Goal: Task Accomplishment & Management: Manage account settings

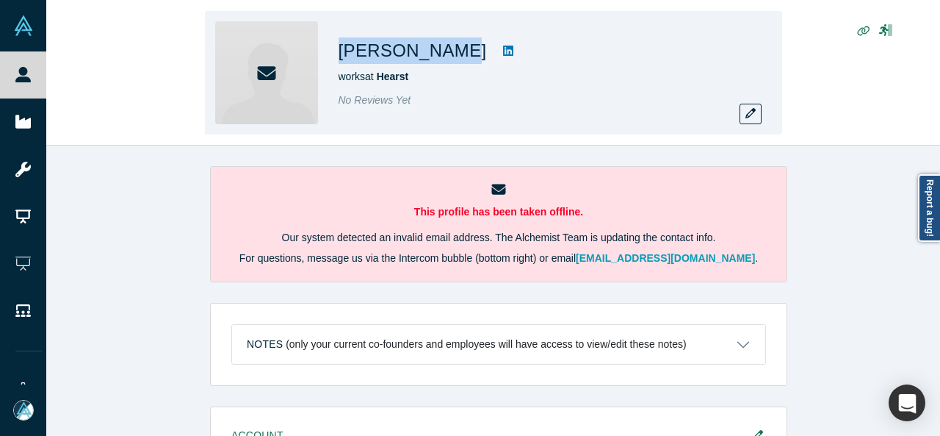
drag, startPoint x: 338, startPoint y: 49, endPoint x: 450, endPoint y: 54, distance: 112.5
click at [450, 54] on div "[PERSON_NAME] works at Hearst No Reviews Yet" at bounding box center [493, 72] width 577 height 123
copy h1 "[PERSON_NAME]"
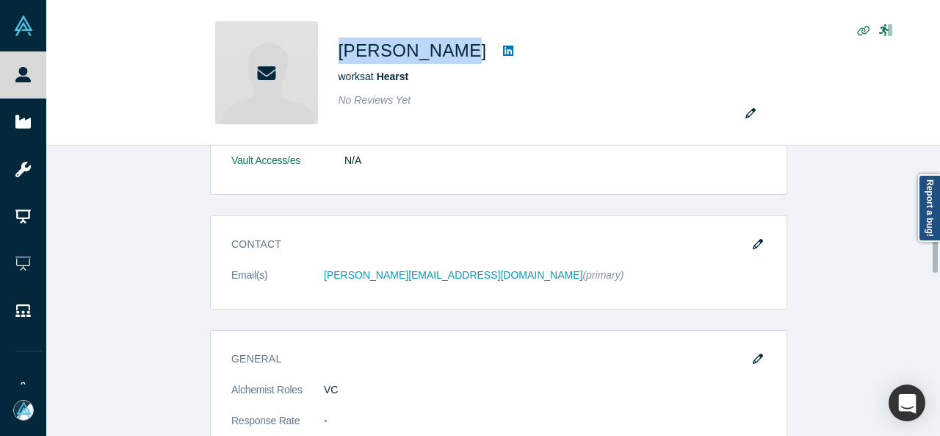
scroll to position [514, 0]
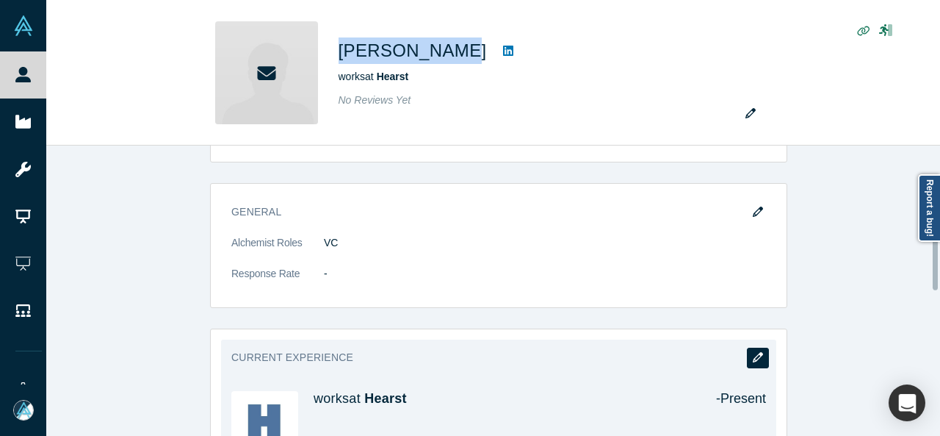
click at [759, 350] on button "button" at bounding box center [758, 357] width 22 height 21
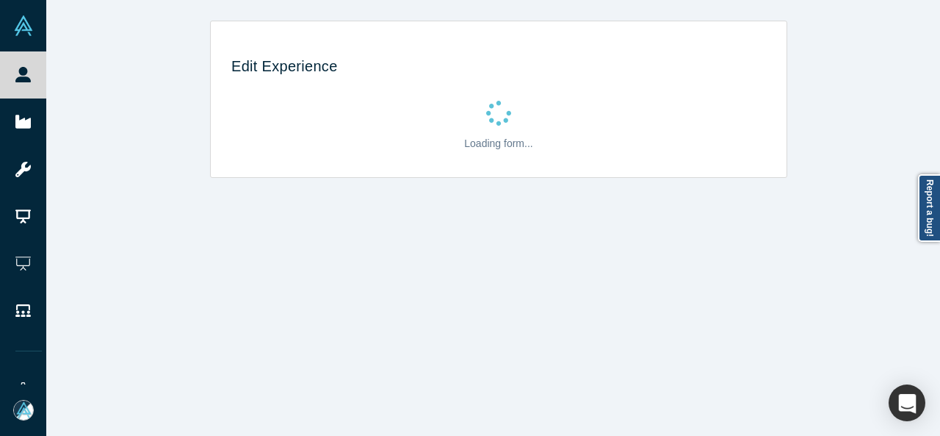
scroll to position [0, 0]
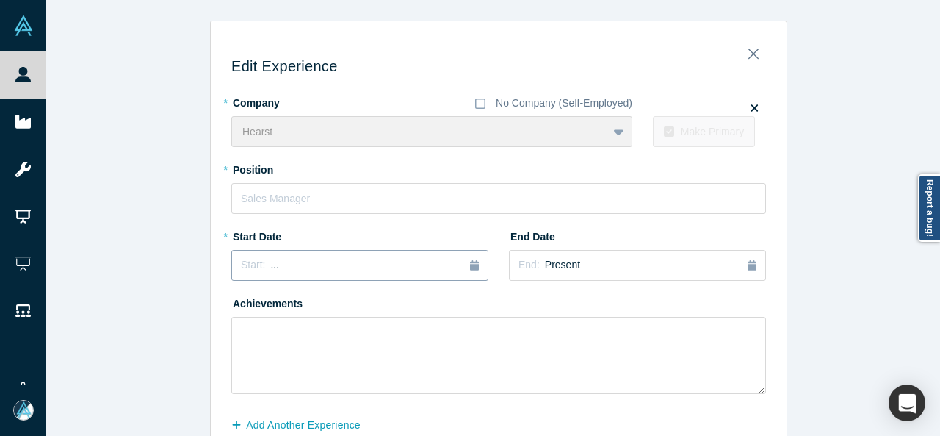
click at [301, 257] on div "Start: ..." at bounding box center [360, 265] width 238 height 16
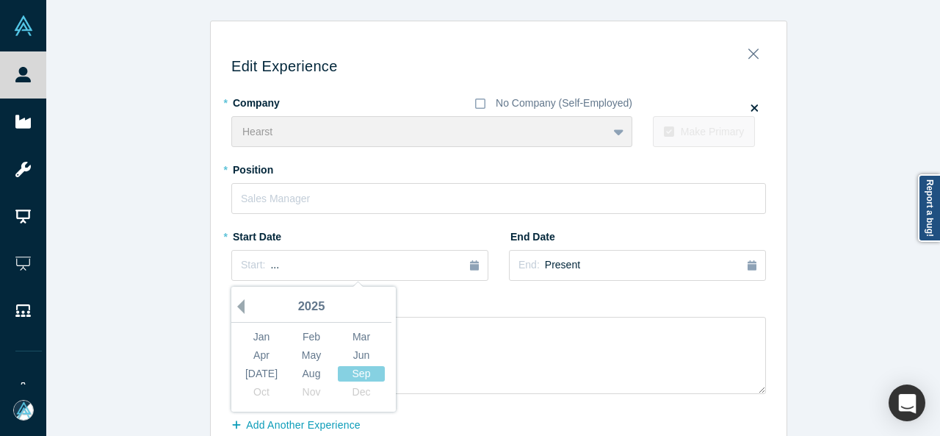
click at [235, 303] on button "Previous Year" at bounding box center [237, 306] width 15 height 15
click at [267, 368] on div "[DATE]" at bounding box center [261, 373] width 47 height 15
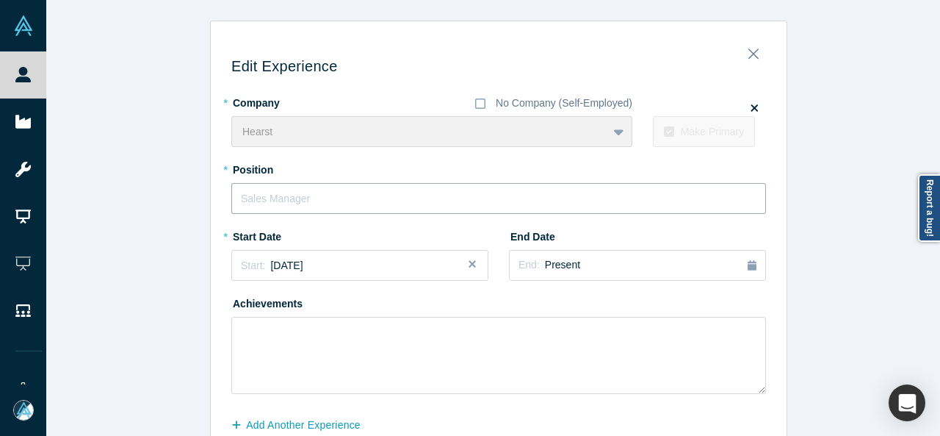
click at [308, 201] on input "text" at bounding box center [498, 198] width 535 height 31
paste input "Senior Advisor"
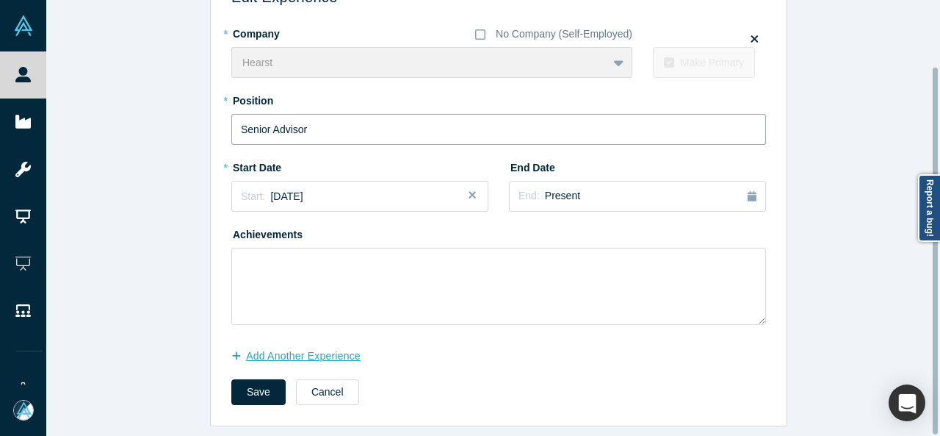
type input "Senior Advisor"
click at [280, 347] on button "Add Another Experience" at bounding box center [303, 356] width 145 height 26
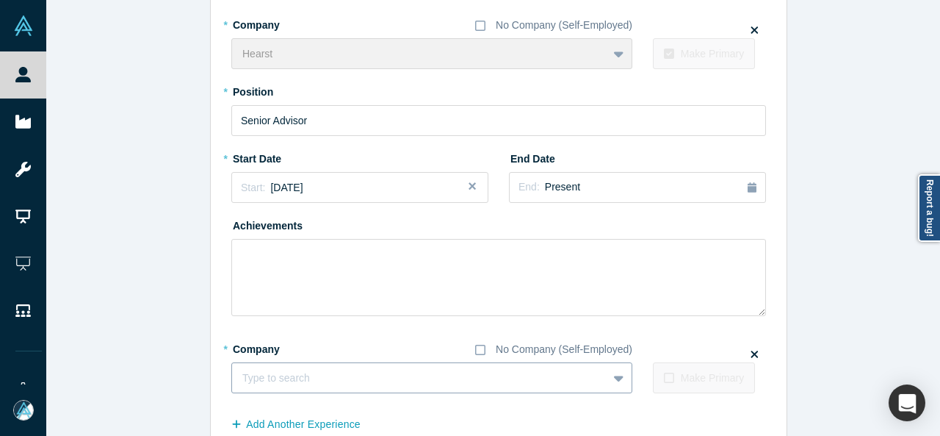
click at [273, 374] on div at bounding box center [419, 378] width 355 height 18
paste input "Partner Partner Ode Growth Partners"
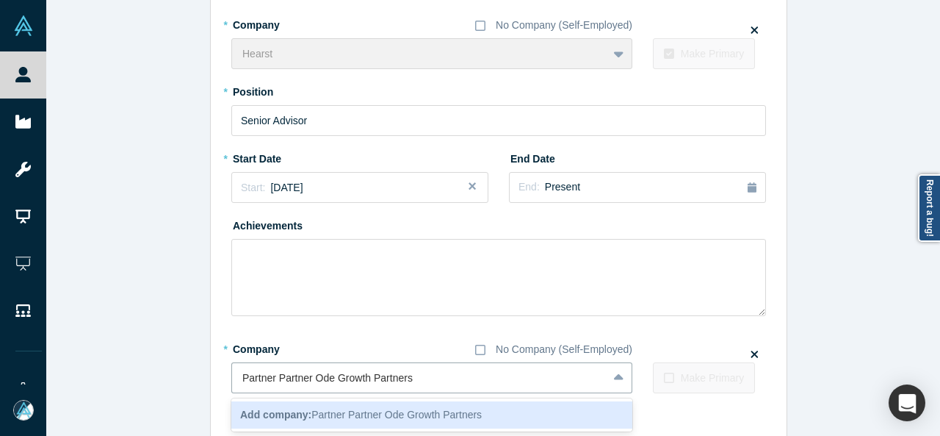
drag, startPoint x: 306, startPoint y: 380, endPoint x: 209, endPoint y: 378, distance: 97.7
click at [211, 378] on div "Edit Experience * Company No Company (Self-Employed) Hearst To pick up a dragga…" at bounding box center [499, 224] width 576 height 540
type input "Ode Growth Partners"
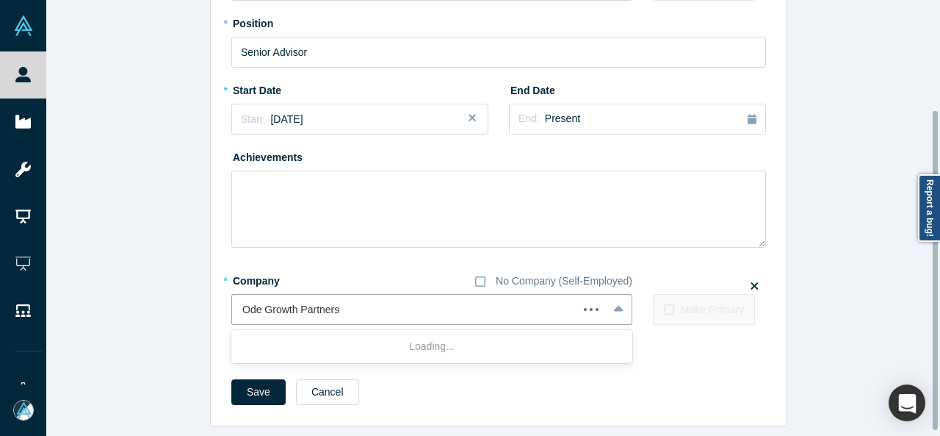
scroll to position [156, 0]
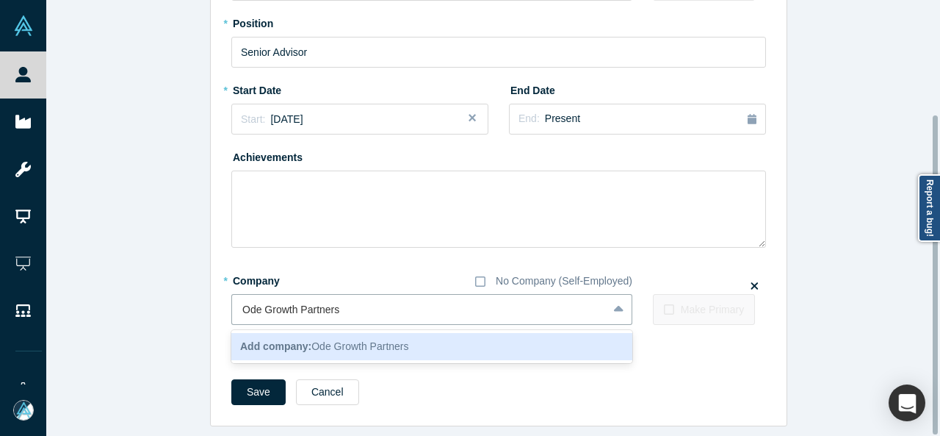
click at [285, 340] on b "Add company:" at bounding box center [275, 346] width 71 height 12
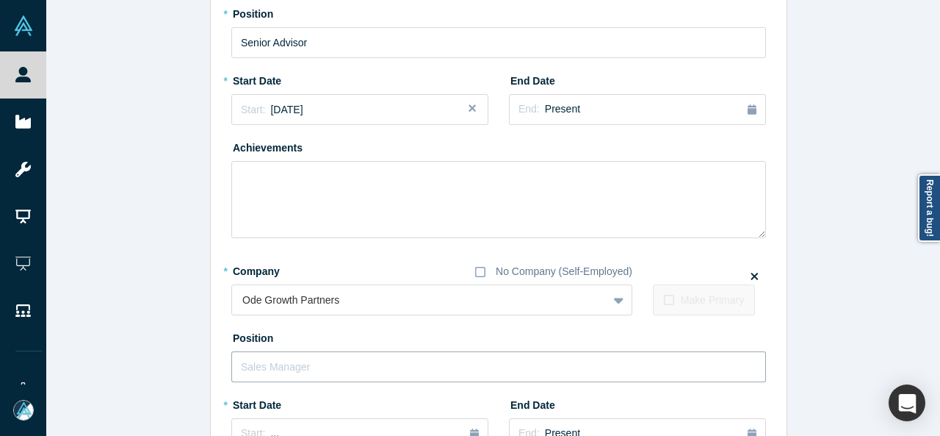
click at [279, 372] on input "text" at bounding box center [498, 366] width 535 height 31
paste input "Partner Partner"
drag, startPoint x: 267, startPoint y: 367, endPoint x: 350, endPoint y: 368, distance: 82.3
click at [350, 368] on input "Partner Partner" at bounding box center [498, 366] width 535 height 31
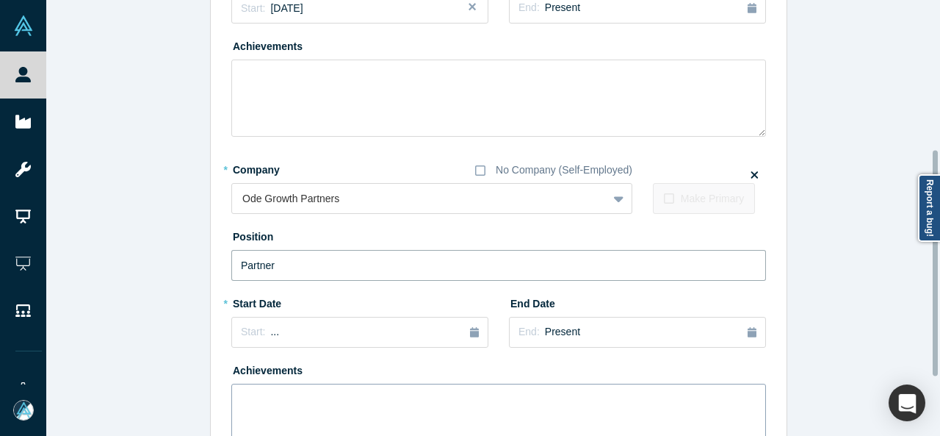
scroll to position [303, 0]
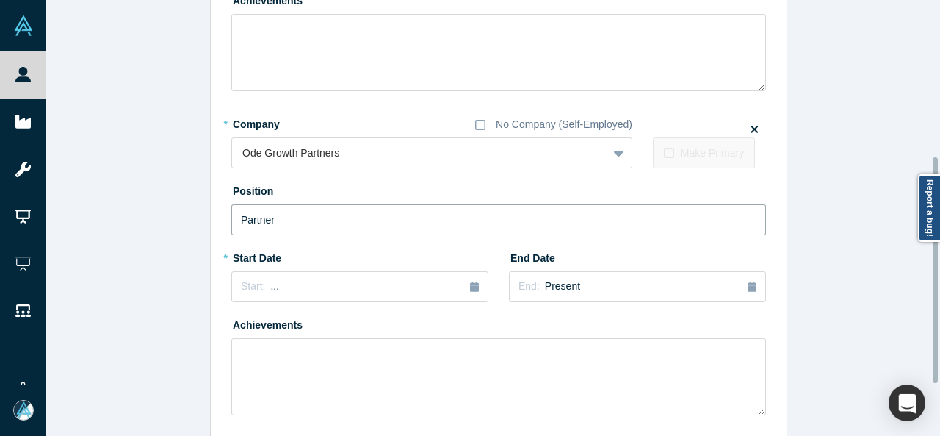
type input "Partner"
click at [153, 290] on div "Edit Experience * Company No Company (Self-Employed) Hearst To pick up a dragga…" at bounding box center [498, 117] width 905 height 798
click at [250, 290] on span "Start:" at bounding box center [253, 286] width 24 height 12
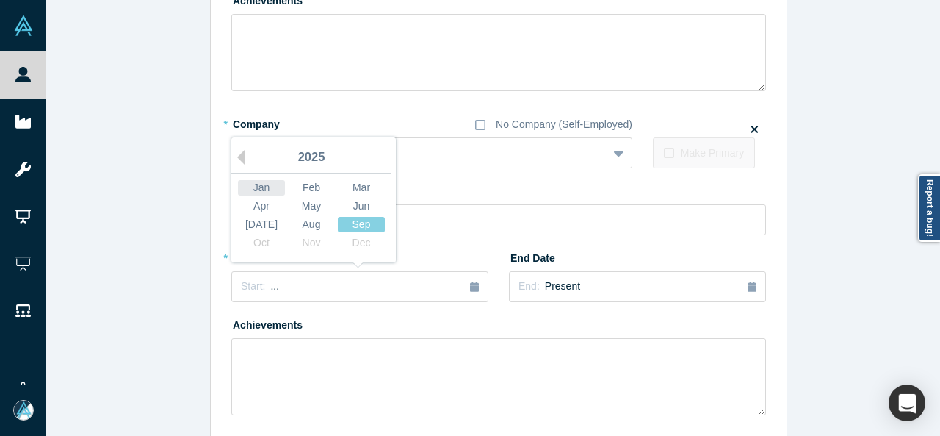
click at [249, 184] on div "Jan" at bounding box center [261, 187] width 47 height 15
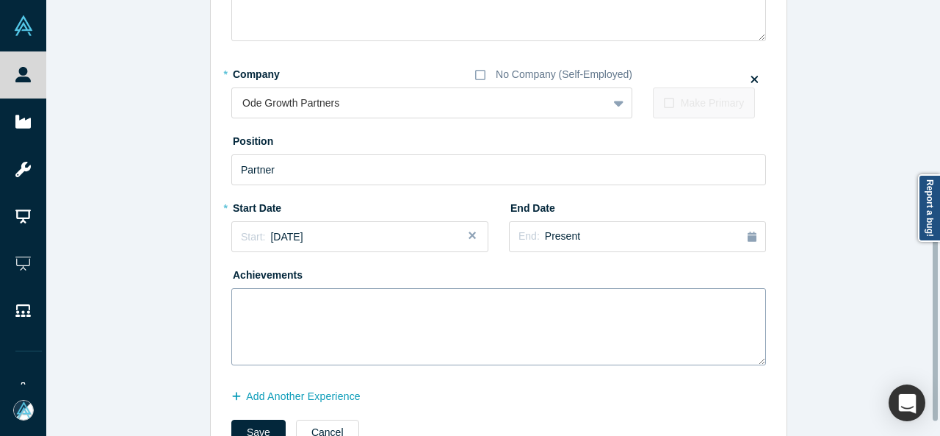
scroll to position [376, 0]
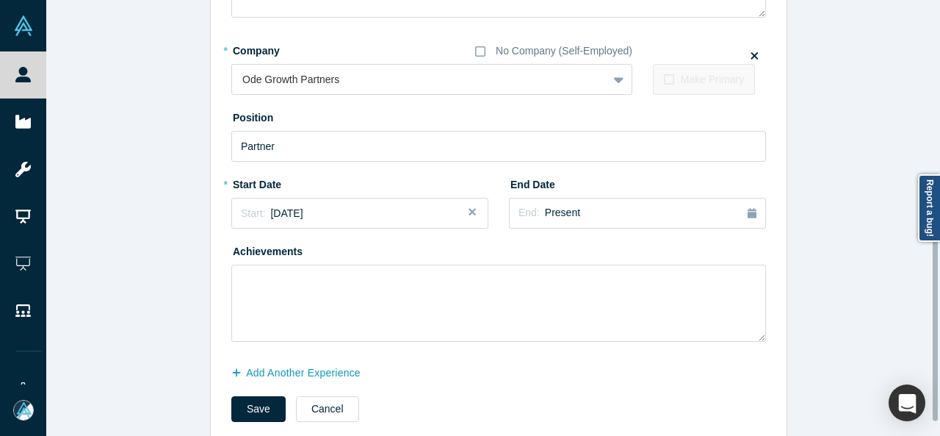
drag, startPoint x: 239, startPoint y: 416, endPoint x: 214, endPoint y: 432, distance: 29.7
click at [239, 416] on button "Save" at bounding box center [258, 409] width 54 height 26
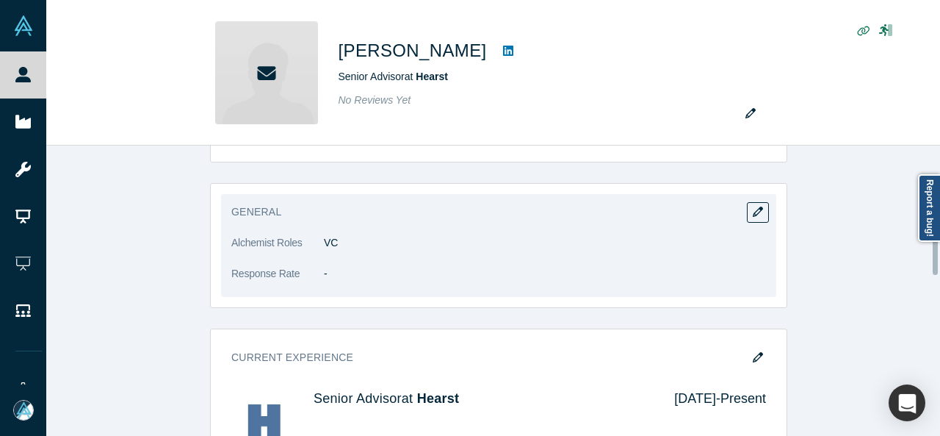
scroll to position [367, 0]
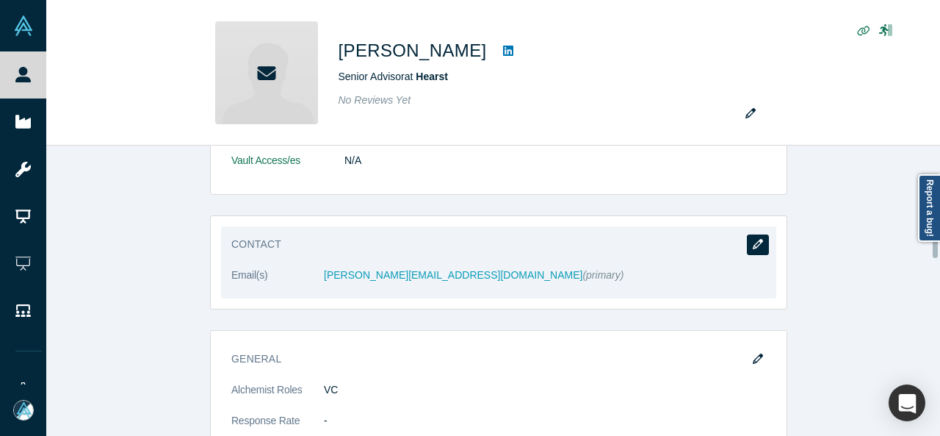
click at [753, 239] on icon "button" at bounding box center [758, 244] width 10 height 10
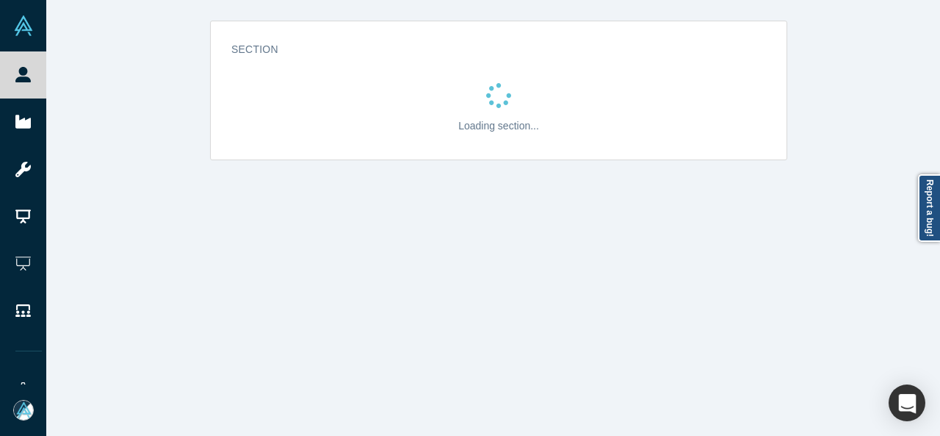
scroll to position [0, 0]
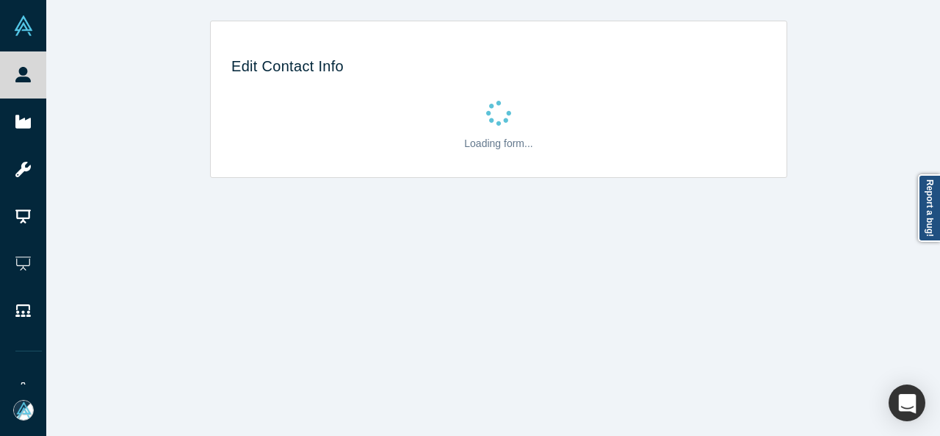
select select "US"
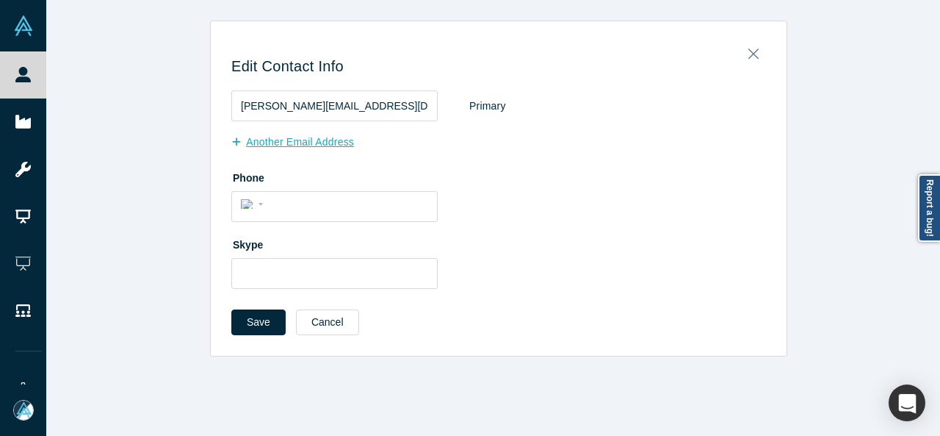
click at [275, 148] on button "Another Email Address" at bounding box center [300, 142] width 138 height 26
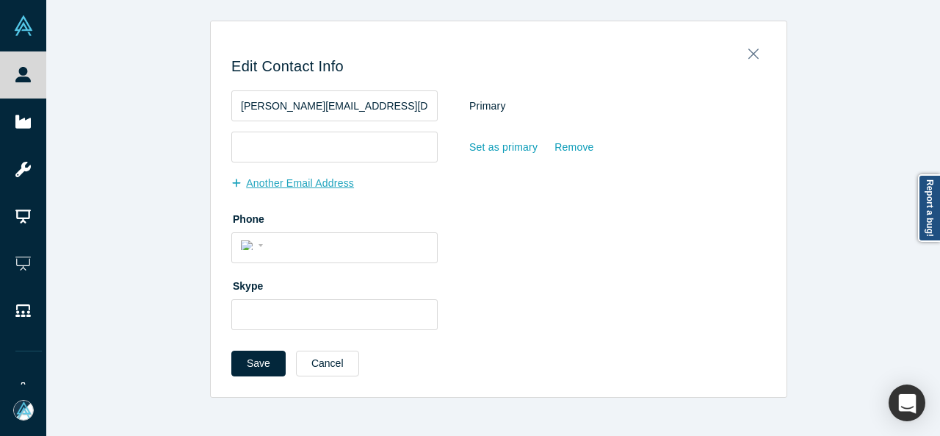
click at [275, 147] on input "email" at bounding box center [334, 146] width 206 height 31
type input "megumi@odegrowth.com"
click at [498, 150] on div "Set as primary" at bounding box center [504, 147] width 70 height 26
click at [0, 0] on input "Set as primary" at bounding box center [0, 0] width 0 height 0
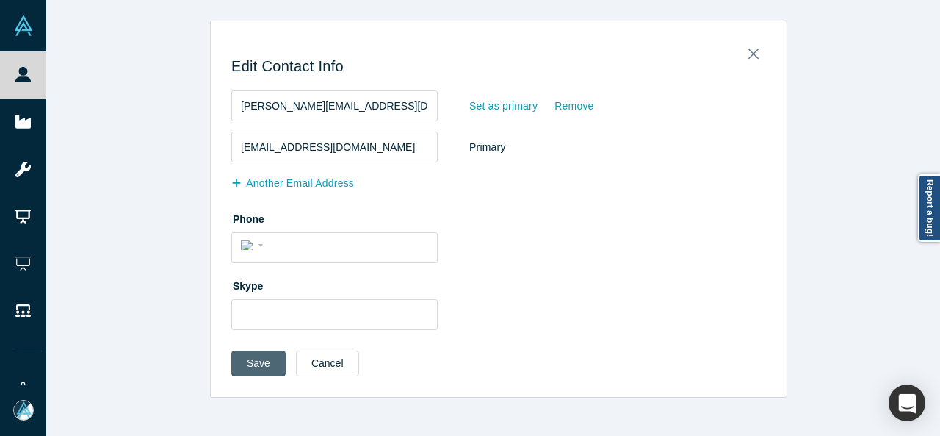
drag, startPoint x: 245, startPoint y: 364, endPoint x: 235, endPoint y: 372, distance: 13.1
click at [244, 366] on button "Save" at bounding box center [258, 363] width 54 height 26
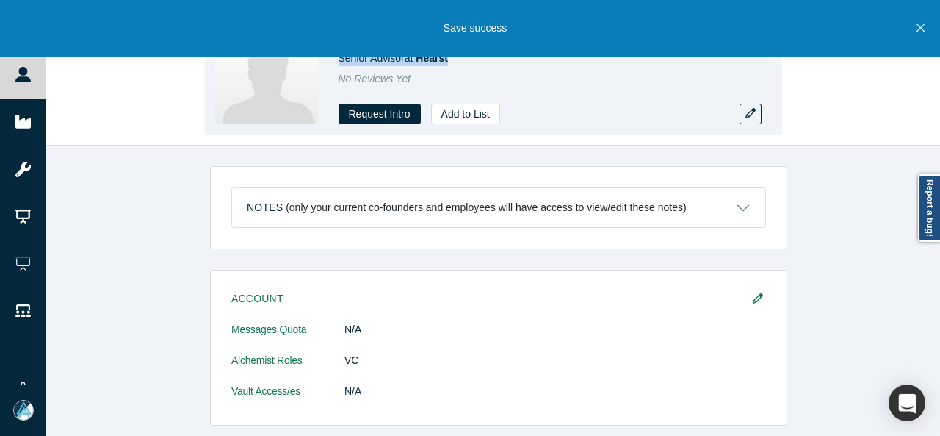
drag, startPoint x: 334, startPoint y: 62, endPoint x: 453, endPoint y: 60, distance: 119.0
click at [453, 60] on div "Megumi Ikeda Senior Advisor at Hearst No Reviews Yet Request Intro Add to List" at bounding box center [493, 72] width 577 height 123
copy span "Senior Advisor at Hearst"
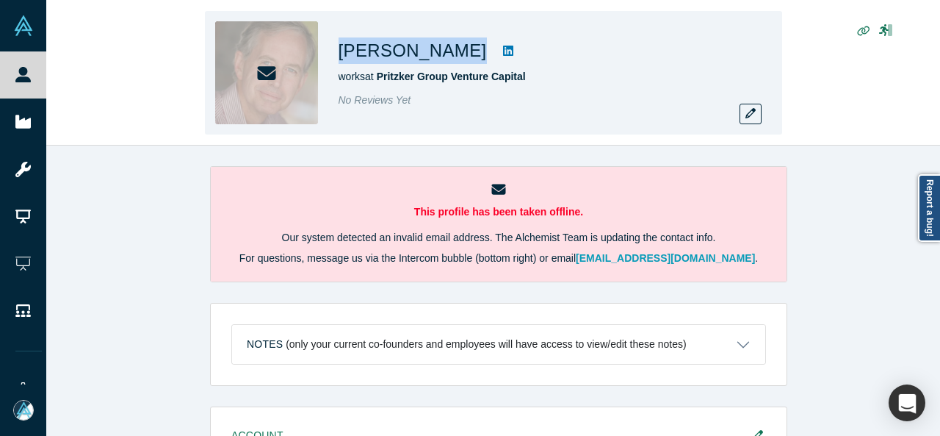
drag, startPoint x: 331, startPoint y: 49, endPoint x: 436, endPoint y: 48, distance: 105.0
click at [436, 48] on div "Matt McCall works at Pritzker Group Venture Capital No Reviews Yet" at bounding box center [493, 72] width 577 height 123
copy div "Matt McCall"
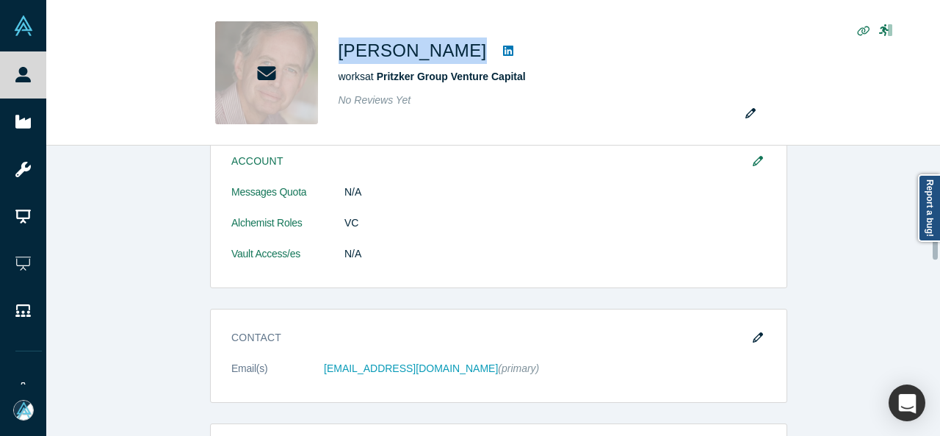
scroll to position [441, 0]
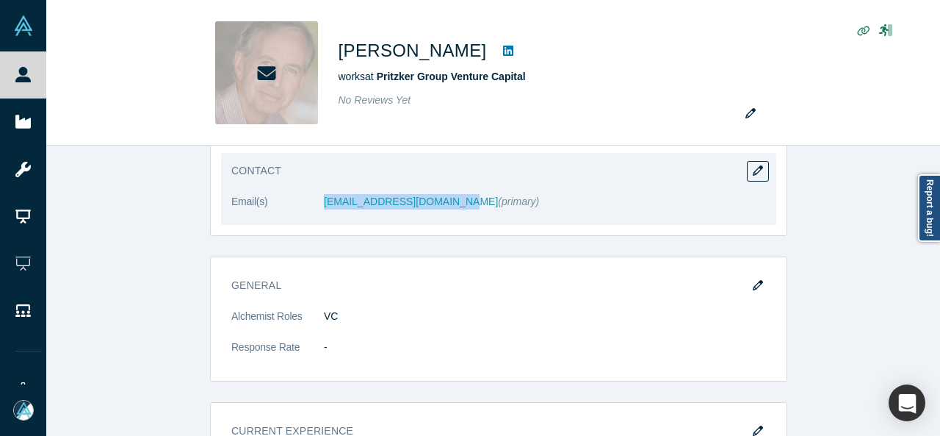
drag, startPoint x: 315, startPoint y: 206, endPoint x: 444, endPoint y: 211, distance: 129.3
click at [444, 211] on dl "Email(s) mmccall@pritzkergroup.com (primary)" at bounding box center [498, 209] width 535 height 31
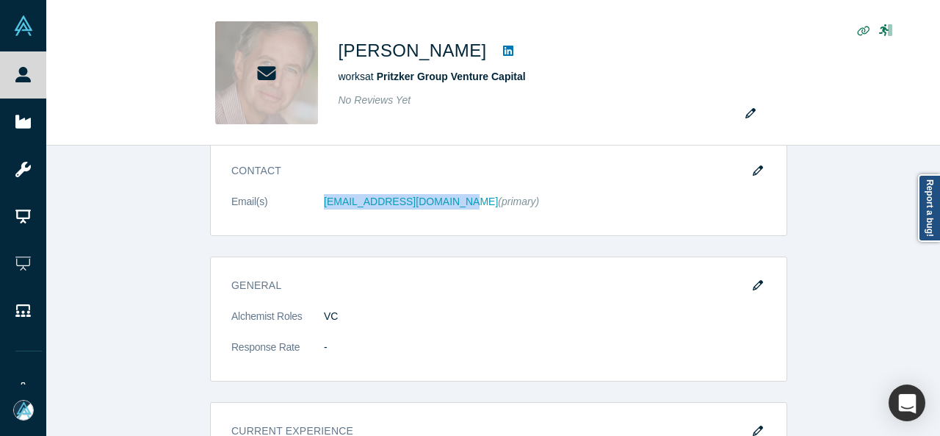
copy dl "mmccall@pritzkergroup.com"
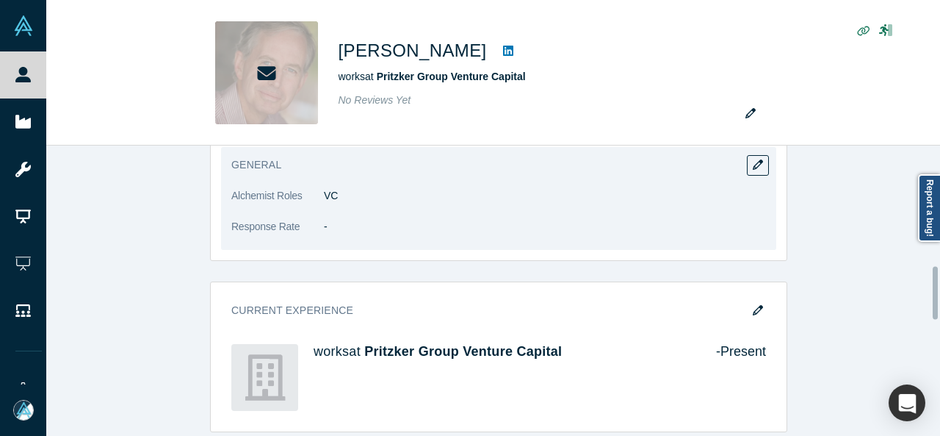
scroll to position [661, 0]
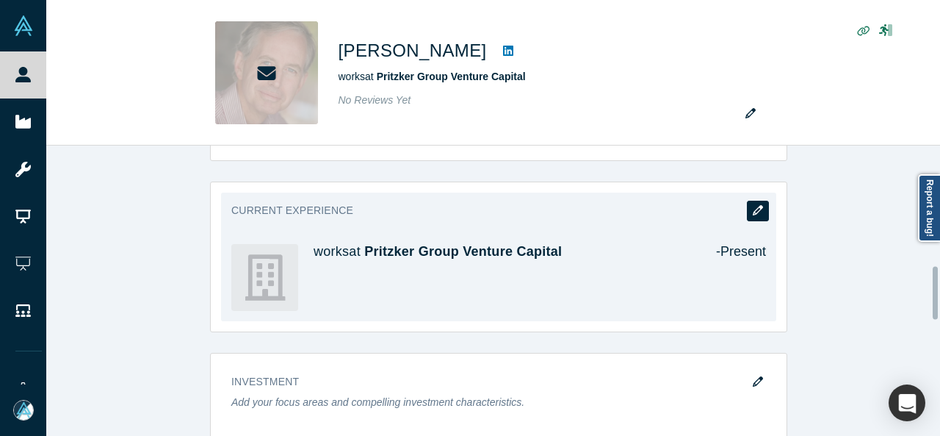
click at [757, 212] on button "button" at bounding box center [758, 211] width 22 height 21
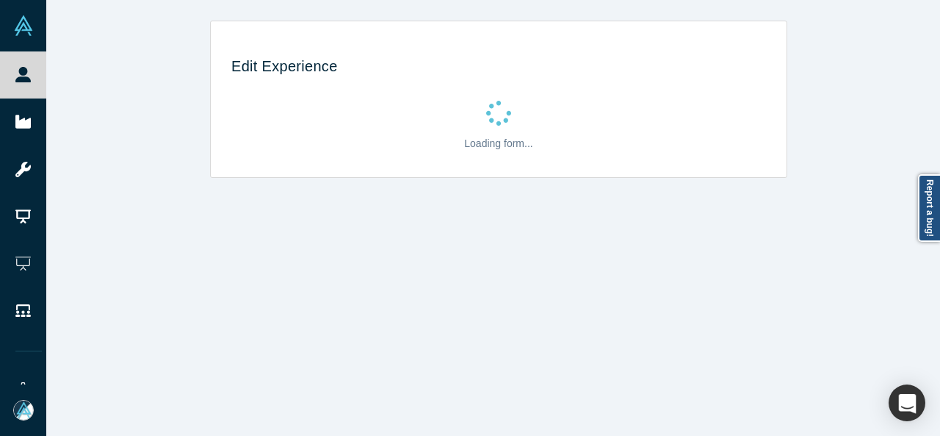
scroll to position [0, 0]
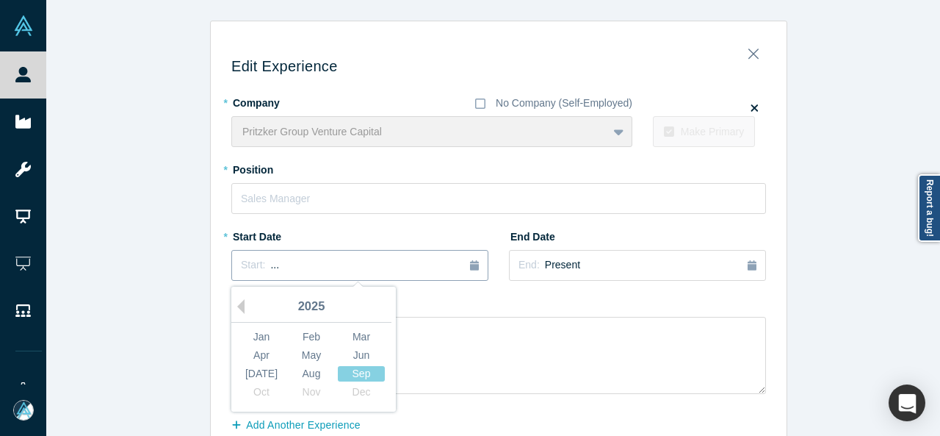
click at [261, 261] on div "Start: ..." at bounding box center [260, 265] width 38 height 16
click at [234, 306] on button "Previous Year" at bounding box center [237, 306] width 15 height 15
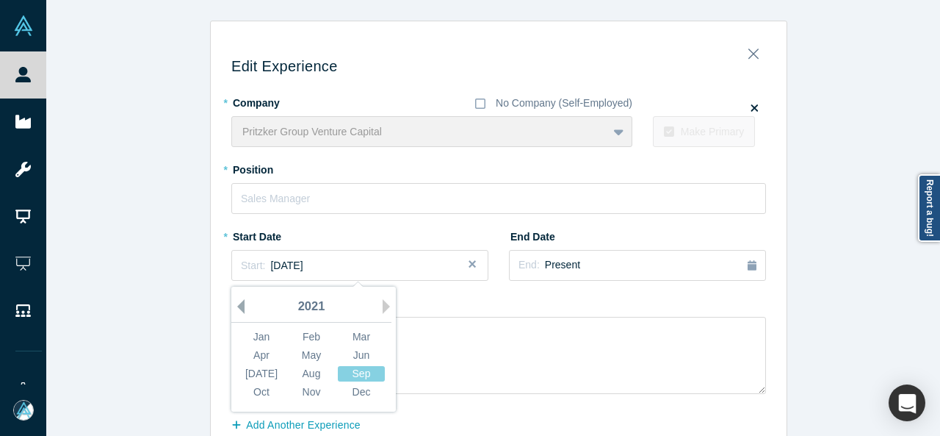
click at [234, 306] on button "Previous Year" at bounding box center [237, 306] width 15 height 15
click at [235, 306] on button "Previous Year" at bounding box center [237, 306] width 15 height 15
click at [236, 306] on button "Previous Year" at bounding box center [237, 306] width 15 height 15
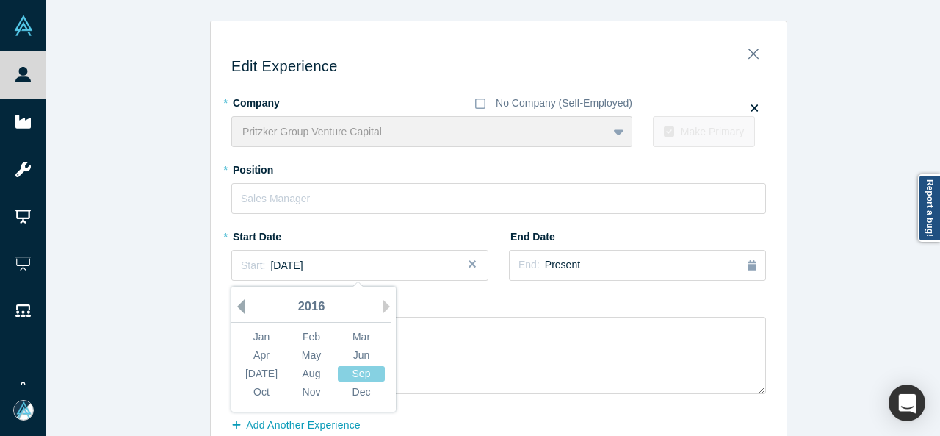
click at [236, 306] on button "Previous Year" at bounding box center [237, 306] width 15 height 15
click at [237, 304] on button "Previous Year" at bounding box center [237, 306] width 15 height 15
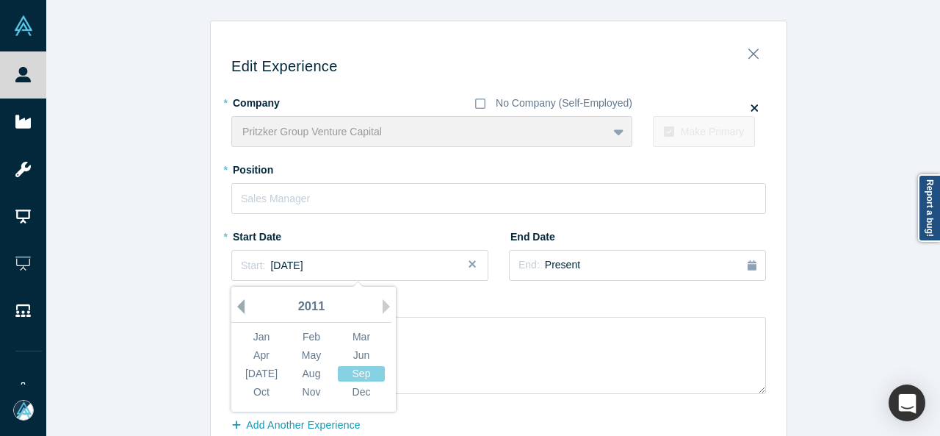
click at [237, 304] on button "Previous Year" at bounding box center [237, 306] width 15 height 15
click at [351, 336] on div "Mar" at bounding box center [361, 336] width 47 height 15
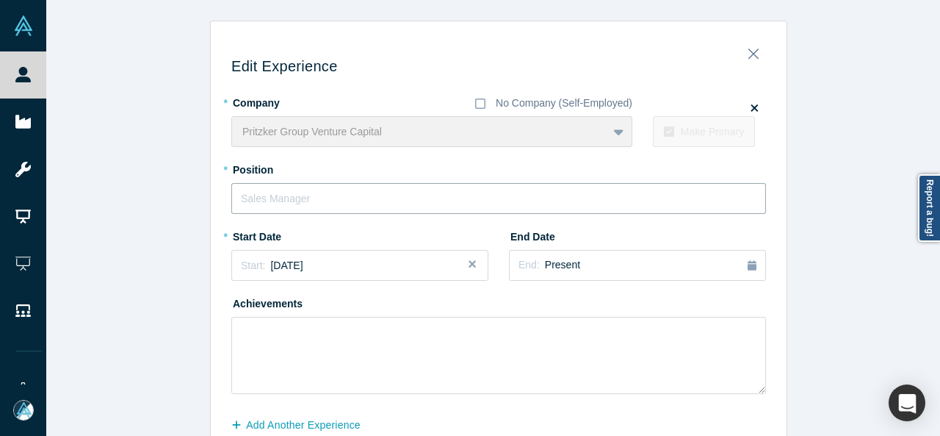
click at [297, 199] on input "text" at bounding box center [498, 198] width 535 height 31
paste input "Pritzker Group logo Partner"
drag, startPoint x: 325, startPoint y: 198, endPoint x: 194, endPoint y: 192, distance: 131.6
click at [194, 192] on div "Edit Experience * Company No Company (Self-Employed) Pritzker Group Venture Cap…" at bounding box center [498, 258] width 905 height 474
type input "Partner"
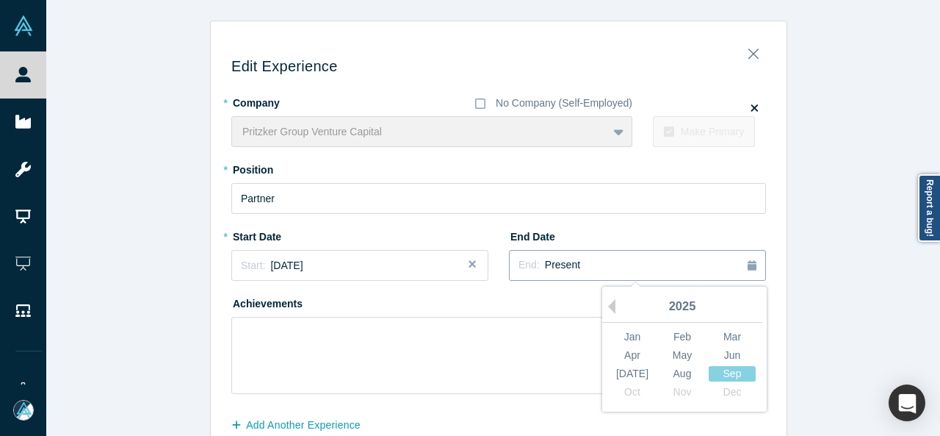
click at [613, 265] on div "End: Present" at bounding box center [638, 265] width 238 height 16
click at [606, 306] on button "Previous Year" at bounding box center [608, 306] width 15 height 15
click at [607, 306] on button "Previous Year" at bounding box center [608, 306] width 15 height 15
drag, startPoint x: 731, startPoint y: 393, endPoint x: 652, endPoint y: 374, distance: 80.9
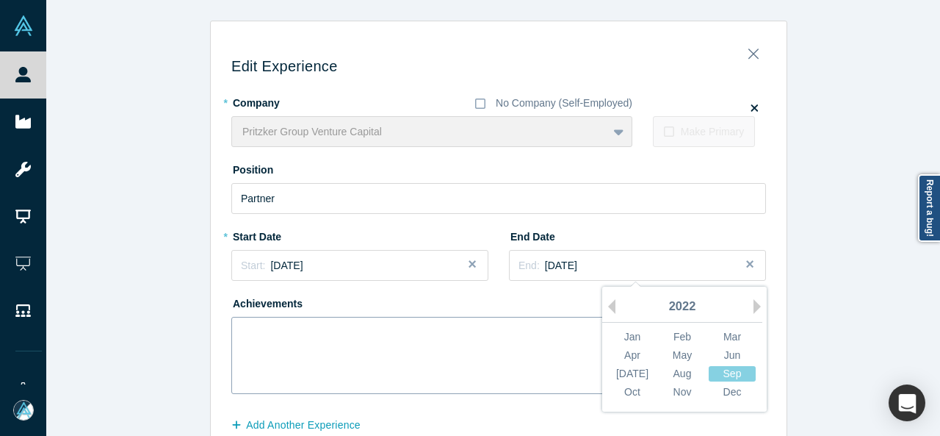
click at [732, 394] on div "Dec" at bounding box center [732, 391] width 47 height 15
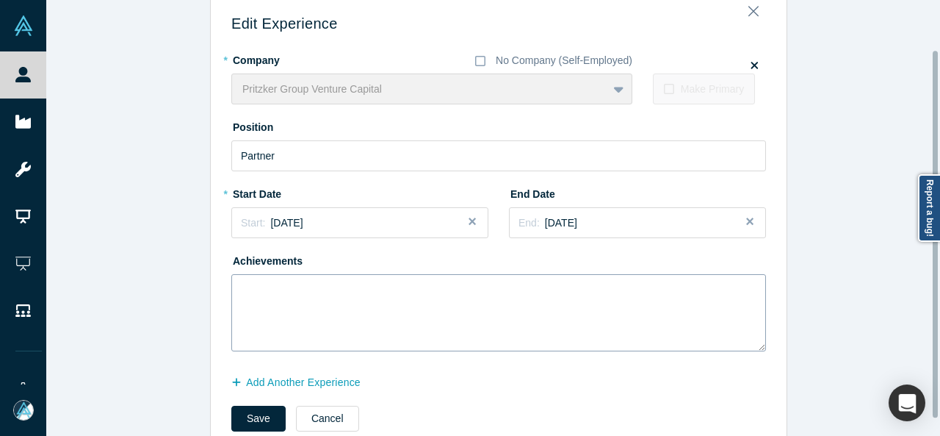
scroll to position [78, 0]
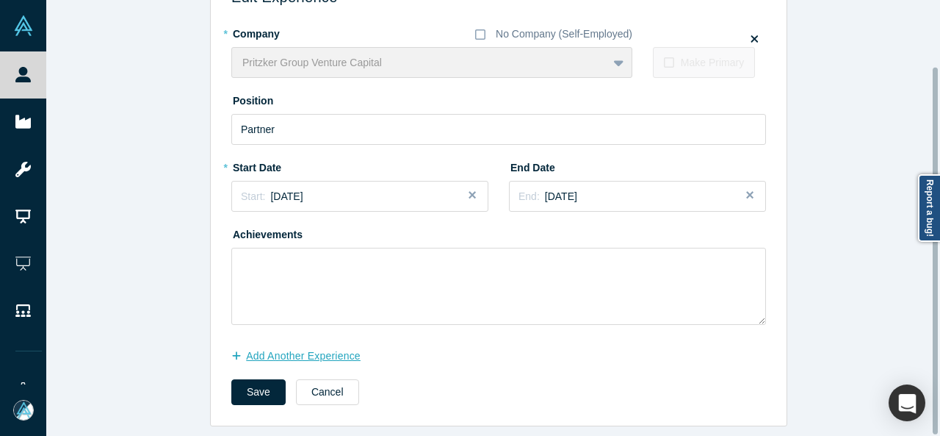
click at [278, 348] on button "Add Another Experience" at bounding box center [303, 356] width 145 height 26
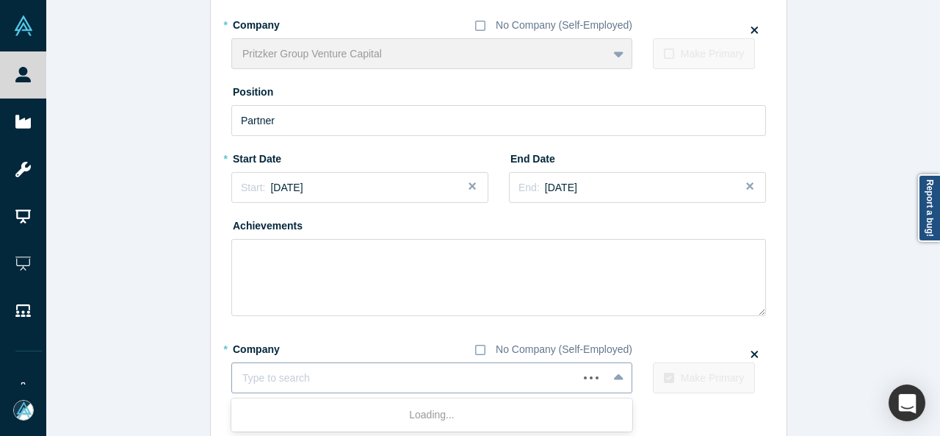
click at [325, 371] on div at bounding box center [404, 378] width 325 height 18
paste input "Founding Partner Founding Partner FORGE Capital"
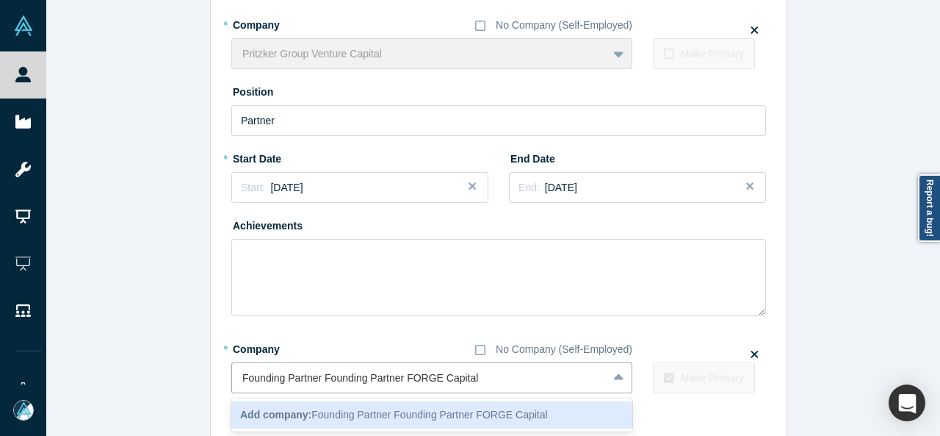
drag, startPoint x: 400, startPoint y: 380, endPoint x: 224, endPoint y: 378, distance: 176.3
click at [224, 378] on div "Edit Experience * Company No Company (Self-Employed) Pritzker Group Venture Cap…" at bounding box center [499, 224] width 576 height 540
type input "FORGE Capital"
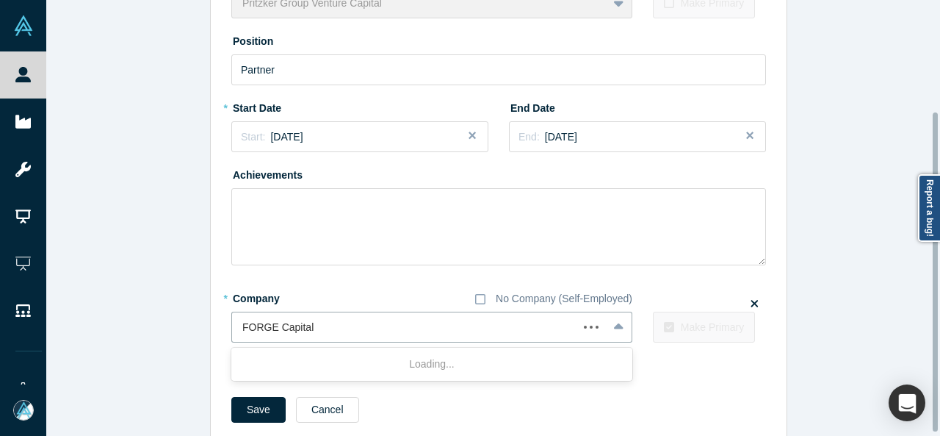
scroll to position [151, 0]
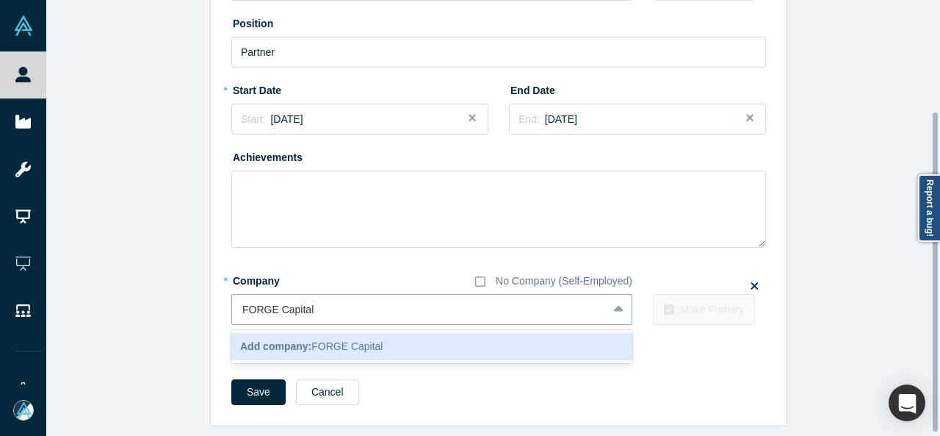
click at [324, 340] on span "Add company: FORGE Capital" at bounding box center [311, 346] width 142 height 12
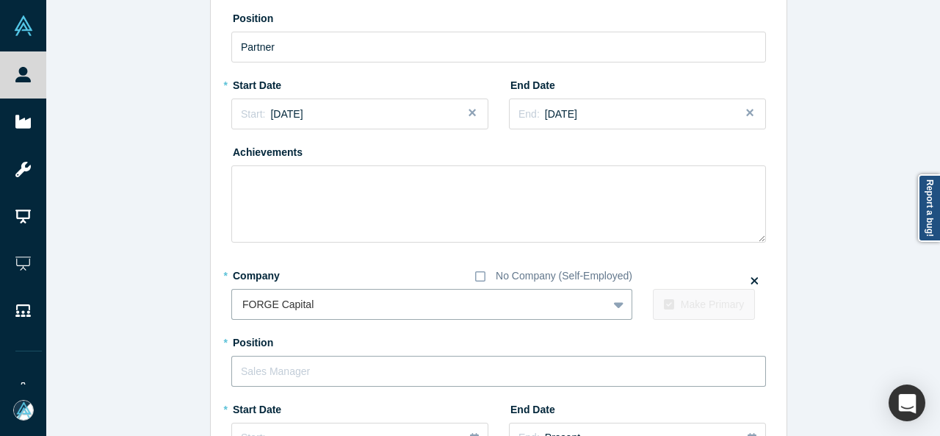
click at [314, 383] on input "text" at bounding box center [498, 370] width 535 height 31
paste input "Founding Partner Founding Partner"
drag, startPoint x: 312, startPoint y: 368, endPoint x: 451, endPoint y: 368, distance: 138.8
click at [451, 368] on input "Founding Partner Founding Partner" at bounding box center [498, 370] width 535 height 31
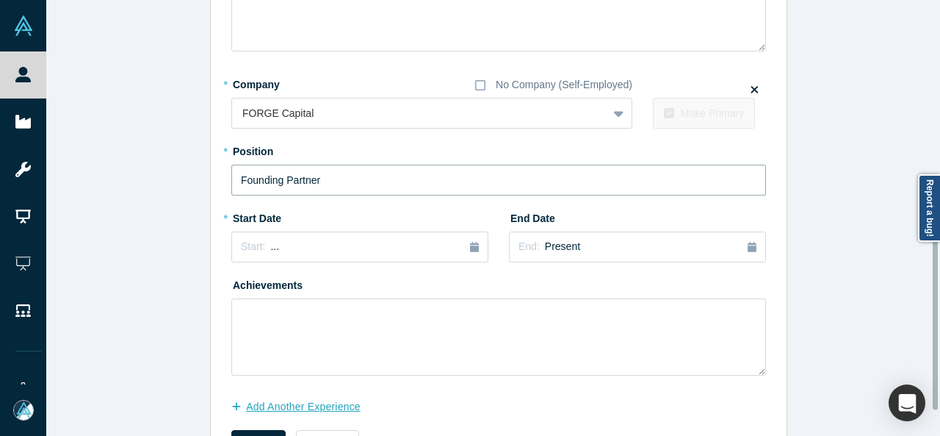
scroll to position [372, 0]
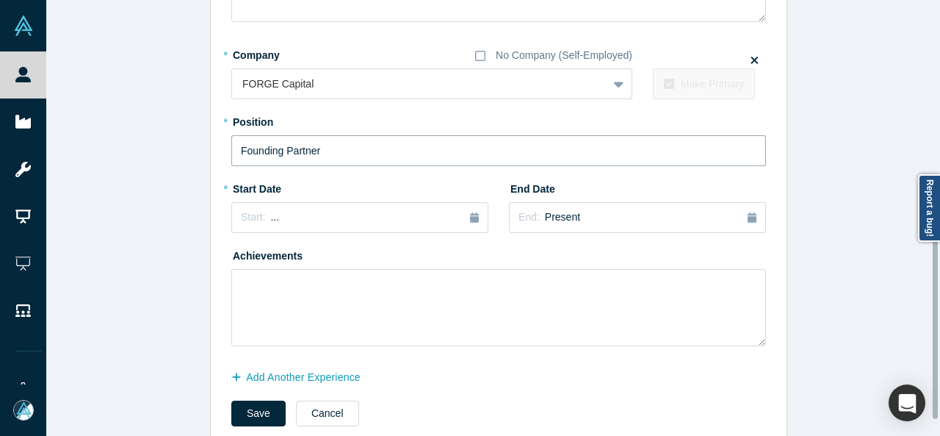
type input "Founding Partner"
click at [289, 224] on button "Start: ..." at bounding box center [359, 217] width 257 height 31
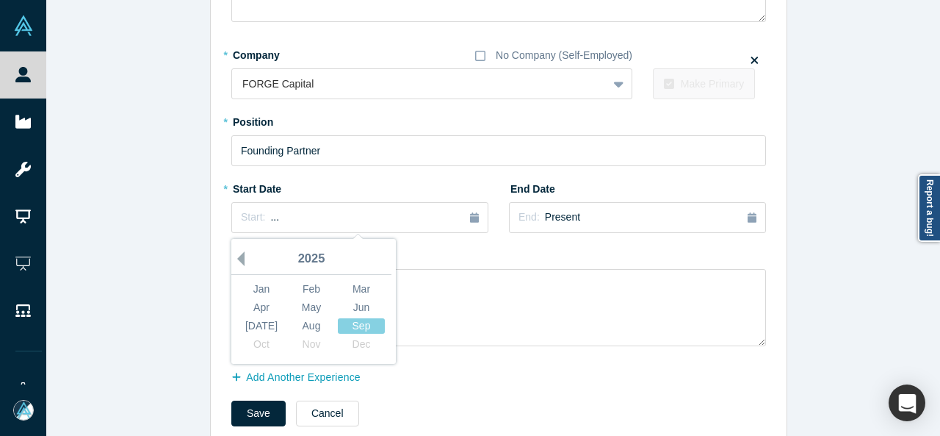
click at [235, 256] on button "Previous Year" at bounding box center [237, 258] width 15 height 15
click at [235, 258] on button "Previous Year" at bounding box center [237, 258] width 15 height 15
click at [233, 258] on button "Previous Year" at bounding box center [237, 258] width 15 height 15
click at [301, 344] on div "Nov" at bounding box center [311, 343] width 47 height 15
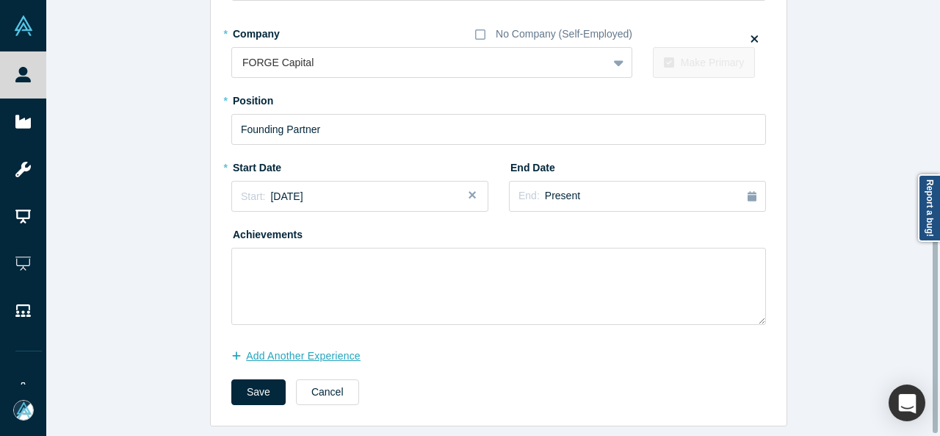
scroll to position [402, 0]
click at [292, 346] on button "Add Another Experience" at bounding box center [303, 356] width 145 height 26
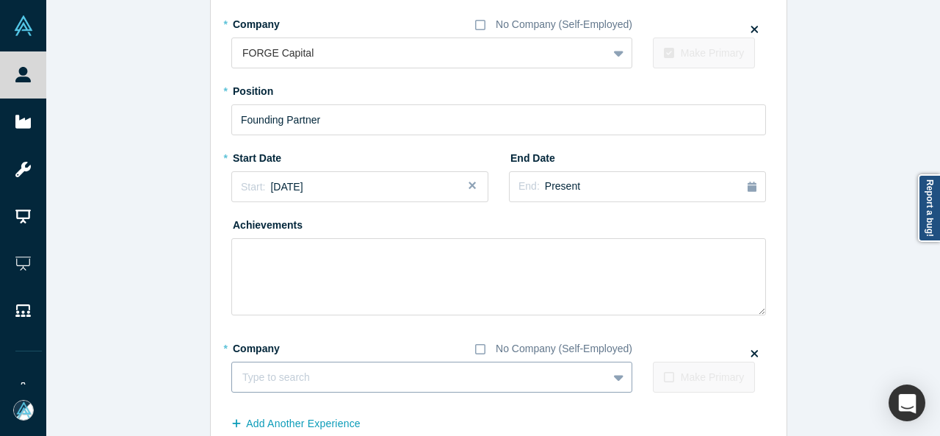
click at [273, 377] on div at bounding box center [419, 377] width 355 height 18
paste input "Senior Advisor & Investment Chair Senior Advisor & Investment Chair Four More C…"
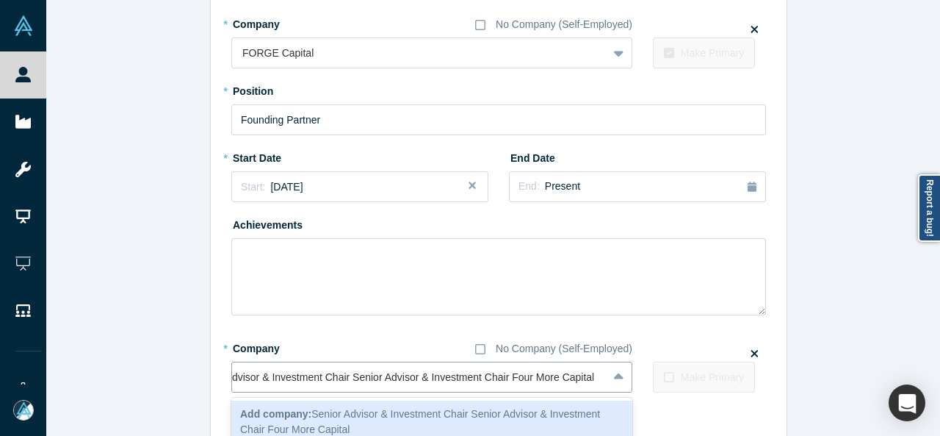
scroll to position [0, 46]
drag, startPoint x: 508, startPoint y: 377, endPoint x: 209, endPoint y: 382, distance: 299.0
click at [211, 382] on div "Edit Experience * Company No Company (Self-Employed) Pritzker Group Venture Cap…" at bounding box center [499, 61] width 576 height 864
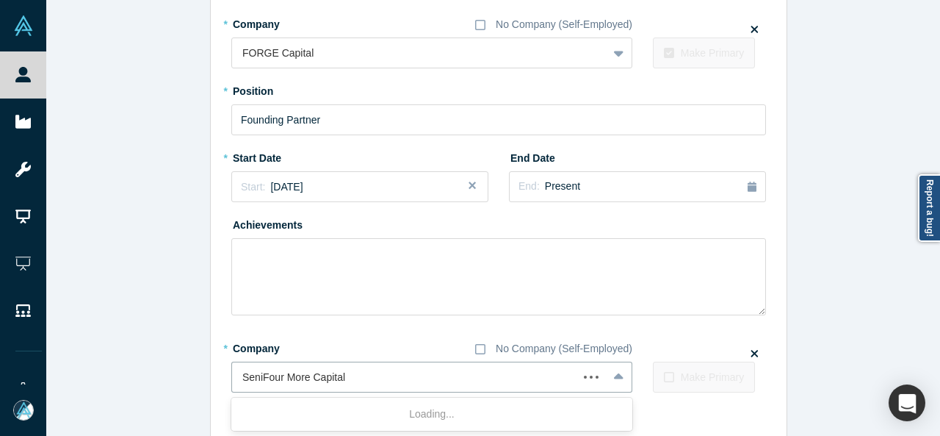
scroll to position [0, 0]
type input "Four More Capital"
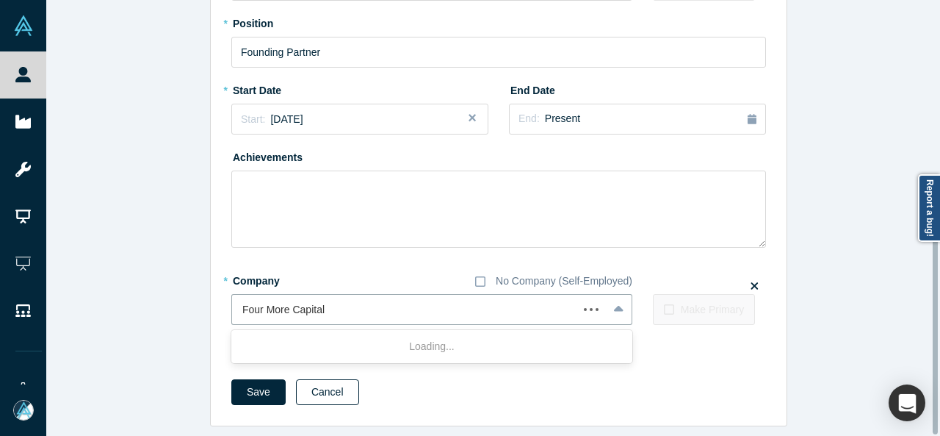
scroll to position [479, 0]
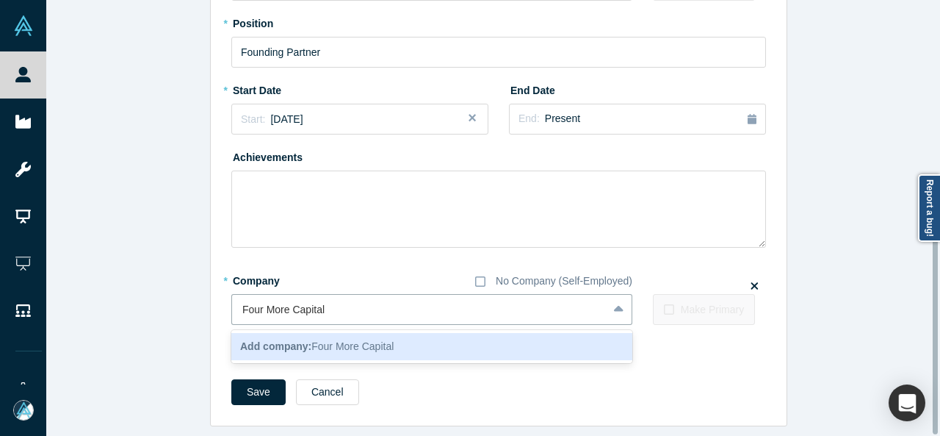
click at [311, 340] on span "Add company: Four More Capital" at bounding box center [317, 346] width 154 height 12
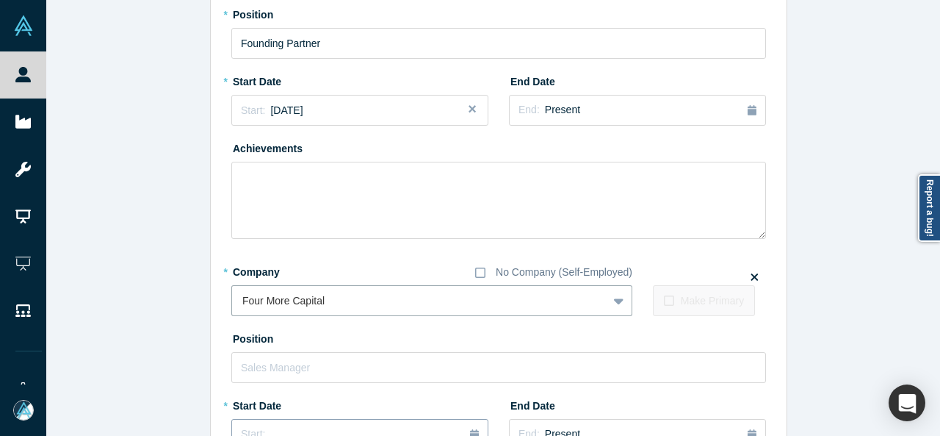
click at [276, 419] on button "Start: ..." at bounding box center [359, 434] width 257 height 31
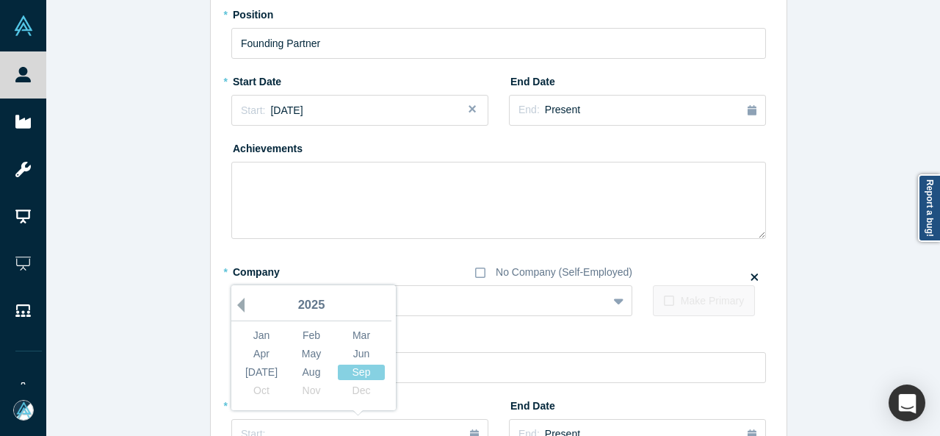
click at [232, 302] on button "Previous Year" at bounding box center [237, 304] width 15 height 15
click at [234, 302] on button "Previous Year" at bounding box center [237, 304] width 15 height 15
click at [234, 303] on button "Previous Year" at bounding box center [237, 304] width 15 height 15
click at [259, 389] on div "Oct" at bounding box center [261, 390] width 47 height 15
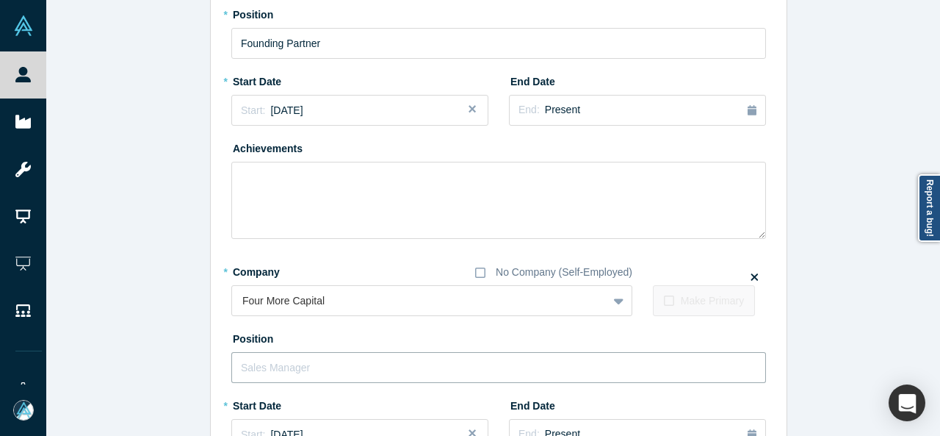
click at [273, 371] on input "text" at bounding box center [498, 367] width 535 height 31
paste input "or Advisor & Investment Chair Senior Advisor & Investment Chair"
drag, startPoint x: 375, startPoint y: 369, endPoint x: 203, endPoint y: 367, distance: 171.9
click at [203, 367] on div "Edit Experience * Company No Company (Self-Employed) Pritzker Group Venture Cap…" at bounding box center [498, 103] width 905 height 1122
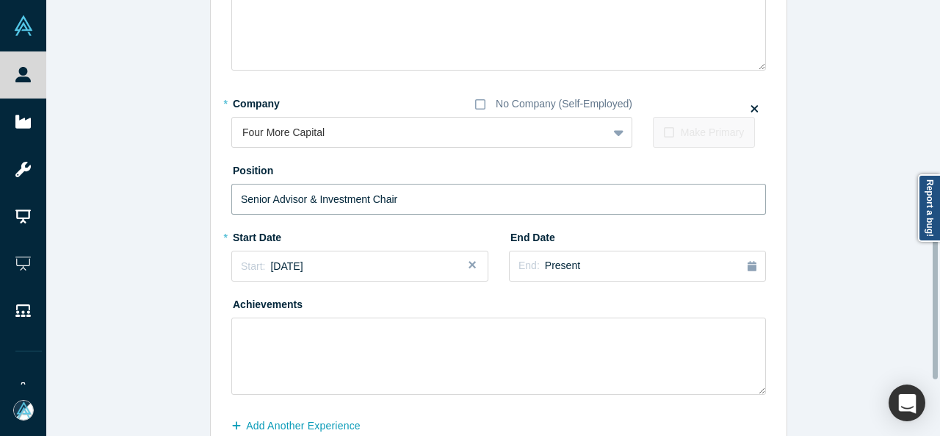
scroll to position [699, 0]
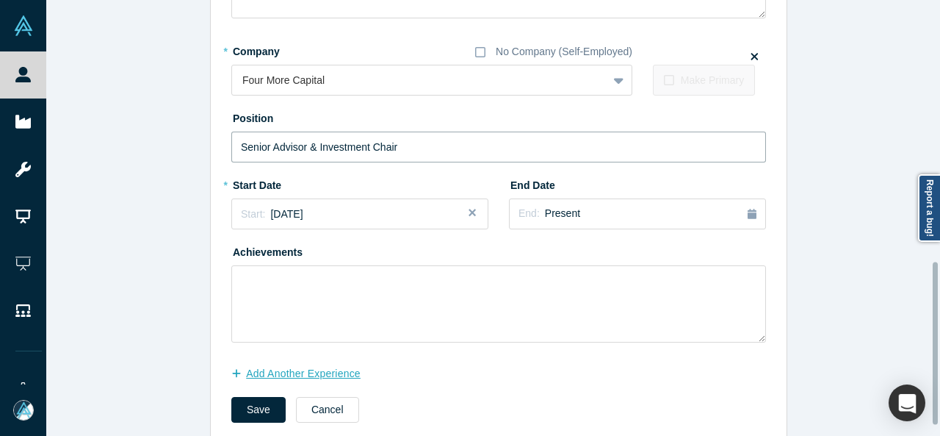
type input "Senior Advisor & Investment Chair"
click at [256, 371] on button "Add Another Experience" at bounding box center [303, 374] width 145 height 26
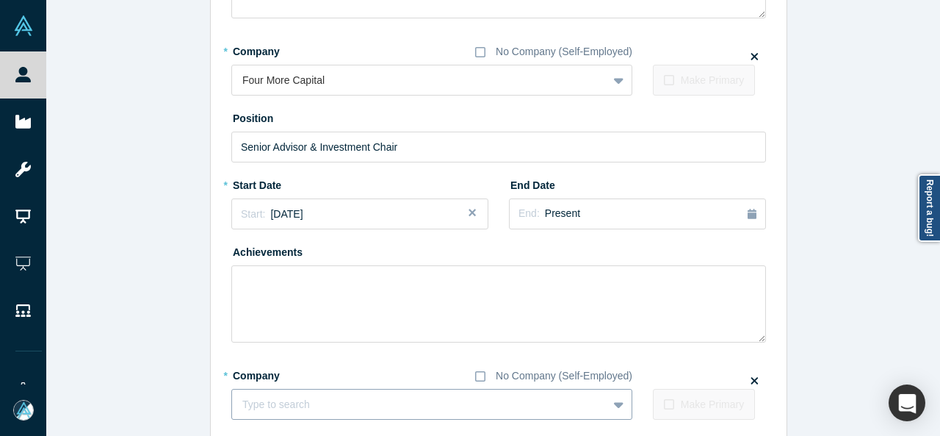
click at [311, 397] on div "Type to search" at bounding box center [431, 404] width 401 height 31
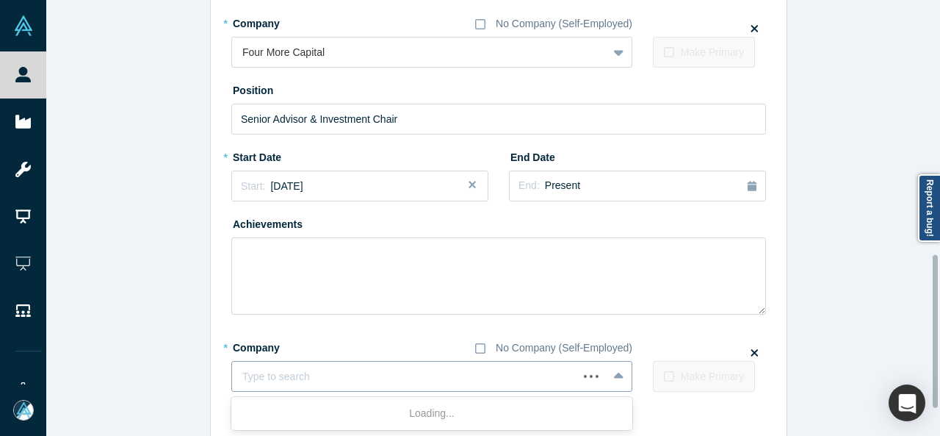
paste input "Investor Investor project44"
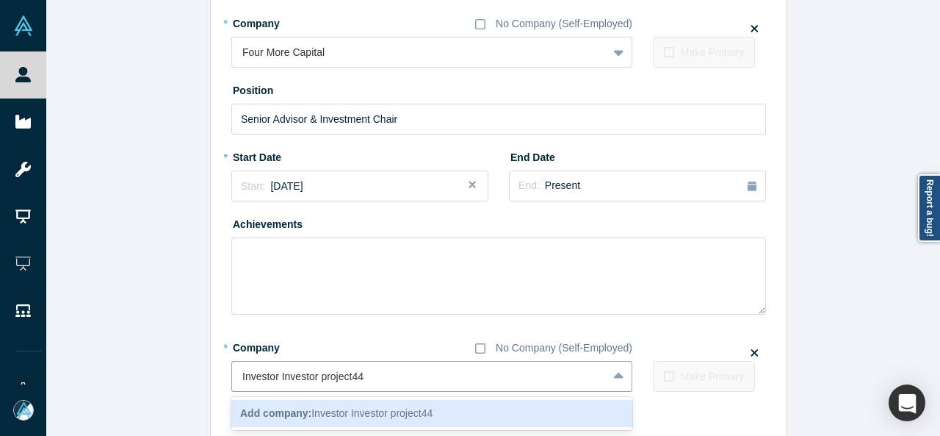
drag, startPoint x: 314, startPoint y: 380, endPoint x: 206, endPoint y: 378, distance: 108.7
type input "project44"
click at [278, 408] on div "Project44" at bounding box center [431, 413] width 401 height 27
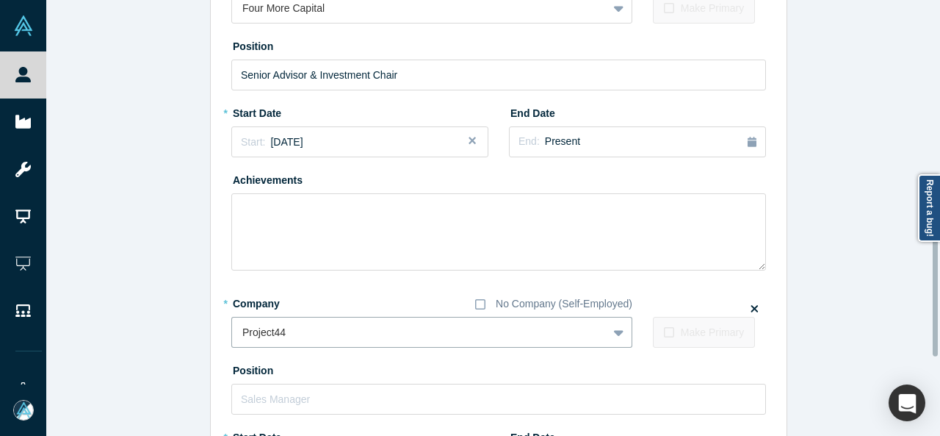
scroll to position [801, 0]
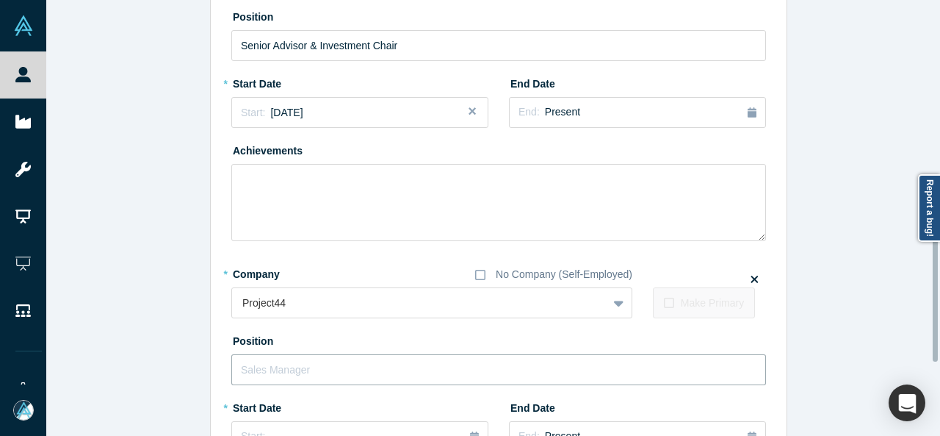
click at [269, 369] on input "text" at bounding box center [498, 369] width 535 height 31
paste input "Investor Investor"
drag, startPoint x: 271, startPoint y: 371, endPoint x: 358, endPoint y: 369, distance: 86.7
click at [358, 369] on input "Investor Investor" at bounding box center [498, 369] width 535 height 31
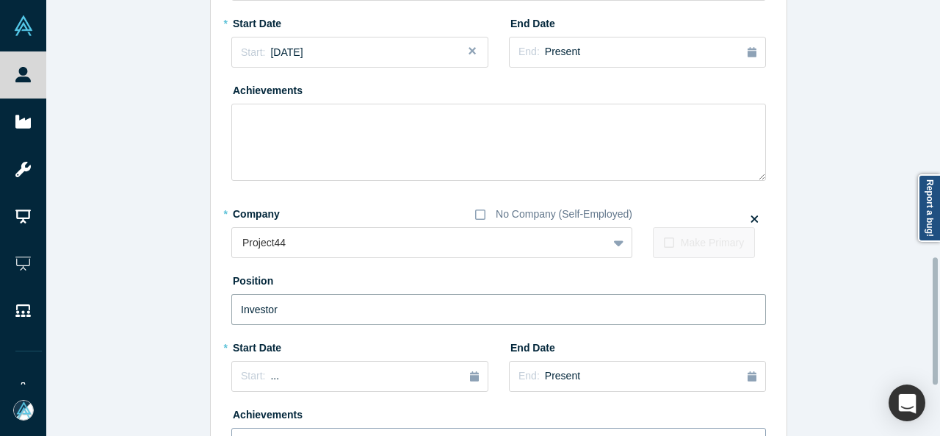
scroll to position [947, 0]
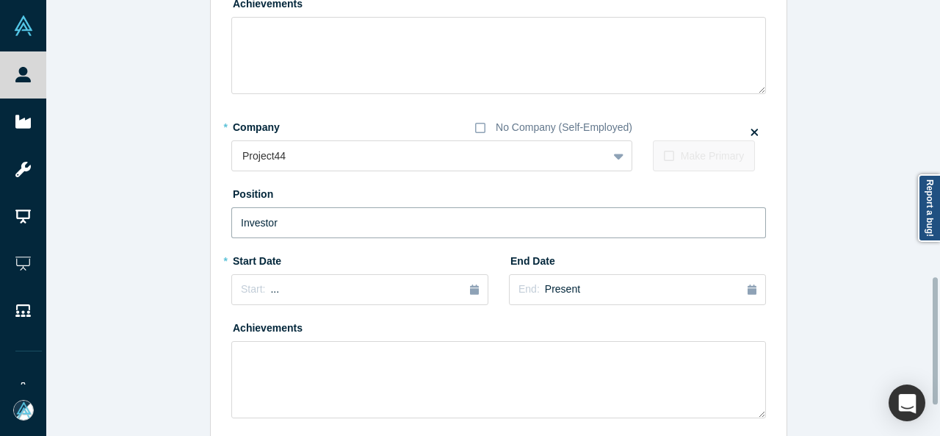
type input "Investor"
click at [294, 307] on div "* Start Date Start: ..." at bounding box center [359, 281] width 257 height 67
click at [292, 295] on div "Start: ..." at bounding box center [360, 289] width 238 height 16
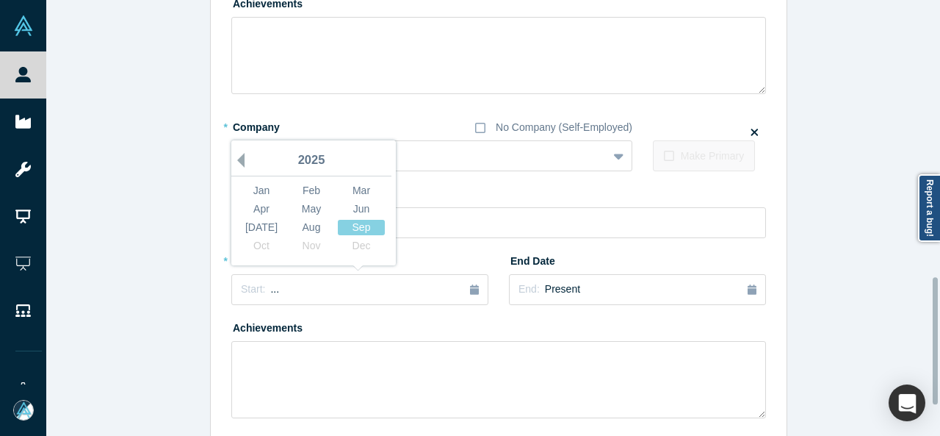
click at [233, 156] on button "Previous Year" at bounding box center [237, 160] width 15 height 15
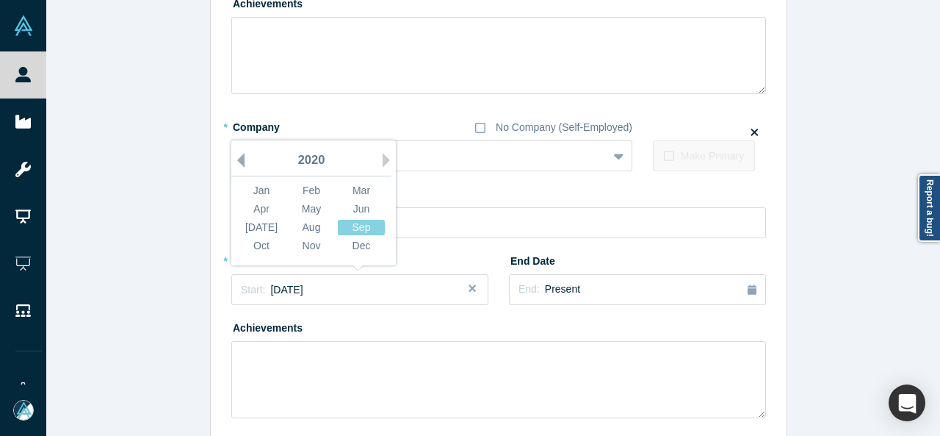
click at [233, 156] on button "Previous Year" at bounding box center [237, 160] width 15 height 15
click at [342, 231] on div "Sep" at bounding box center [361, 227] width 47 height 15
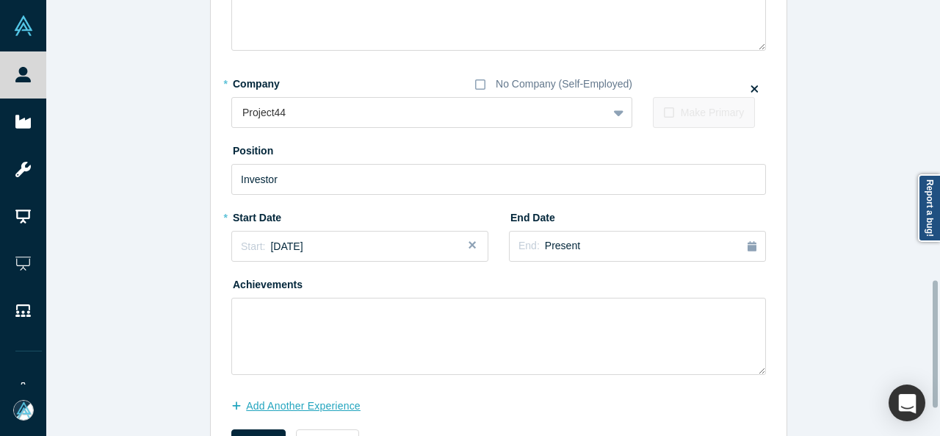
scroll to position [1050, 0]
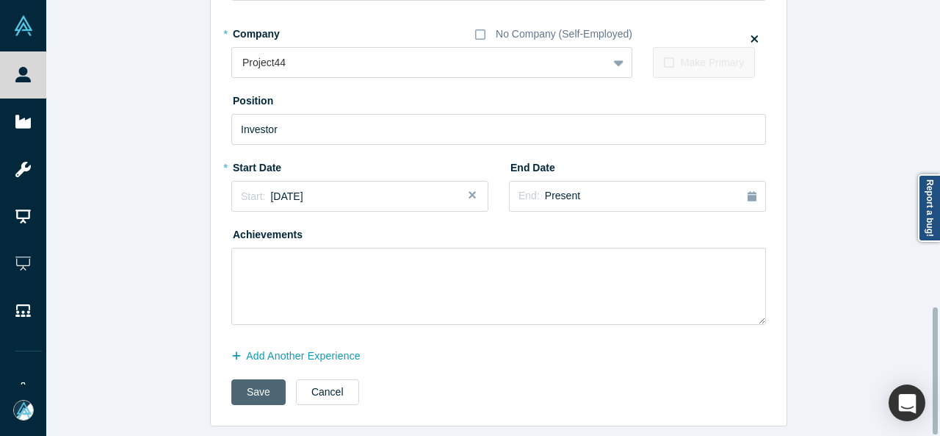
click at [253, 384] on button "Save" at bounding box center [258, 392] width 54 height 26
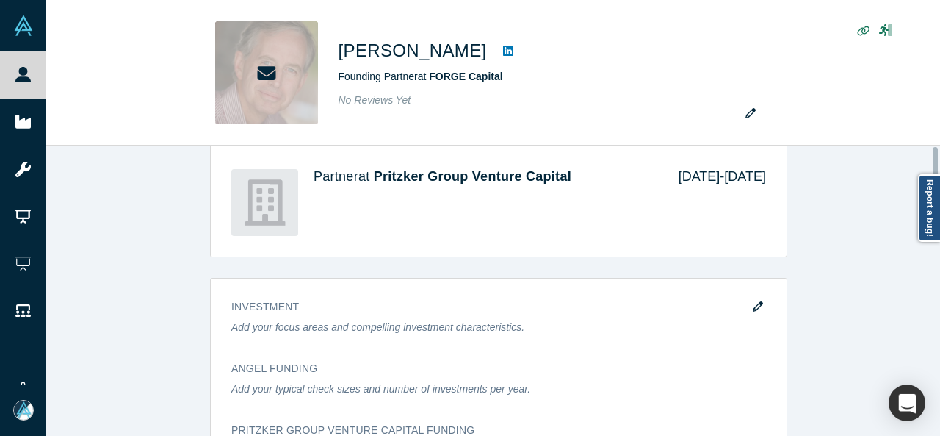
scroll to position [0, 0]
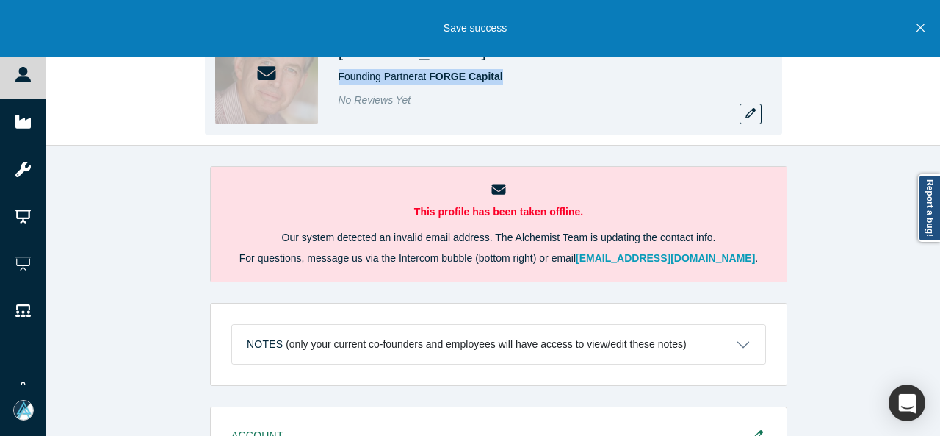
drag, startPoint x: 335, startPoint y: 79, endPoint x: 507, endPoint y: 79, distance: 171.9
click at [507, 79] on div "Matt McCall Founding Partner at FORGE Capital No Reviews Yet" at bounding box center [493, 72] width 577 height 123
copy span "Founding Partner at FORGE Capital"
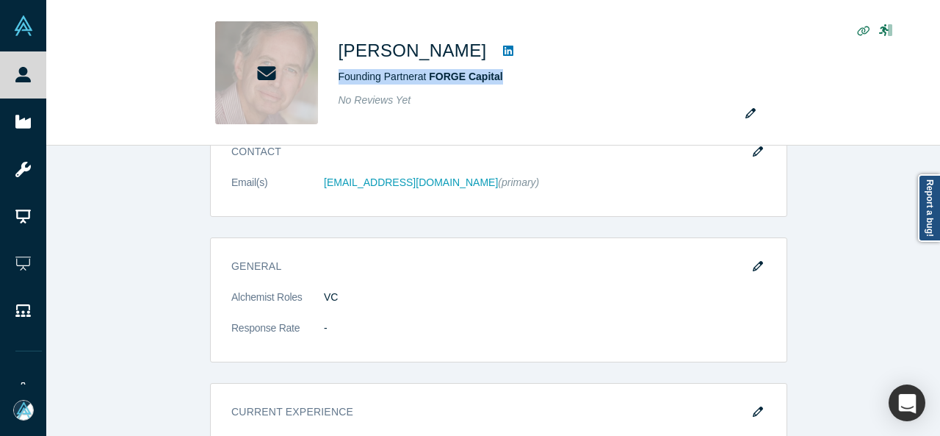
scroll to position [294, 0]
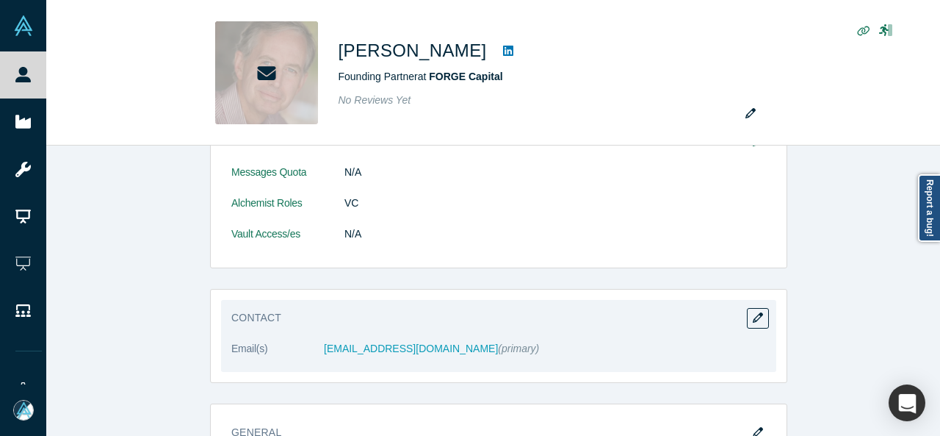
click at [738, 316] on h3 "Contact" at bounding box center [488, 317] width 514 height 15
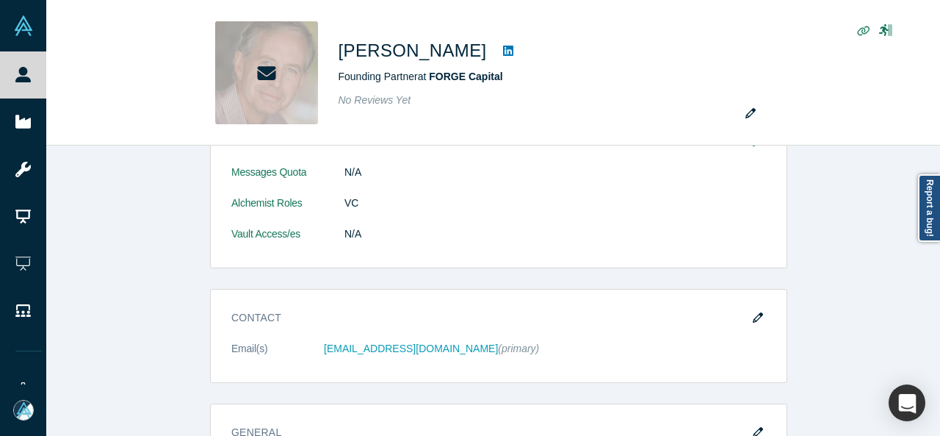
click at [756, 318] on icon "button" at bounding box center [758, 317] width 10 height 10
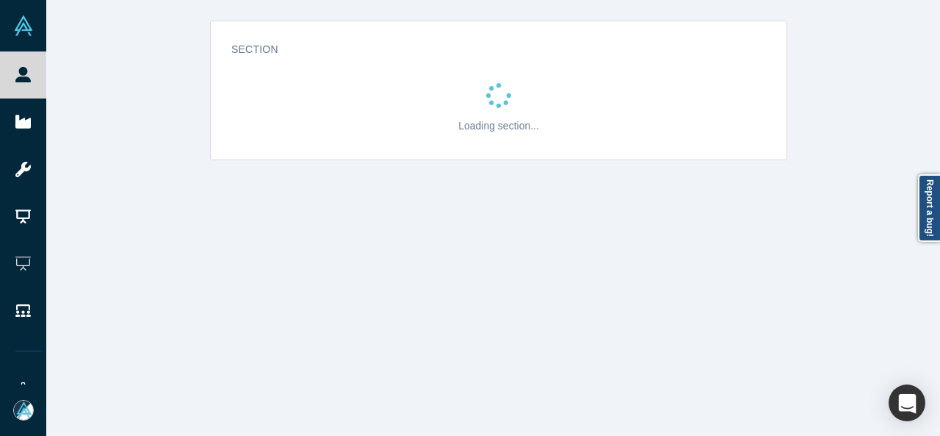
scroll to position [0, 0]
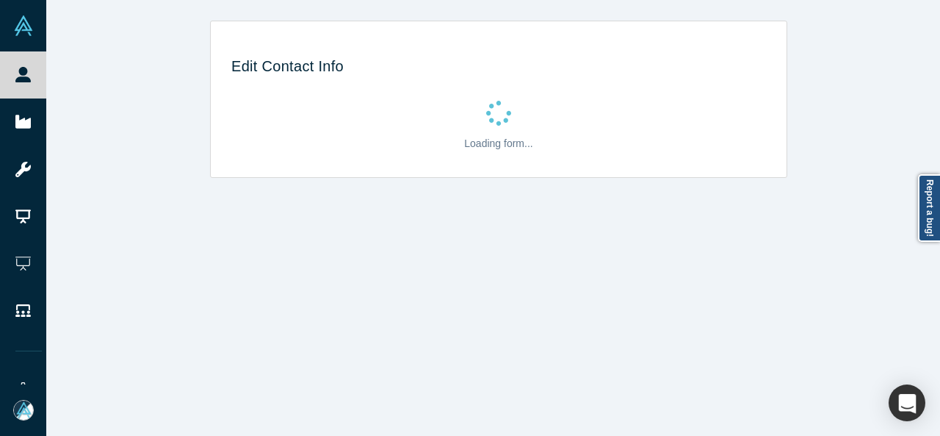
select select "US"
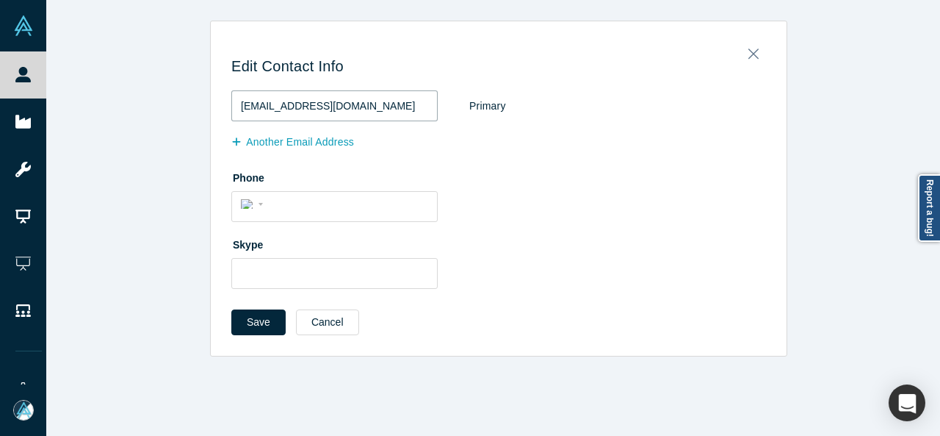
drag, startPoint x: 381, startPoint y: 103, endPoint x: 231, endPoint y: 95, distance: 150.8
click at [231, 95] on input "mmccall@pritzkergroup.com" at bounding box center [334, 105] width 206 height 31
paste input "fourmorecapital"
type input "mmccall@fourmorecapital.com"
click at [260, 314] on button "Save" at bounding box center [258, 322] width 54 height 26
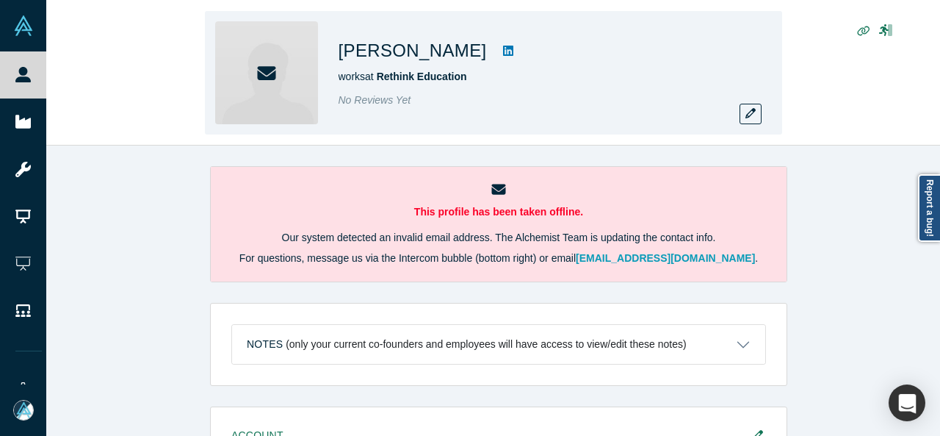
drag, startPoint x: 333, startPoint y: 52, endPoint x: 464, endPoint y: 62, distance: 131.1
click at [464, 62] on div "Michelle Dervan works at Rethink Education No Reviews Yet" at bounding box center [493, 72] width 577 height 123
copy h1 "Michelle Dervan"
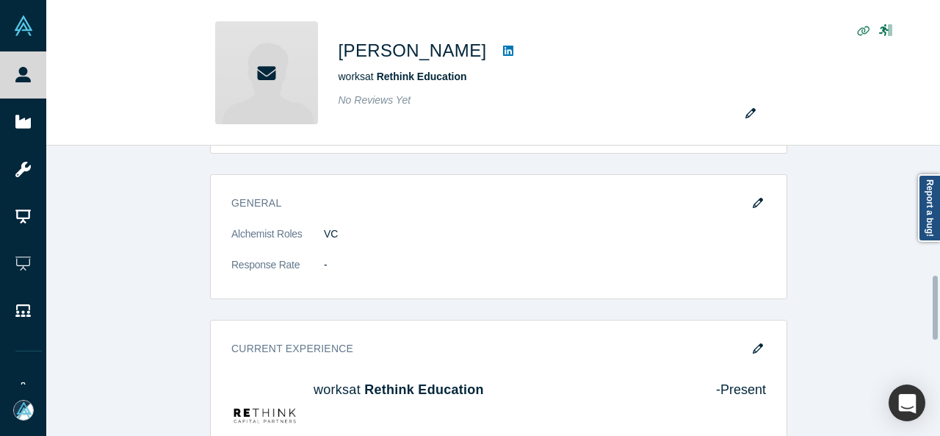
scroll to position [588, 0]
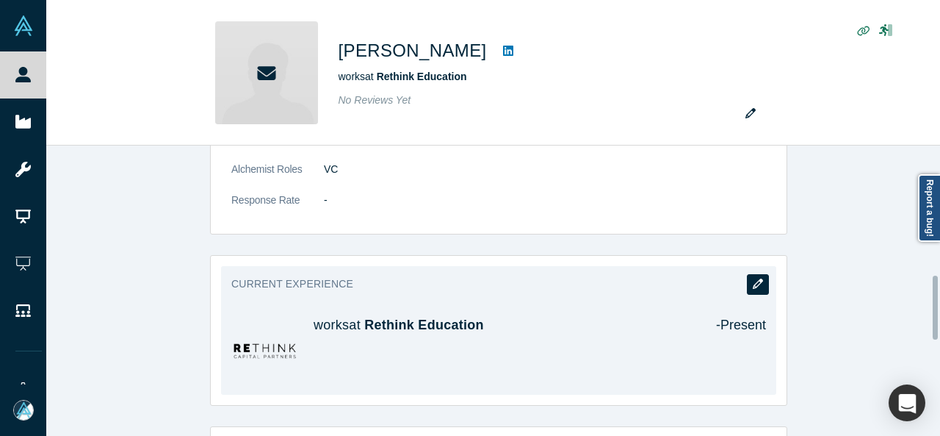
click at [753, 278] on icon "button" at bounding box center [758, 283] width 10 height 10
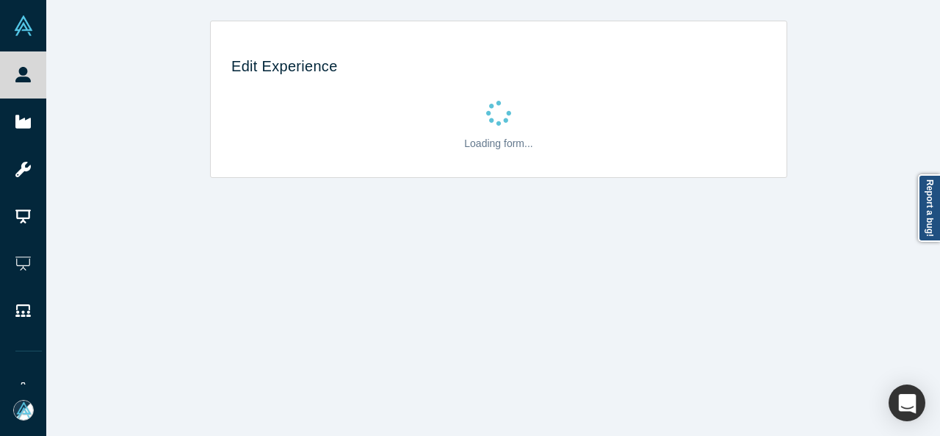
scroll to position [0, 0]
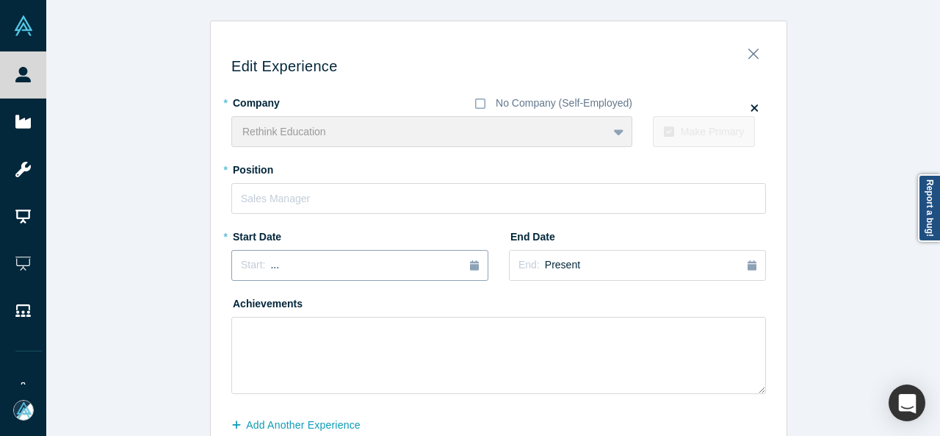
drag, startPoint x: 285, startPoint y: 281, endPoint x: 278, endPoint y: 270, distance: 13.2
click at [285, 280] on div "* Start Date Start: ..." at bounding box center [359, 257] width 257 height 67
click at [274, 266] on div "Start: ..." at bounding box center [360, 265] width 238 height 16
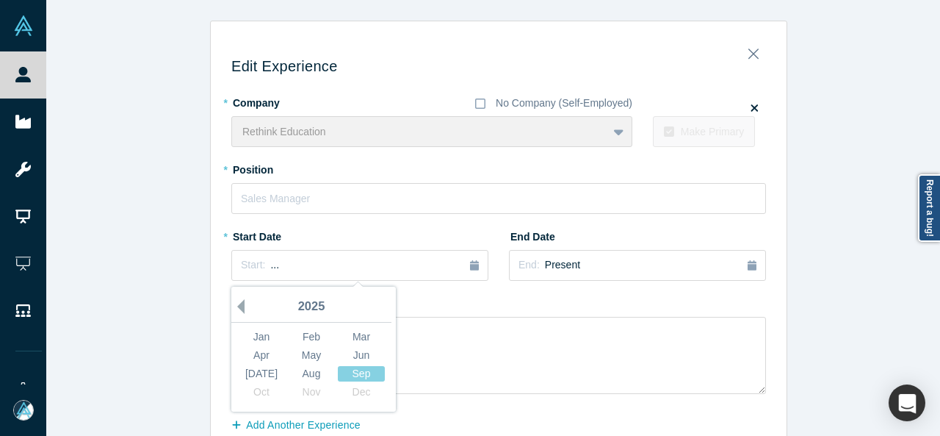
click at [234, 308] on button "Previous Year" at bounding box center [237, 306] width 15 height 15
click at [234, 307] on button "Previous Year" at bounding box center [237, 306] width 15 height 15
click at [354, 375] on div "Sep" at bounding box center [361, 373] width 47 height 15
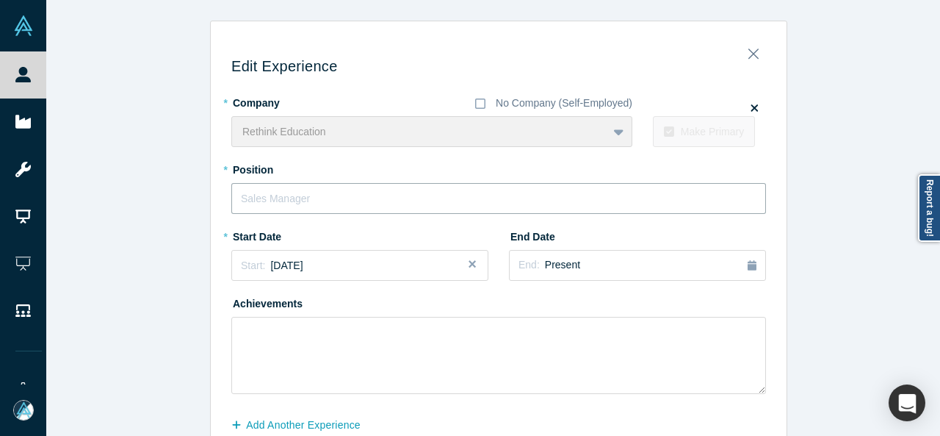
click at [306, 192] on input "text" at bounding box center [498, 198] width 535 height 31
paste input "Venture Partner"
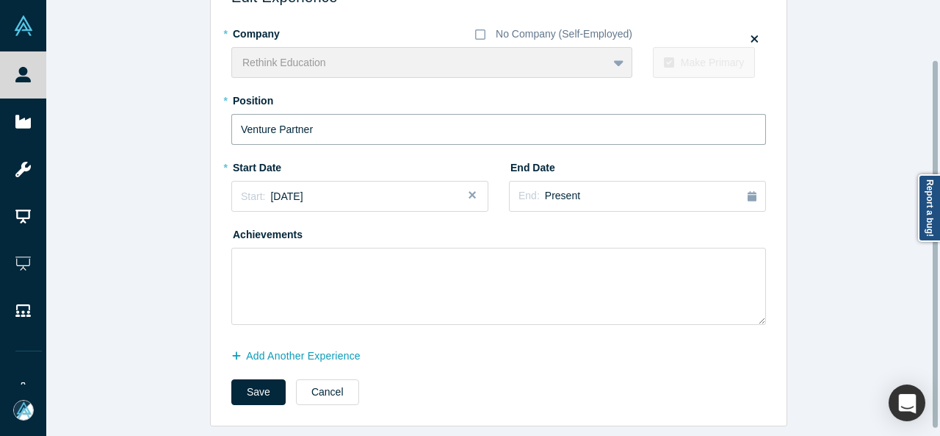
scroll to position [78, 0]
type input "Venture Partner"
click at [292, 347] on button "Add Another Experience" at bounding box center [303, 356] width 145 height 26
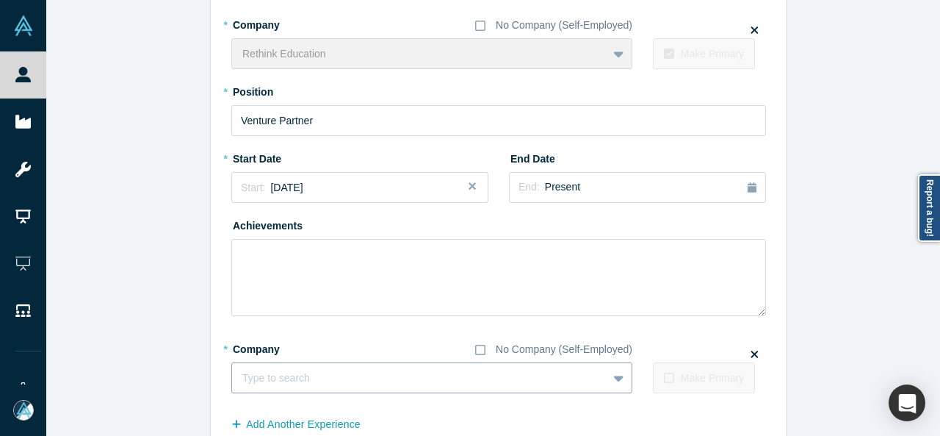
click at [342, 378] on div at bounding box center [419, 378] width 355 height 18
paste input "Chief Executive Officer Chief Executive Officer SkillsTrust"
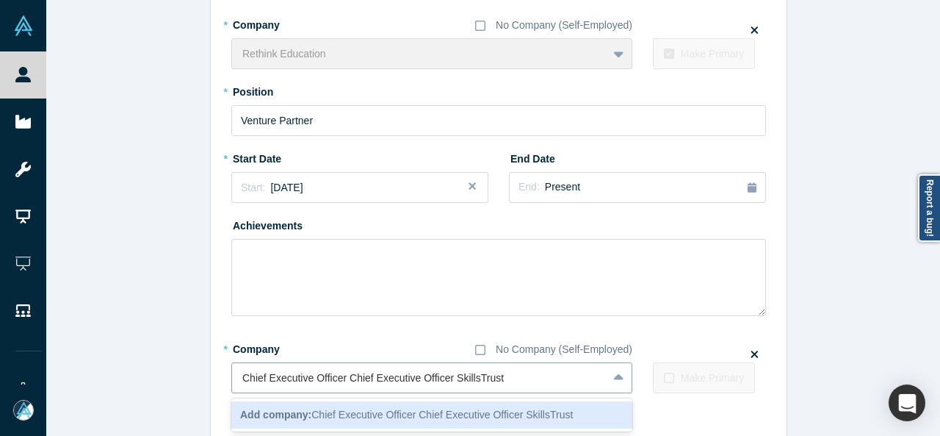
drag, startPoint x: 448, startPoint y: 379, endPoint x: 230, endPoint y: 367, distance: 218.5
click at [232, 367] on div "Chief Executive Officer Chief Executive Officer SkillsTrust" at bounding box center [419, 378] width 375 height 24
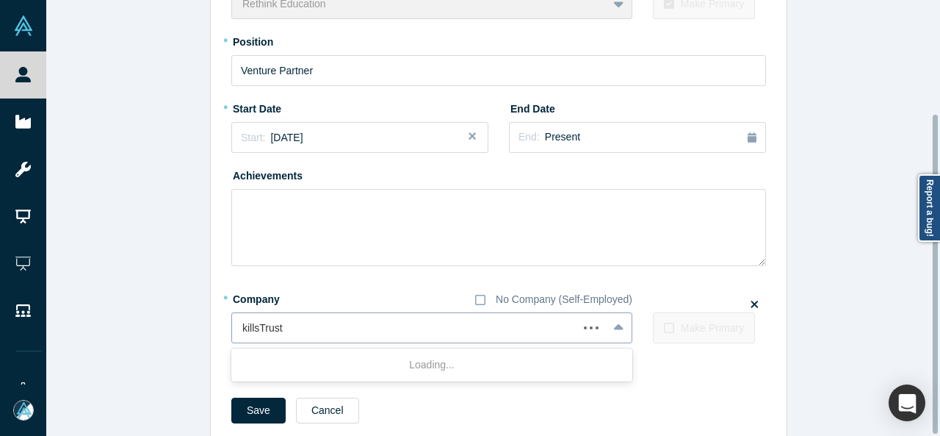
scroll to position [156, 0]
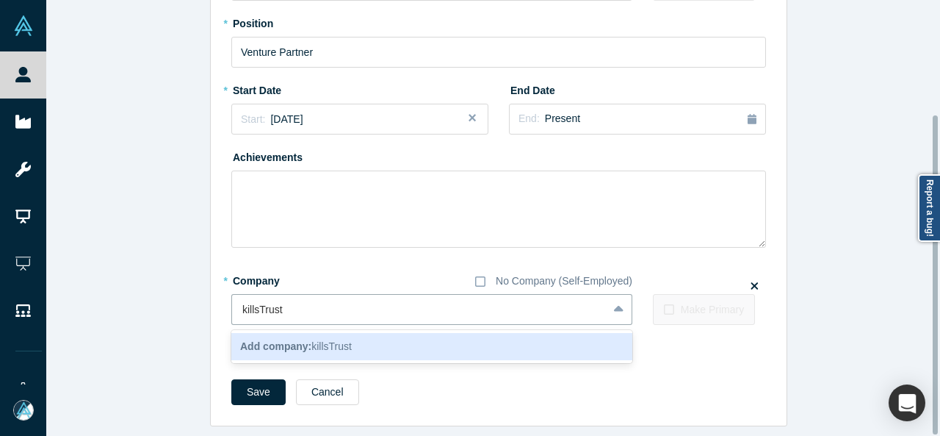
type input "SkillsTrust"
click at [282, 340] on b "Add company:" at bounding box center [275, 346] width 71 height 12
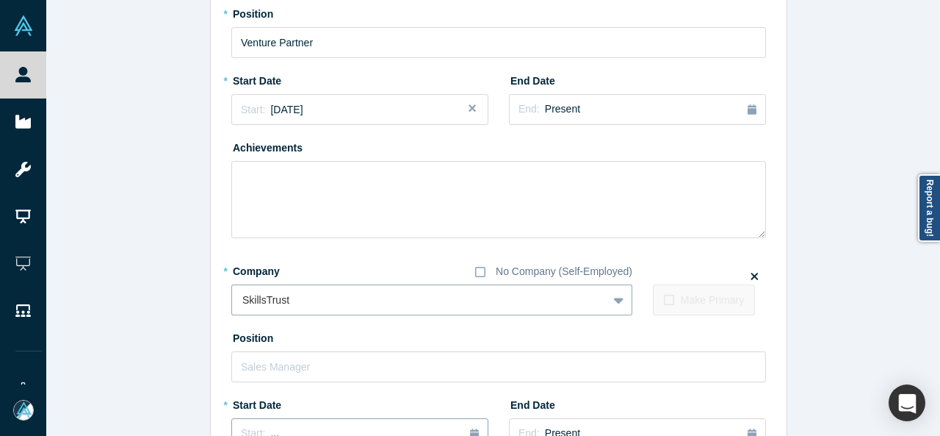
click at [272, 424] on button "Start: ..." at bounding box center [359, 433] width 257 height 31
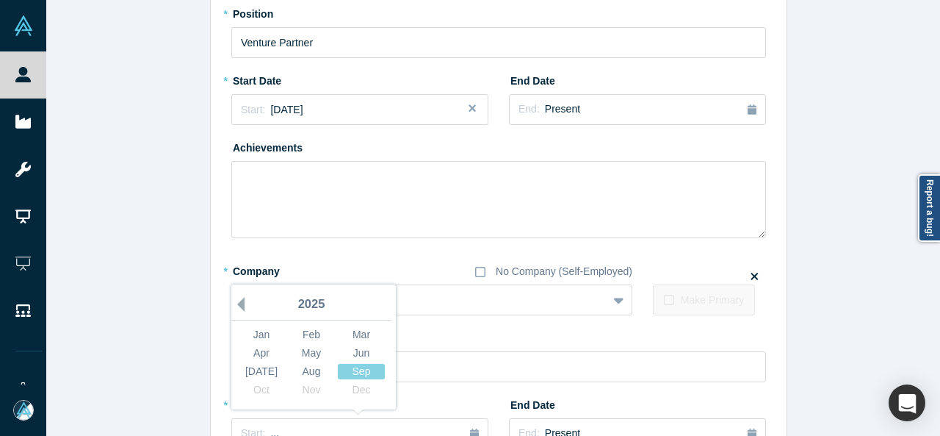
click at [233, 305] on button "Previous Year" at bounding box center [237, 304] width 15 height 15
click at [383, 306] on button "Next Year" at bounding box center [390, 304] width 15 height 15
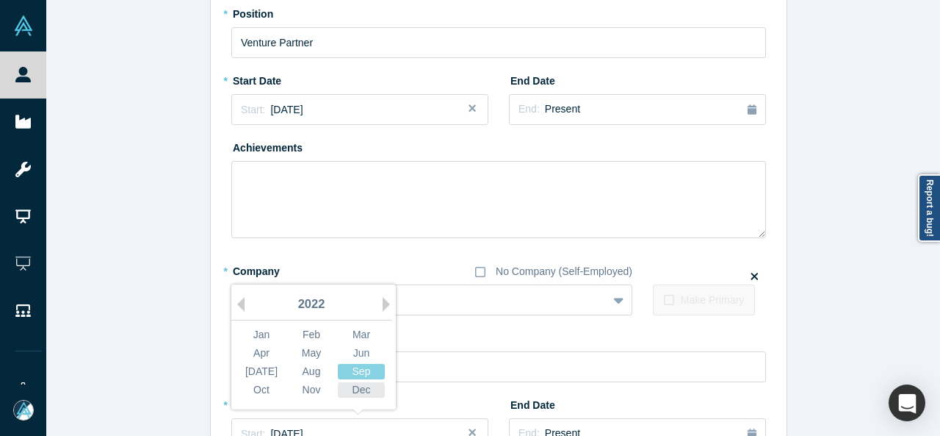
click at [357, 393] on div "Dec" at bounding box center [361, 389] width 47 height 15
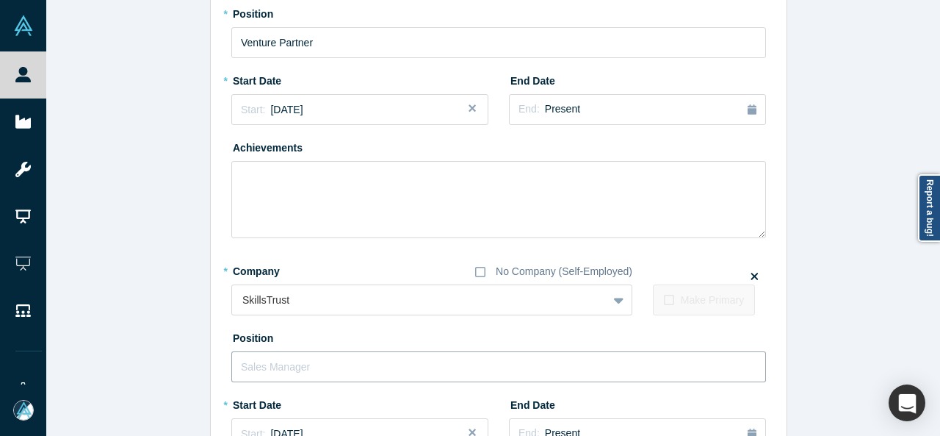
click at [310, 372] on input "text" at bounding box center [498, 366] width 535 height 31
paste input "Chief Executive Officer Chief Executive Officer S"
drag, startPoint x: 337, startPoint y: 365, endPoint x: 463, endPoint y: 364, distance: 126.3
click at [463, 364] on input "Chief Executive Officer Chief Executive Officer S" at bounding box center [498, 366] width 535 height 31
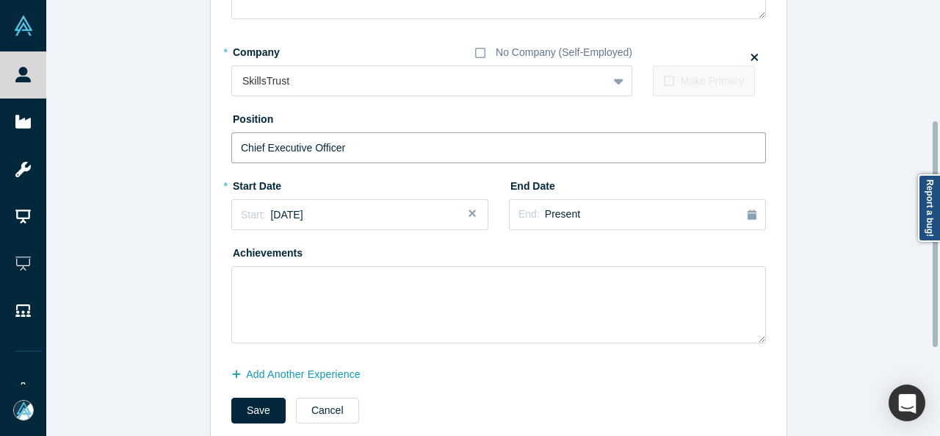
scroll to position [376, 0]
type input "Chief Executive Officer"
click at [253, 402] on button "Save" at bounding box center [258, 409] width 54 height 26
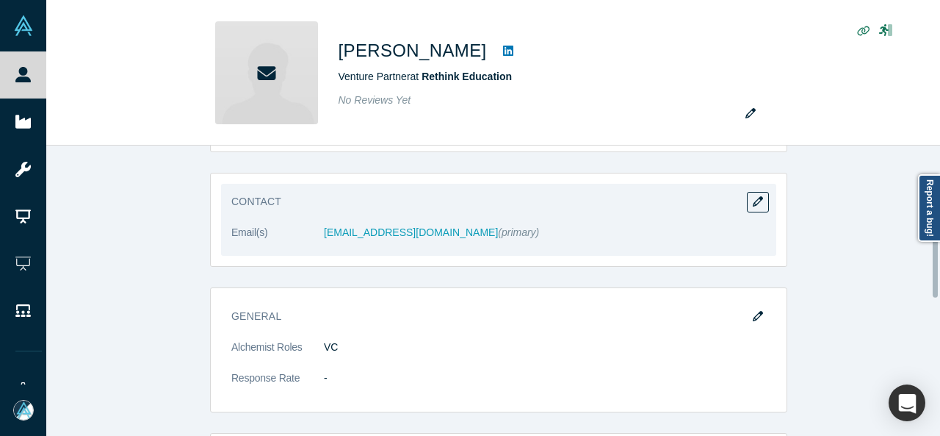
scroll to position [441, 0]
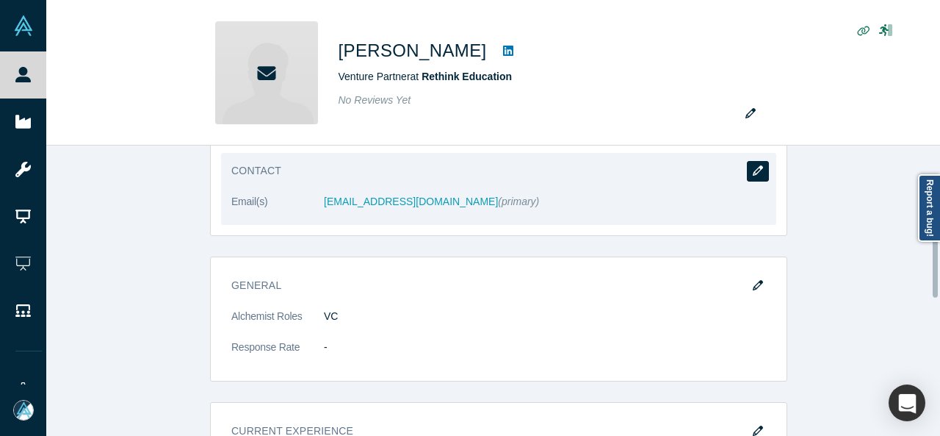
click at [762, 168] on button "button" at bounding box center [758, 171] width 22 height 21
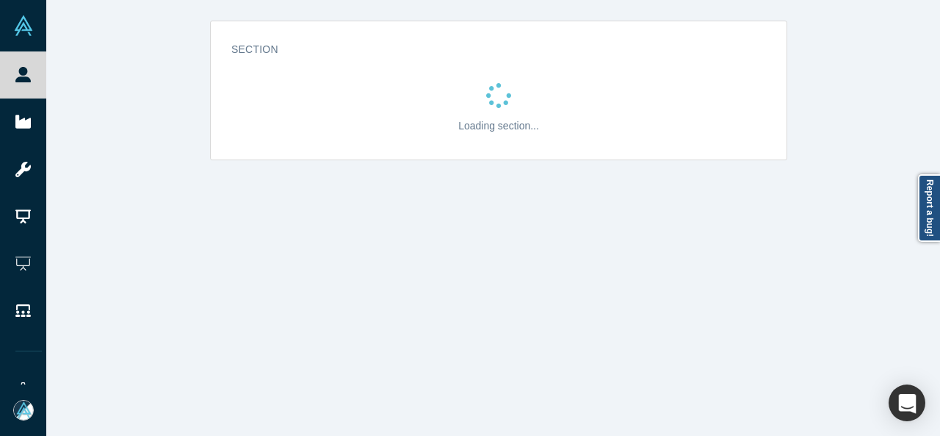
scroll to position [0, 0]
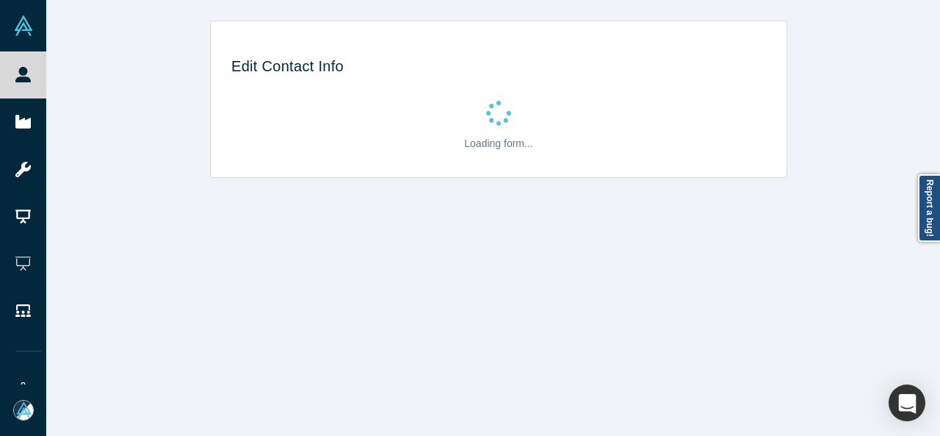
select select "US"
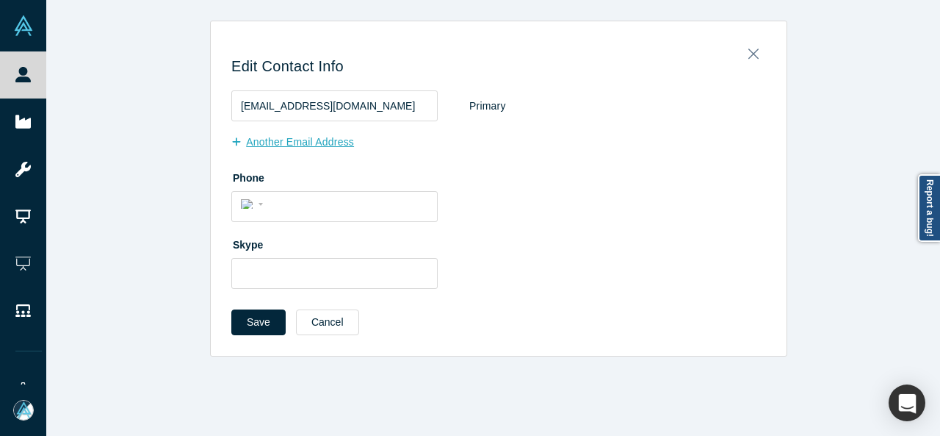
click at [284, 145] on button "Another Email Address" at bounding box center [300, 142] width 138 height 26
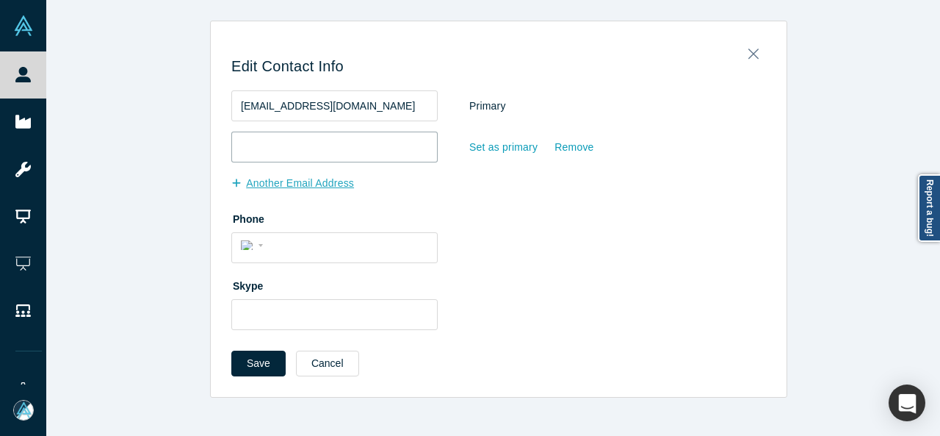
click at [284, 145] on input "email" at bounding box center [334, 146] width 206 height 31
paste input "mdervan@rteducation.com"
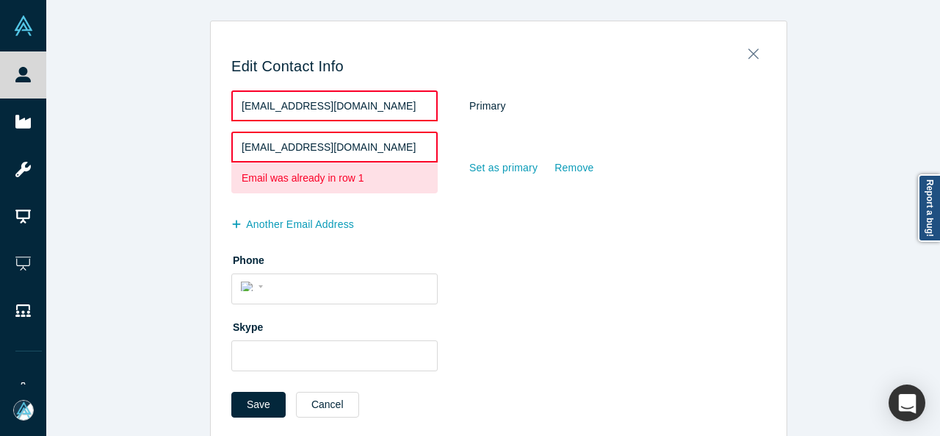
click at [479, 143] on div "mdervan@rteducation.com Email was already in row 1 Set as primary Remove" at bounding box center [498, 167] width 535 height 72
drag, startPoint x: 378, startPoint y: 146, endPoint x: 193, endPoint y: 143, distance: 185.1
click at [193, 143] on div "Edit Contact Info mdervan@rteducation.com Primary mdervan@rteducation.com Email…" at bounding box center [498, 230] width 905 height 418
paste input "ichelle.dervan@skillstrust.org"
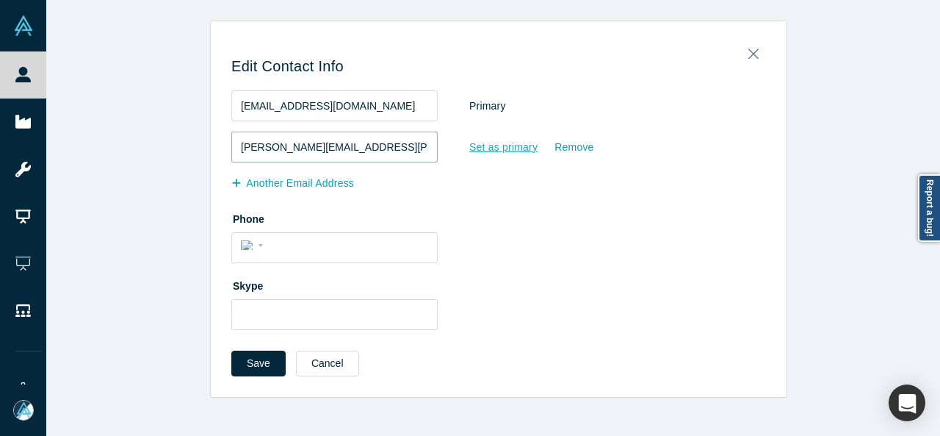
type input "michelle.dervan@skillstrust.org"
click at [509, 148] on div "Set as primary" at bounding box center [504, 147] width 70 height 26
click at [0, 0] on input "Set as primary" at bounding box center [0, 0] width 0 height 0
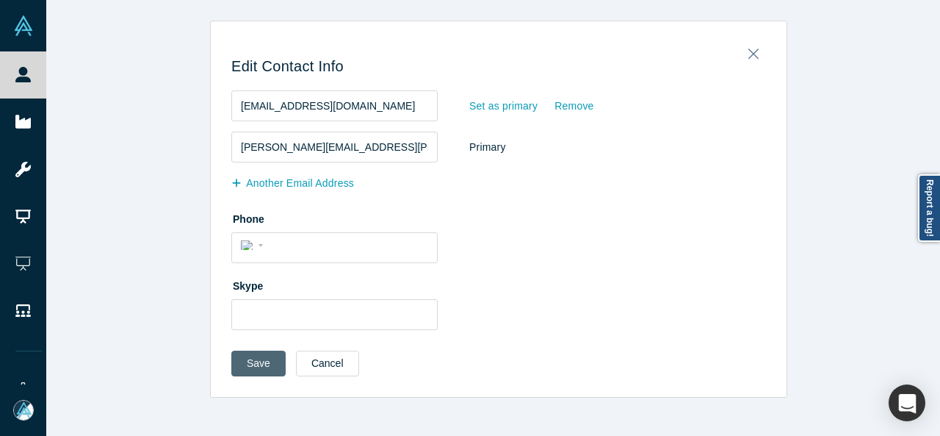
click at [251, 364] on button "Save" at bounding box center [258, 363] width 54 height 26
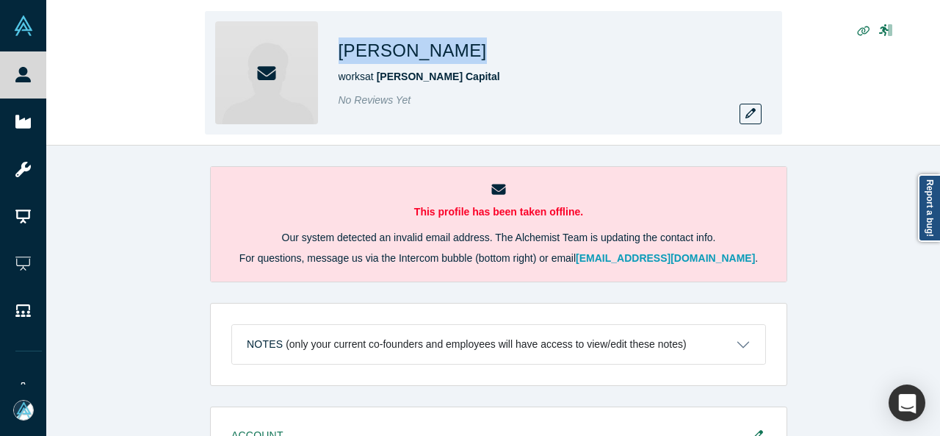
drag, startPoint x: 341, startPoint y: 46, endPoint x: 430, endPoint y: 46, distance: 89.6
click at [430, 46] on div "[PERSON_NAME] works at [PERSON_NAME][GEOGRAPHIC_DATA] No Reviews Yet" at bounding box center [493, 72] width 577 height 123
copy h1 "[PERSON_NAME]"
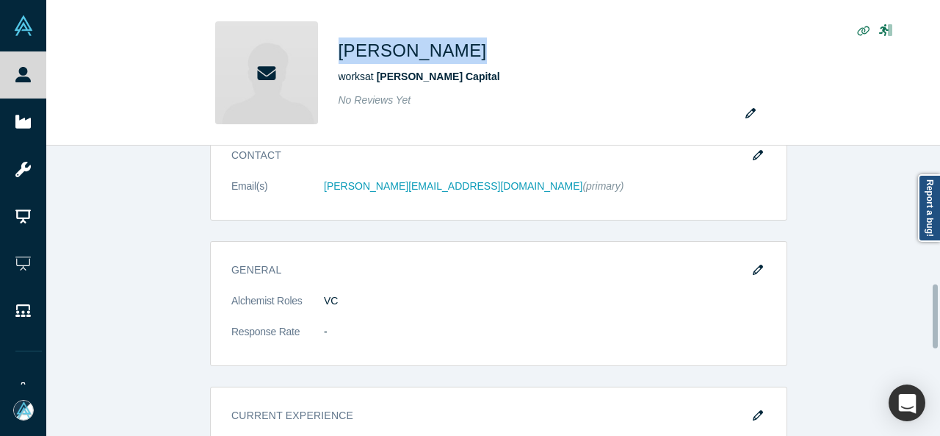
scroll to position [661, 0]
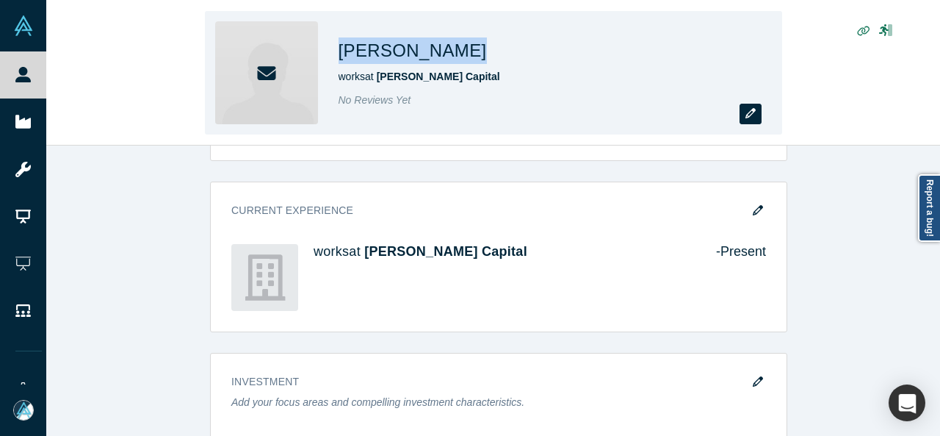
click at [755, 115] on icon "button" at bounding box center [750, 113] width 10 height 10
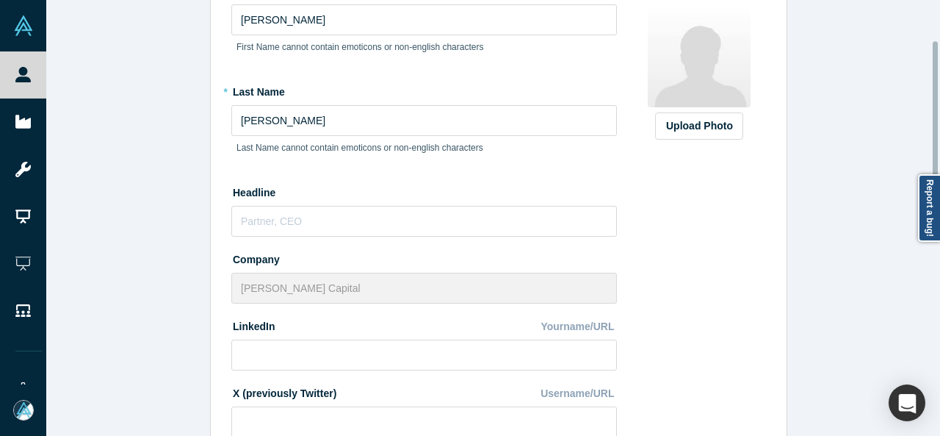
scroll to position [220, 0]
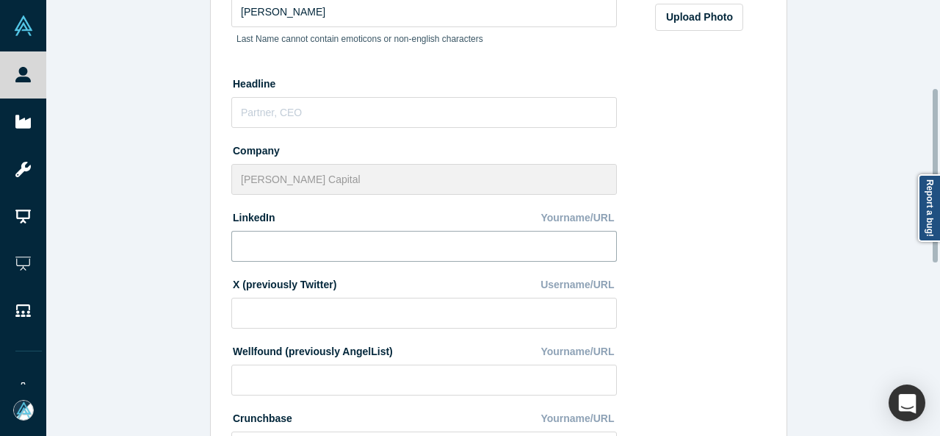
click at [370, 241] on input at bounding box center [424, 246] width 386 height 31
paste input "[URL][DOMAIN_NAME]"
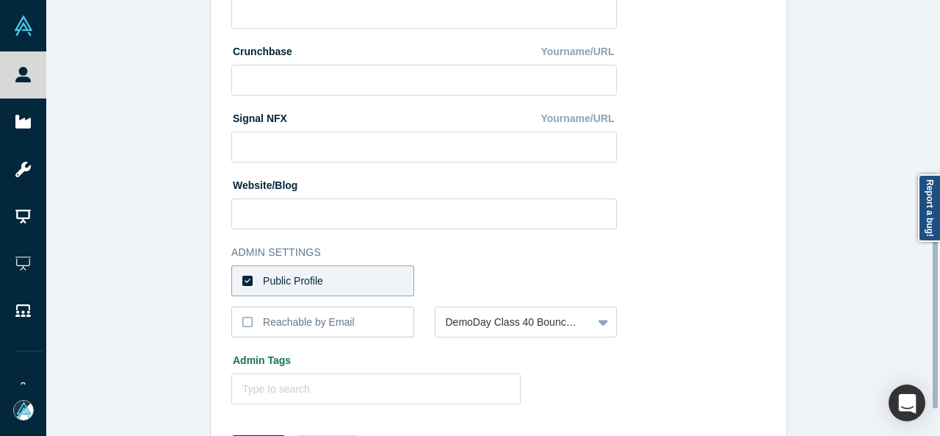
scroll to position [652, 0]
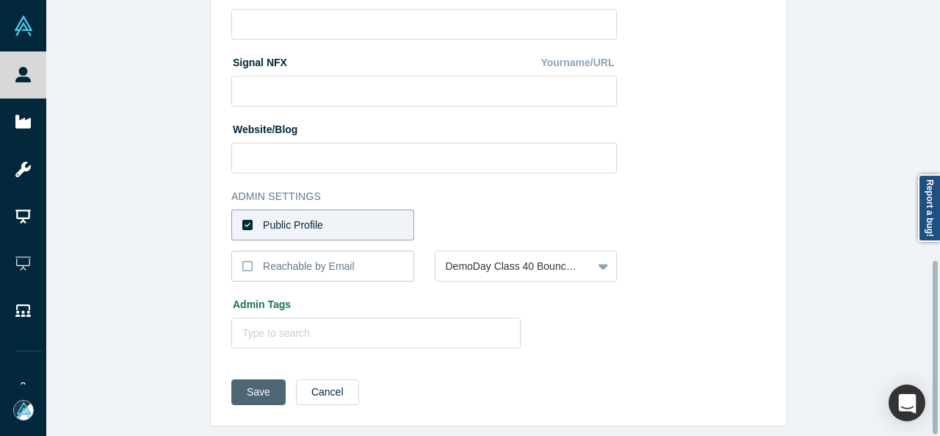
type input "[URL][DOMAIN_NAME]"
click at [242, 379] on button "Save" at bounding box center [258, 392] width 54 height 26
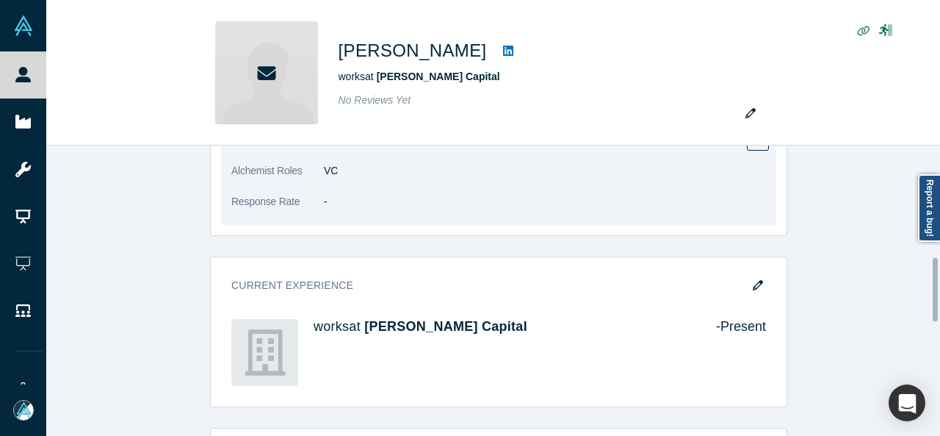
scroll to position [588, 0]
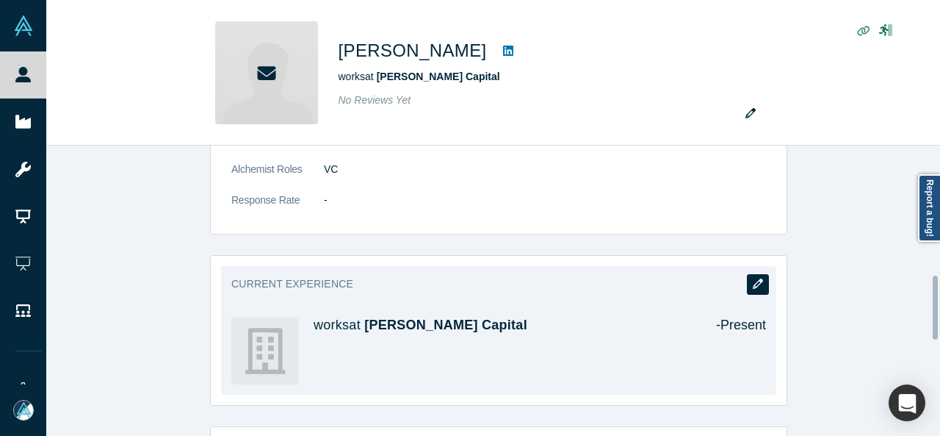
click at [748, 286] on button "button" at bounding box center [758, 284] width 22 height 21
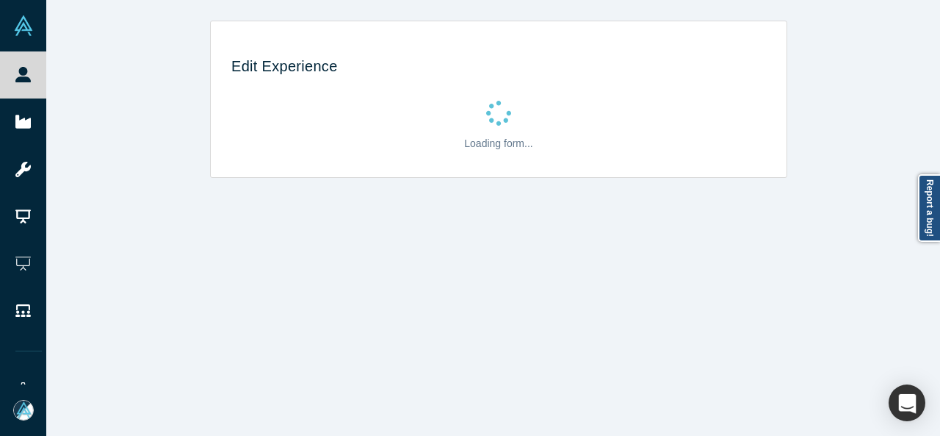
scroll to position [0, 0]
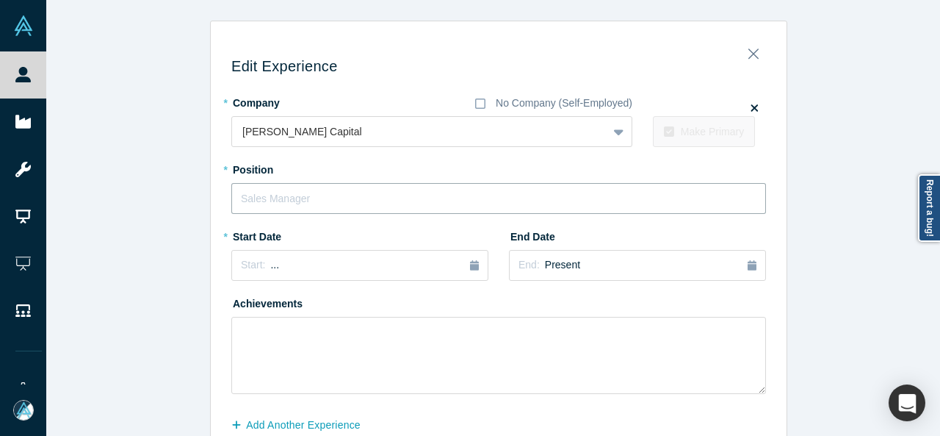
click at [279, 201] on input "text" at bounding box center [498, 198] width 535 height 31
paste input "Co-Founder & Investor"
type input "Co-Founder & Investor"
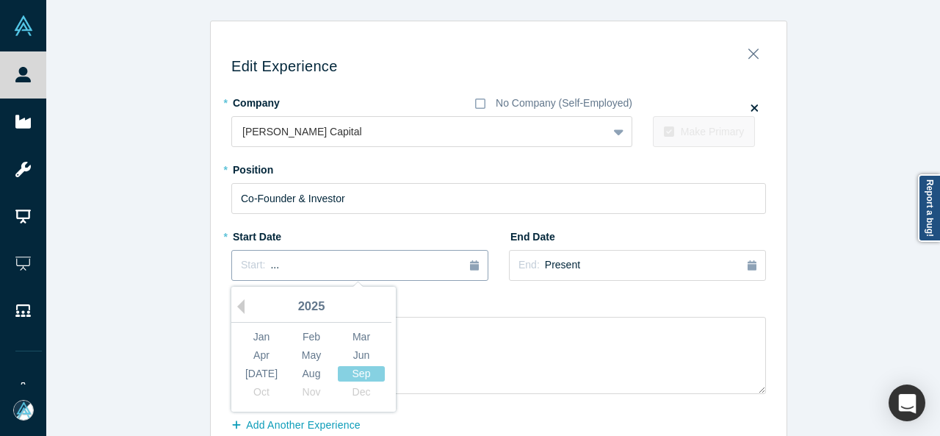
click at [388, 273] on button "Start: ..." at bounding box center [359, 265] width 257 height 31
click at [236, 307] on button "Previous Year" at bounding box center [237, 306] width 15 height 15
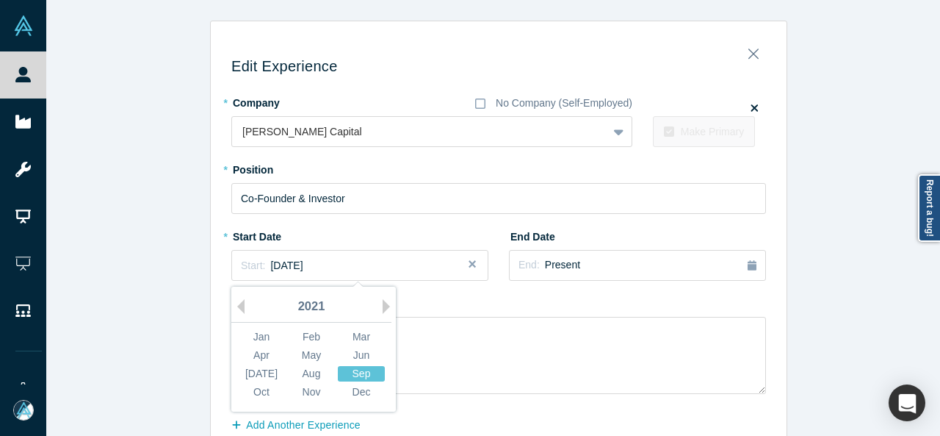
click at [350, 372] on div "Sep" at bounding box center [361, 373] width 47 height 15
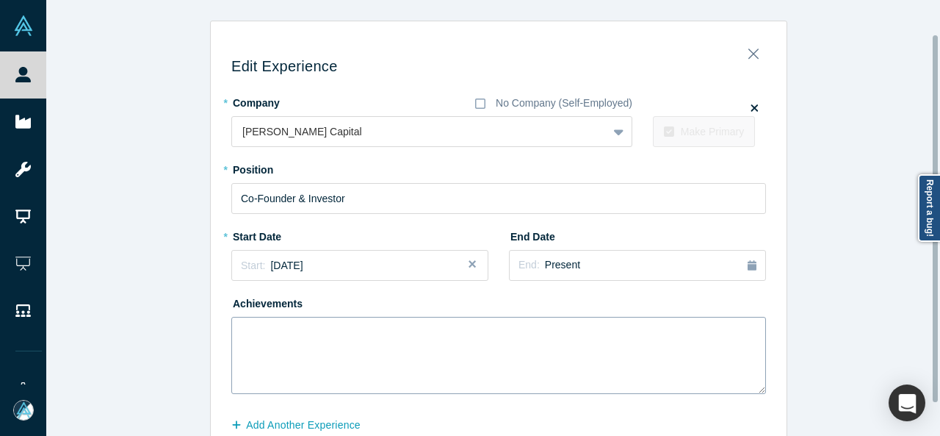
scroll to position [78, 0]
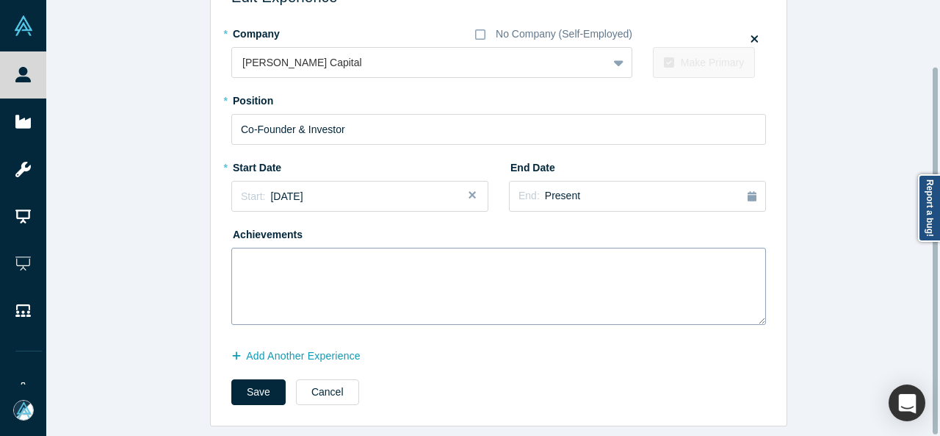
click at [342, 345] on button "Add Another Experience" at bounding box center [303, 356] width 145 height 26
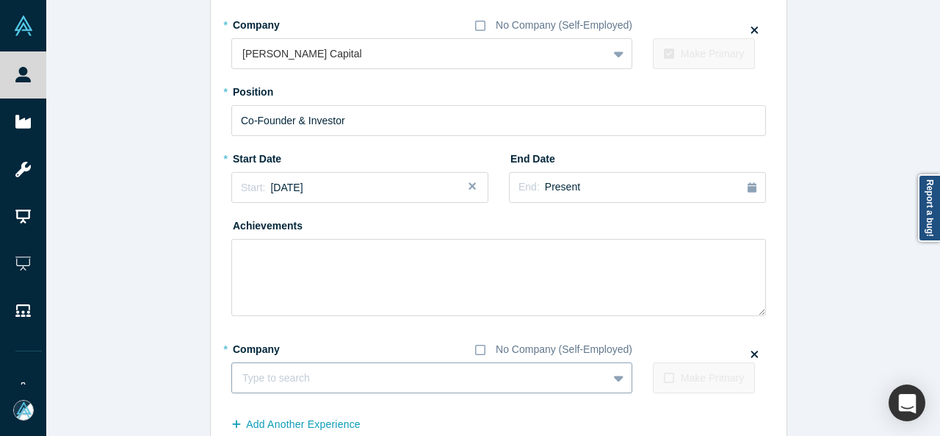
click at [308, 374] on div at bounding box center [419, 378] width 355 height 18
paste input "Co-Founder & Chief Strategy Officer Co-Founder & Chief Strategy Officer The Bri…"
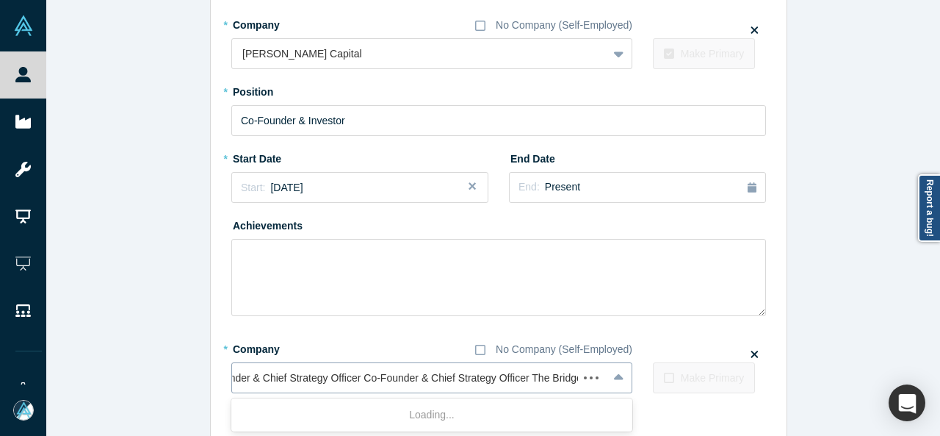
scroll to position [0, 31]
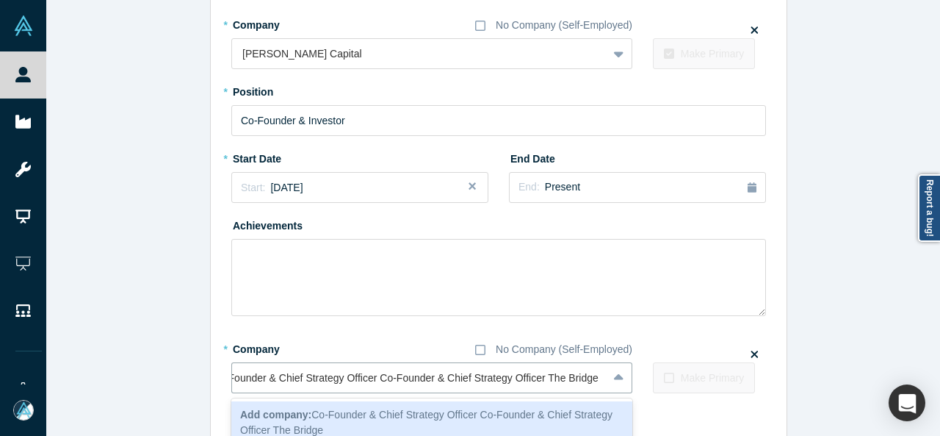
drag, startPoint x: 541, startPoint y: 380, endPoint x: 178, endPoint y: 374, distance: 362.9
click at [178, 375] on div "Edit Experience * Company No Company (Self-Employed) Sana Sano Capital To pick …" at bounding box center [498, 219] width 905 height 552
type input "The Bridge"
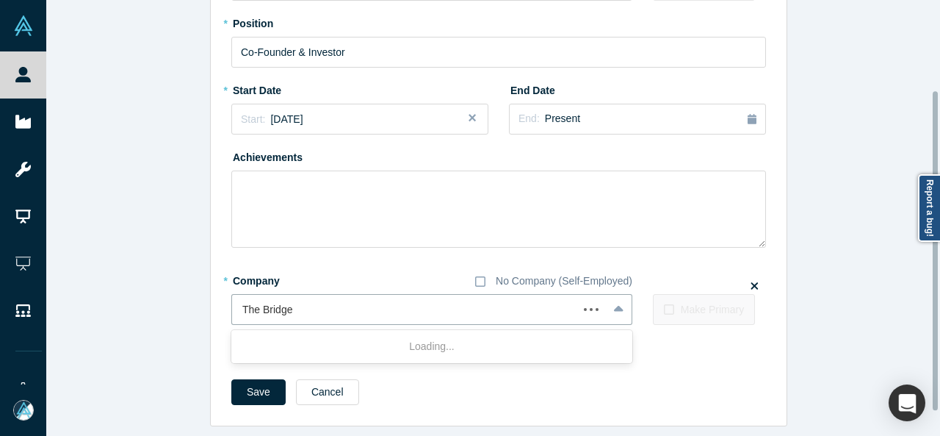
scroll to position [156, 0]
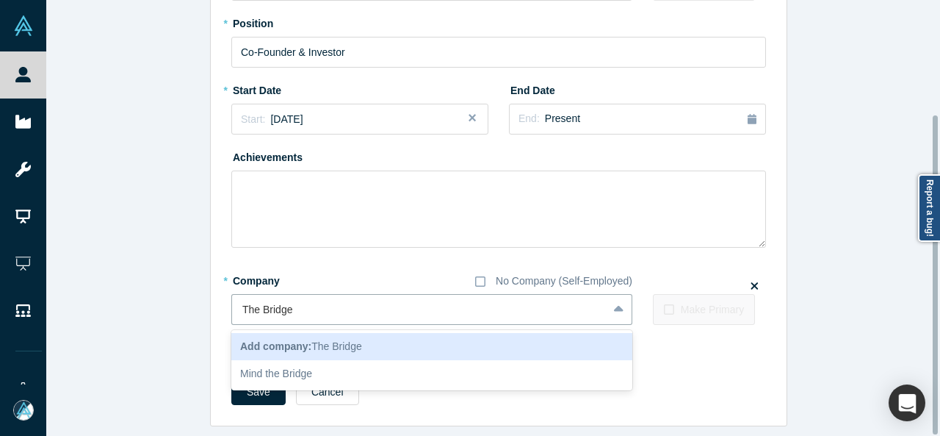
click at [285, 343] on b "Add company:" at bounding box center [275, 346] width 71 height 12
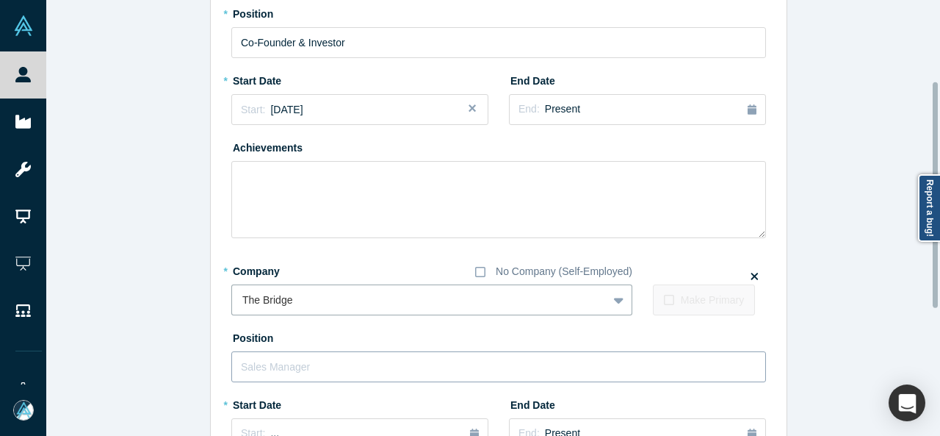
scroll to position [303, 0]
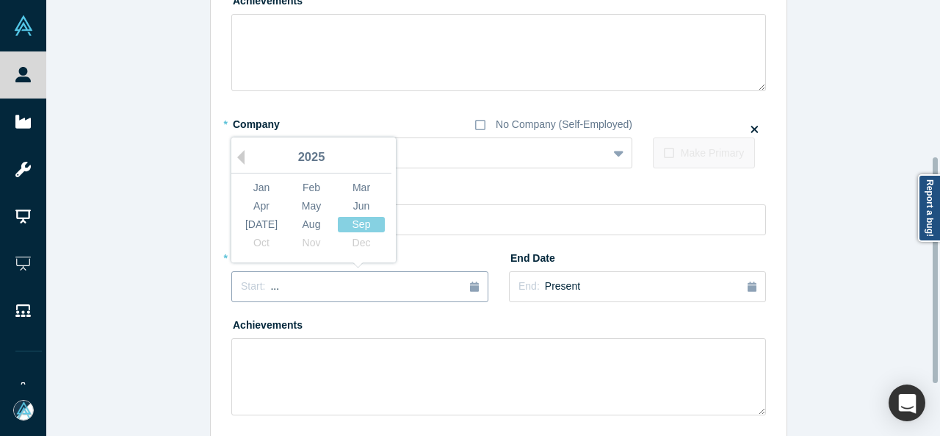
click at [270, 286] on div "Start: ..." at bounding box center [360, 286] width 238 height 16
click at [237, 159] on button "Previous Year" at bounding box center [237, 157] width 15 height 15
click at [235, 159] on button "Previous Year" at bounding box center [237, 157] width 15 height 15
click at [234, 159] on button "Previous Year" at bounding box center [237, 157] width 15 height 15
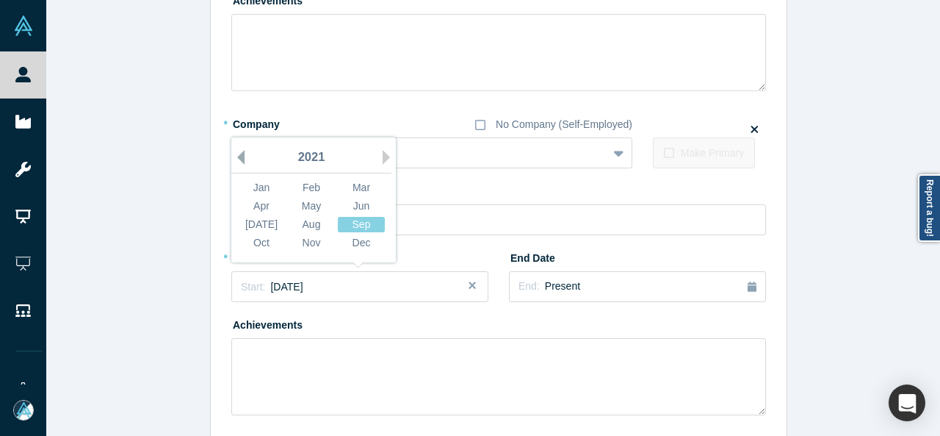
click at [234, 159] on button "Previous Year" at bounding box center [237, 157] width 15 height 15
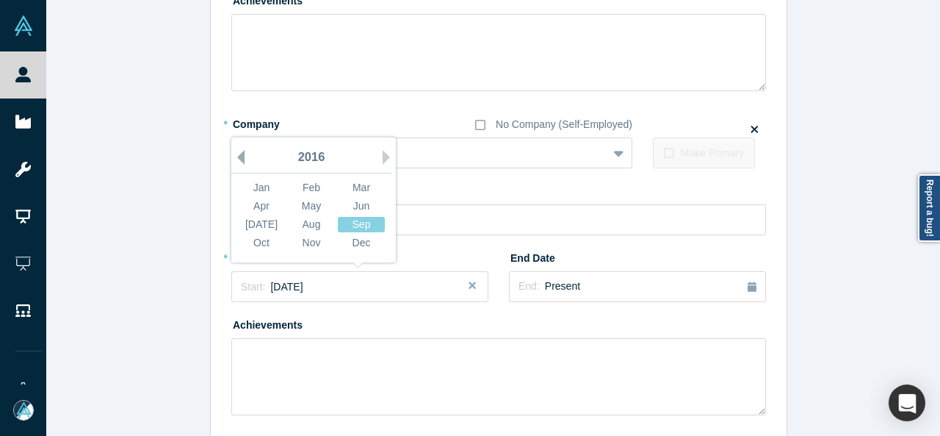
click at [234, 159] on button "Previous Year" at bounding box center [237, 157] width 15 height 15
click at [250, 181] on div "Jan" at bounding box center [261, 187] width 47 height 15
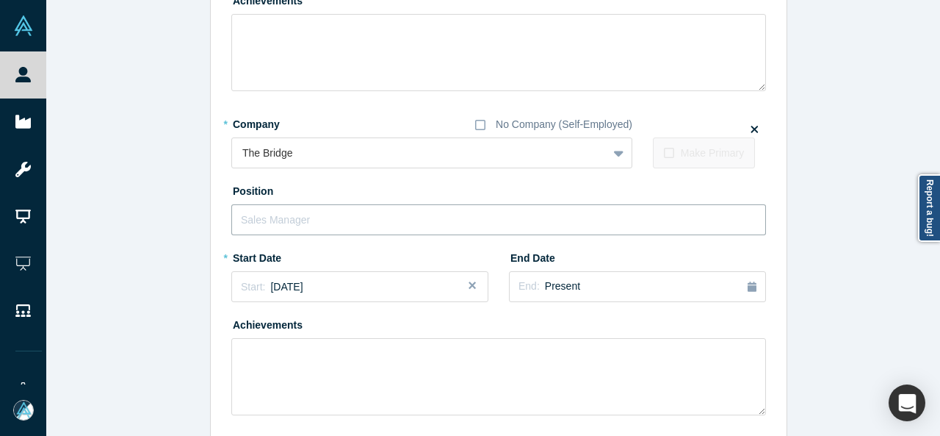
click at [271, 221] on input "text" at bounding box center [498, 219] width 535 height 31
paste input "Co-Founder & Chief Strategy Officer Co-Founder & Chief Strategy Officer"
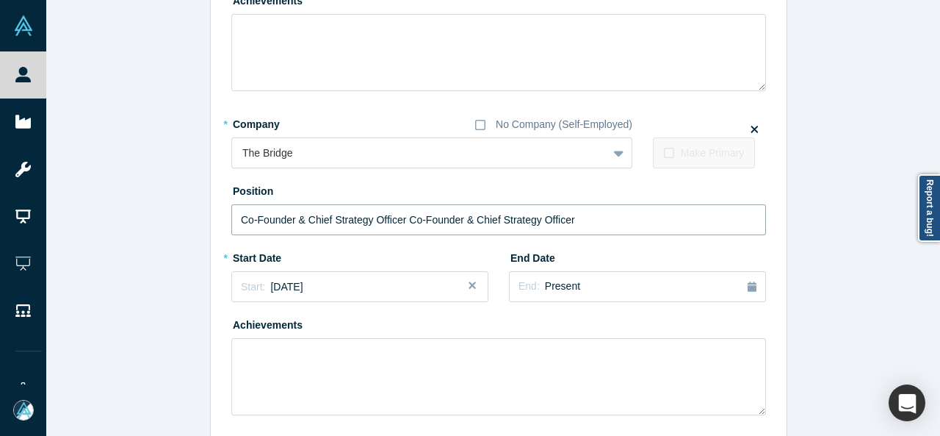
drag, startPoint x: 404, startPoint y: 220, endPoint x: 217, endPoint y: 220, distance: 186.6
click at [217, 220] on div "Edit Experience * Company No Company (Self-Employed) Sana Sano Capital To pick …" at bounding box center [499, 122] width 576 height 787
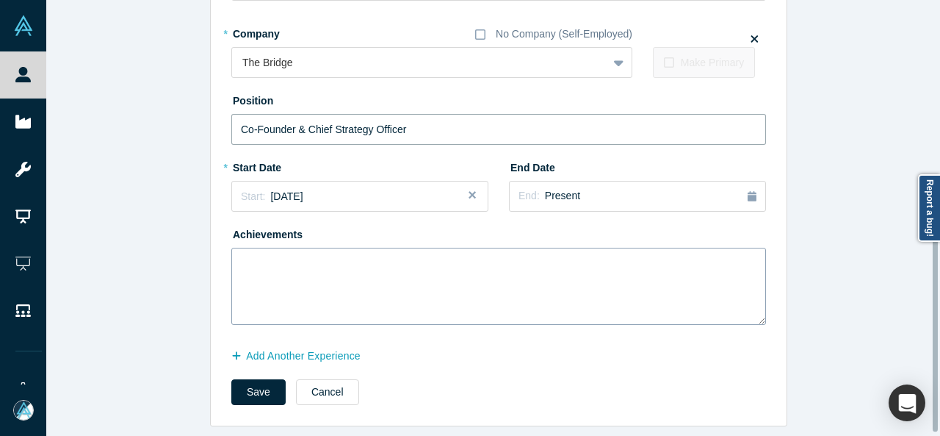
scroll to position [402, 0]
type input "Co-Founder & Chief Strategy Officer"
click at [271, 344] on button "Add Another Experience" at bounding box center [303, 356] width 145 height 26
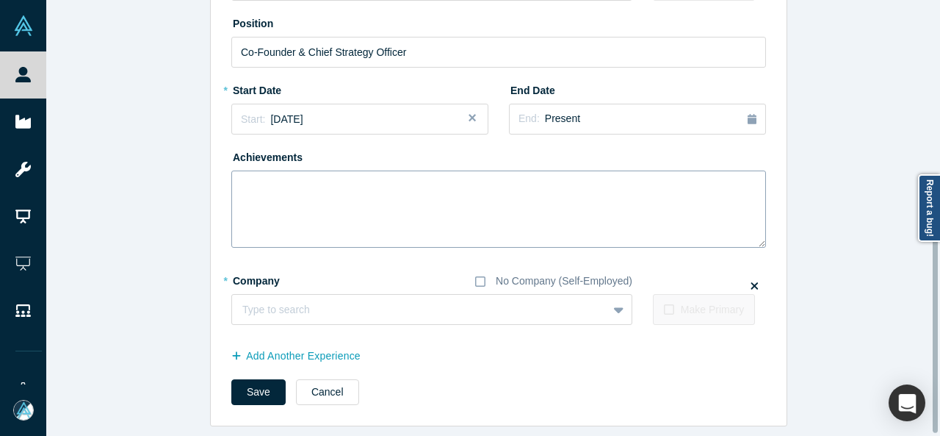
scroll to position [476, 0]
click at [298, 310] on div at bounding box center [419, 309] width 355 height 18
paste input "Co-Founder & Investor Co-Founder & Investor Sana Sano DeFi Ventures"
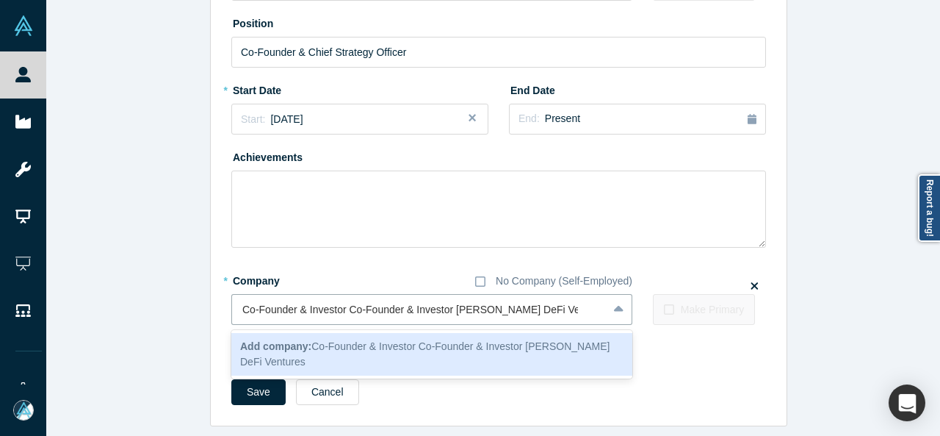
drag, startPoint x: 451, startPoint y: 306, endPoint x: 204, endPoint y: 308, distance: 246.8
type input "Sana Sano DeFi Ventures"
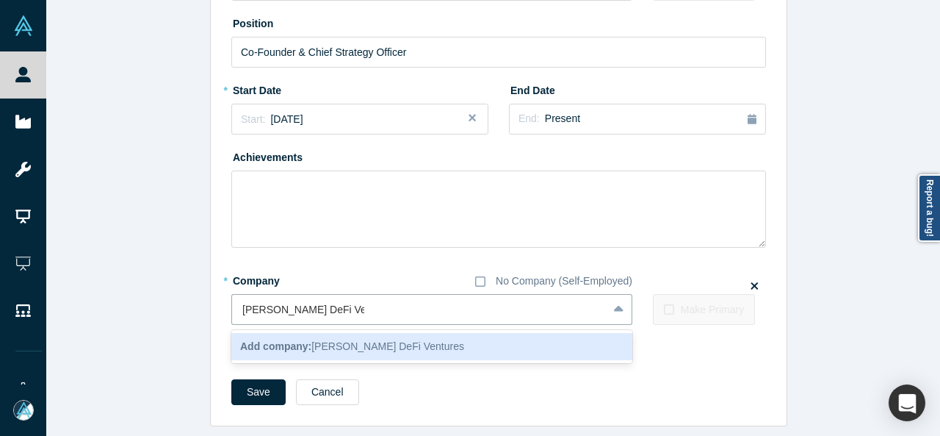
click at [276, 340] on b "Add company:" at bounding box center [275, 346] width 71 height 12
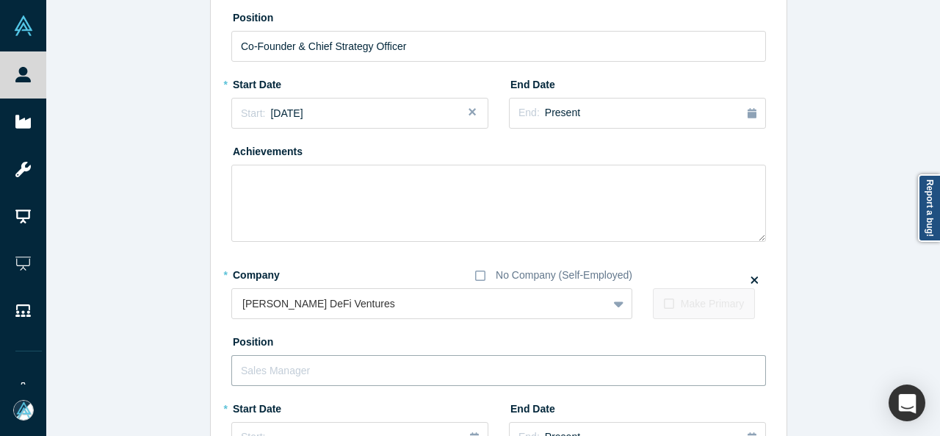
click at [303, 361] on input "text" at bounding box center [498, 370] width 535 height 31
paste input "Co-Founder & Investor Co-Founder & Investor"
drag, startPoint x: 339, startPoint y: 368, endPoint x: 496, endPoint y: 367, distance: 156.5
click at [496, 367] on input "Co-Founder & Investor Co-Founder & Investor" at bounding box center [498, 370] width 535 height 31
type input "Co-Founder & Investor"
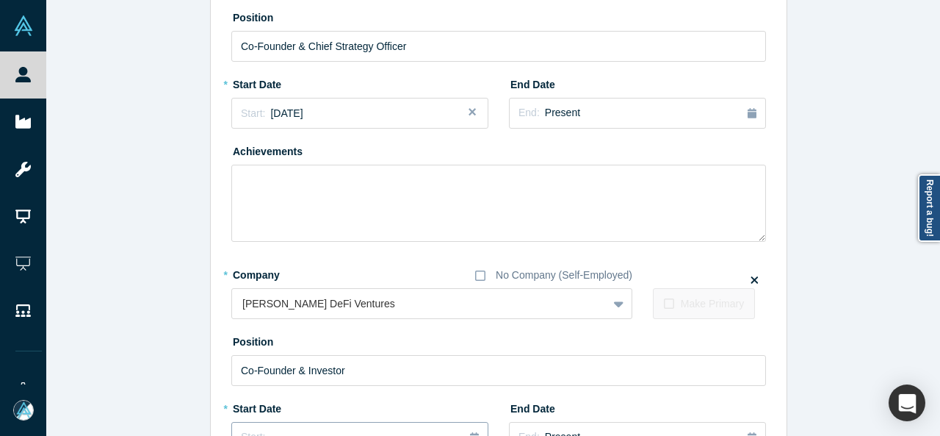
click at [242, 425] on button "Start: ..." at bounding box center [359, 437] width 257 height 31
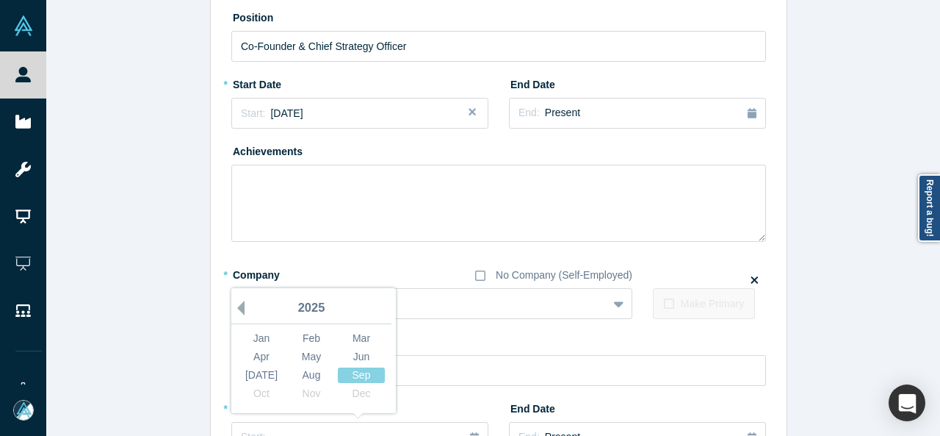
click at [235, 307] on button "Previous Year" at bounding box center [237, 307] width 15 height 15
click at [235, 306] on button "Previous Year" at bounding box center [237, 307] width 15 height 15
click at [234, 306] on button "Previous Year" at bounding box center [237, 307] width 15 height 15
click at [353, 375] on div "Sep" at bounding box center [361, 374] width 47 height 15
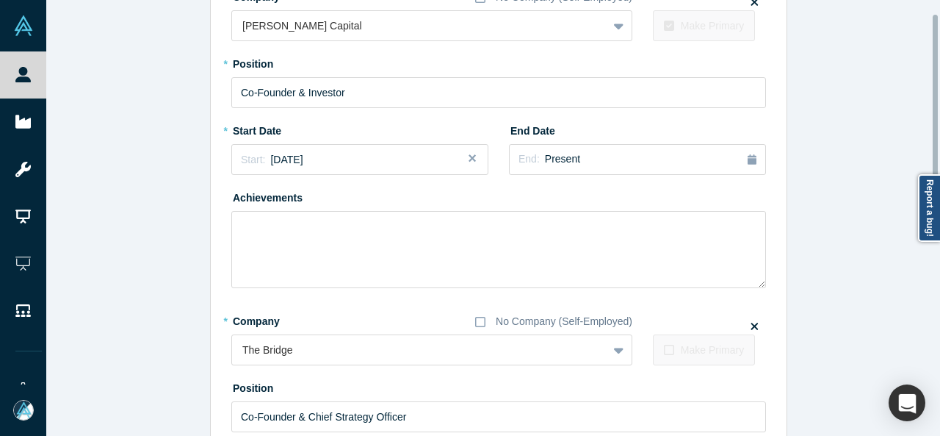
scroll to position [35, 0]
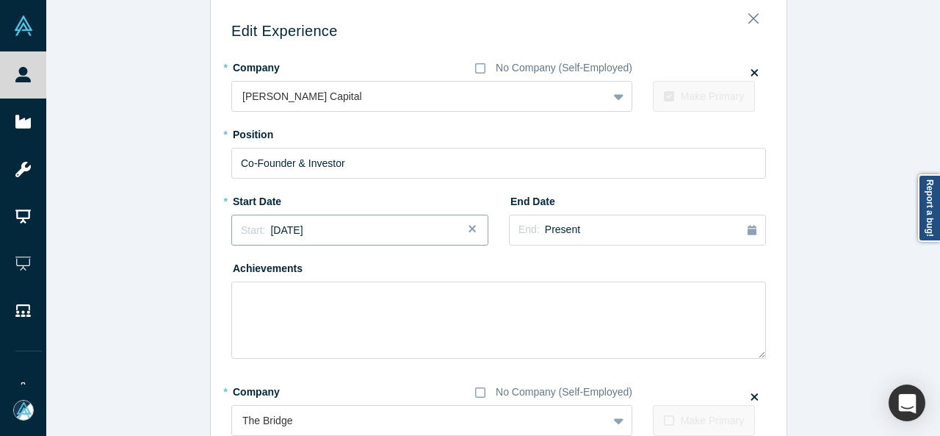
click at [303, 226] on span "September 2021" at bounding box center [286, 230] width 32 height 12
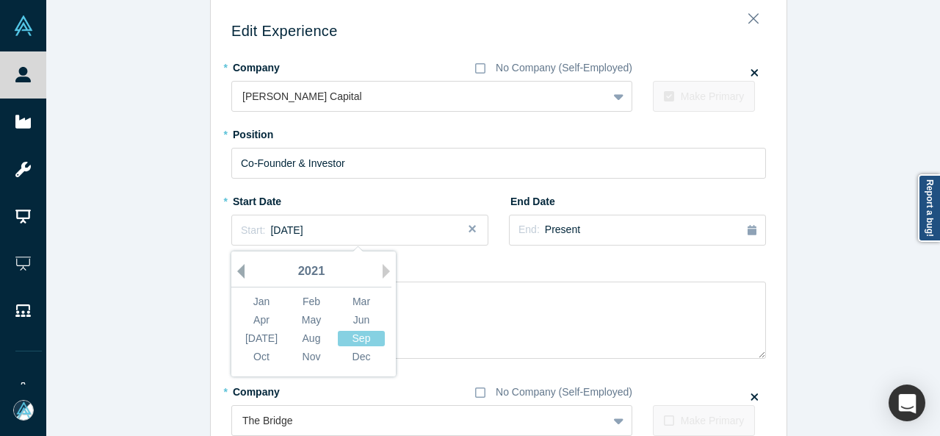
click at [237, 271] on button "Previous Year" at bounding box center [237, 271] width 15 height 15
click at [237, 270] on button "Previous Year" at bounding box center [237, 271] width 15 height 15
click at [250, 300] on div "Jan" at bounding box center [261, 301] width 47 height 15
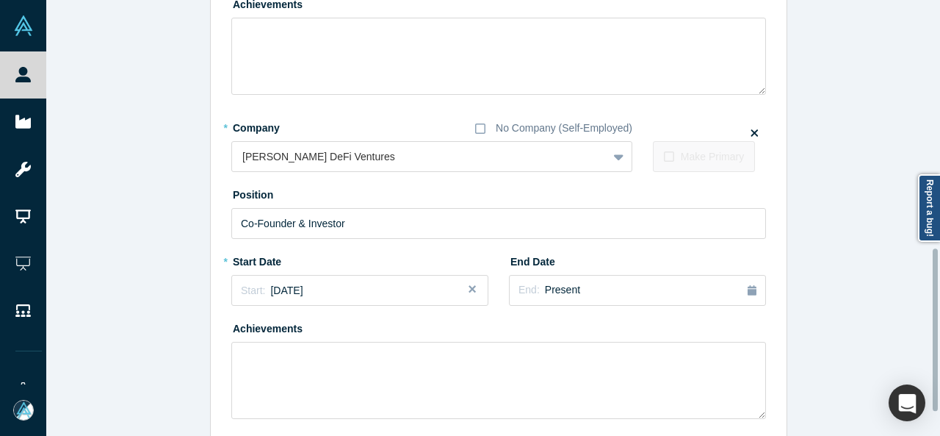
scroll to position [726, 0]
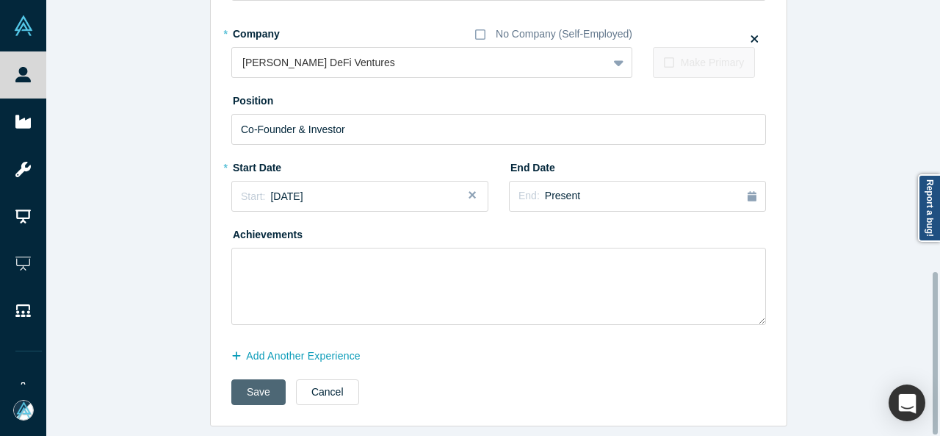
click at [242, 389] on button "Save" at bounding box center [258, 392] width 54 height 26
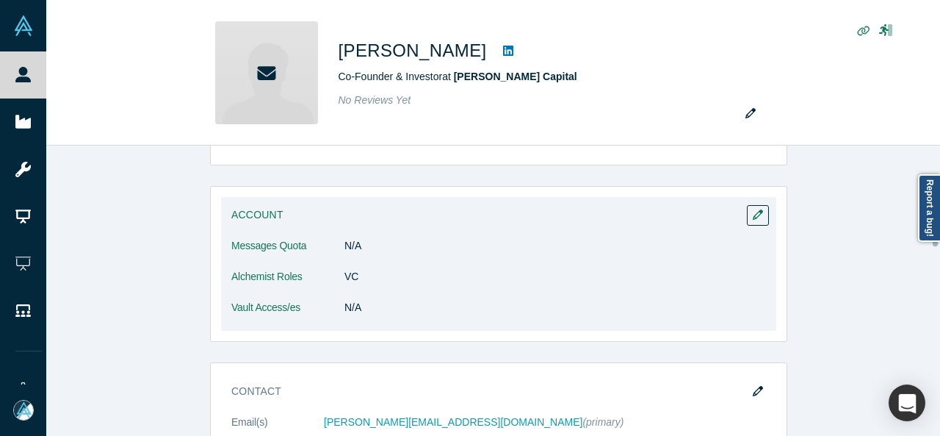
scroll to position [367, 0]
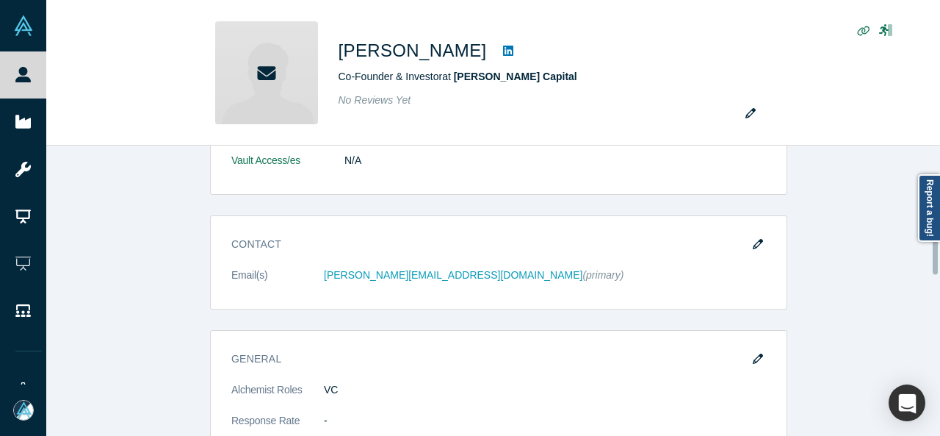
click at [753, 245] on icon "button" at bounding box center [758, 244] width 10 height 10
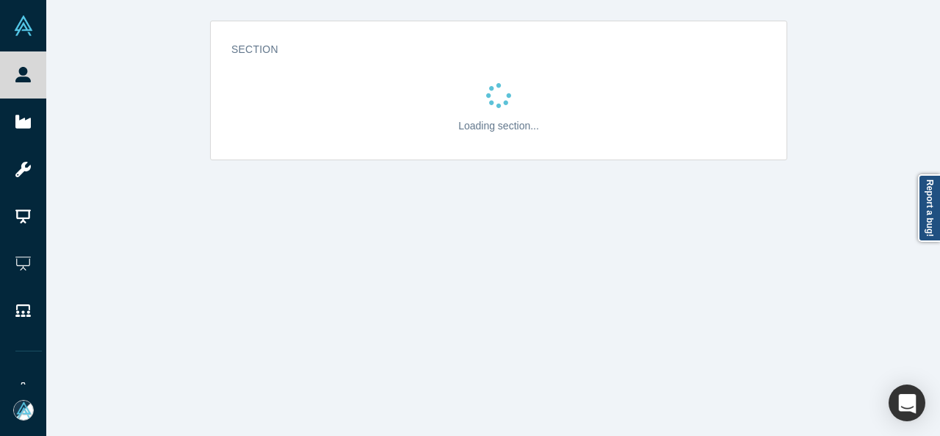
scroll to position [0, 0]
select select "US"
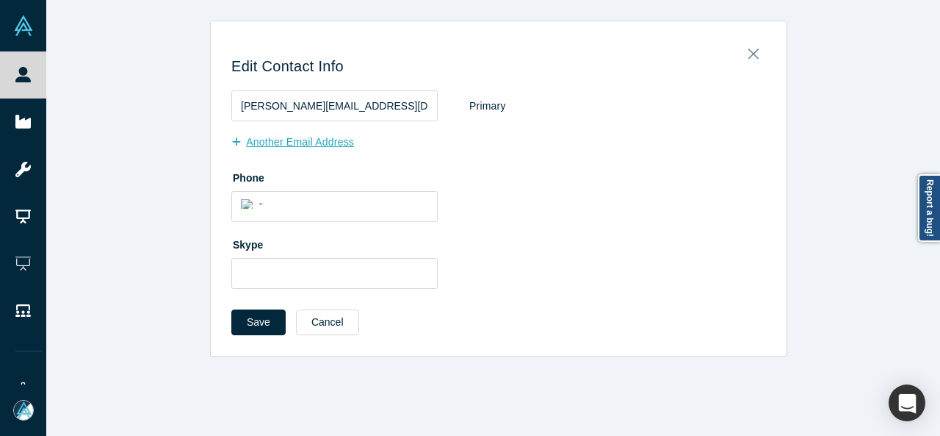
click at [293, 137] on button "Another Email Address" at bounding box center [300, 142] width 138 height 26
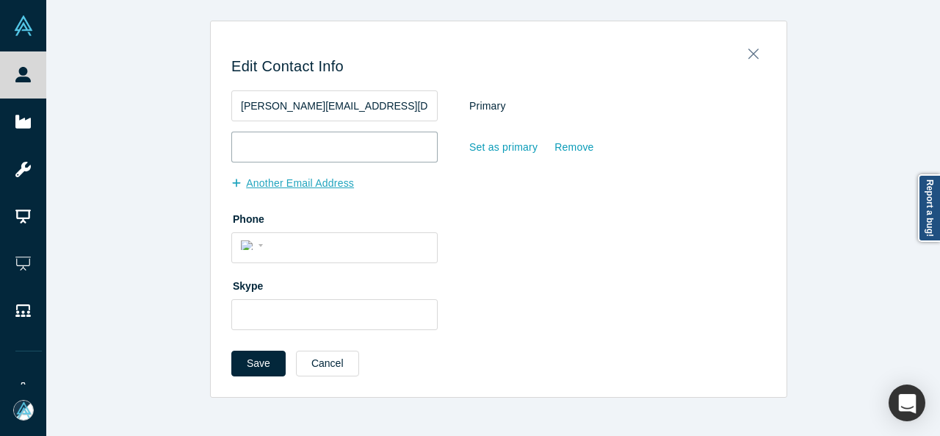
click at [293, 137] on input "email" at bounding box center [334, 146] width 206 height 31
paste input "ken@sanasanoconsulting.com"
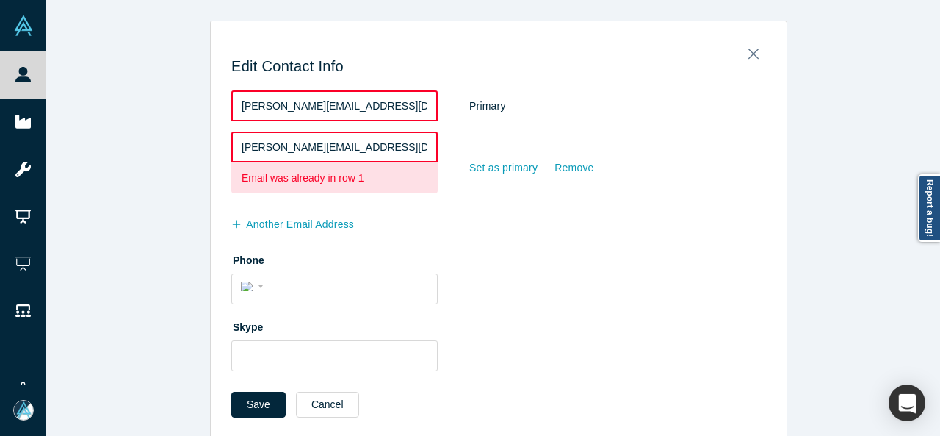
drag, startPoint x: 389, startPoint y: 144, endPoint x: 198, endPoint y: 151, distance: 191.1
click at [198, 151] on div "Edit Contact Info ken@sanasanoconsulting.com Primary ken@sanasanoconsulting.com…" at bounding box center [498, 230] width 905 height 418
paste input "wilkins@gmail"
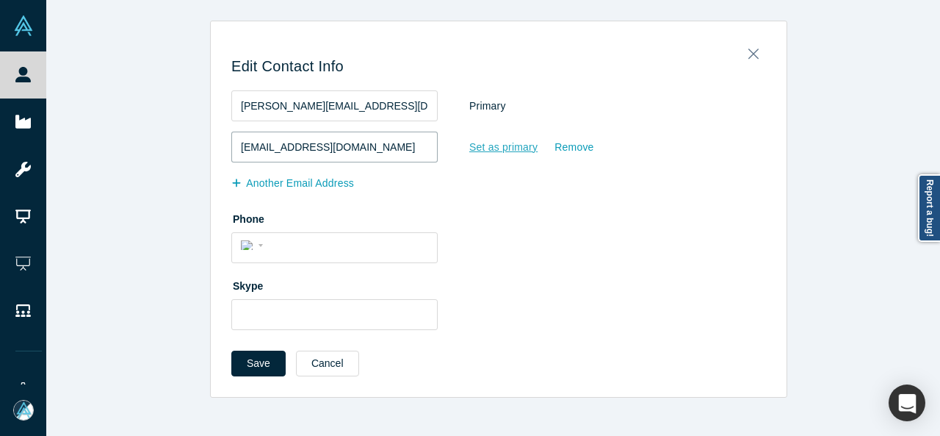
type input "kenwilkins@gmail.com"
click at [476, 148] on div "Set as primary" at bounding box center [504, 147] width 70 height 26
click at [0, 0] on input "Set as primary" at bounding box center [0, 0] width 0 height 0
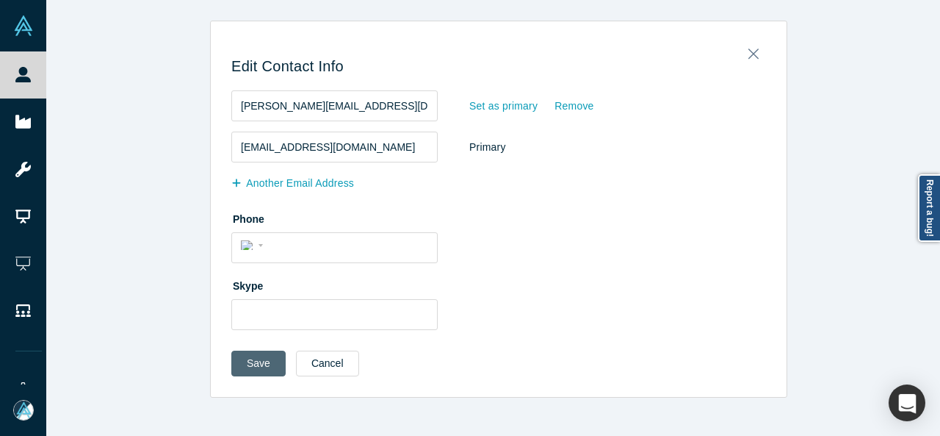
click at [257, 366] on button "Save" at bounding box center [258, 363] width 54 height 26
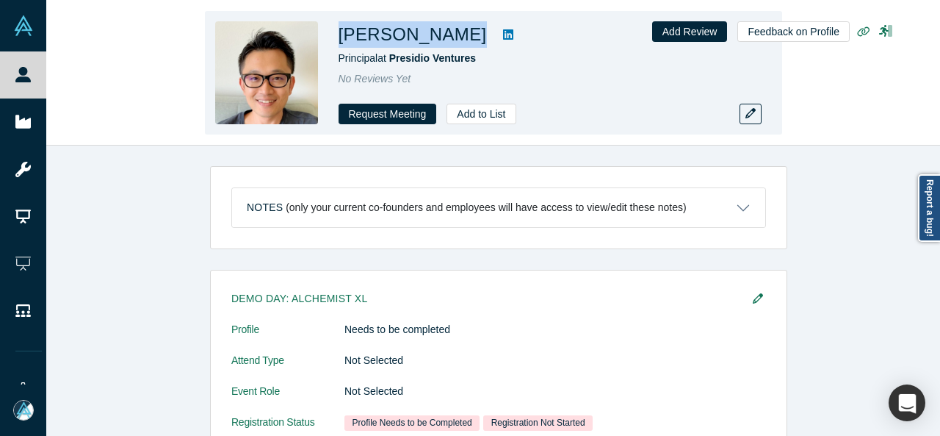
drag, startPoint x: 336, startPoint y: 42, endPoint x: 433, endPoint y: 37, distance: 96.3
click at [433, 37] on div "[PERSON_NAME] Principal at Presidio Ventures No Reviews Yet Request Meeting Add…" at bounding box center [493, 72] width 577 height 123
copy div "[PERSON_NAME]"
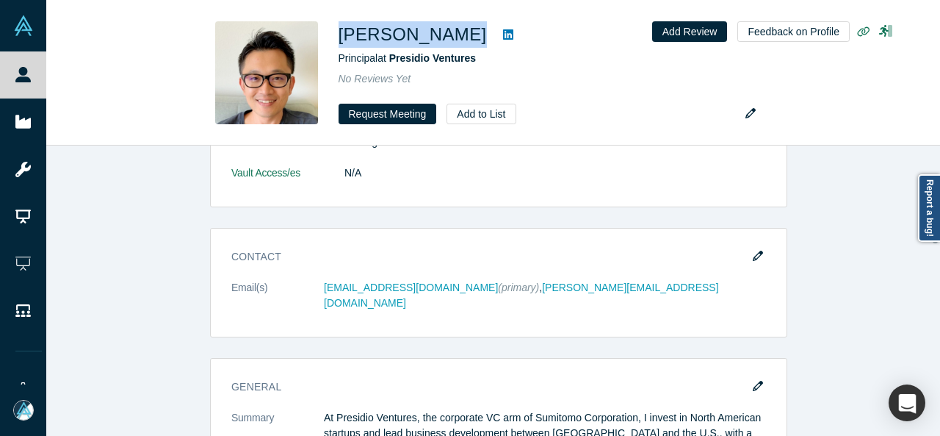
scroll to position [405, 0]
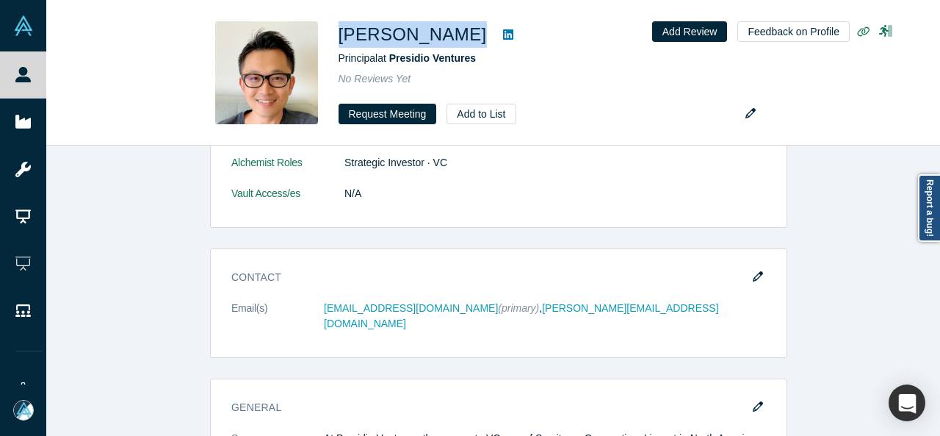
click at [753, 277] on icon "button" at bounding box center [758, 276] width 10 height 10
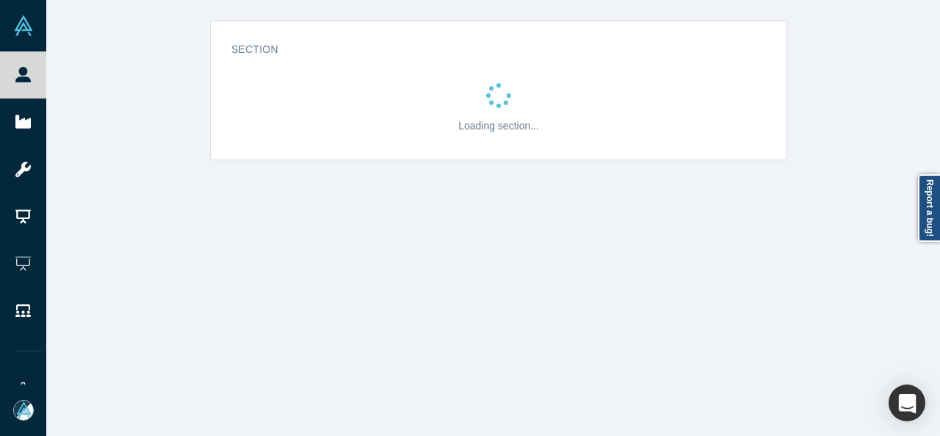
scroll to position [0, 0]
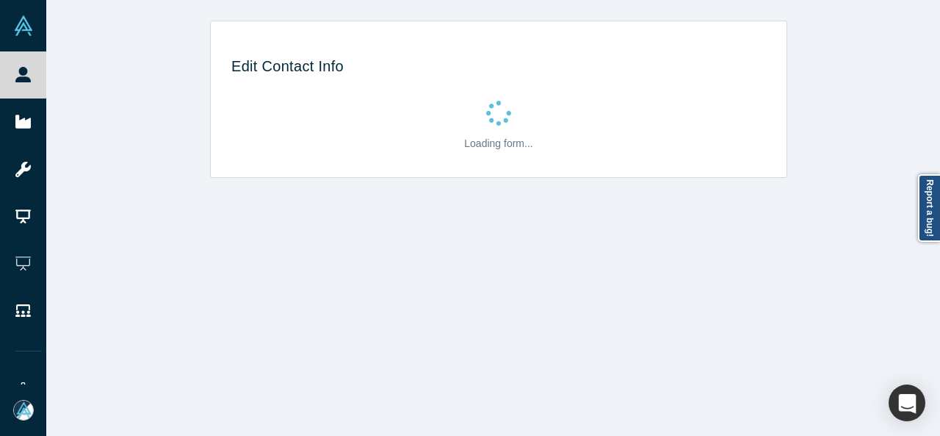
select select "US"
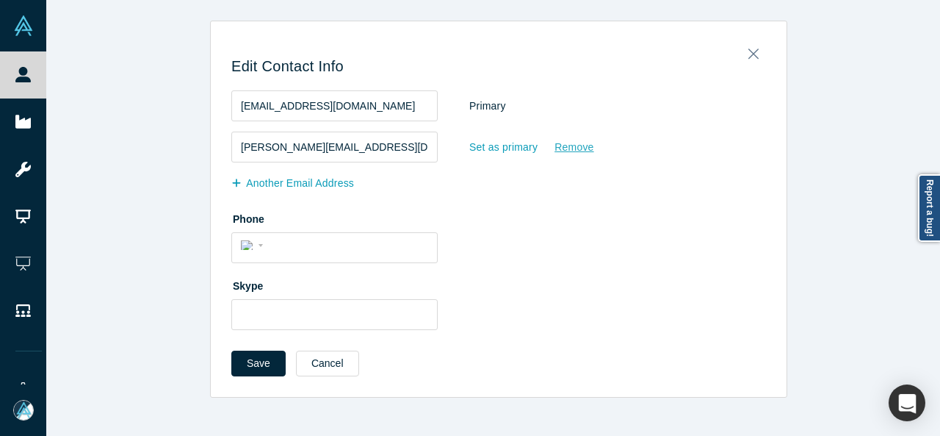
click at [568, 145] on div "Remove" at bounding box center [574, 147] width 40 height 26
click at [0, 0] on input "Remove" at bounding box center [0, 0] width 0 height 0
click at [250, 364] on button "Save" at bounding box center [258, 363] width 54 height 26
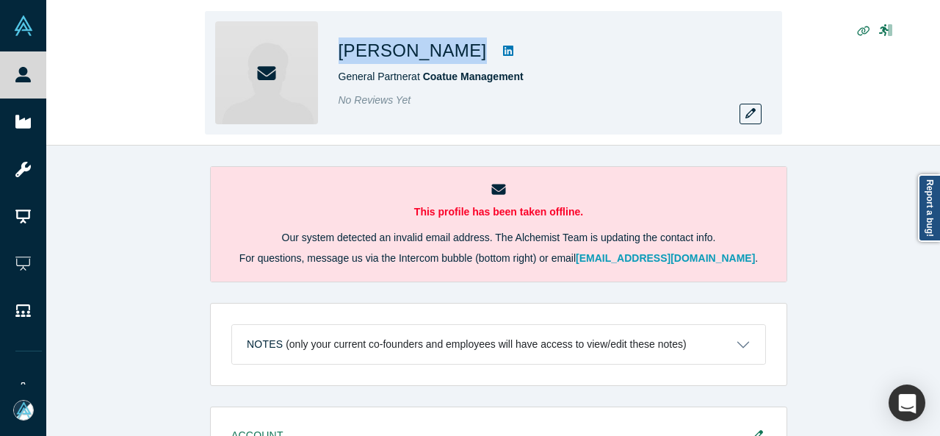
drag, startPoint x: 337, startPoint y: 49, endPoint x: 455, endPoint y: 62, distance: 118.3
click at [455, 62] on div "[PERSON_NAME] General Partner at Coatue Management No Reviews Yet" at bounding box center [493, 72] width 577 height 123
copy div "[PERSON_NAME]"
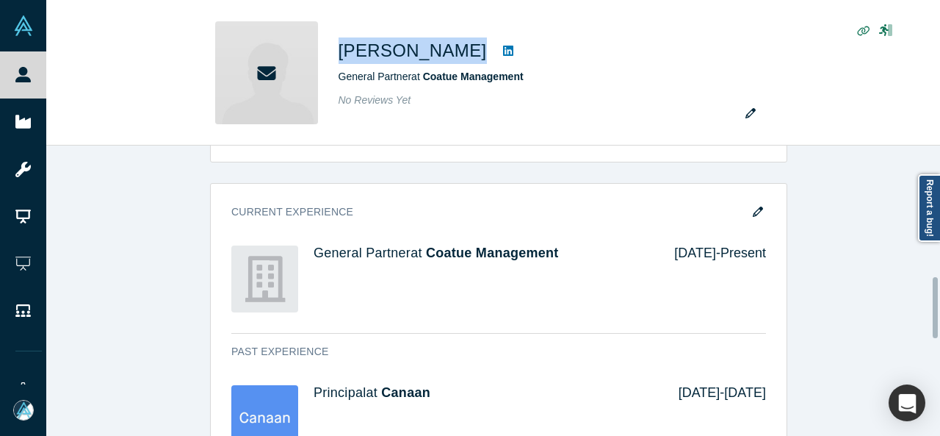
scroll to position [661, 0]
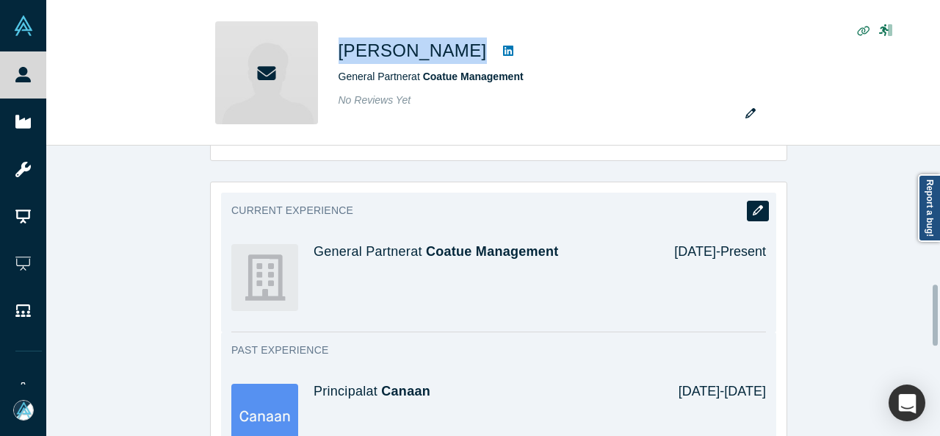
click at [757, 209] on icon "button" at bounding box center [758, 210] width 10 height 10
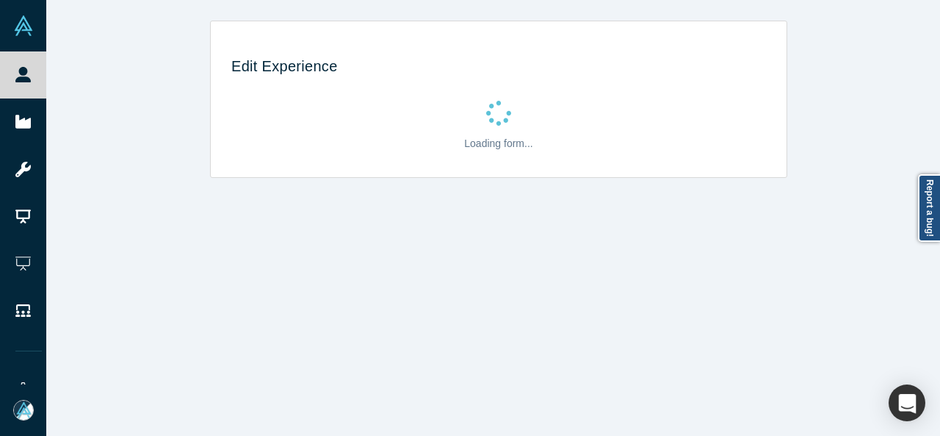
scroll to position [0, 0]
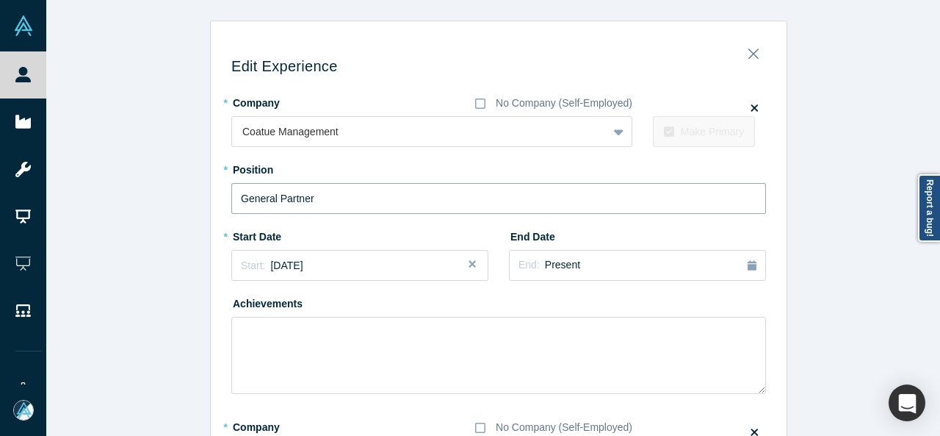
drag, startPoint x: 368, startPoint y: 201, endPoint x: 206, endPoint y: 186, distance: 162.3
click at [211, 187] on div "Edit Experience * Company No Company (Self-Employed) Coatue Management To pick …" at bounding box center [499, 425] width 576 height 787
paste input "Head of Fintech, Co-Lead of Growth,"
type input "Head of Fintech, Co-Lead of Growth, General Partner"
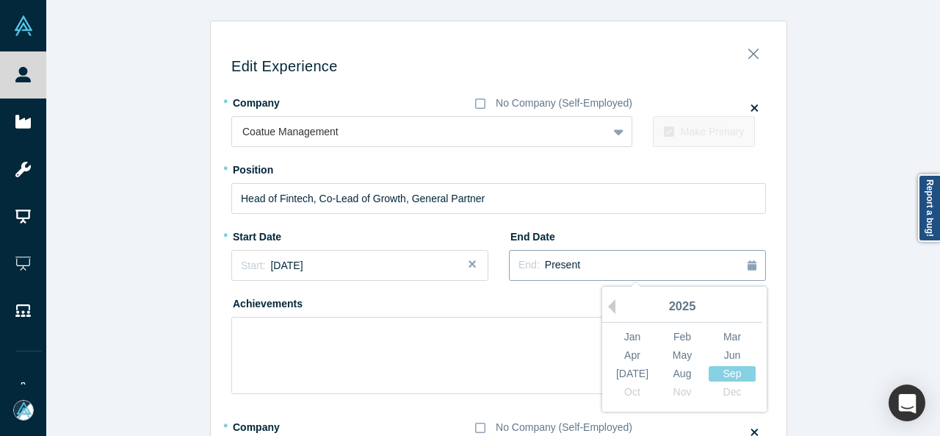
click at [576, 263] on div "End: Present" at bounding box center [638, 265] width 238 height 16
click at [604, 303] on button "Previous Year" at bounding box center [608, 306] width 15 height 15
click at [625, 337] on div "Jan" at bounding box center [632, 336] width 47 height 15
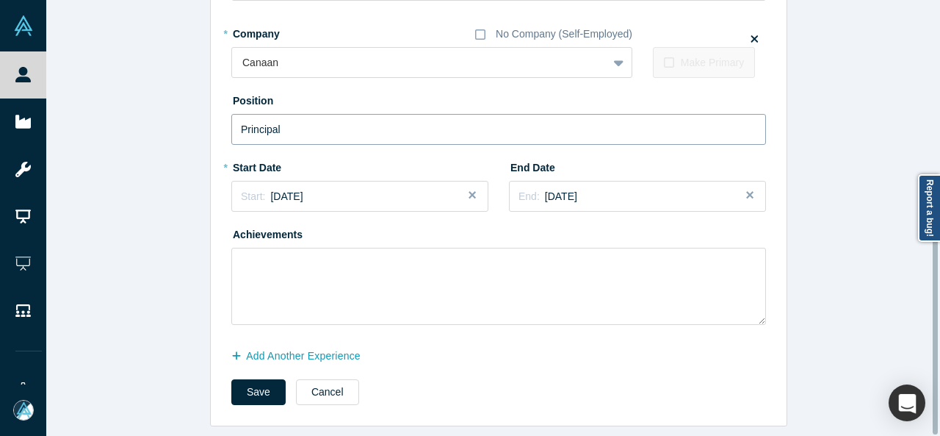
scroll to position [402, 0]
drag, startPoint x: 284, startPoint y: 349, endPoint x: 216, endPoint y: 433, distance: 107.6
click at [284, 349] on button "Add Another Experience" at bounding box center [303, 356] width 145 height 26
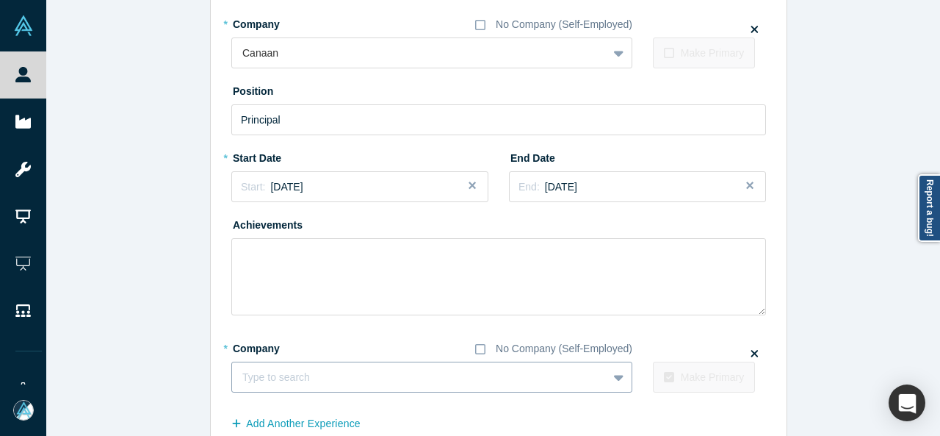
click at [338, 379] on div at bounding box center [419, 377] width 355 height 18
paste input "Founding Partner Founding Partner Marathon Management Partners"
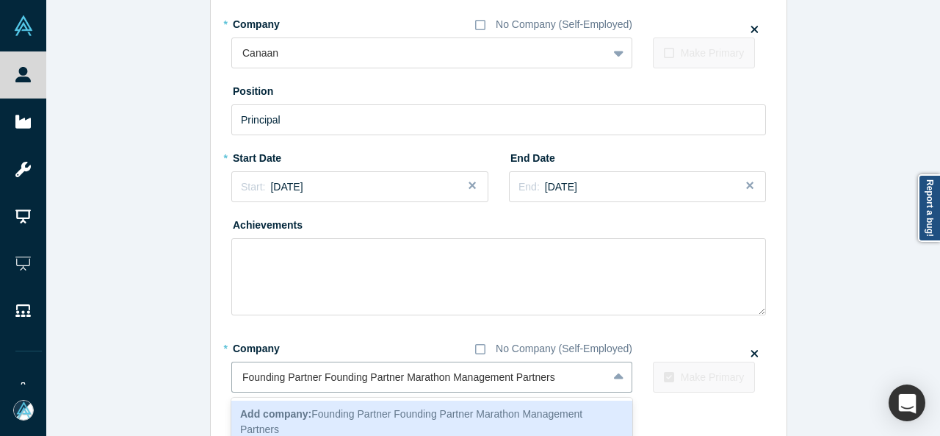
drag, startPoint x: 400, startPoint y: 377, endPoint x: 196, endPoint y: 365, distance: 204.5
click at [197, 365] on div "Edit Experience * Company No Company (Self-Employed) Coatue Management To pick …" at bounding box center [498, 55] width 905 height 875
type input "Marathon Management Partners"
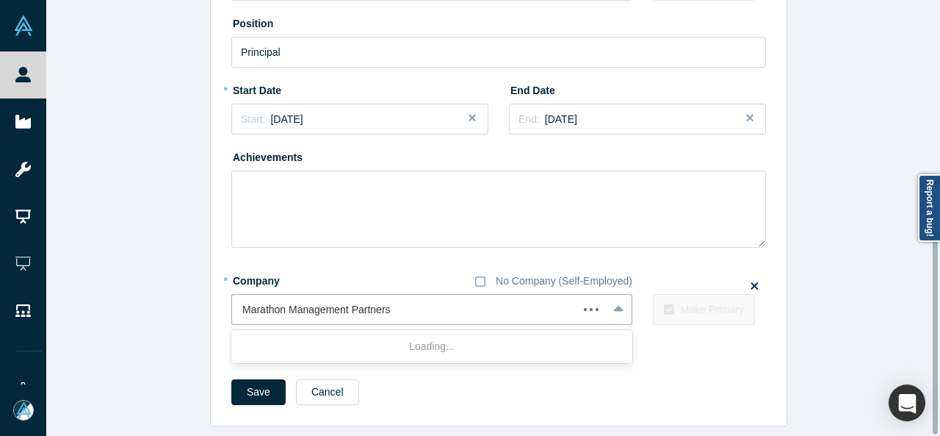
scroll to position [479, 0]
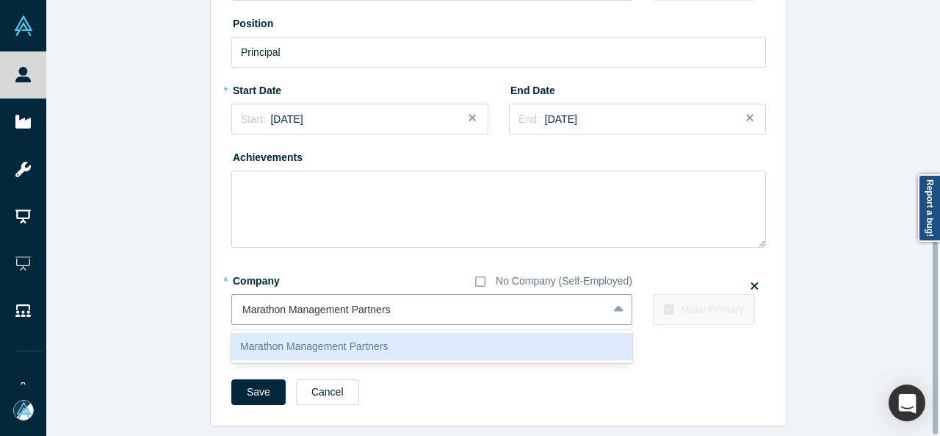
click at [292, 340] on div "Marathon Management Partners" at bounding box center [431, 346] width 401 height 27
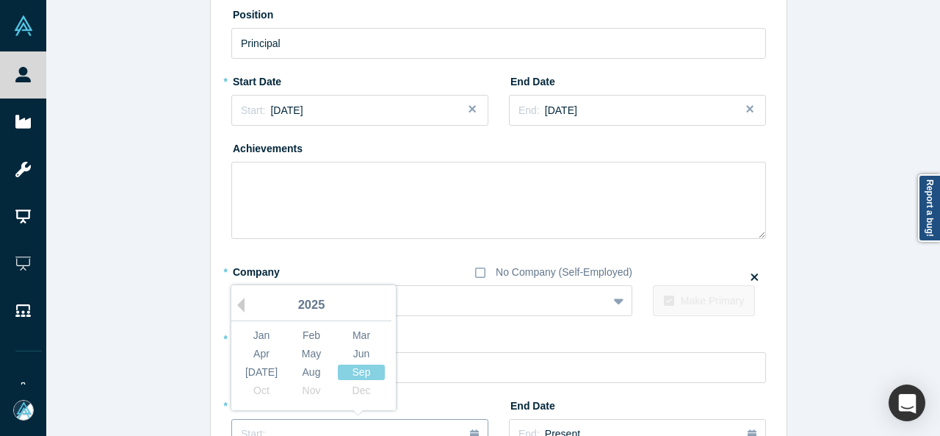
click at [289, 422] on button "Start: ..." at bounding box center [359, 434] width 257 height 31
click at [251, 333] on div "Jan" at bounding box center [261, 335] width 47 height 15
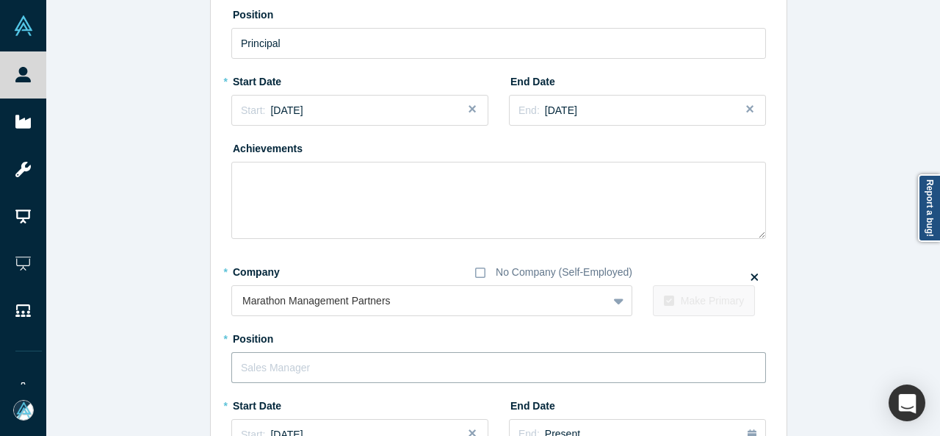
click at [289, 368] on input "text" at bounding box center [498, 367] width 535 height 31
paste input "Founding Partner Founding Partner"
drag, startPoint x: 314, startPoint y: 362, endPoint x: 455, endPoint y: 363, distance: 141.0
click at [455, 364] on input "Founding Partner Founding Partner" at bounding box center [498, 367] width 535 height 31
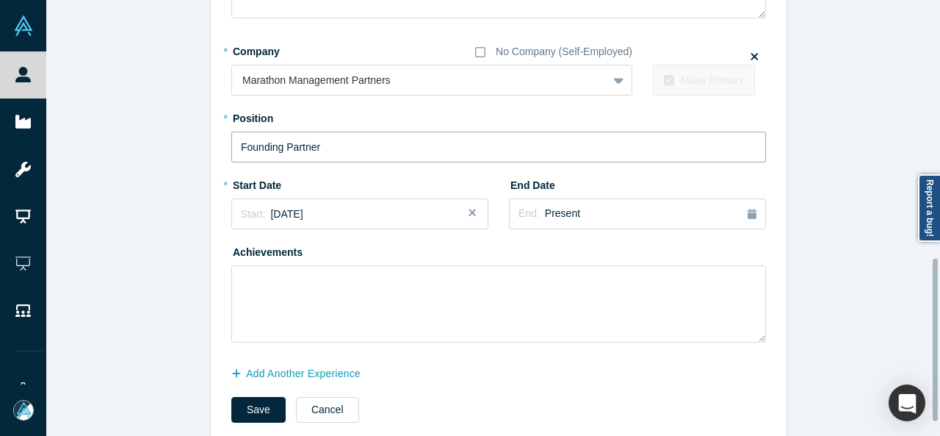
scroll to position [726, 0]
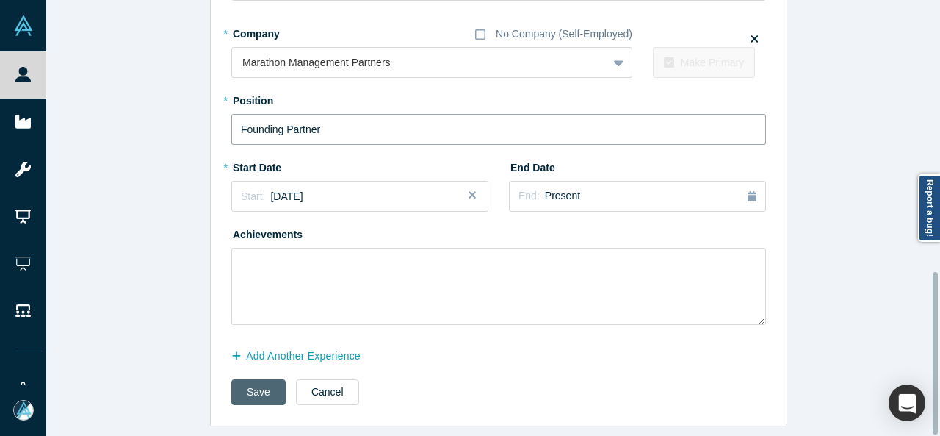
type input "Founding Partner"
click at [250, 383] on button "Save" at bounding box center [258, 392] width 54 height 26
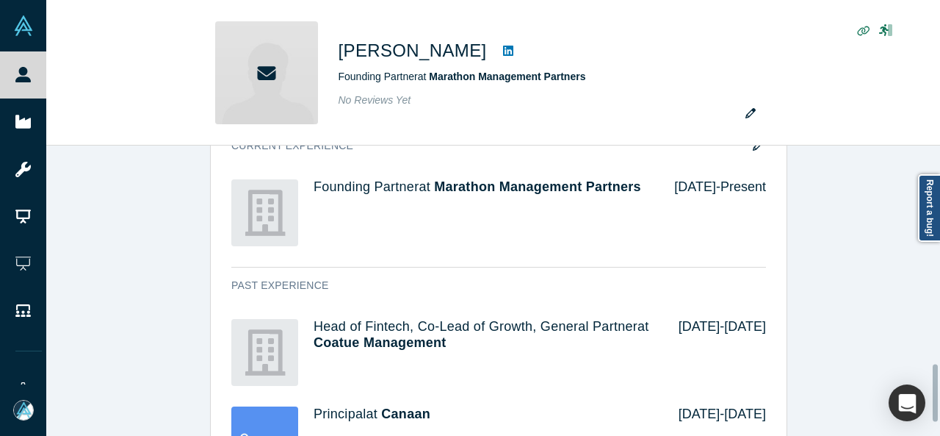
scroll to position [0, 0]
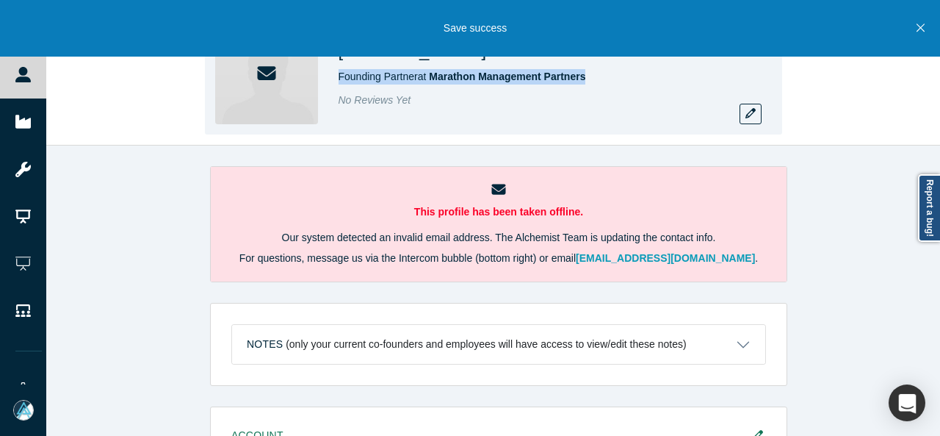
drag, startPoint x: 336, startPoint y: 79, endPoint x: 591, endPoint y: 81, distance: 254.9
click at [591, 81] on div "Michael Gilroy Founding Partner at Marathon Management Partners No Reviews Yet" at bounding box center [493, 72] width 577 height 123
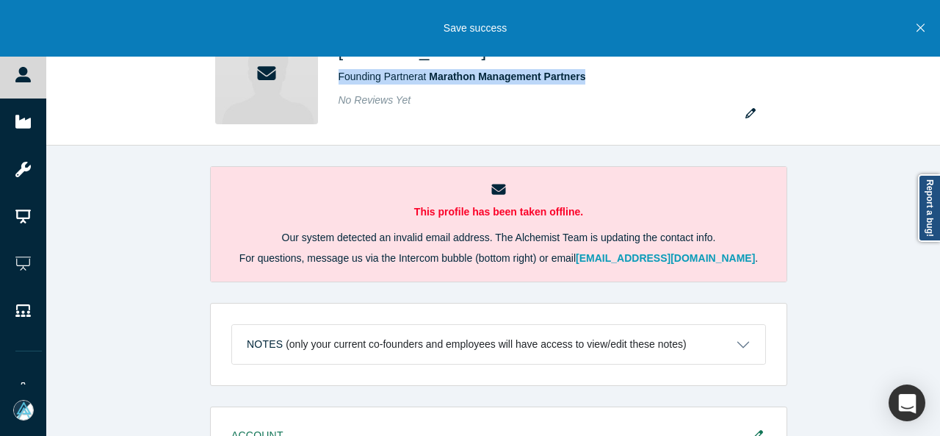
copy span "Founding Partner at Marathon Management Partners"
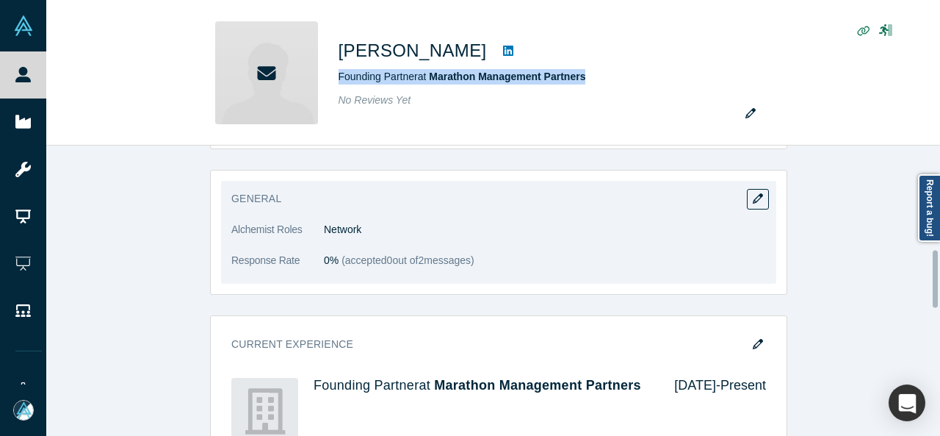
scroll to position [367, 0]
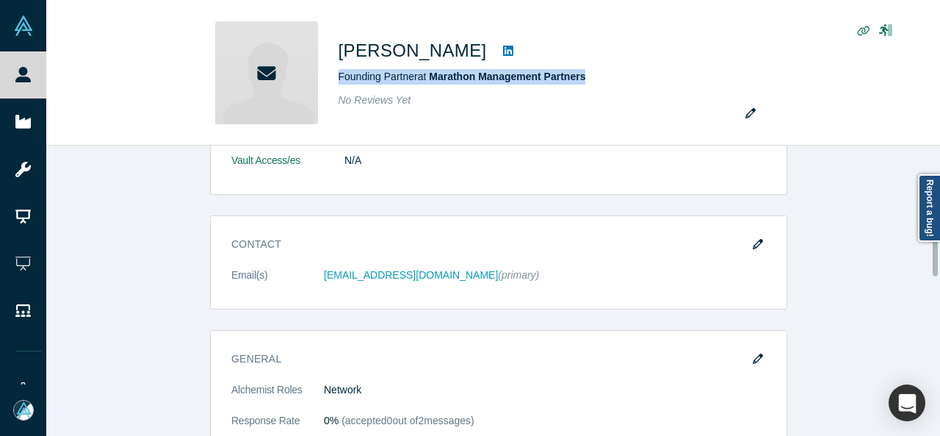
drag, startPoint x: 751, startPoint y: 242, endPoint x: 303, endPoint y: 206, distance: 449.4
click at [753, 241] on icon "button" at bounding box center [758, 244] width 10 height 10
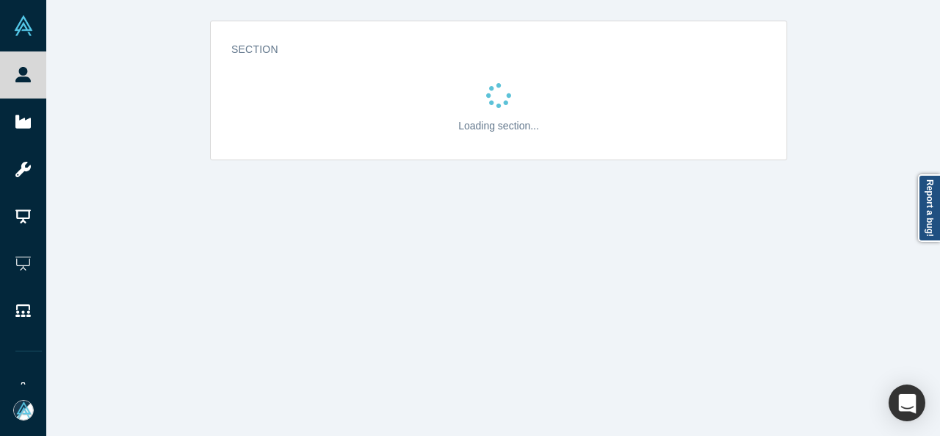
scroll to position [0, 0]
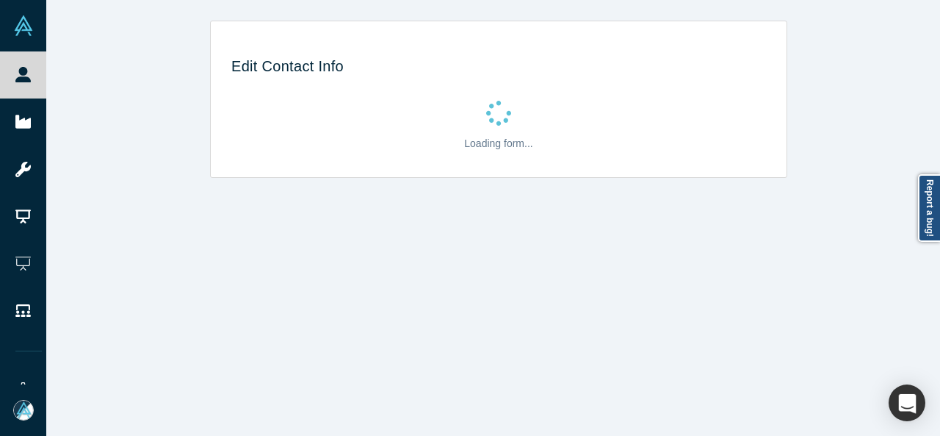
select select "US"
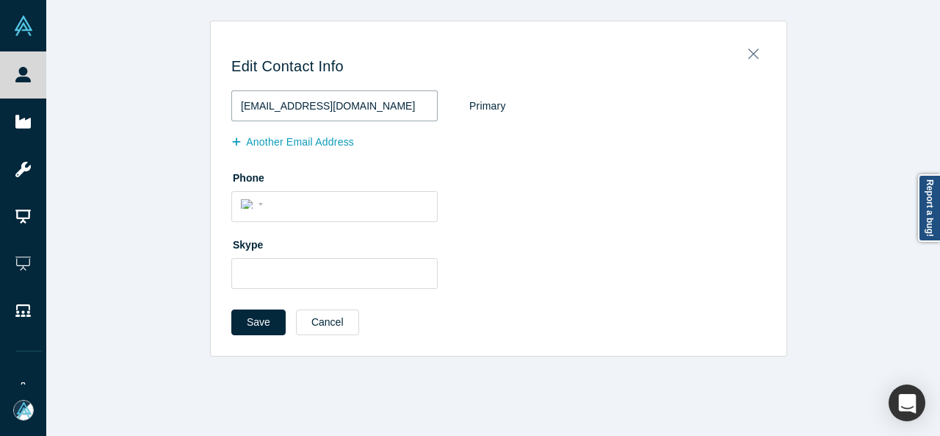
drag, startPoint x: 345, startPoint y: 109, endPoint x: 230, endPoint y: 112, distance: 115.4
click at [231, 112] on input "mgilroy@coatue.com" at bounding box center [334, 105] width 206 height 31
paste input "marathonmp"
type input "mgilroy@marathonmp.com"
click at [517, 156] on fieldset "mgilroy@marathonmp.com Primary Another Email Address Phone International Afghan…" at bounding box center [498, 194] width 535 height 209
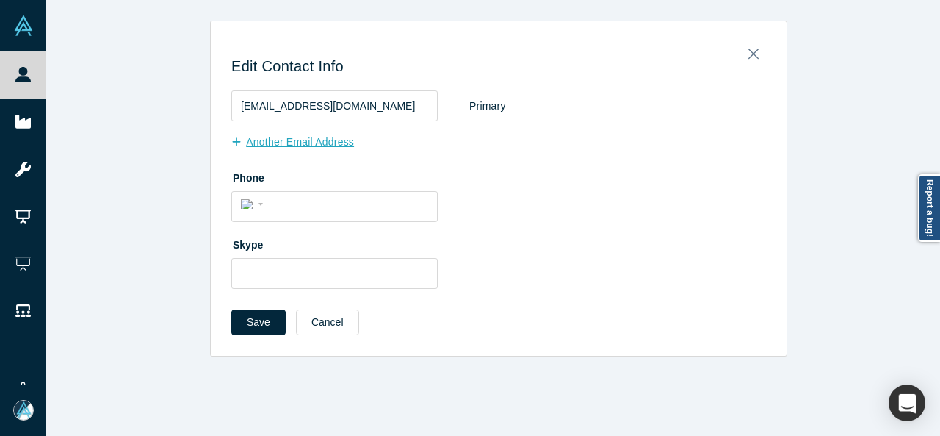
click at [286, 142] on button "Another Email Address" at bounding box center [300, 142] width 138 height 26
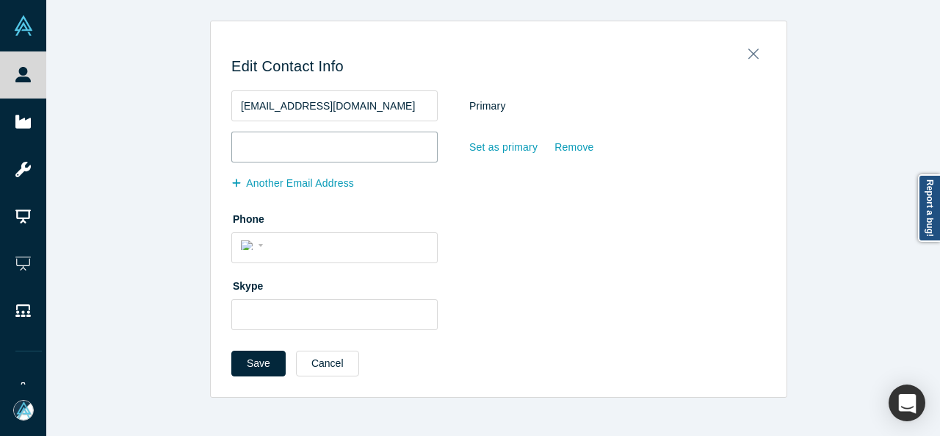
click at [295, 150] on input "email" at bounding box center [334, 146] width 206 height 31
paste input "michaelbriangilroy@gmail.com"
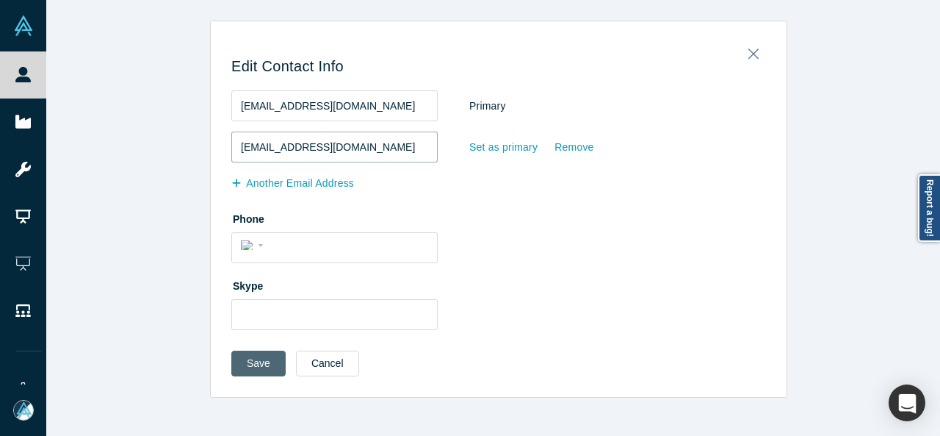
type input "michaelbriangilroy@gmail.com"
click at [253, 352] on button "Save" at bounding box center [258, 363] width 54 height 26
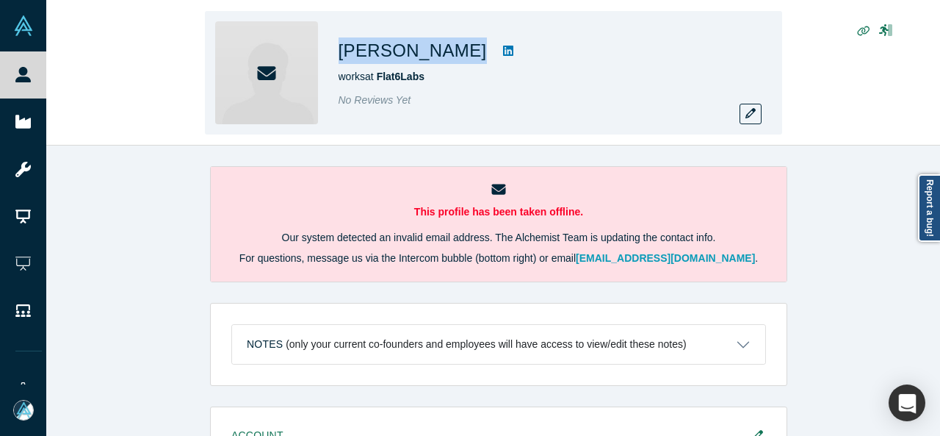
drag, startPoint x: 335, startPoint y: 49, endPoint x: 524, endPoint y: 49, distance: 188.8
click at [524, 49] on div "[PERSON_NAME] works at Flat6Labs No Reviews Yet" at bounding box center [493, 72] width 577 height 123
copy div "[PERSON_NAME]"
click at [546, 82] on div "works at [GEOGRAPHIC_DATA]" at bounding box center [544, 76] width 411 height 15
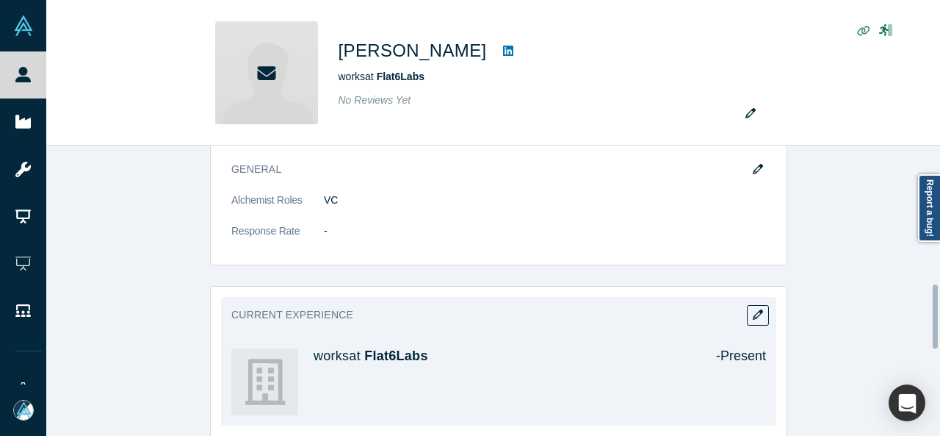
scroll to position [661, 0]
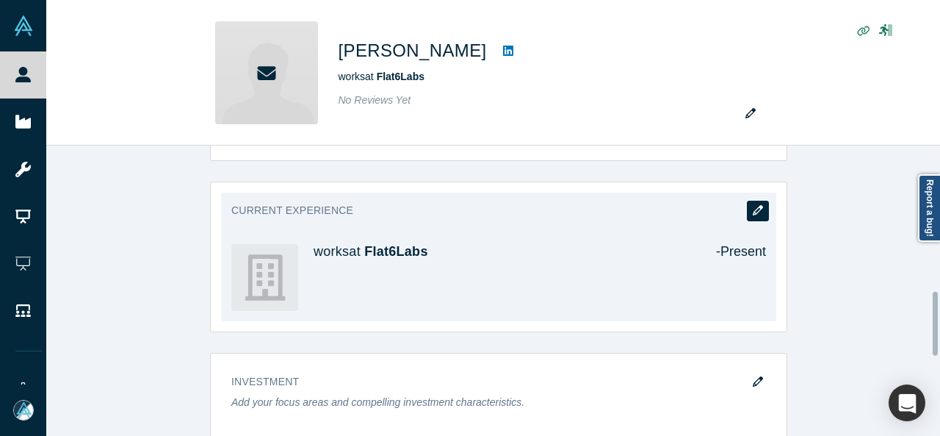
click at [755, 201] on button "button" at bounding box center [758, 211] width 22 height 21
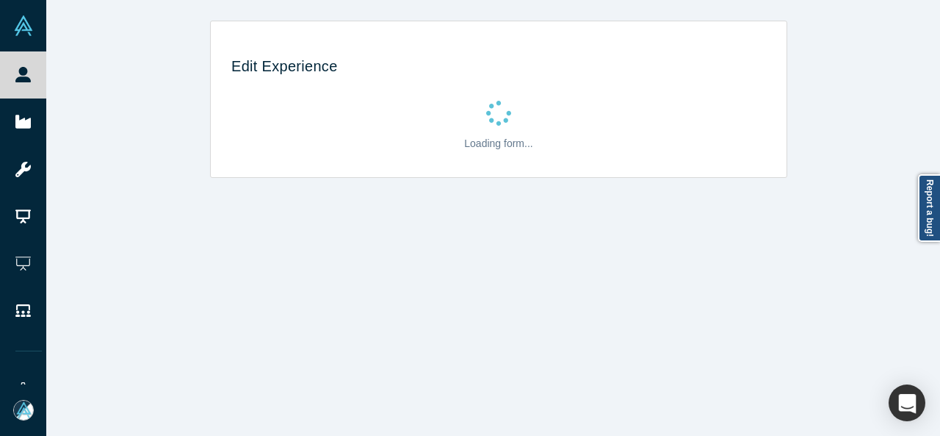
scroll to position [0, 0]
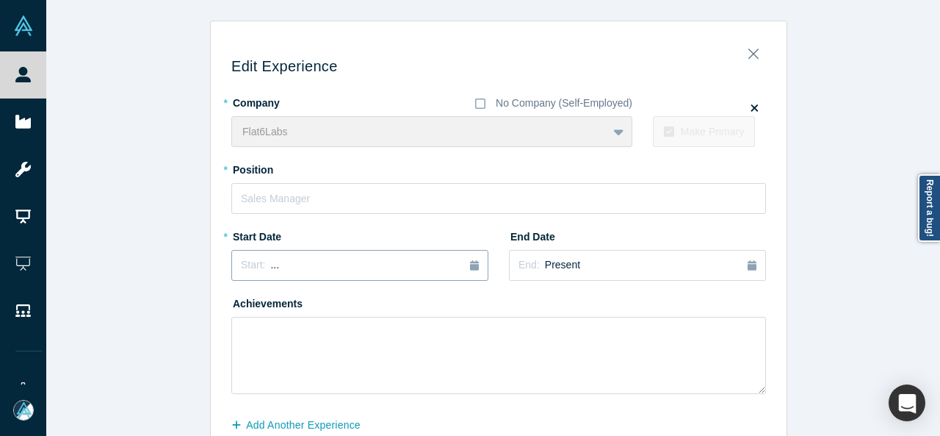
click at [303, 271] on div "Start: ..." at bounding box center [360, 265] width 238 height 16
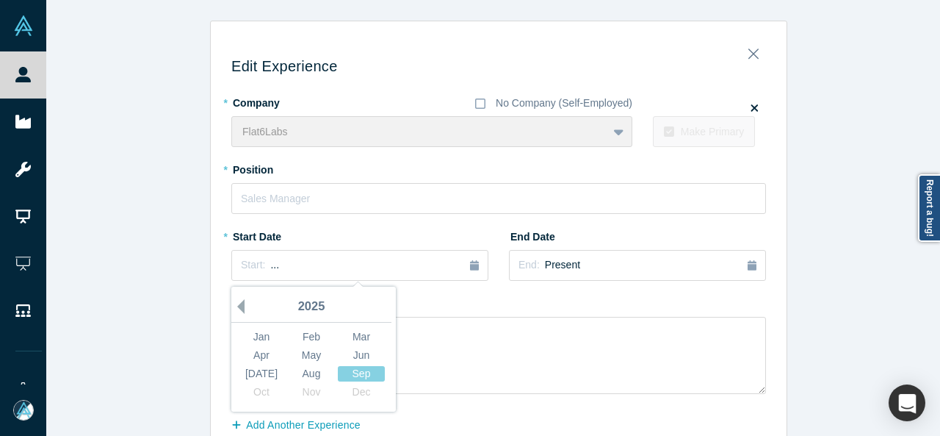
click at [238, 305] on button "Previous Year" at bounding box center [237, 306] width 15 height 15
click at [360, 369] on div "Sep" at bounding box center [361, 373] width 47 height 15
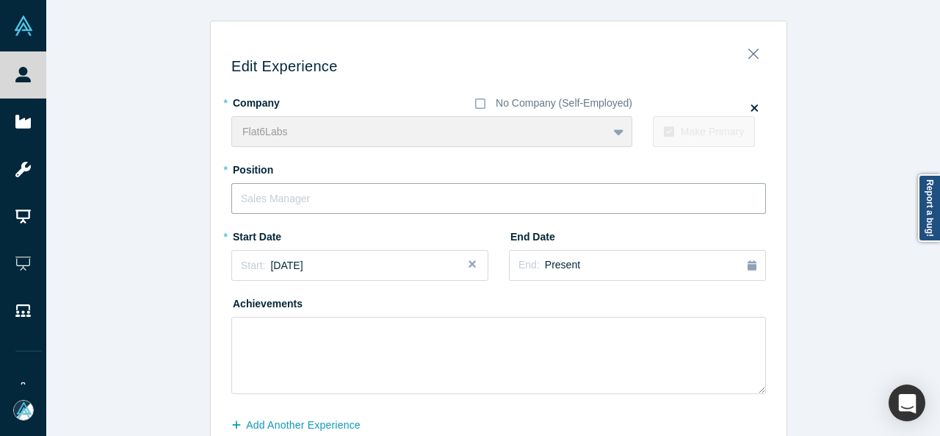
click at [316, 202] on input "text" at bounding box center [498, 198] width 535 height 31
paste input "Program Manager"
type input "Program Manager"
click at [599, 262] on div "End: Present" at bounding box center [638, 265] width 238 height 16
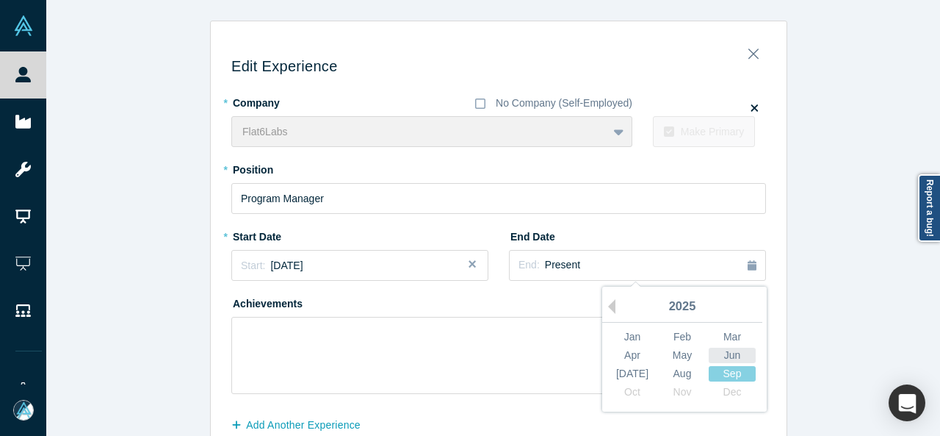
click at [730, 357] on div "Jun" at bounding box center [732, 354] width 47 height 15
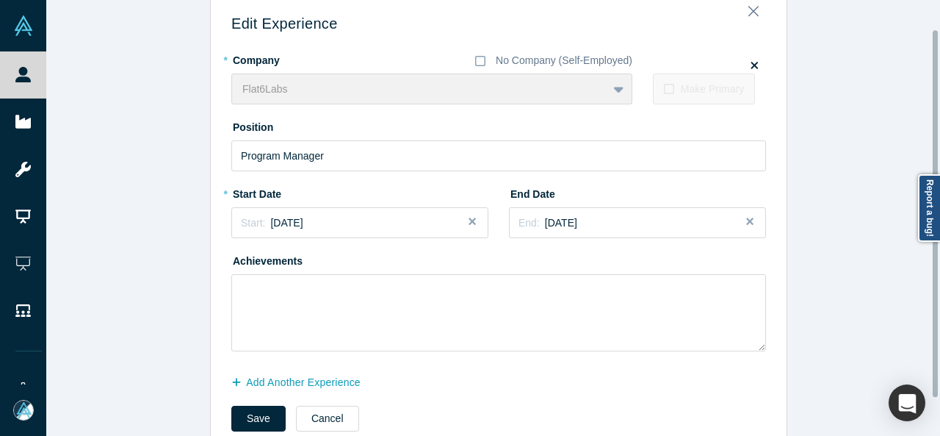
scroll to position [78, 0]
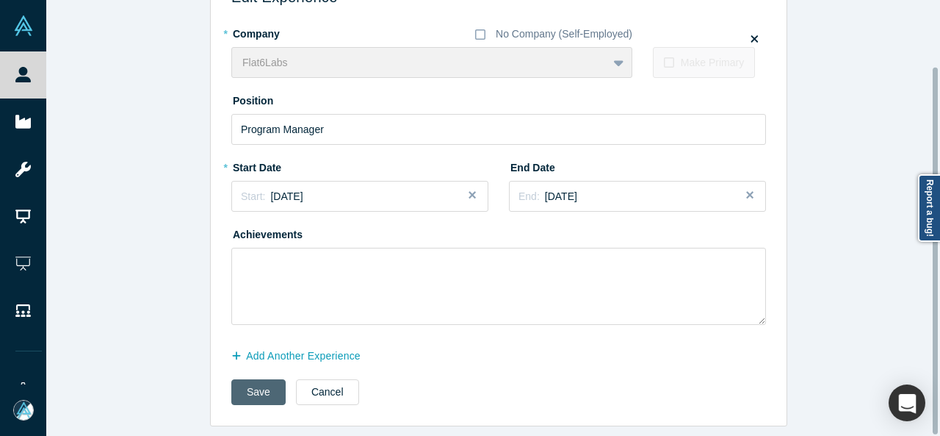
click at [268, 388] on button "Save" at bounding box center [258, 392] width 54 height 26
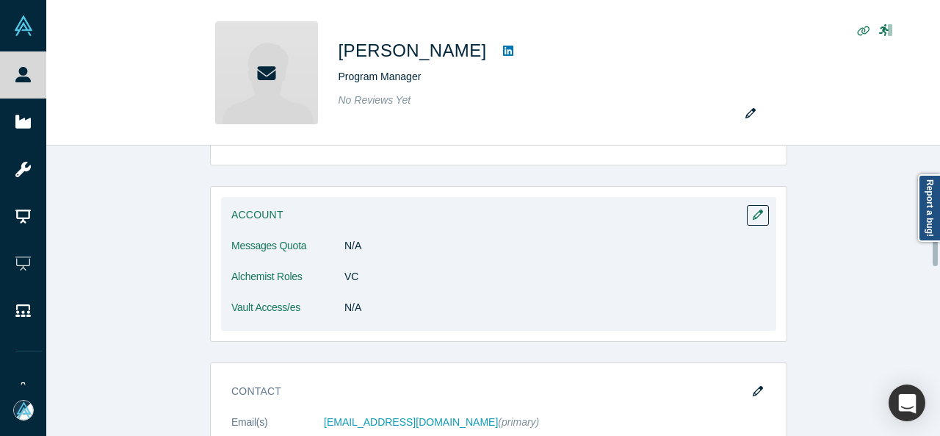
scroll to position [294, 0]
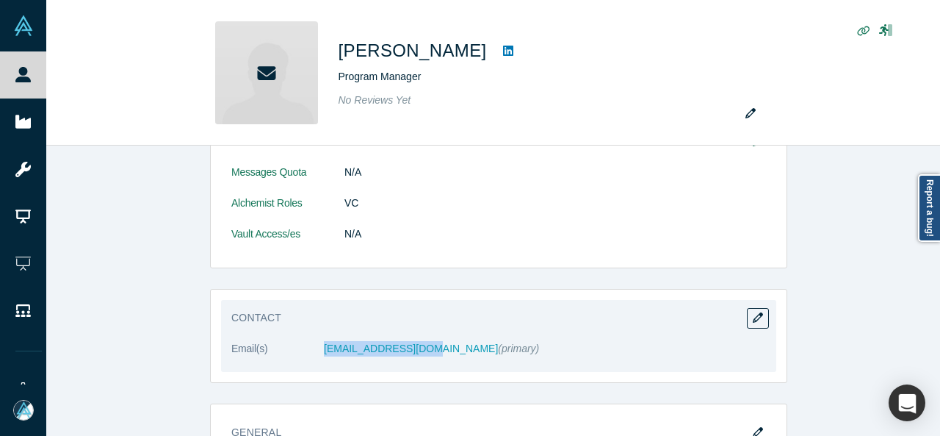
drag, startPoint x: 311, startPoint y: 360, endPoint x: 412, endPoint y: 359, distance: 100.6
click at [412, 359] on dl "Email(s) [EMAIL_ADDRESS][DOMAIN_NAME] (primary)" at bounding box center [498, 356] width 535 height 31
copy dl "[EMAIL_ADDRESS][DOMAIN_NAME]"
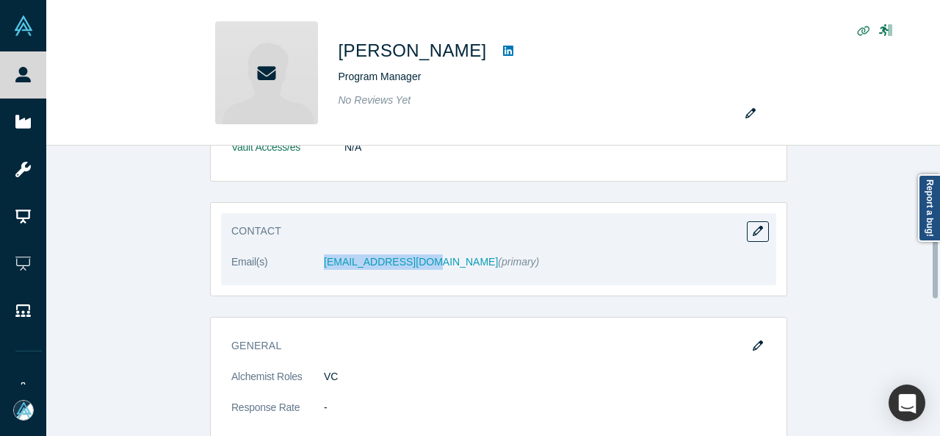
scroll to position [367, 0]
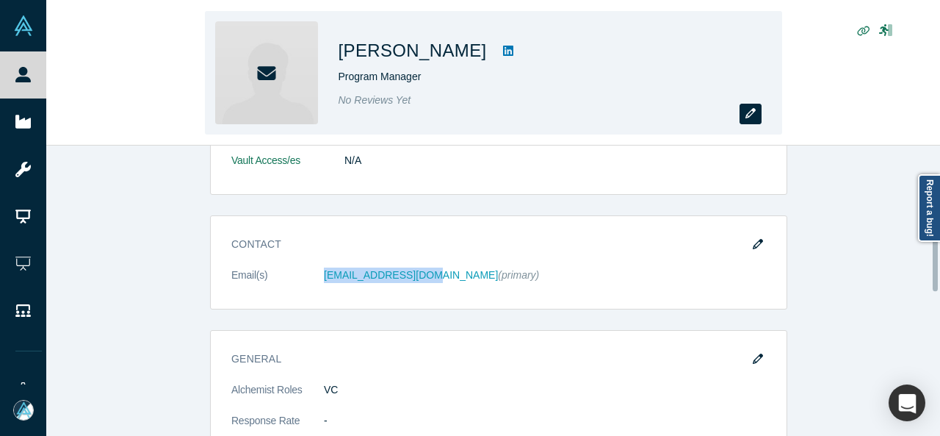
click at [755, 114] on icon "button" at bounding box center [750, 113] width 10 height 10
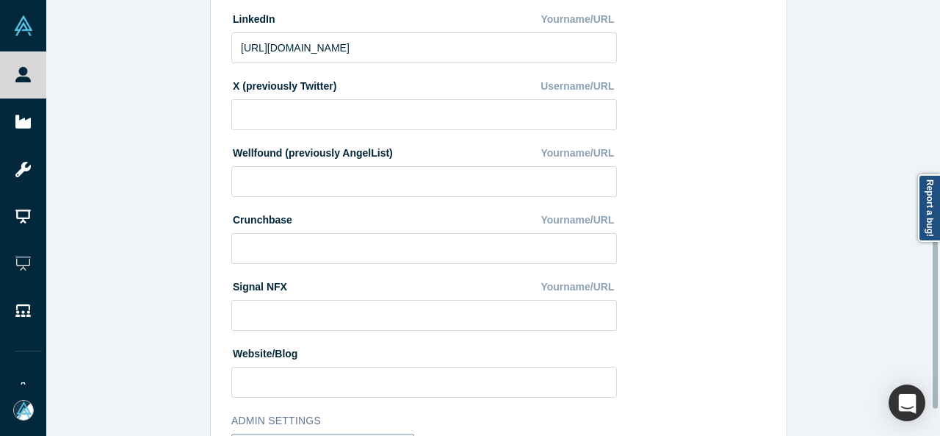
scroll to position [588, 0]
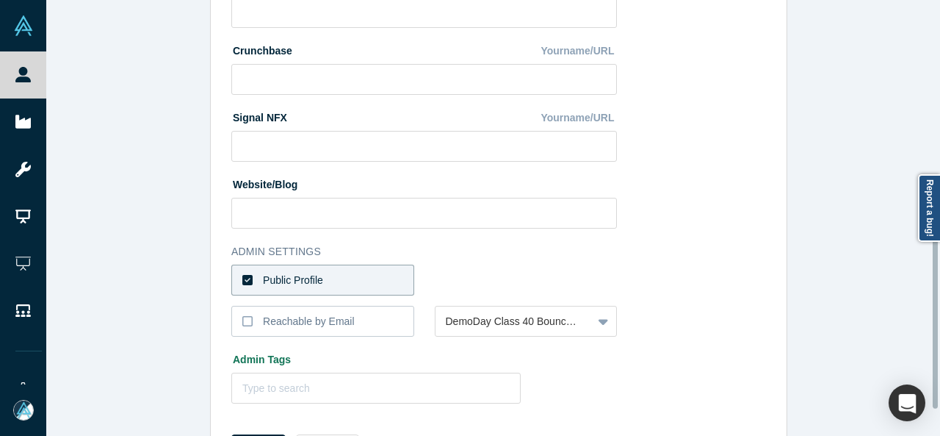
click at [341, 284] on label "Public Profile" at bounding box center [322, 279] width 183 height 31
click at [0, 0] on input "Public Profile" at bounding box center [0, 0] width 0 height 0
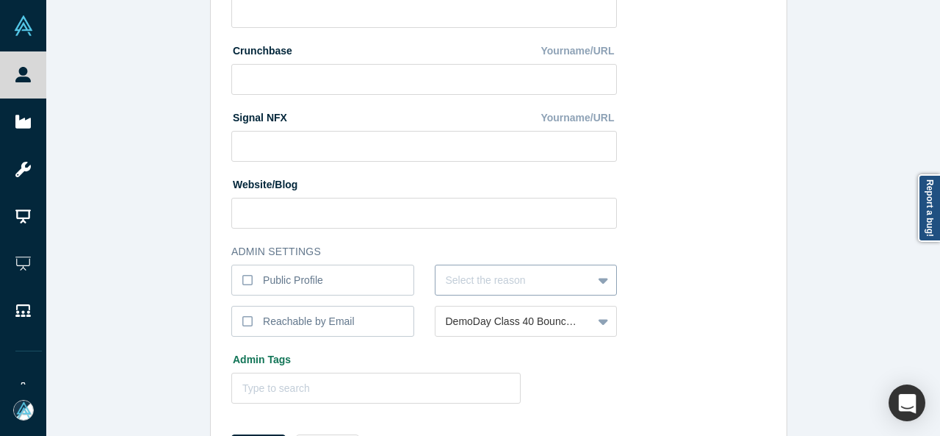
click at [474, 286] on div "Select the reason" at bounding box center [526, 279] width 183 height 31
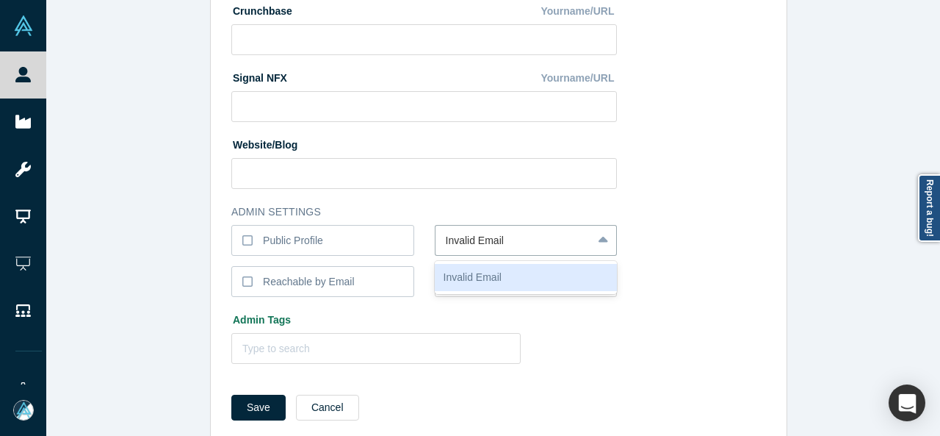
type input "Invalid Email"
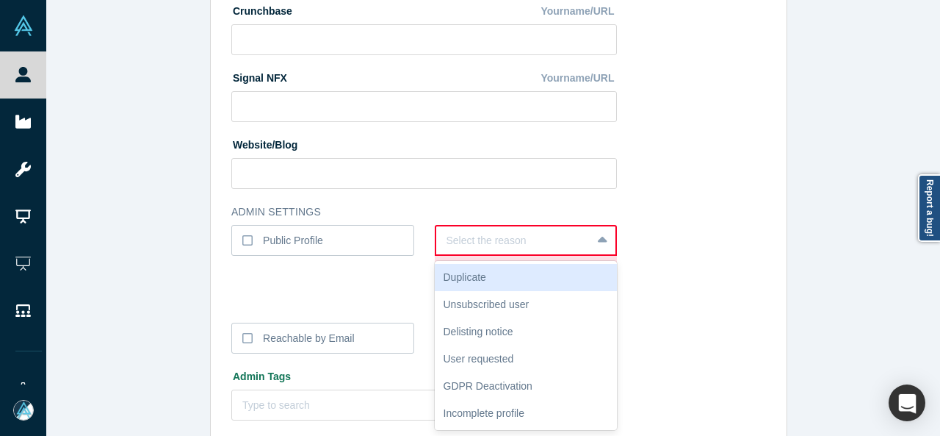
click at [495, 242] on div at bounding box center [514, 240] width 135 height 18
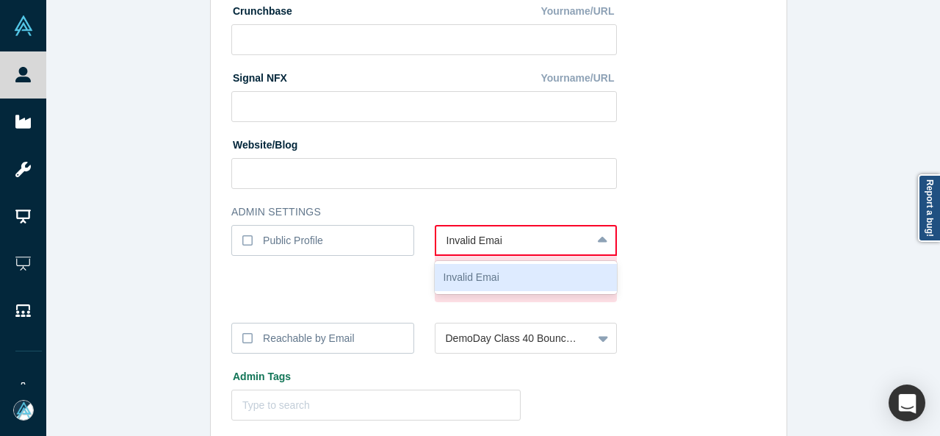
type input "Invalid Email"
click at [490, 284] on div "Invalid Email" at bounding box center [526, 277] width 183 height 27
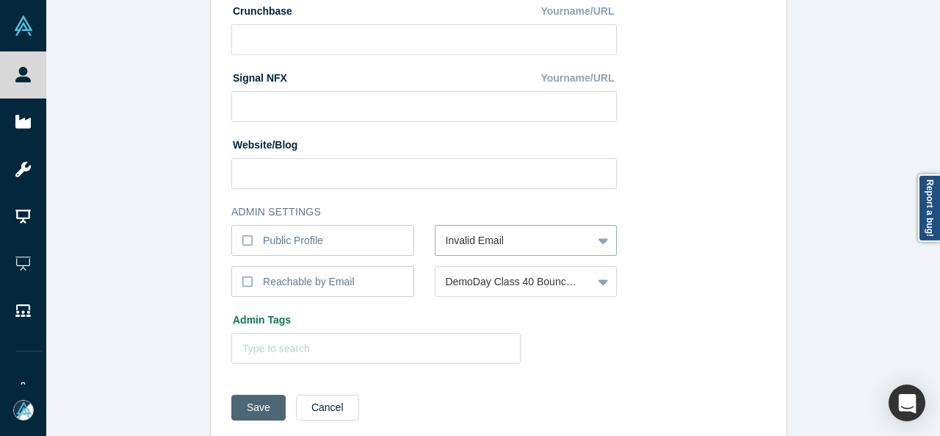
click at [260, 403] on button "Save" at bounding box center [258, 407] width 54 height 26
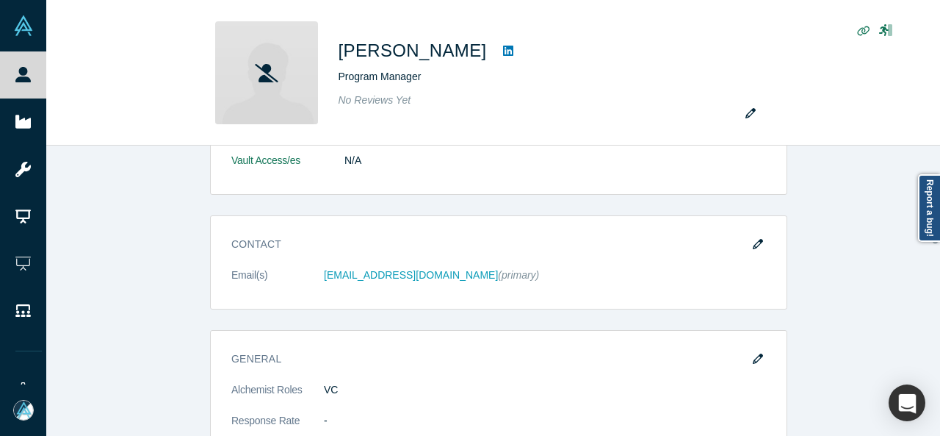
scroll to position [0, 0]
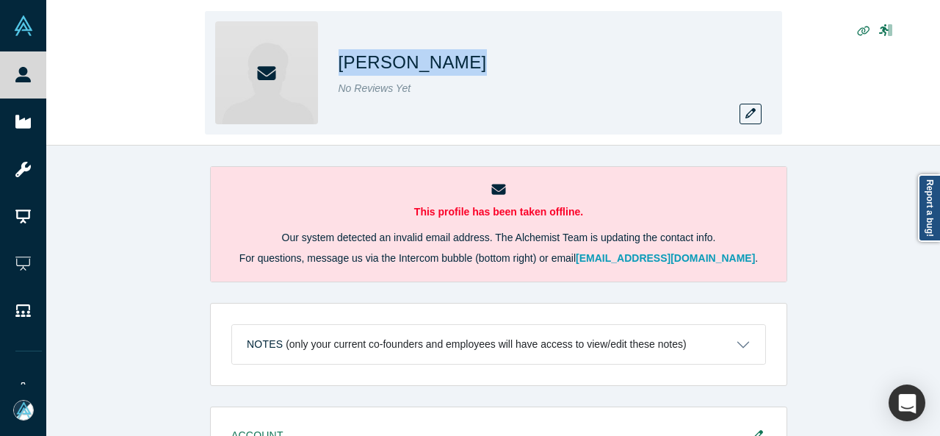
drag, startPoint x: 339, startPoint y: 59, endPoint x: 444, endPoint y: 59, distance: 105.8
click at [444, 59] on div "[PERSON_NAME]" at bounding box center [544, 62] width 411 height 26
copy h1 "[PERSON_NAME]"
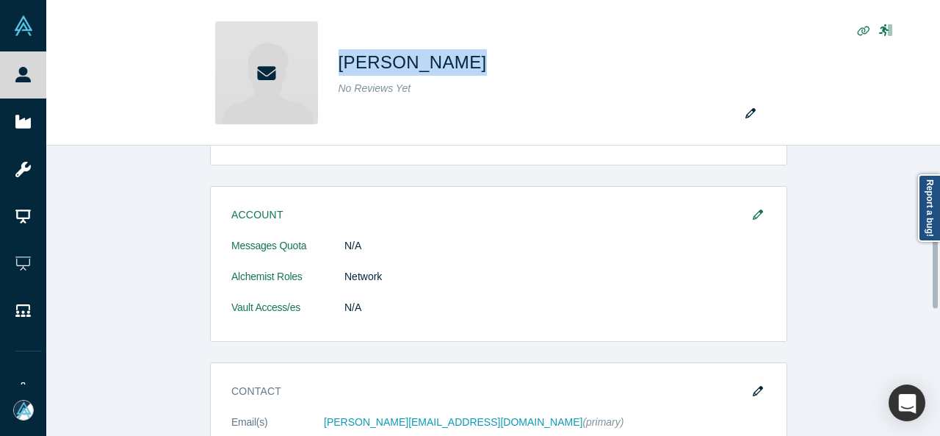
scroll to position [441, 0]
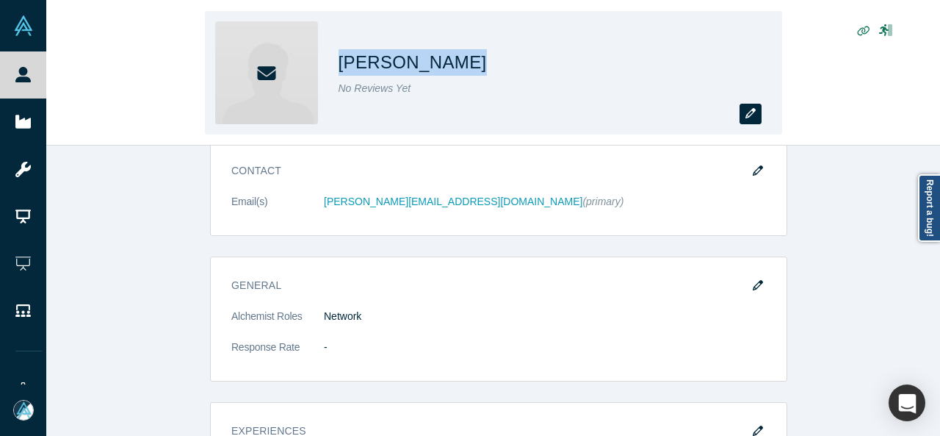
click at [754, 119] on button "button" at bounding box center [751, 114] width 22 height 21
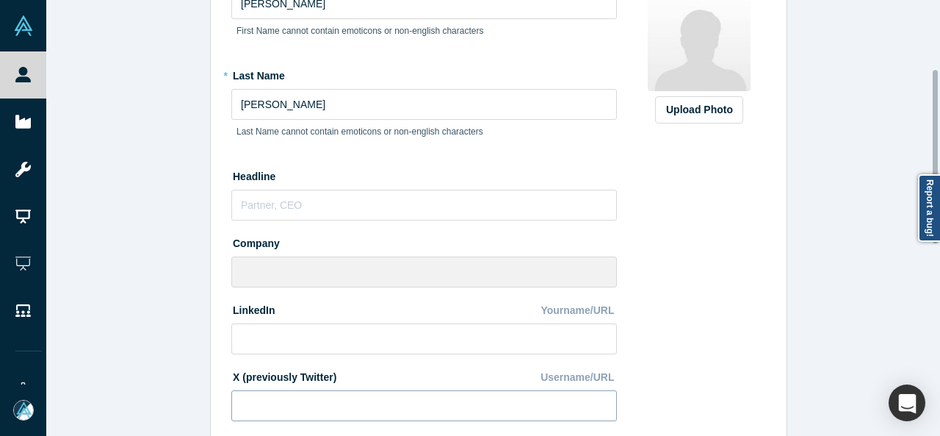
scroll to position [294, 0]
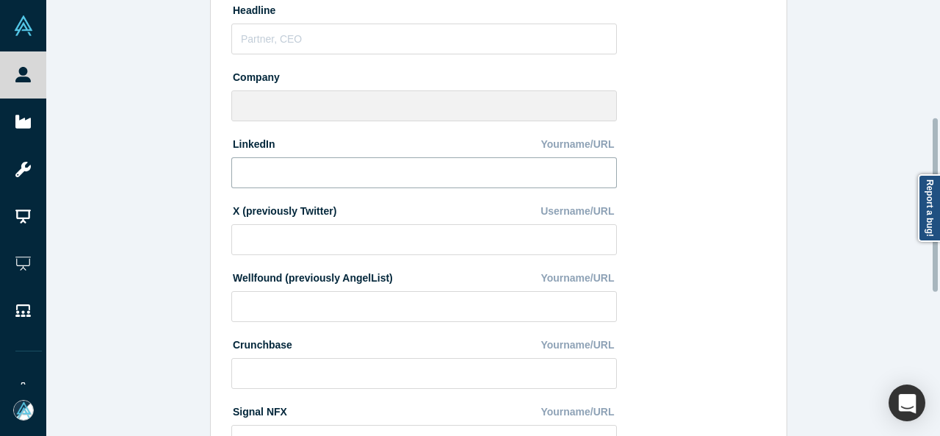
click at [356, 170] on input at bounding box center [424, 172] width 386 height 31
paste input "[URL][DOMAIN_NAME][PERSON_NAME]"
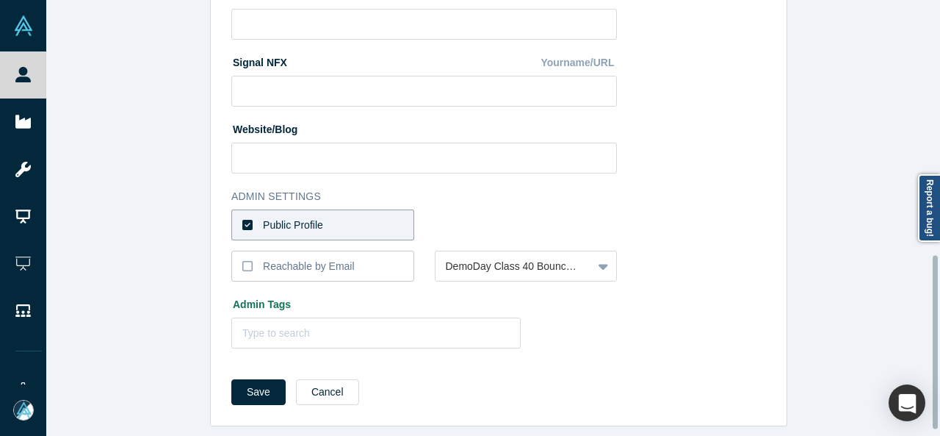
scroll to position [652, 0]
type input "[URL][DOMAIN_NAME][PERSON_NAME]"
click at [234, 384] on button "Save" at bounding box center [258, 392] width 54 height 26
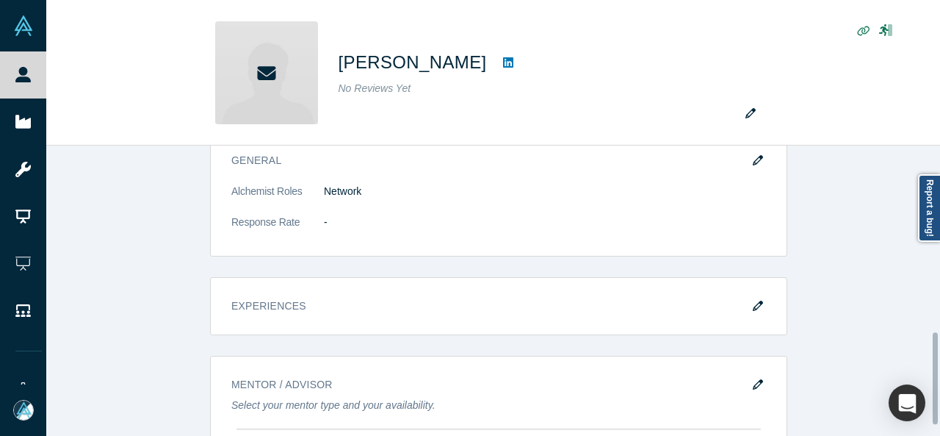
scroll to position [588, 0]
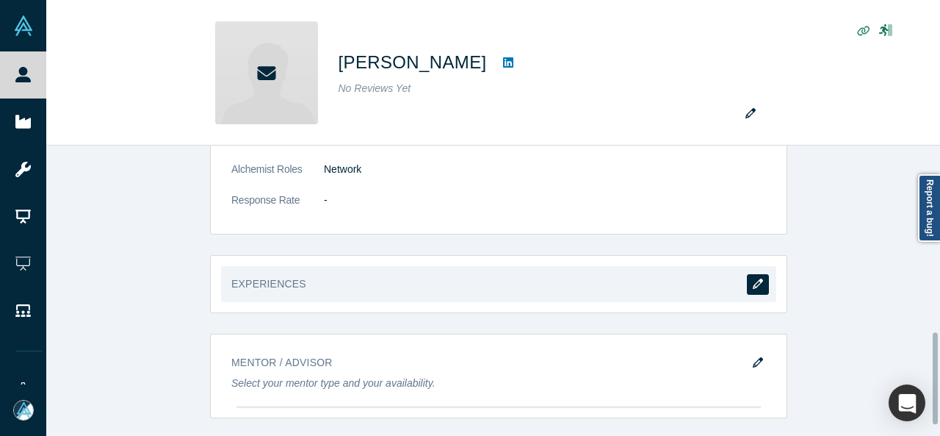
click at [761, 275] on button "button" at bounding box center [758, 284] width 22 height 21
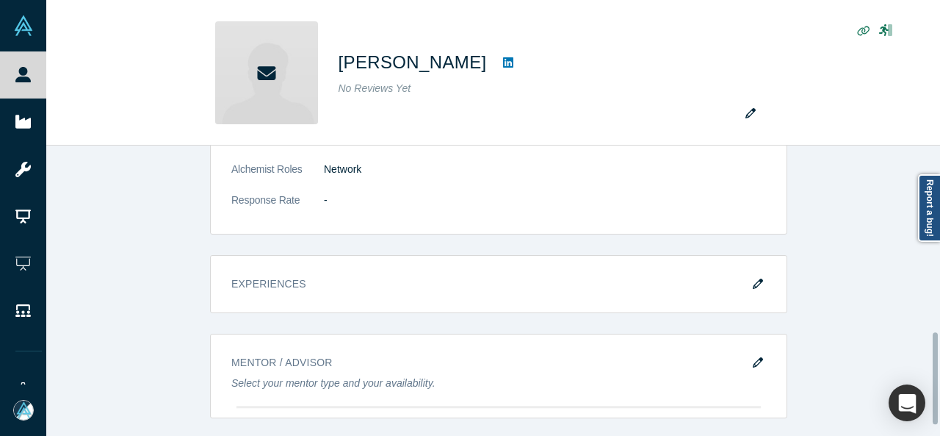
scroll to position [0, 0]
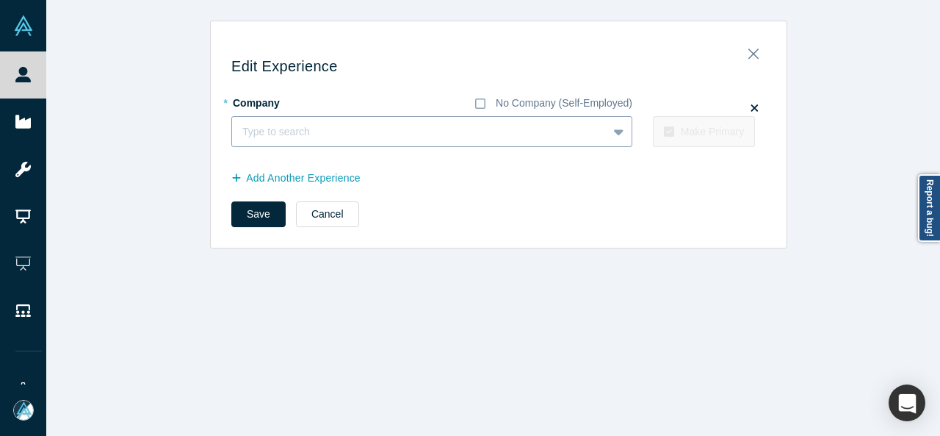
click at [285, 134] on div at bounding box center [419, 132] width 355 height 18
paste input "Member, Board of Directors Member, Board of Directors [US_STATE] Angels"
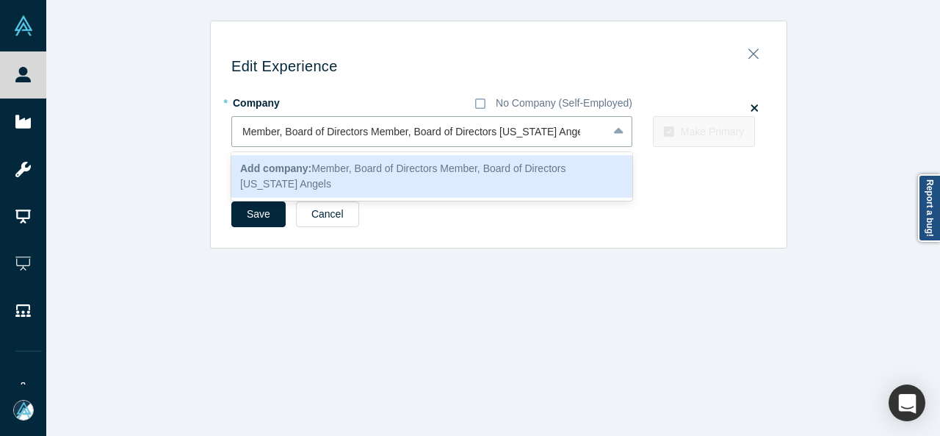
drag, startPoint x: 495, startPoint y: 131, endPoint x: 165, endPoint y: 140, distance: 330.6
click at [165, 140] on div "Edit Experience * Company No Company (Self-Employed) 1 result available for sea…" at bounding box center [498, 135] width 905 height 228
type input "[US_STATE] Angels"
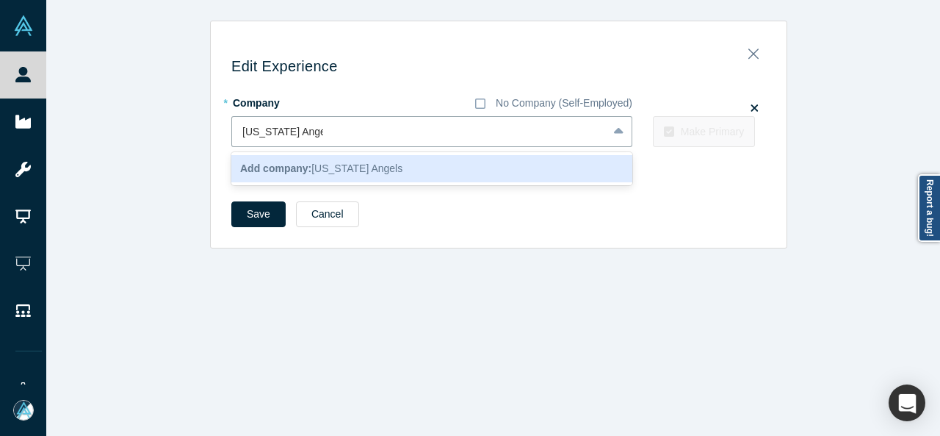
click at [276, 169] on b "Add company:" at bounding box center [275, 168] width 71 height 12
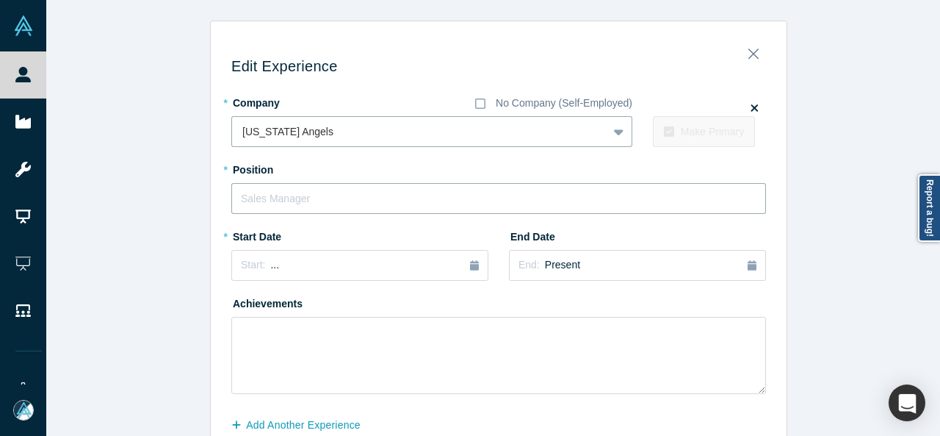
click at [289, 199] on input "text" at bounding box center [498, 198] width 535 height 31
paste input "Member, Board of Directors Member, Board of Directors"
drag, startPoint x: 361, startPoint y: 198, endPoint x: 502, endPoint y: 197, distance: 141.8
click at [502, 197] on input "Member, Board of Directors Member, Board of Directors" at bounding box center [498, 198] width 535 height 31
type input "Member, Board of Directors"
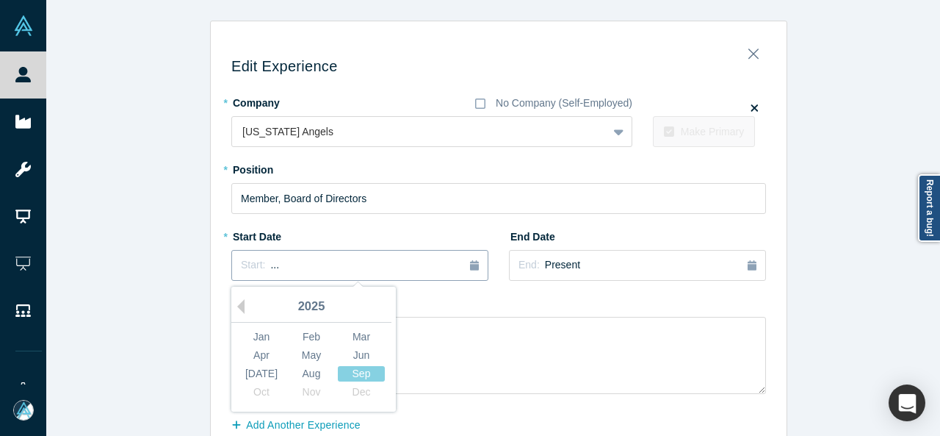
click at [270, 266] on span "..." at bounding box center [274, 265] width 9 height 12
click at [237, 303] on button "Previous Year" at bounding box center [237, 306] width 15 height 15
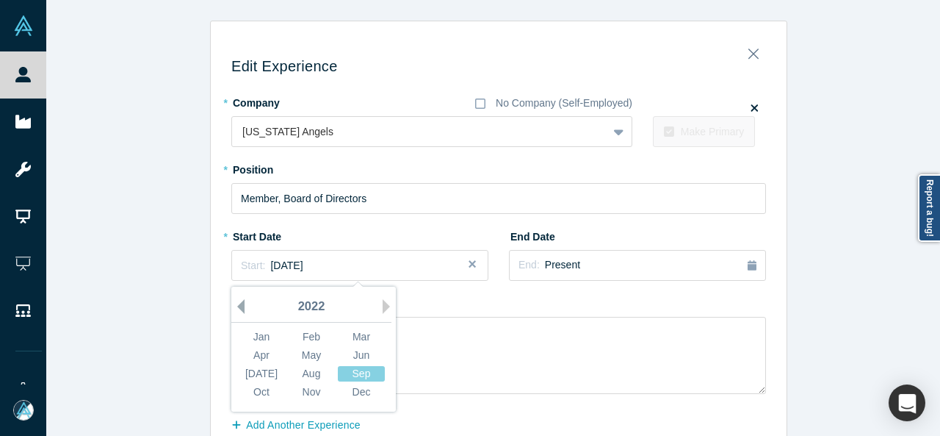
click at [237, 303] on button "Previous Year" at bounding box center [237, 306] width 15 height 15
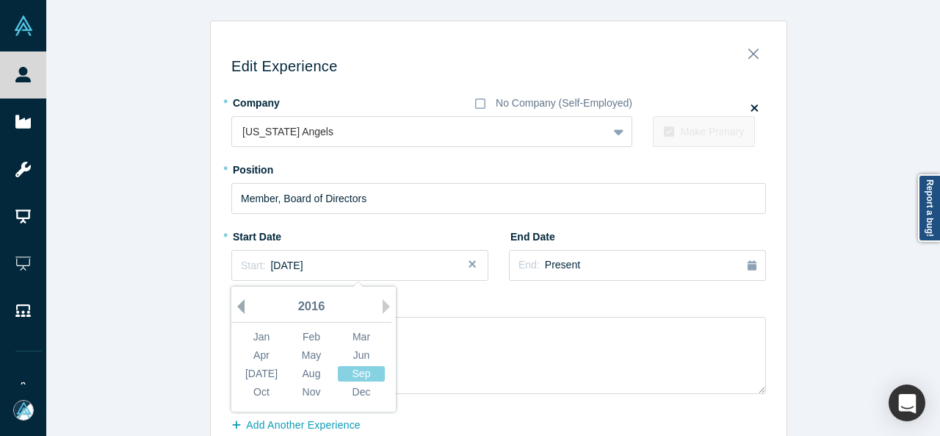
click at [237, 303] on button "Previous Year" at bounding box center [237, 306] width 15 height 15
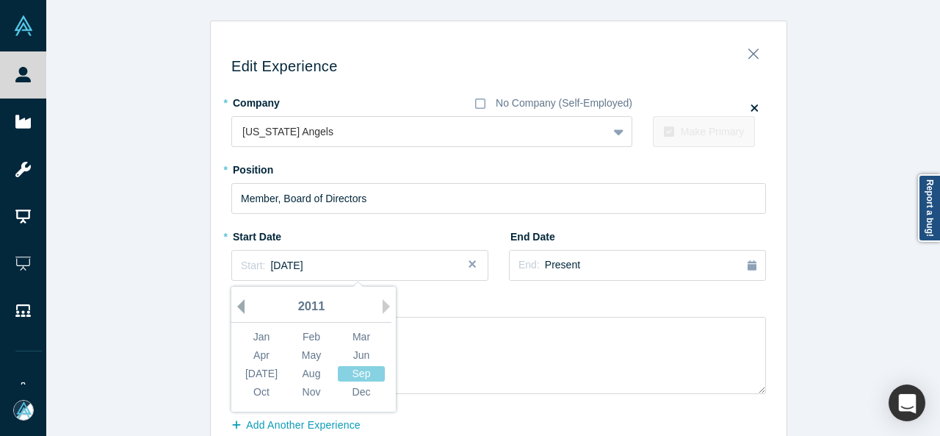
click at [237, 303] on button "Previous Year" at bounding box center [237, 306] width 15 height 15
click at [235, 306] on button "Previous Year" at bounding box center [237, 306] width 15 height 15
click at [273, 338] on div "Jan" at bounding box center [261, 336] width 47 height 15
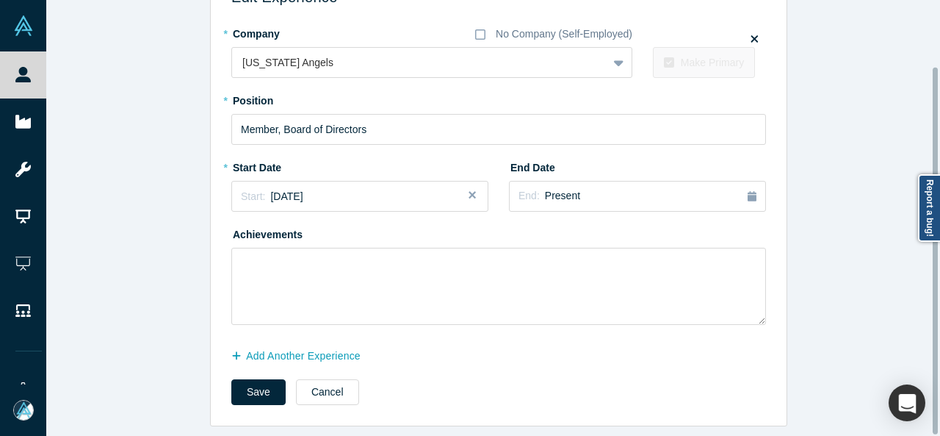
scroll to position [78, 0]
click at [297, 343] on button "Add Another Experience" at bounding box center [303, 356] width 145 height 26
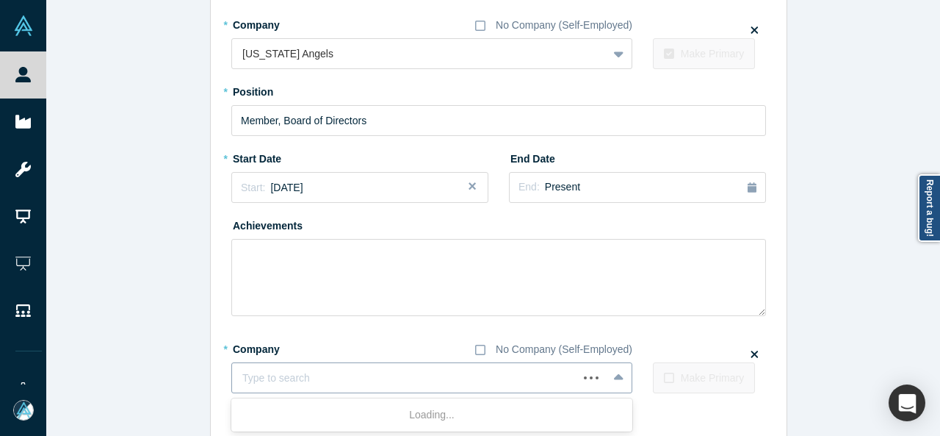
click at [310, 371] on div at bounding box center [404, 378] width 325 height 18
paste input "Member Member Linseed Capital LLC"
drag, startPoint x: 319, startPoint y: 378, endPoint x: 192, endPoint y: 375, distance: 127.8
click at [192, 375] on div "Edit Experience * Company No Company (Self-Employed) [US_STATE] Angels To pick …" at bounding box center [498, 219] width 905 height 552
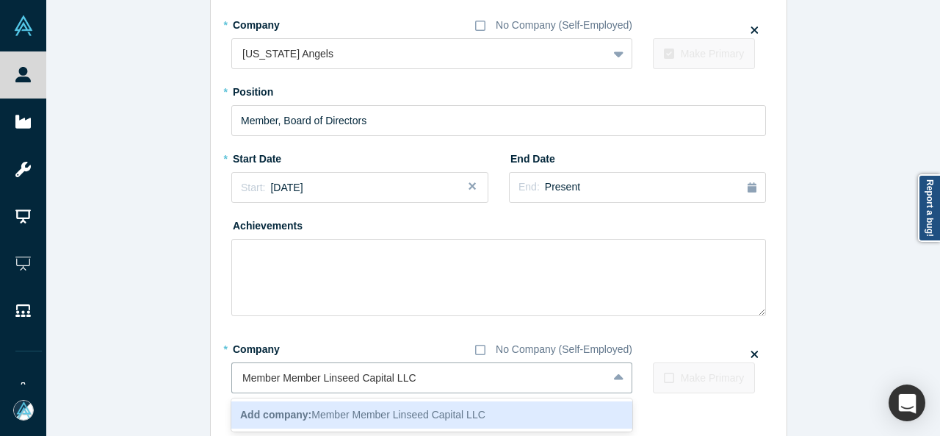
type input "Linseed Capital LLC"
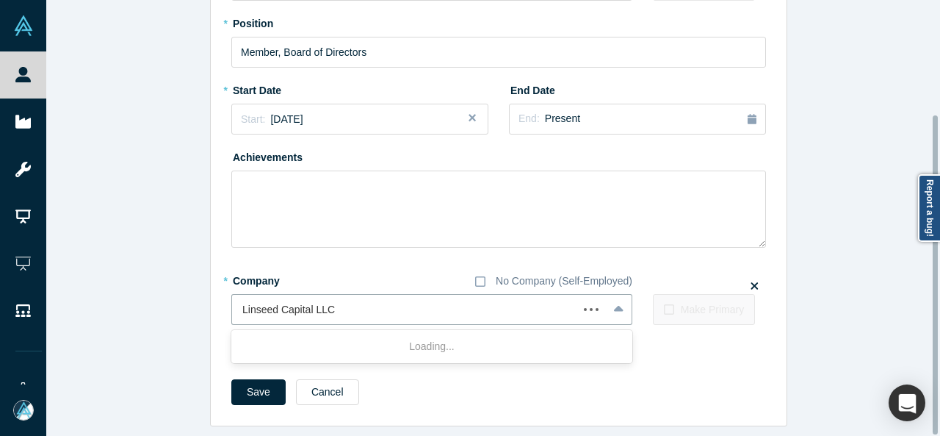
scroll to position [156, 0]
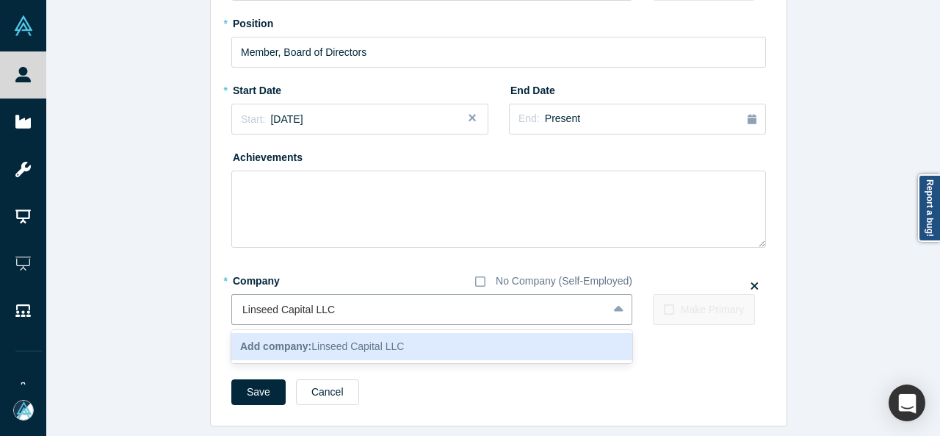
click at [305, 342] on b "Add company:" at bounding box center [275, 346] width 71 height 12
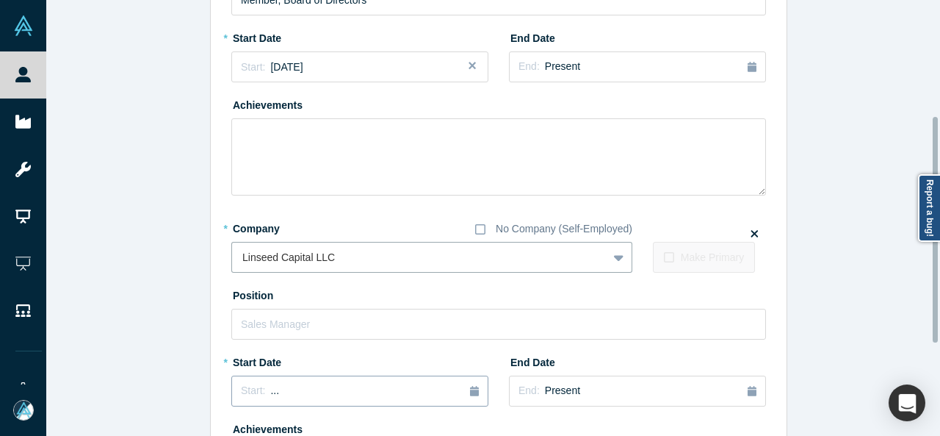
scroll to position [229, 0]
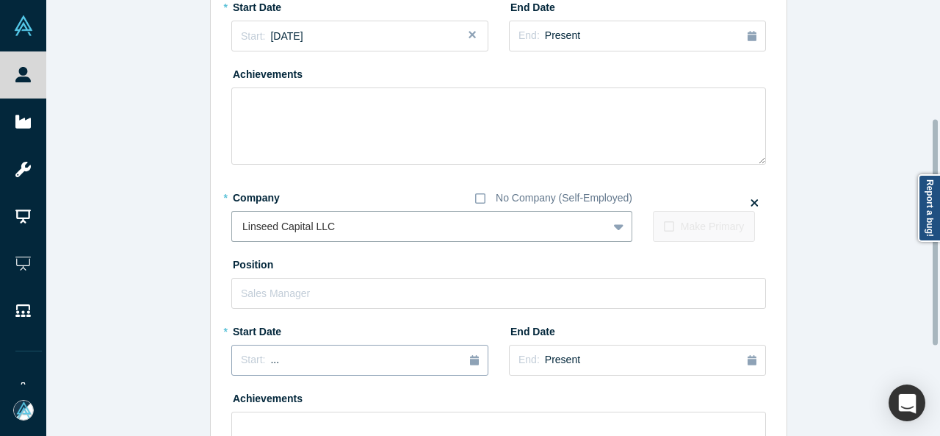
click at [299, 363] on div "Start: ..." at bounding box center [360, 360] width 238 height 16
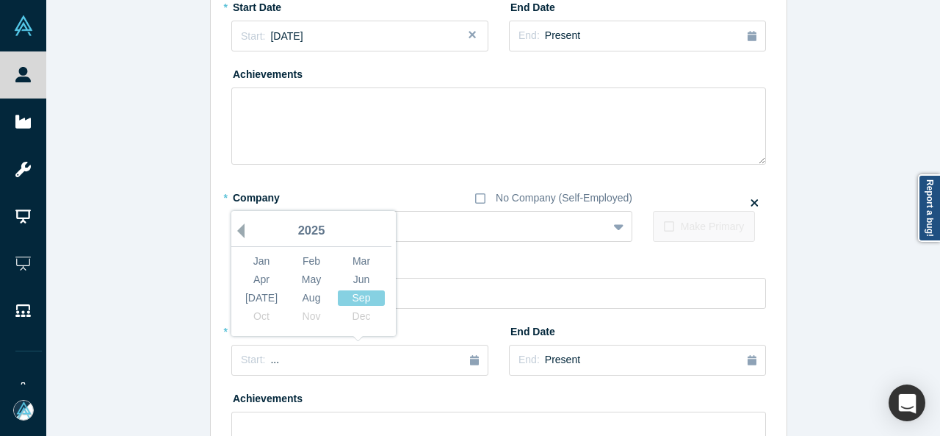
click at [233, 231] on button "Previous Year" at bounding box center [237, 230] width 15 height 15
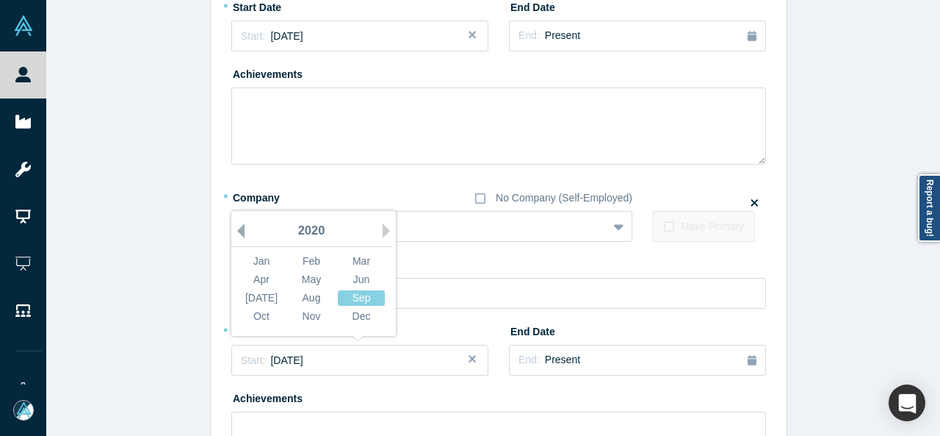
click at [233, 231] on button "Previous Year" at bounding box center [237, 230] width 15 height 15
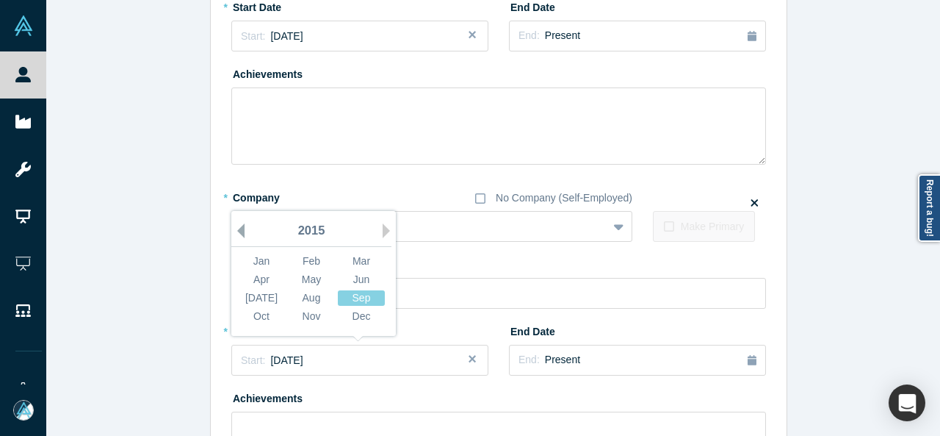
click at [234, 231] on button "Previous Year" at bounding box center [237, 230] width 15 height 15
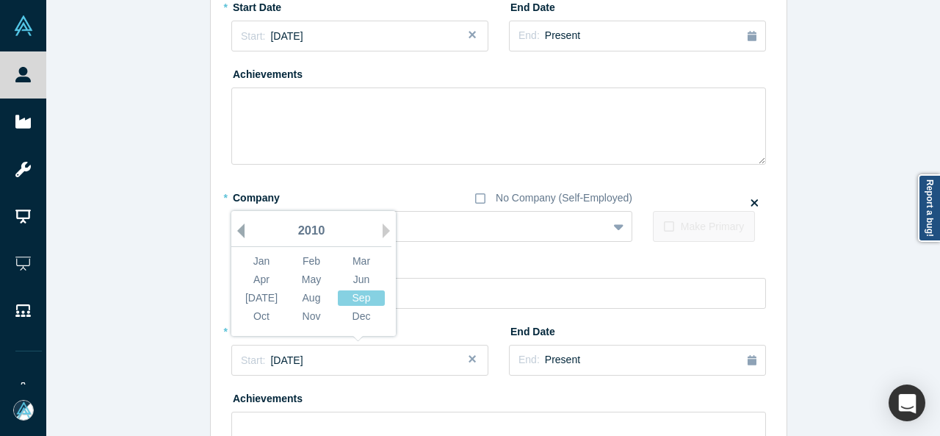
click at [234, 231] on button "Previous Year" at bounding box center [237, 230] width 15 height 15
click at [252, 264] on div "Jan" at bounding box center [261, 260] width 47 height 15
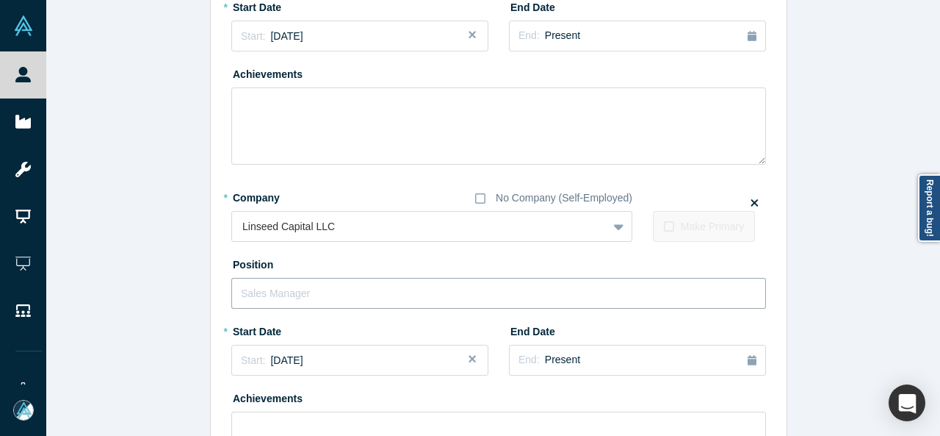
click at [291, 289] on input "text" at bounding box center [498, 293] width 535 height 31
paste input "Member Member"
drag, startPoint x: 275, startPoint y: 288, endPoint x: 361, endPoint y: 288, distance: 85.2
click at [361, 288] on input "Member Member" at bounding box center [498, 293] width 535 height 31
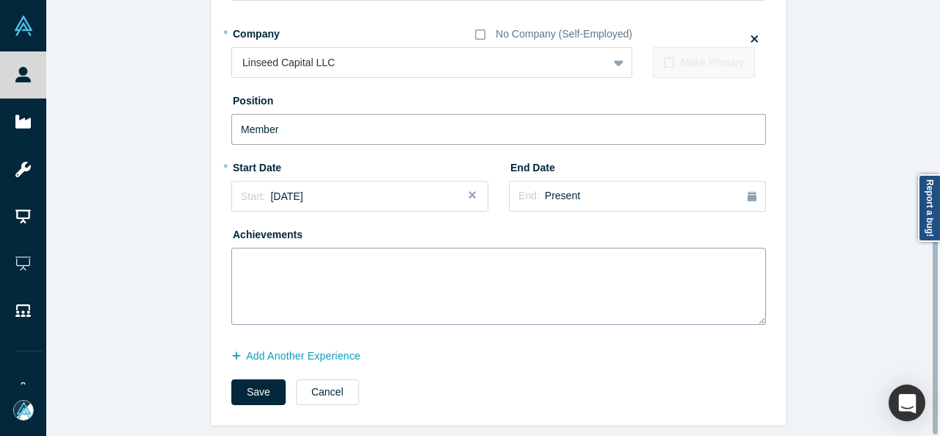
scroll to position [402, 0]
type input "Member"
click at [267, 346] on button "Add Another Experience" at bounding box center [303, 356] width 145 height 26
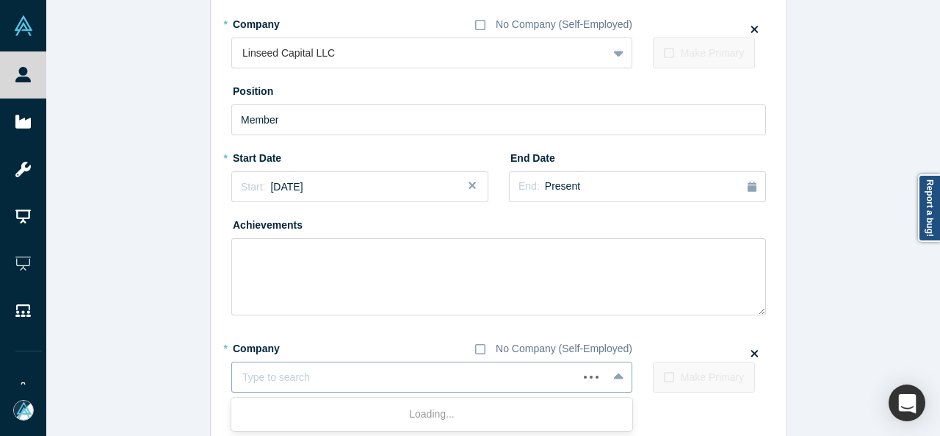
click at [282, 380] on div at bounding box center [404, 377] width 325 height 18
paste input "Tethon 3D"
type input "Tethon 3D"
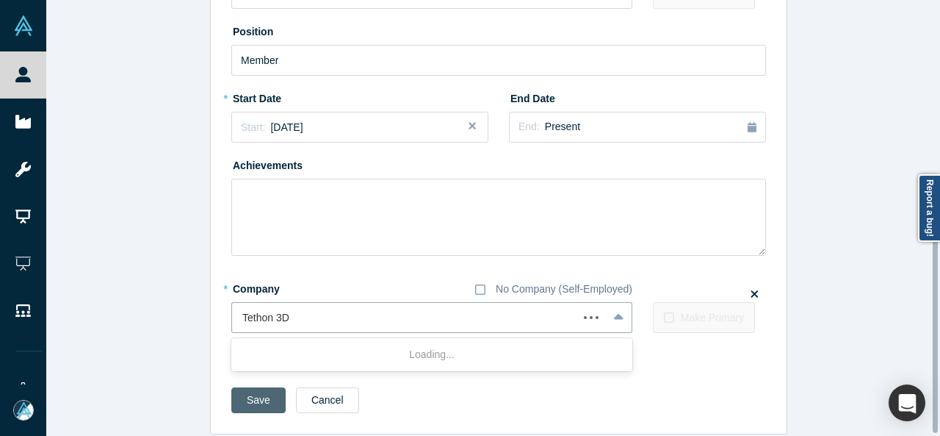
scroll to position [476, 0]
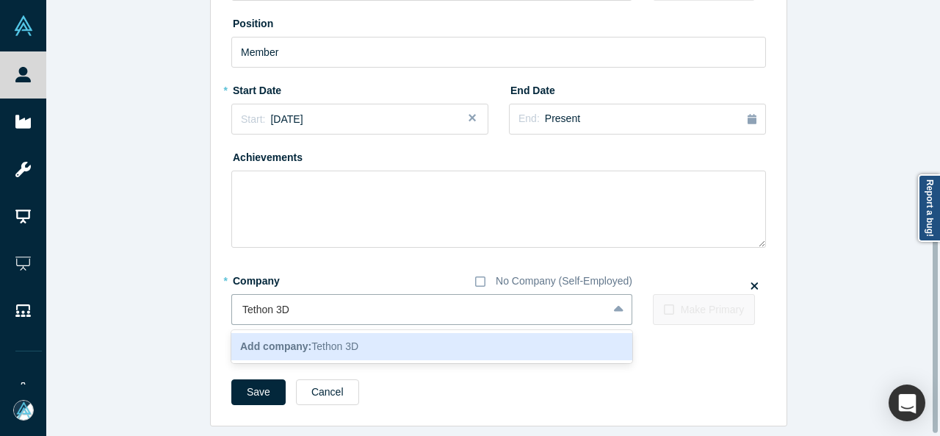
click at [272, 348] on div "Add company: Tethon 3D" at bounding box center [431, 346] width 401 height 27
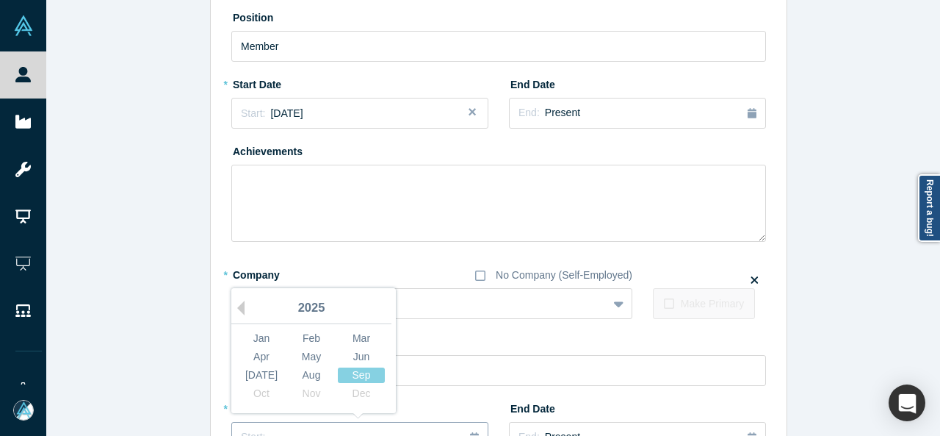
click at [344, 424] on button "Start: ..." at bounding box center [359, 437] width 257 height 31
click at [236, 308] on button "Previous Year" at bounding box center [237, 307] width 15 height 15
click at [235, 308] on button "Previous Year" at bounding box center [237, 307] width 15 height 15
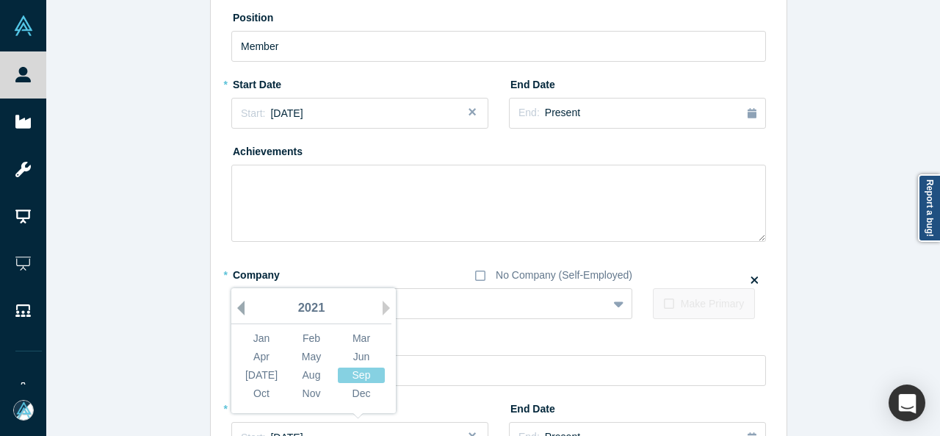
click at [235, 308] on button "Previous Year" at bounding box center [237, 307] width 15 height 15
click at [311, 394] on div "Nov" at bounding box center [311, 393] width 47 height 15
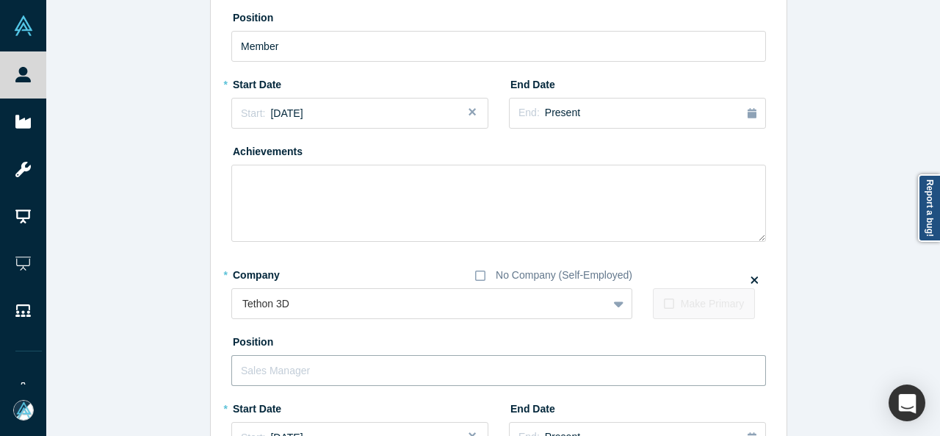
click at [306, 367] on input "text" at bounding box center [498, 370] width 535 height 31
paste input "Executive Chairwoman"
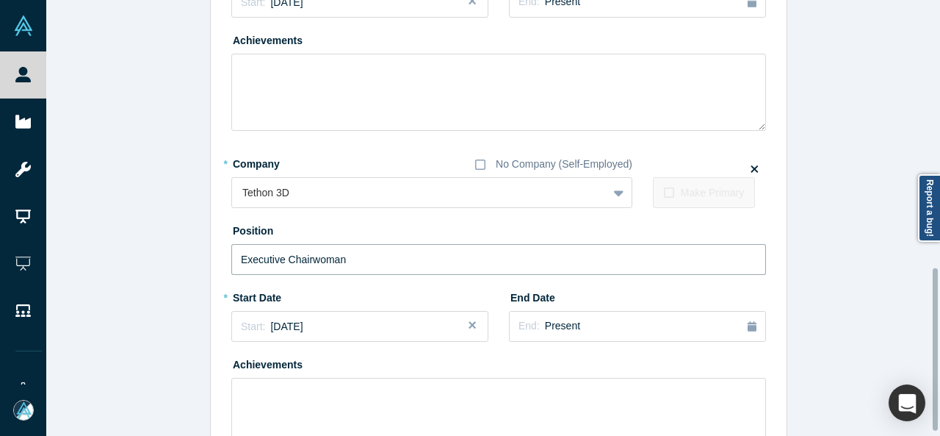
scroll to position [726, 0]
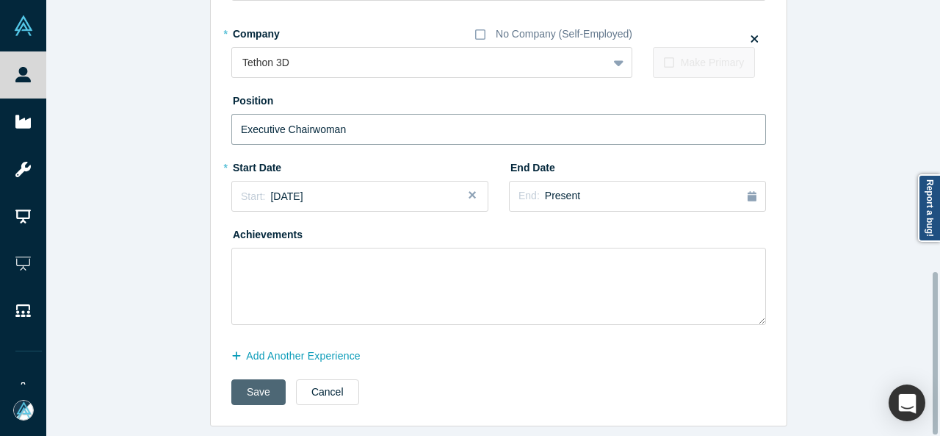
type input "Executive Chairwoman"
click at [264, 384] on button "Save" at bounding box center [258, 392] width 54 height 26
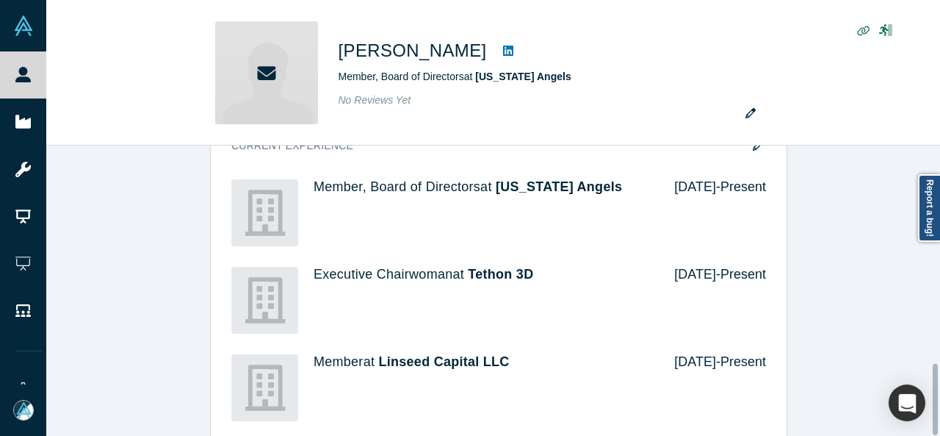
scroll to position [0, 0]
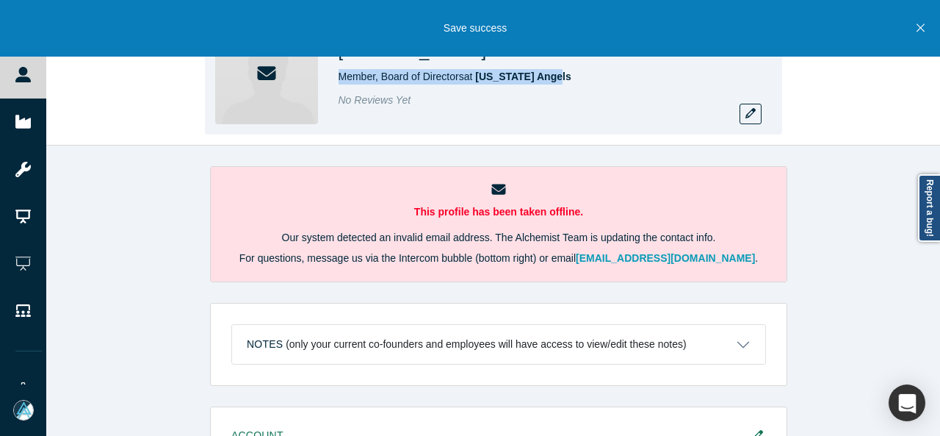
drag, startPoint x: 341, startPoint y: 79, endPoint x: 564, endPoint y: 73, distance: 223.3
click at [564, 73] on div "Member, Board of Directors at [US_STATE] Angels" at bounding box center [544, 76] width 411 height 15
copy span "Member, Board of Directors at [US_STATE] Angels"
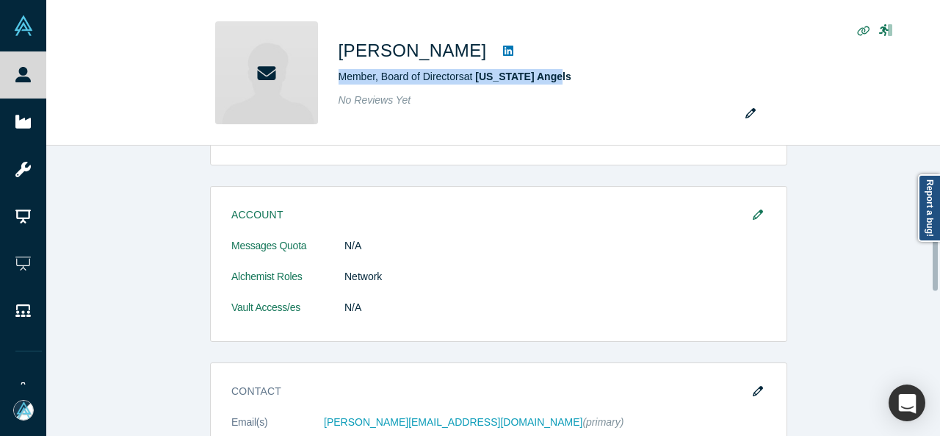
scroll to position [367, 0]
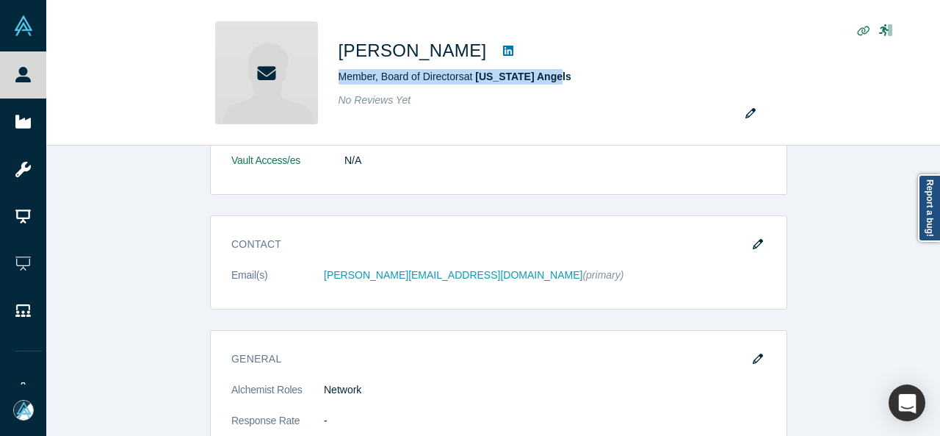
drag, startPoint x: 761, startPoint y: 245, endPoint x: 752, endPoint y: 246, distance: 8.9
click at [760, 244] on button "button" at bounding box center [758, 244] width 22 height 21
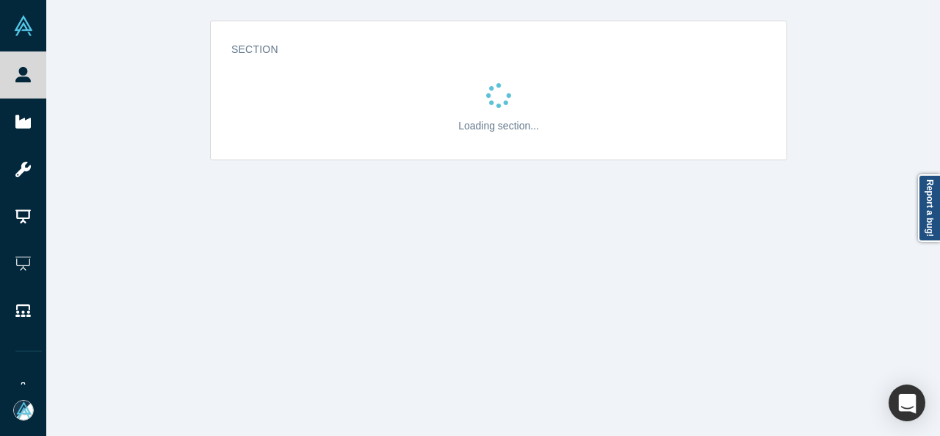
scroll to position [0, 0]
select select "US"
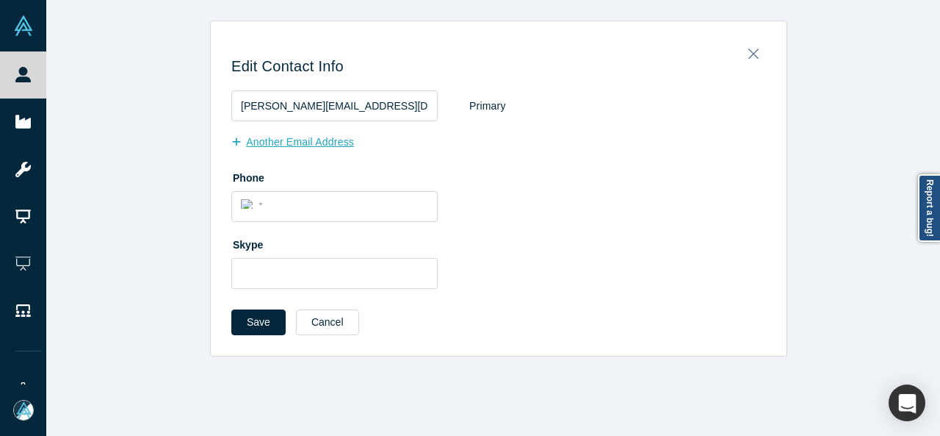
click at [300, 142] on button "Another Email Address" at bounding box center [300, 142] width 138 height 26
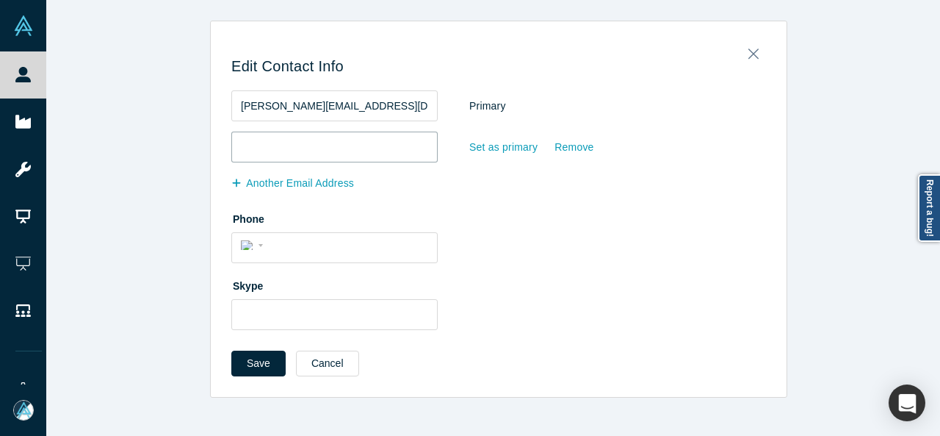
click at [300, 143] on input "email" at bounding box center [334, 146] width 206 height 31
paste input "[PERSON_NAME][EMAIL_ADDRESS][DOMAIN_NAME]"
type input "[PERSON_NAME][EMAIL_ADDRESS][DOMAIN_NAME]"
drag, startPoint x: 363, startPoint y: 104, endPoint x: 225, endPoint y: 96, distance: 137.5
click at [231, 96] on input "[PERSON_NAME][EMAIL_ADDRESS][DOMAIN_NAME]" at bounding box center [334, 105] width 206 height 31
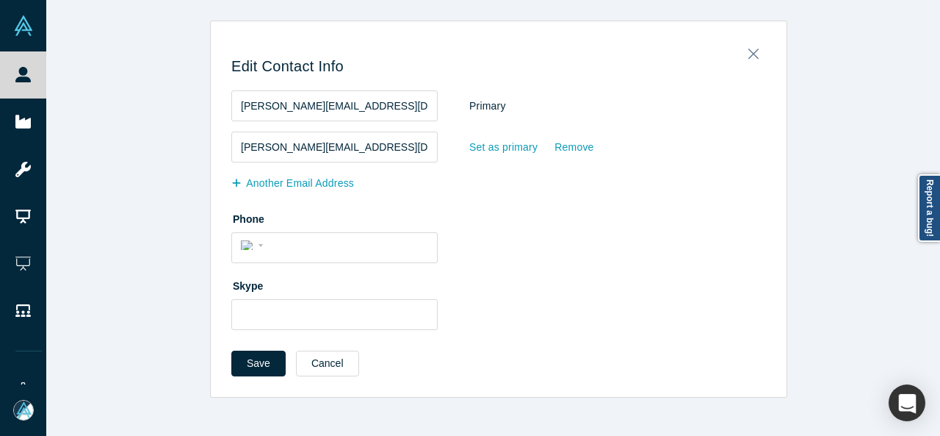
click at [571, 122] on fieldset "[PERSON_NAME][EMAIL_ADDRESS][DOMAIN_NAME] Primary" at bounding box center [498, 110] width 535 height 41
click at [295, 186] on button "Another Email Address" at bounding box center [300, 183] width 138 height 26
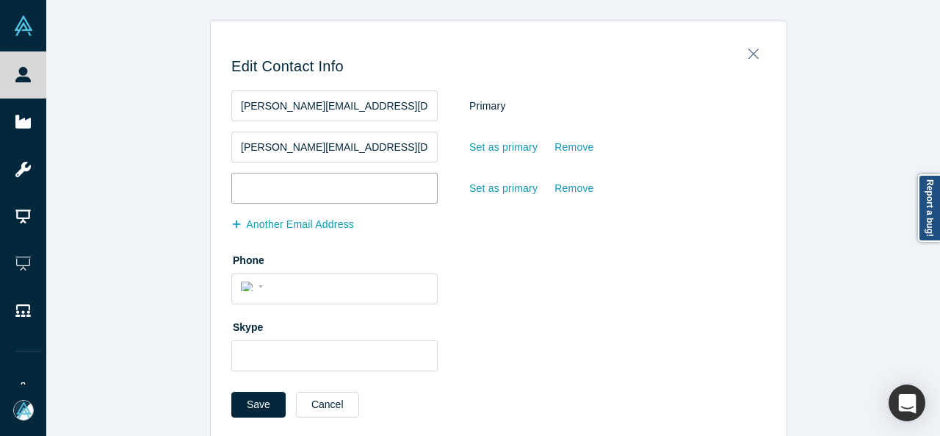
click at [303, 192] on input "email" at bounding box center [334, 188] width 206 height 31
paste input "[PERSON_NAME][EMAIL_ADDRESS][DOMAIN_NAME]"
type input "[PERSON_NAME][EMAIL_ADDRESS][DOMAIN_NAME]"
click at [497, 192] on div "Set as primary" at bounding box center [504, 189] width 70 height 26
click at [0, 0] on input "Set as primary" at bounding box center [0, 0] width 0 height 0
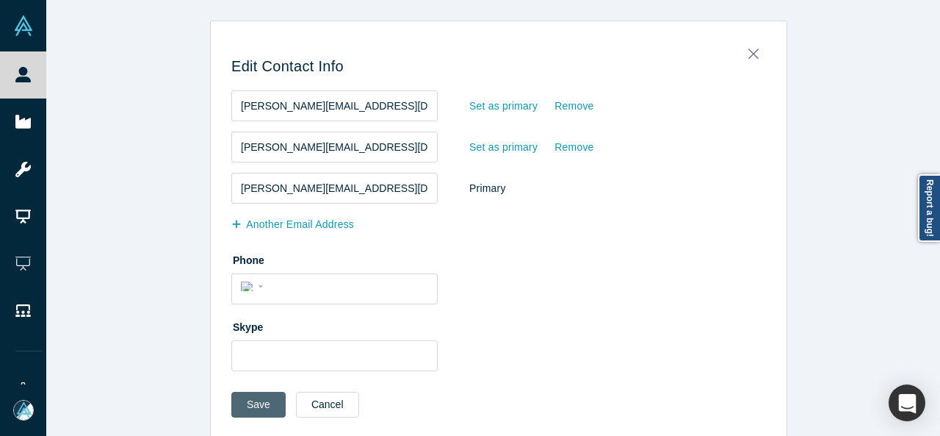
click at [250, 402] on button "Save" at bounding box center [258, 404] width 54 height 26
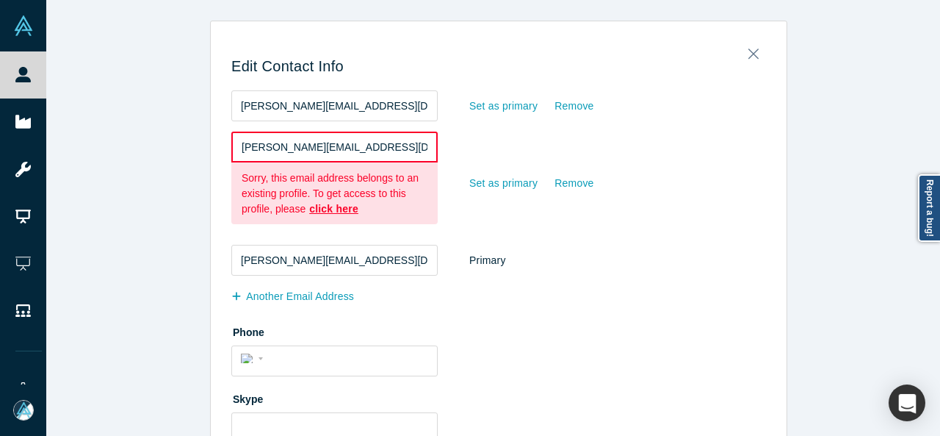
drag, startPoint x: 348, startPoint y: 149, endPoint x: 213, endPoint y: 149, distance: 135.1
click at [213, 149] on div "Edit Contact Info [PERSON_NAME][EMAIL_ADDRESS][DOMAIN_NAME] Set as primary Remo…" at bounding box center [499, 271] width 576 height 478
paste input ".[EMAIL_ADDRESS][DOMAIN_NAME]"
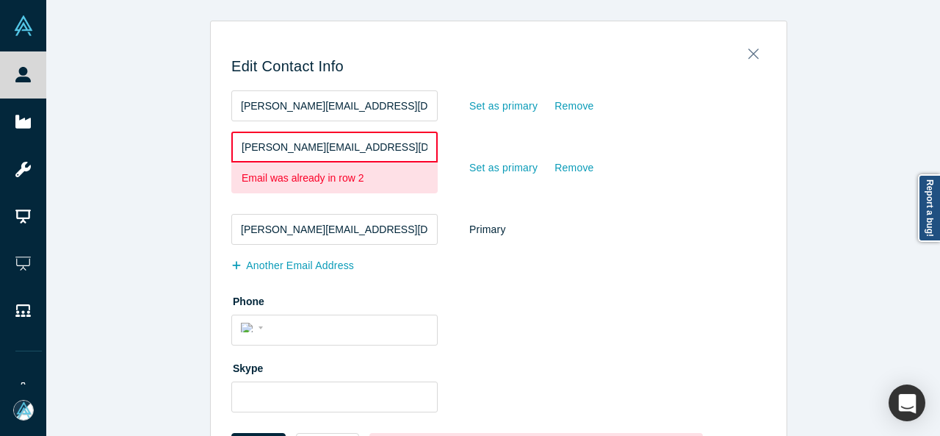
click at [586, 209] on fieldset "[PERSON_NAME][EMAIL_ADDRESS][DOMAIN_NAME] Email was already in row 2 Set as pri…" at bounding box center [498, 172] width 535 height 82
drag, startPoint x: 289, startPoint y: 143, endPoint x: 207, endPoint y: 139, distance: 81.6
click at [211, 139] on div "Edit Contact Info [PERSON_NAME][EMAIL_ADDRESS][DOMAIN_NAME] Set as primary Remo…" at bounding box center [499, 255] width 576 height 447
paste input "@[DOMAIN_NAME]"
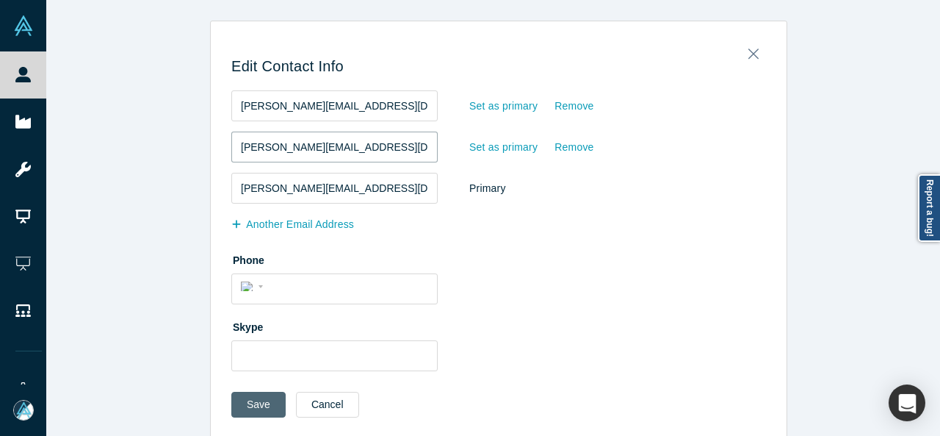
type input "[PERSON_NAME][EMAIL_ADDRESS][DOMAIN_NAME]"
click at [257, 400] on button "Save" at bounding box center [258, 404] width 54 height 26
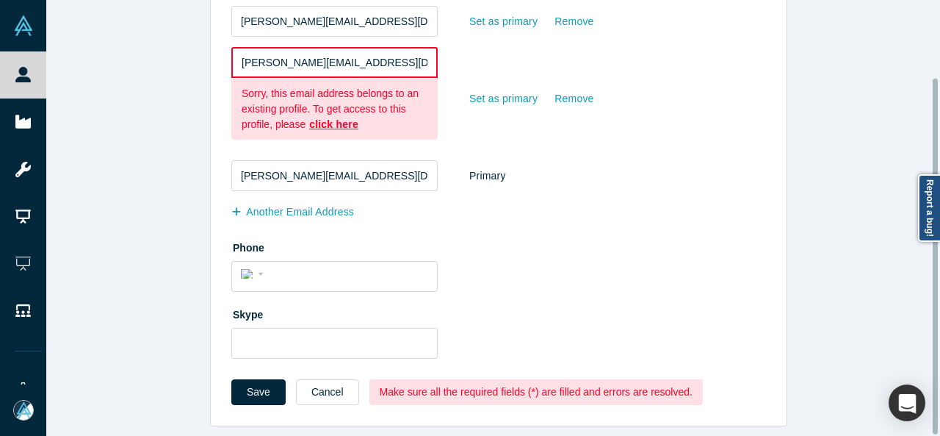
scroll to position [94, 0]
click at [296, 379] on button "Cancel" at bounding box center [327, 392] width 63 height 26
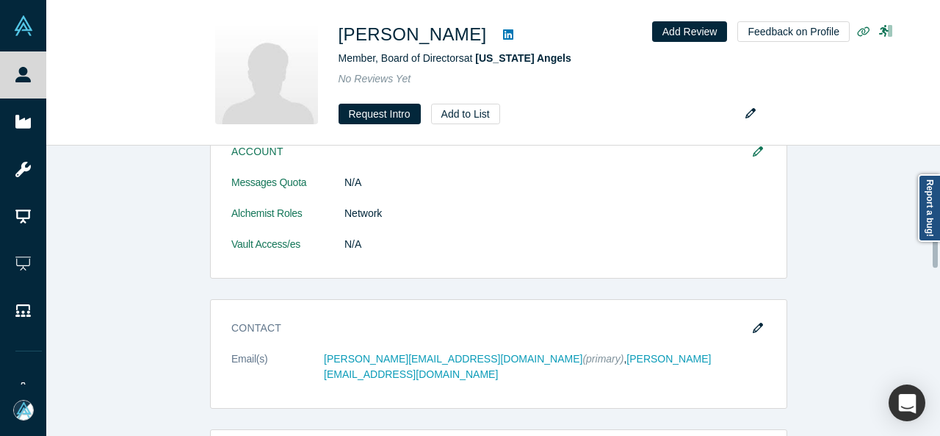
scroll to position [220, 0]
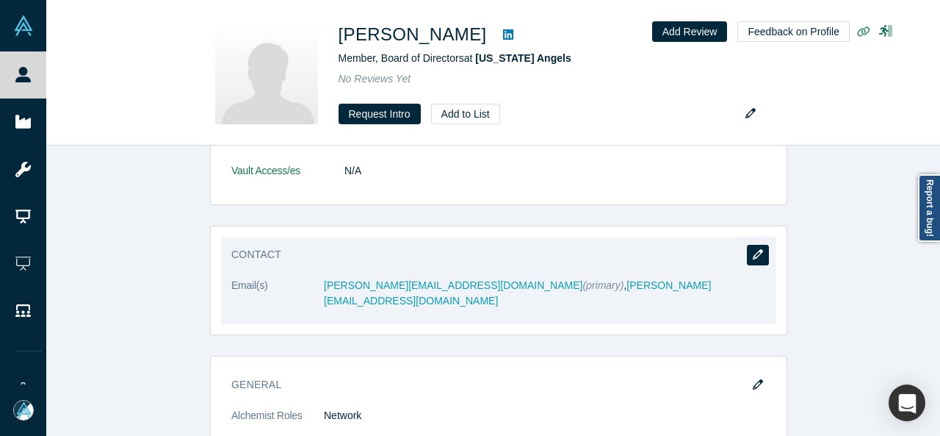
click at [758, 253] on button "button" at bounding box center [758, 255] width 22 height 21
select select "US"
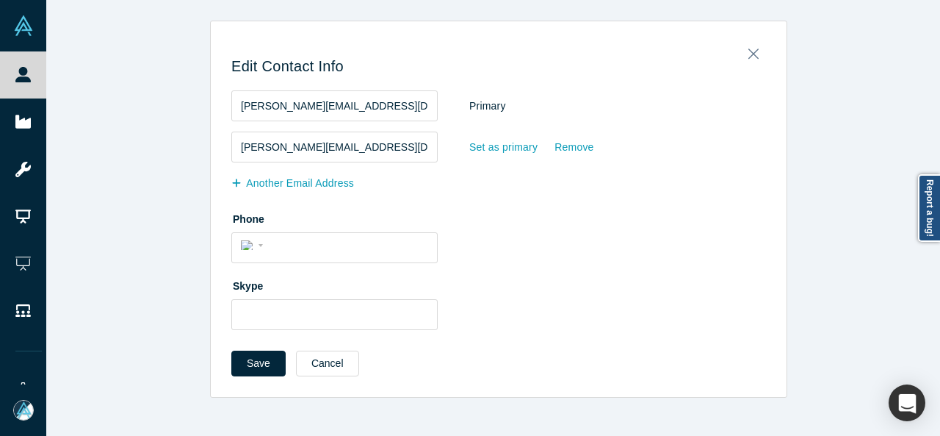
scroll to position [0, 0]
click at [342, 188] on button "Another Email Address" at bounding box center [300, 183] width 138 height 26
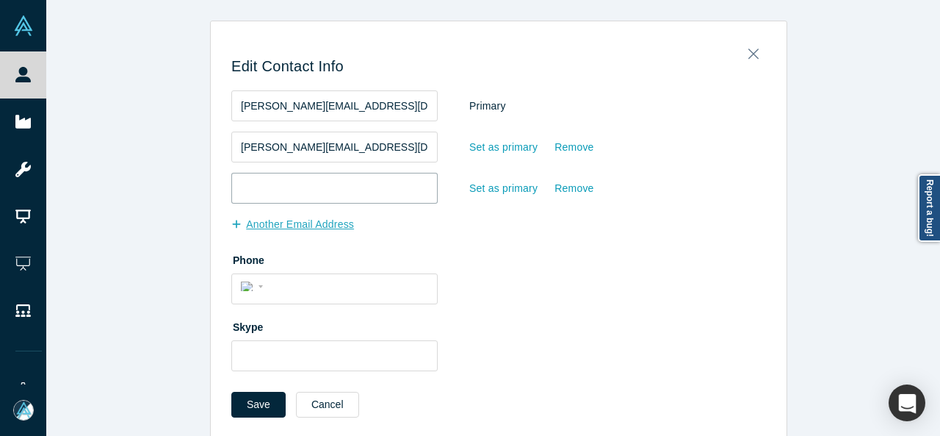
click at [343, 189] on input "email" at bounding box center [334, 188] width 206 height 31
paste input "[PERSON_NAME][EMAIL_ADDRESS][DOMAIN_NAME]"
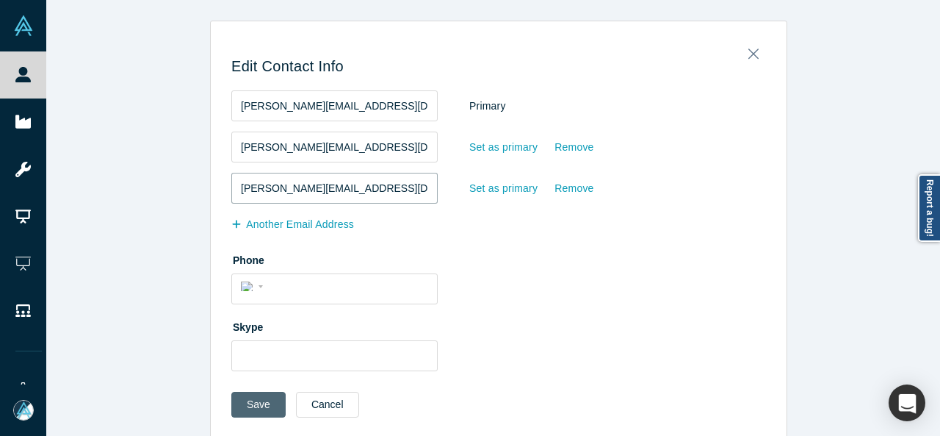
type input "[PERSON_NAME][EMAIL_ADDRESS][DOMAIN_NAME]"
click at [260, 402] on button "Save" at bounding box center [258, 404] width 54 height 26
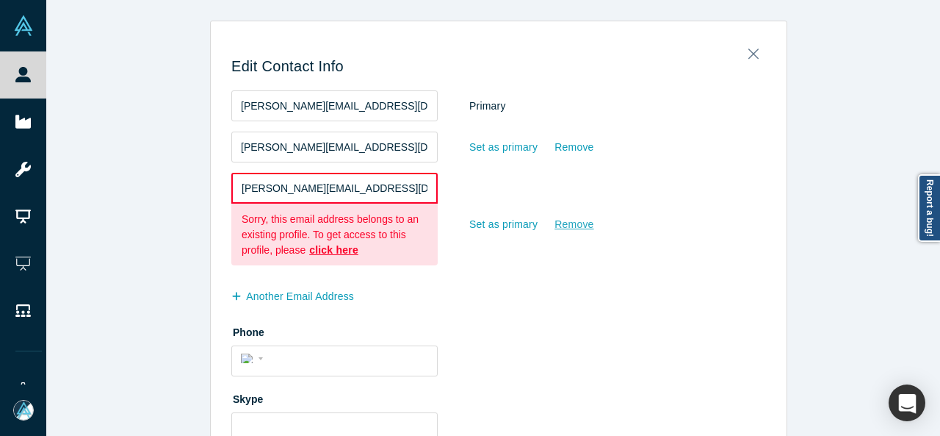
click at [557, 224] on div "Remove" at bounding box center [574, 225] width 40 height 26
click at [0, 0] on input "Remove" at bounding box center [0, 0] width 0 height 0
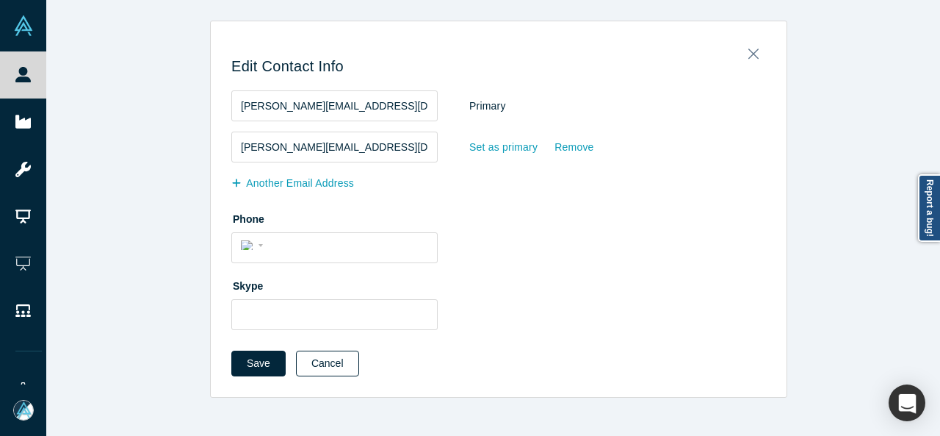
click at [310, 367] on button "Cancel" at bounding box center [327, 363] width 63 height 26
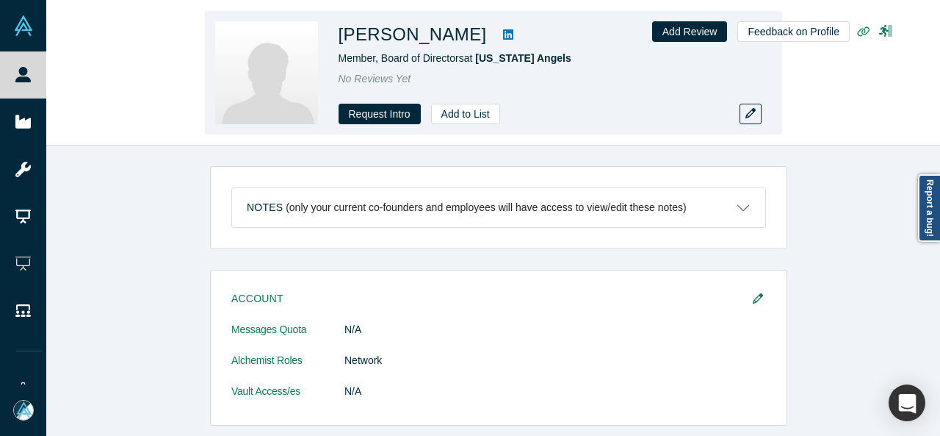
click at [339, 32] on h1 "[PERSON_NAME]" at bounding box center [413, 34] width 148 height 26
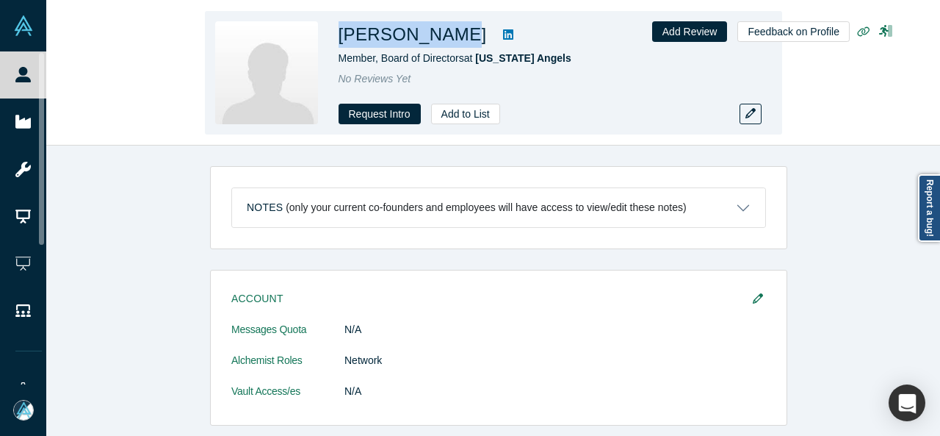
drag, startPoint x: 339, startPoint y: 37, endPoint x: 438, endPoint y: 35, distance: 99.2
click at [438, 35] on div "[PERSON_NAME] Member, Board of Directors at [US_STATE] Angels No Reviews Yet Re…" at bounding box center [493, 72] width 577 height 123
copy div "[PERSON_NAME]"
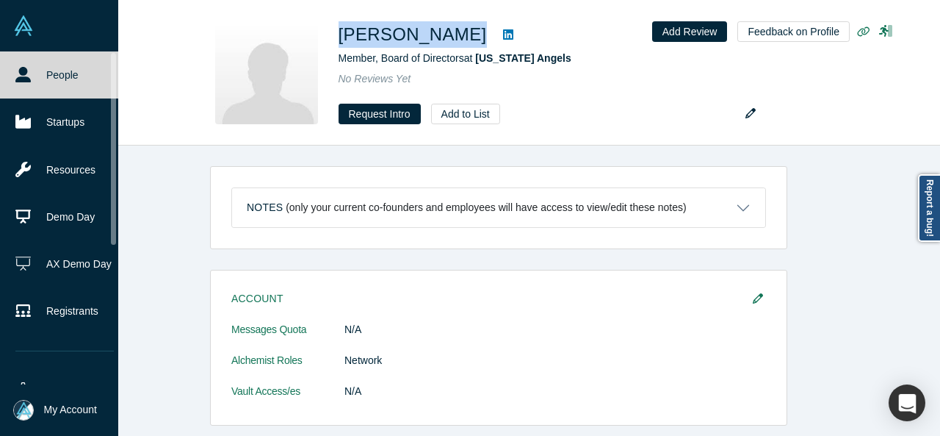
click at [34, 71] on link "People" at bounding box center [64, 74] width 129 height 47
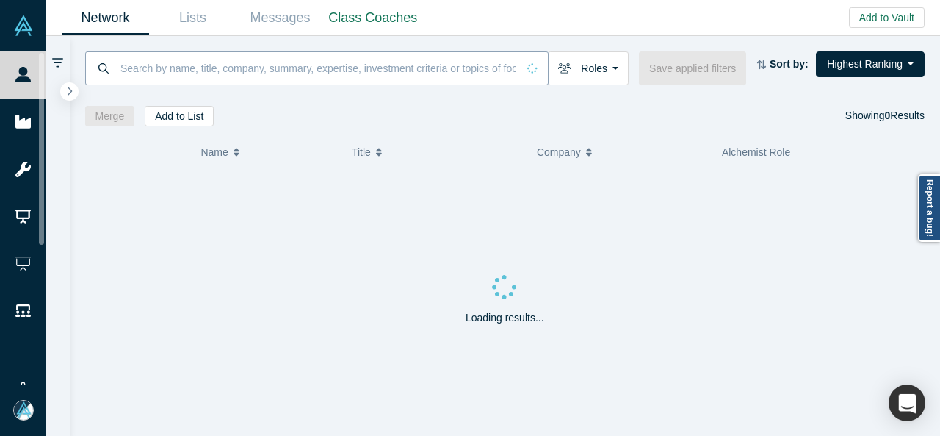
click at [188, 69] on input at bounding box center [318, 68] width 398 height 35
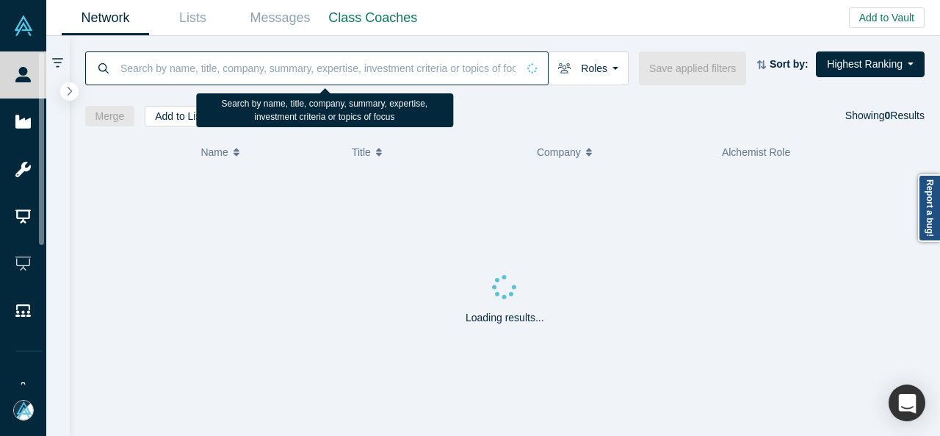
paste input "[PERSON_NAME]"
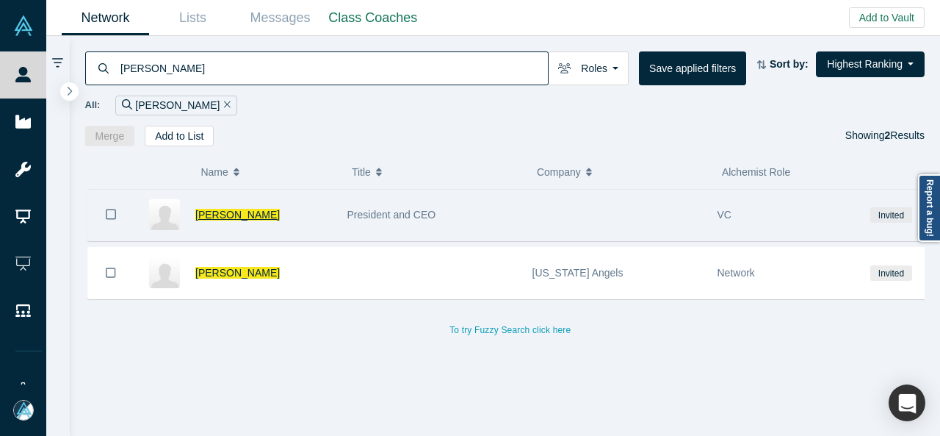
type input "[PERSON_NAME]"
click at [228, 218] on span "[PERSON_NAME]" at bounding box center [237, 215] width 84 height 12
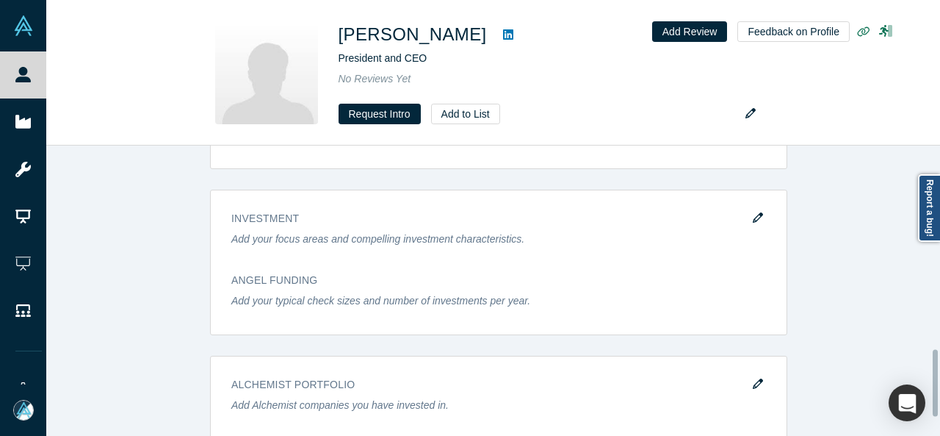
scroll to position [881, 0]
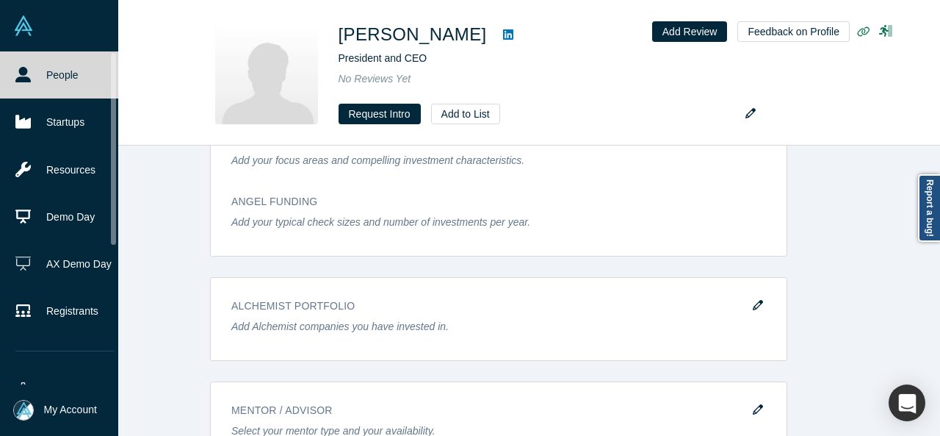
click at [33, 76] on link "People" at bounding box center [64, 74] width 129 height 47
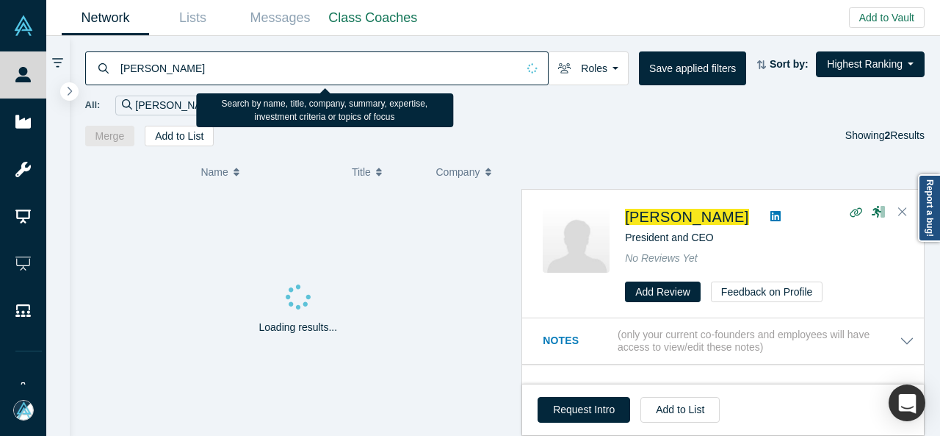
click at [221, 68] on input "[PERSON_NAME]" at bounding box center [318, 68] width 398 height 35
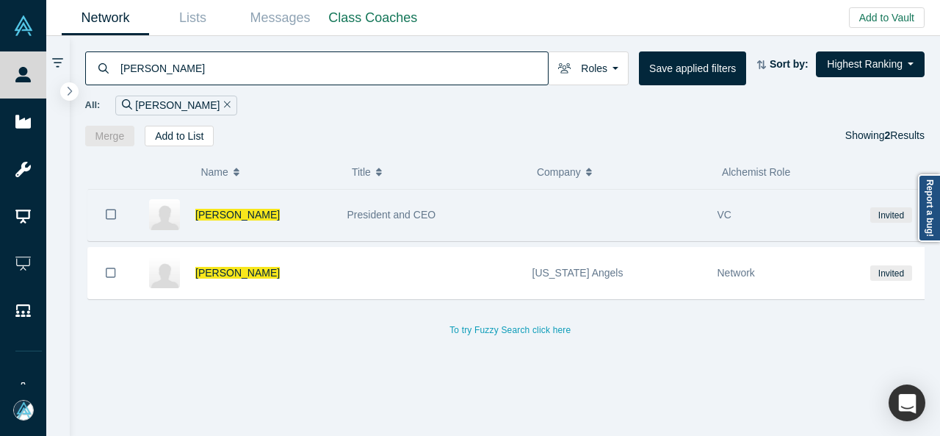
click at [110, 212] on icon "Bookmark" at bounding box center [111, 214] width 10 height 14
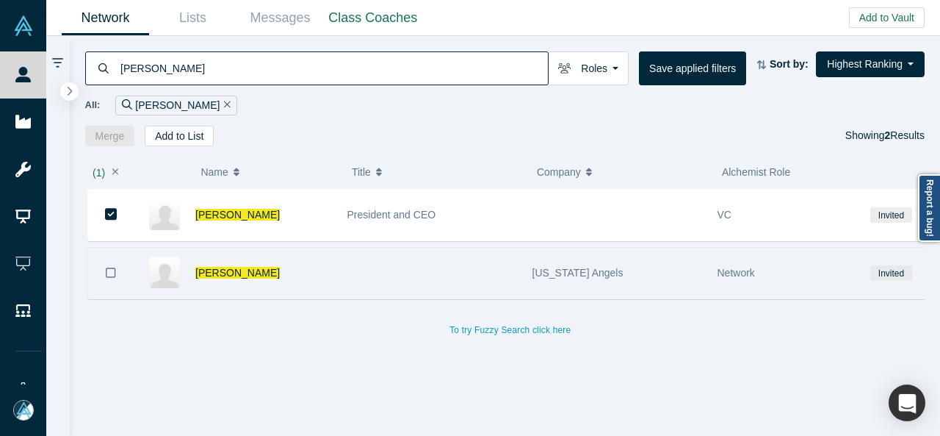
click at [113, 271] on icon "Bookmark" at bounding box center [111, 273] width 10 height 14
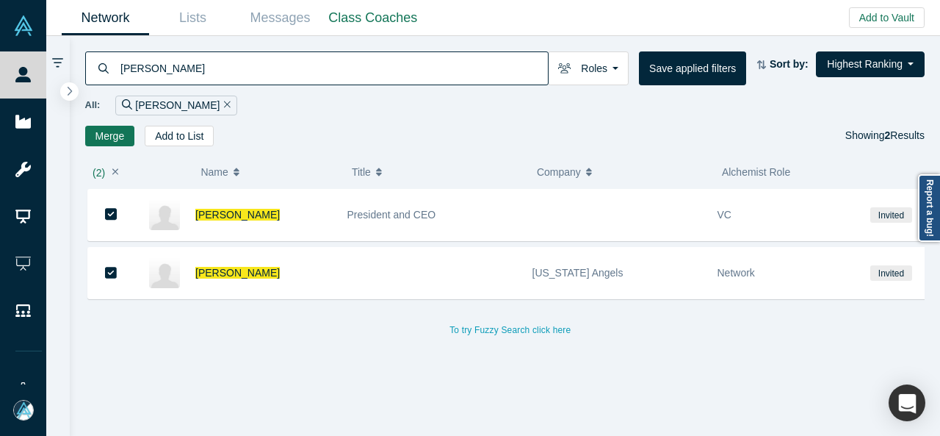
click at [101, 131] on button "Merge" at bounding box center [110, 136] width 50 height 21
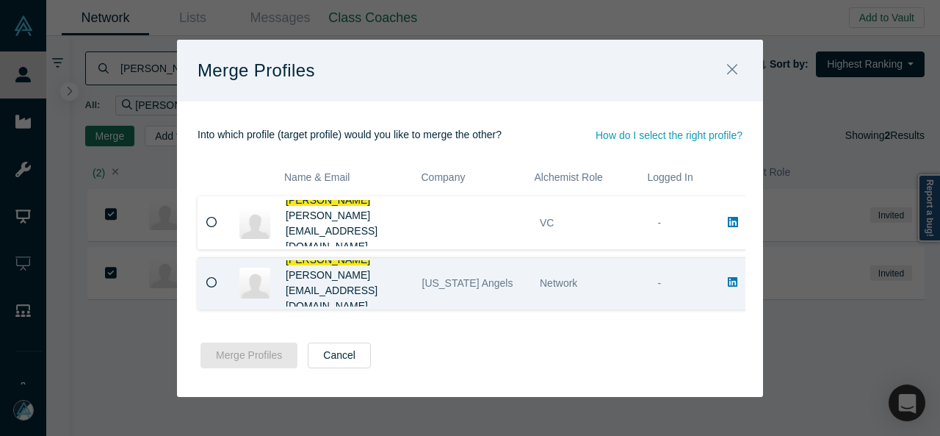
click at [209, 281] on icon at bounding box center [211, 282] width 11 height 11
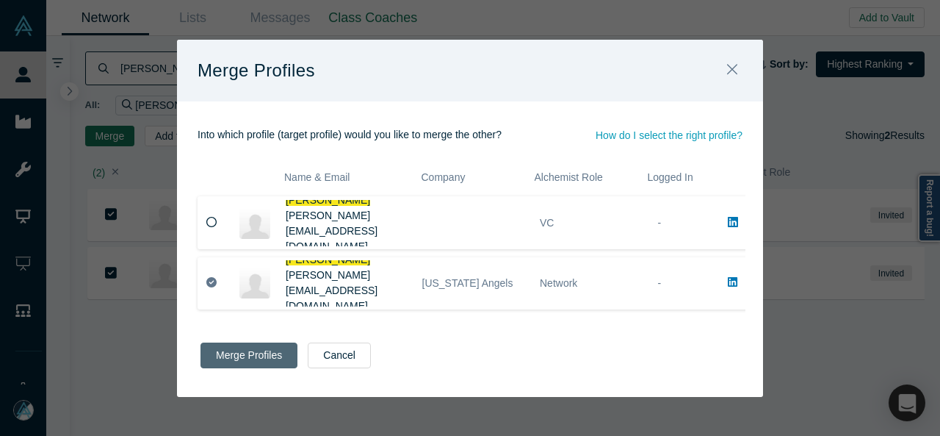
click at [242, 361] on button "Merge Profiles" at bounding box center [249, 355] width 97 height 26
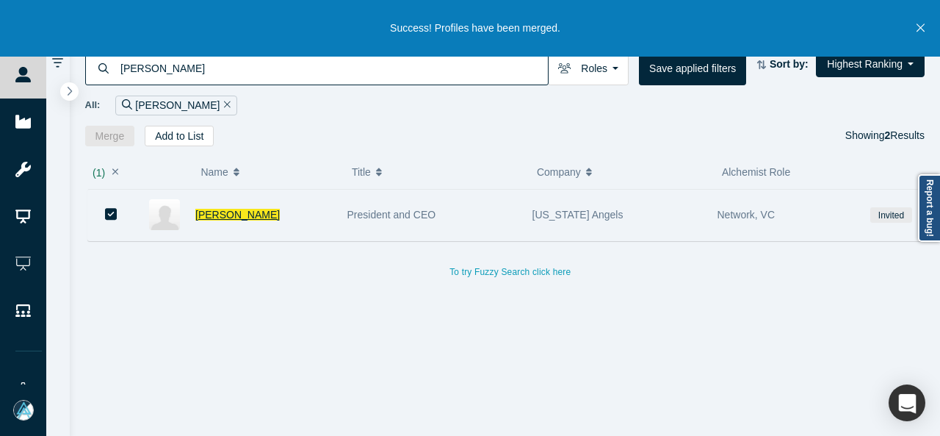
click at [235, 212] on span "[PERSON_NAME]" at bounding box center [237, 215] width 84 height 12
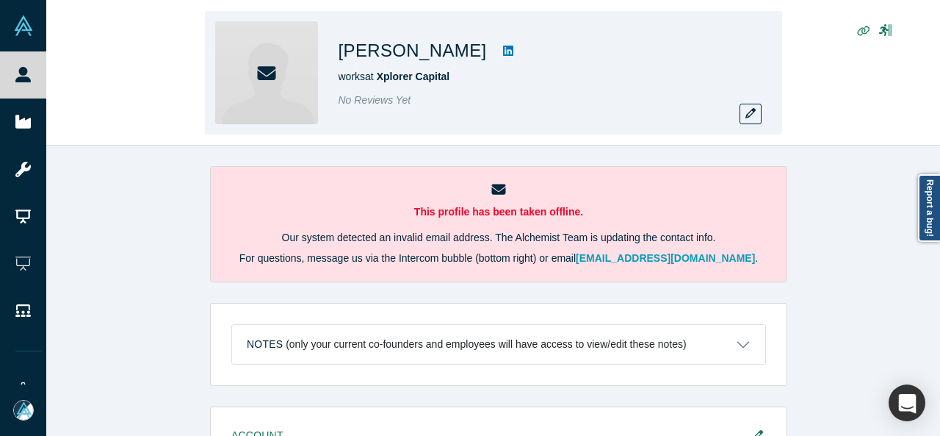
drag, startPoint x: 329, startPoint y: 51, endPoint x: 489, endPoint y: 52, distance: 160.1
click at [489, 52] on div "[PERSON_NAME] works at Xplorer Capital No Reviews Yet" at bounding box center [493, 72] width 577 height 123
copy h1 "[PERSON_NAME]"
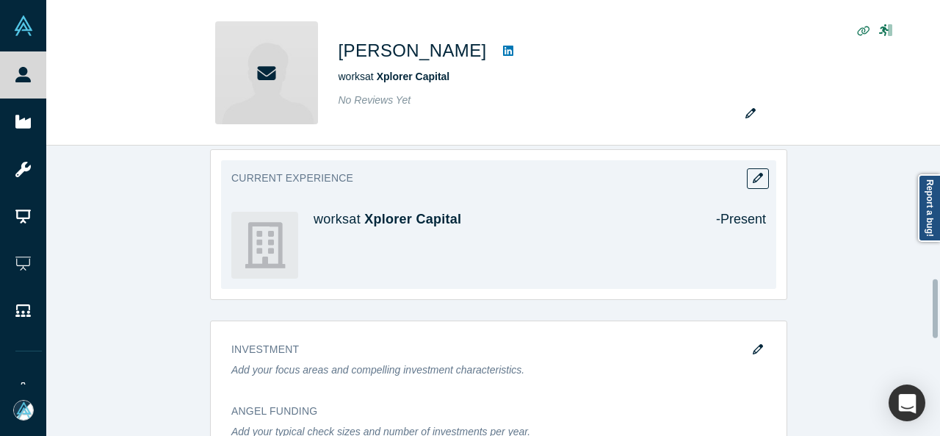
scroll to position [661, 0]
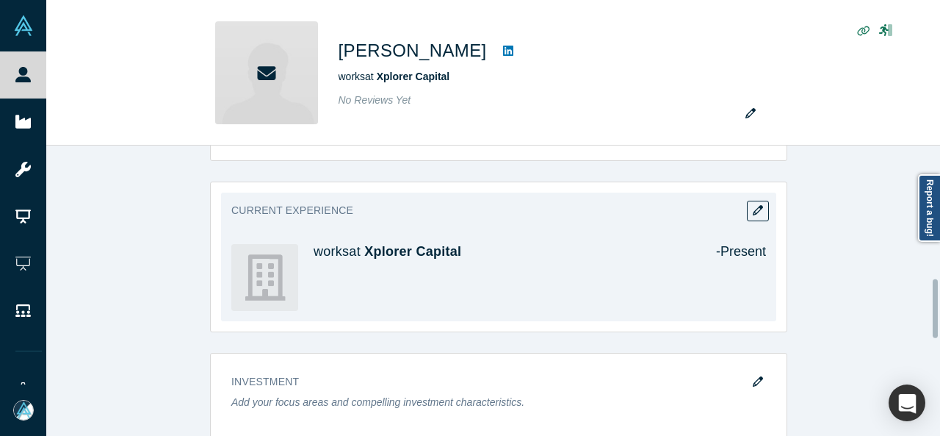
click at [747, 215] on button "button" at bounding box center [758, 211] width 22 height 21
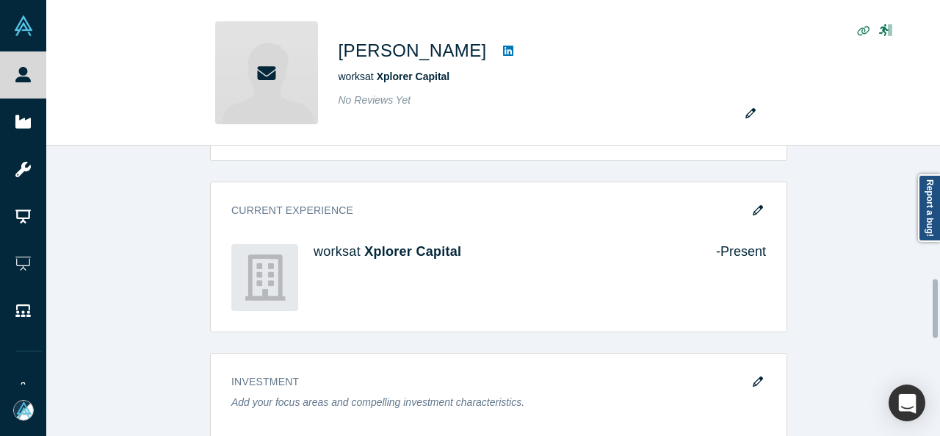
scroll to position [0, 0]
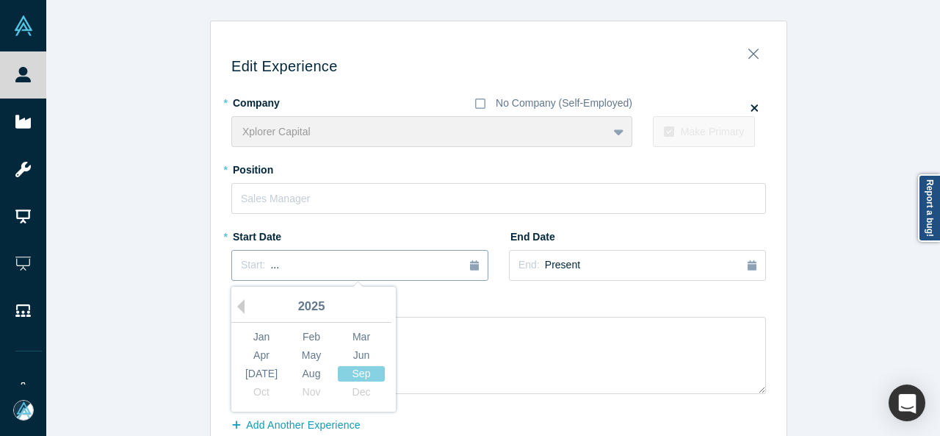
click at [312, 265] on div "Start: ..." at bounding box center [360, 265] width 238 height 16
click at [237, 303] on button "Previous Year" at bounding box center [237, 306] width 15 height 15
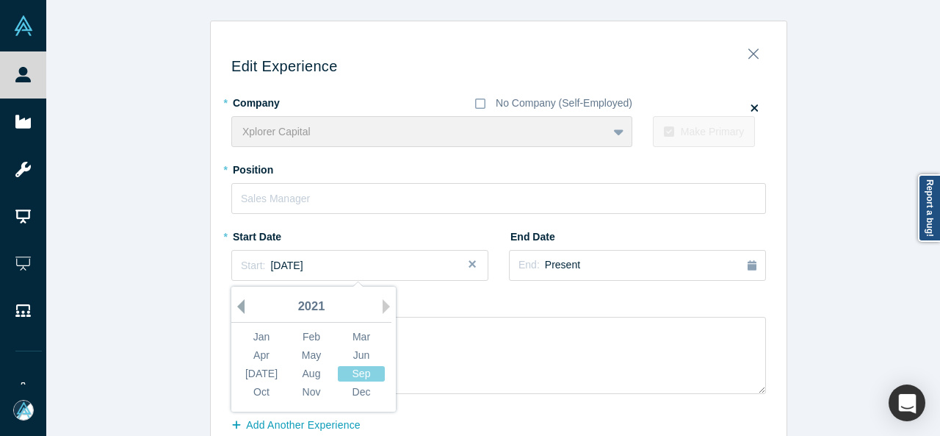
click at [238, 303] on button "Previous Year" at bounding box center [237, 306] width 15 height 15
click at [256, 361] on div "Apr" at bounding box center [261, 354] width 47 height 15
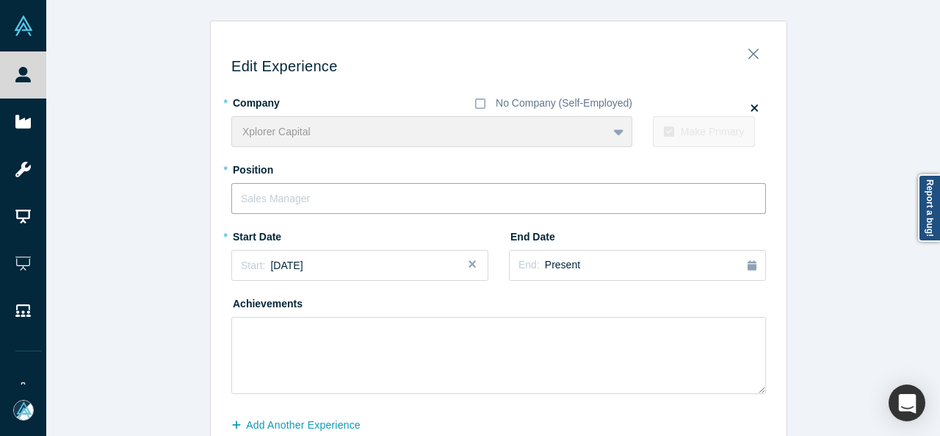
click at [297, 201] on input "text" at bounding box center [498, 198] width 535 height 31
paste input "Managing Partner and Co-Founder"
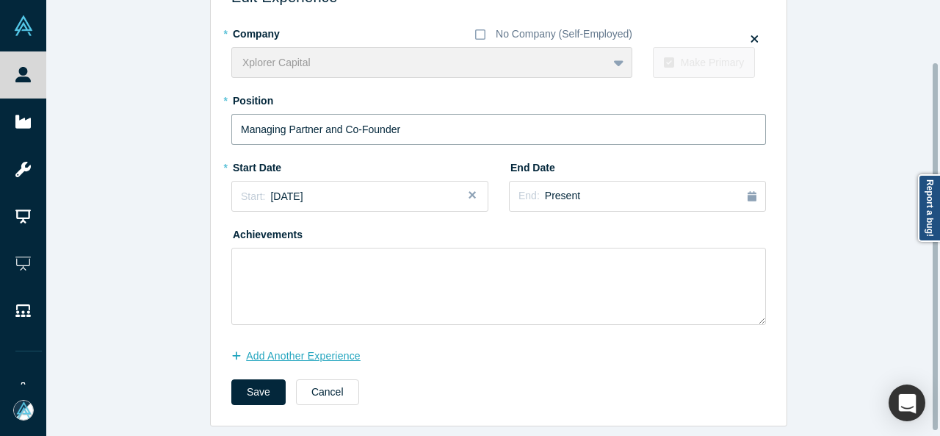
type input "Managing Partner and Co-Founder"
click at [282, 351] on button "Add Another Experience" at bounding box center [303, 356] width 145 height 26
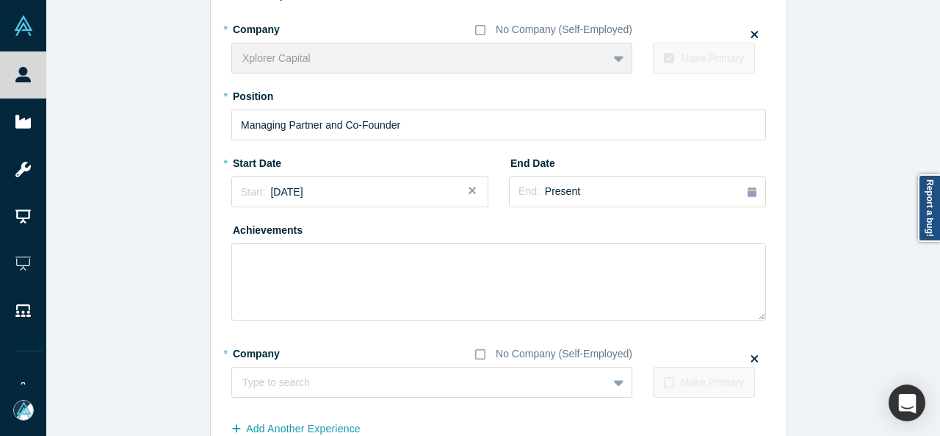
click at [751, 356] on icon at bounding box center [754, 358] width 7 height 11
click at [0, 0] on input "checkbox" at bounding box center [0, 0] width 0 height 0
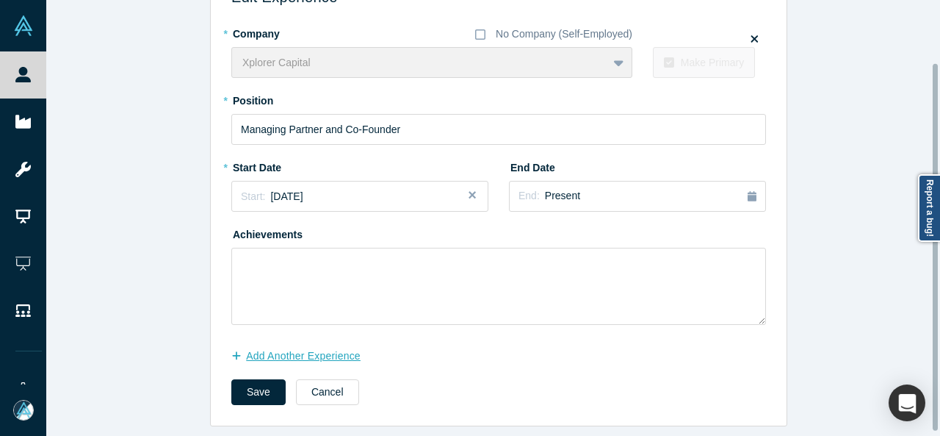
scroll to position [78, 0]
click at [258, 380] on button "Save" at bounding box center [258, 392] width 54 height 26
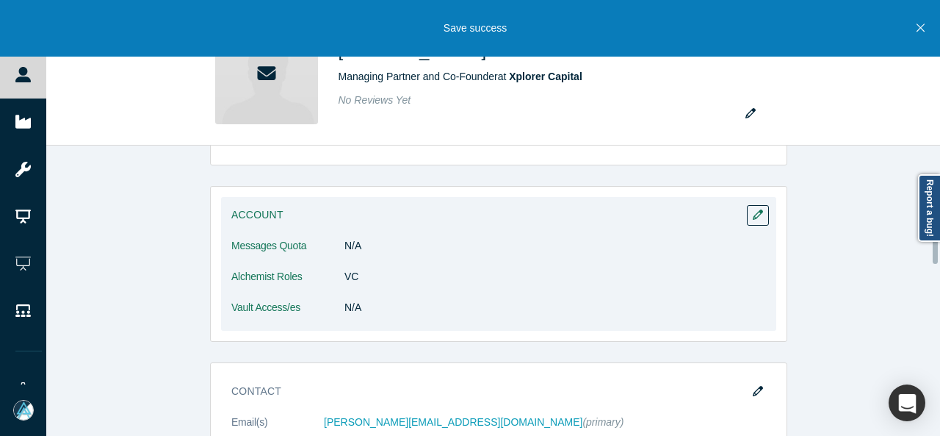
scroll to position [367, 0]
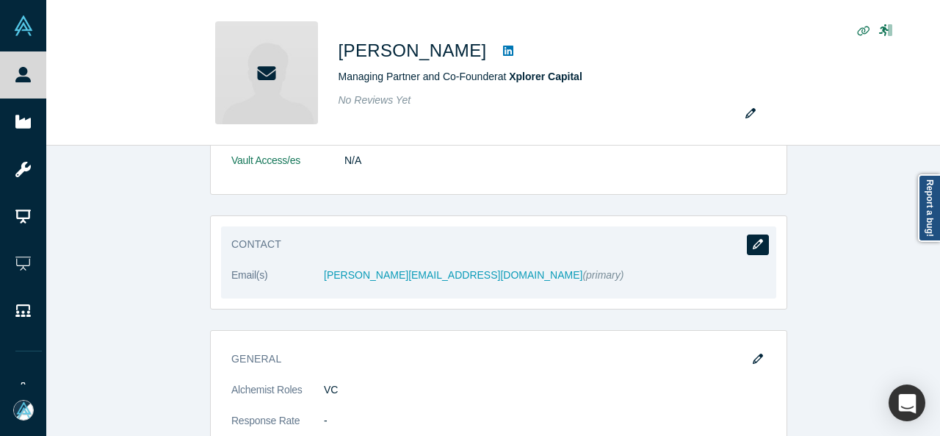
click at [756, 241] on icon "button" at bounding box center [758, 244] width 10 height 10
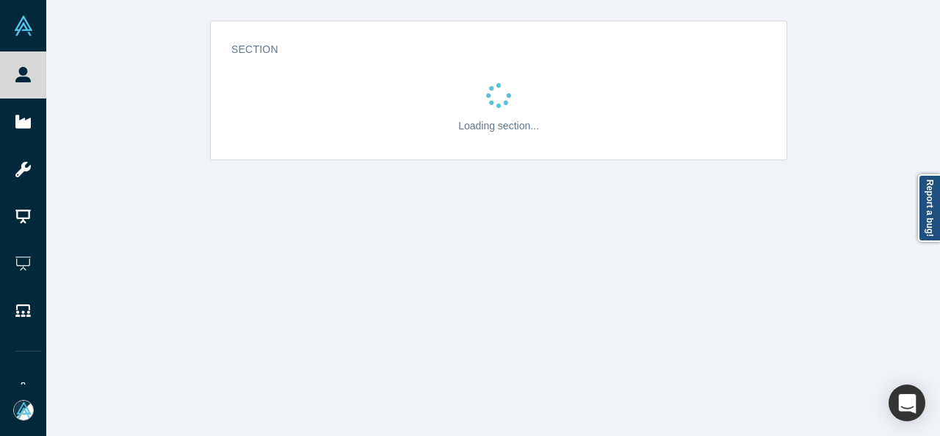
scroll to position [0, 0]
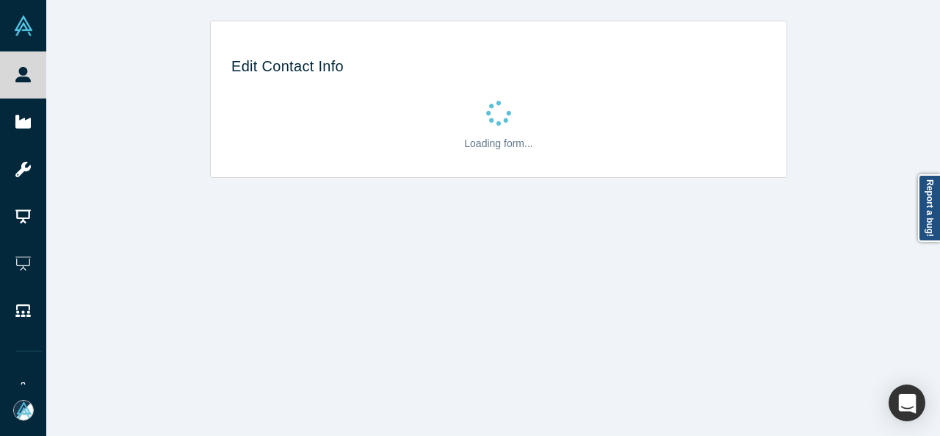
select select "US"
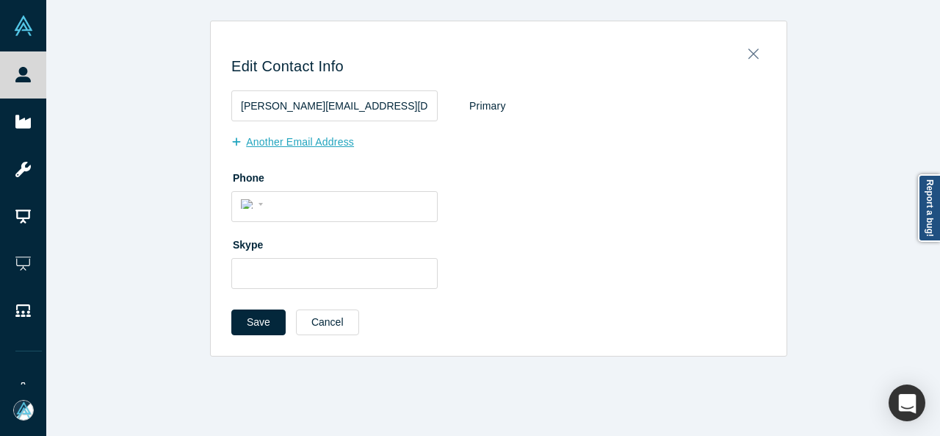
click at [314, 148] on button "Another Email Address" at bounding box center [300, 142] width 138 height 26
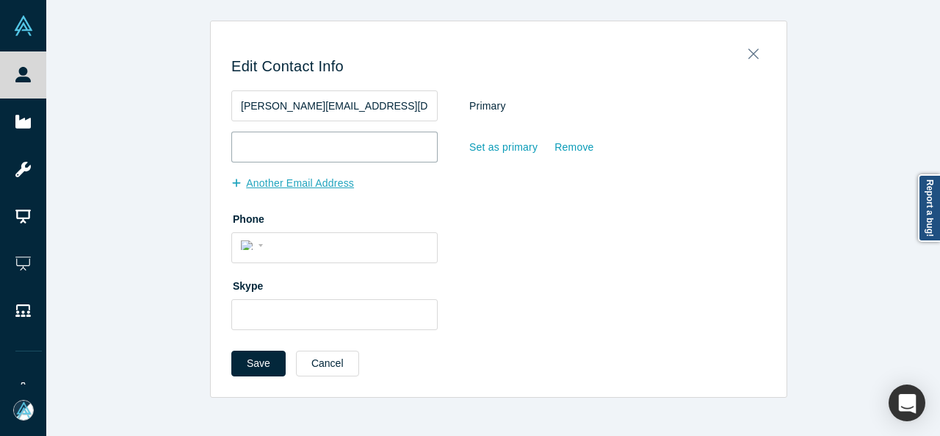
click at [314, 148] on input "email" at bounding box center [334, 146] width 206 height 31
paste input "[PERSON_NAME][EMAIL_ADDRESS][DOMAIN_NAME]"
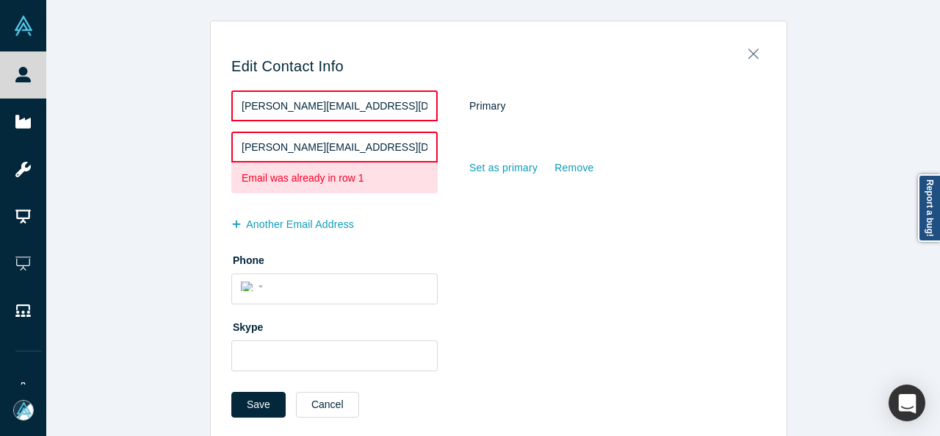
drag, startPoint x: 356, startPoint y: 150, endPoint x: 225, endPoint y: 149, distance: 130.7
click at [231, 149] on input "[PERSON_NAME][EMAIL_ADDRESS][DOMAIN_NAME]" at bounding box center [334, 146] width 206 height 31
paste input "[EMAIL_ADDRESS][DOMAIN_NAME]"
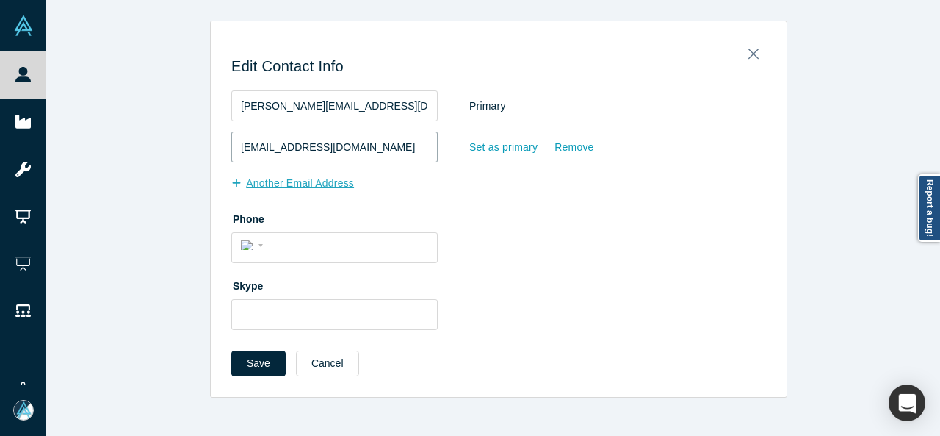
type input "[EMAIL_ADDRESS][DOMAIN_NAME]"
click at [329, 181] on button "Another Email Address" at bounding box center [300, 183] width 138 height 26
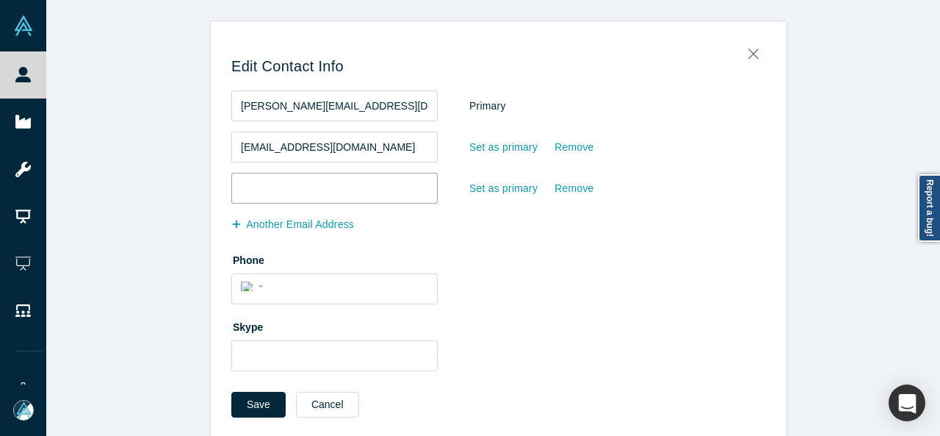
click at [288, 192] on input "email" at bounding box center [334, 188] width 206 height 31
paste input "[EMAIL_ADDRESS][DOMAIN_NAME]"
type input "[EMAIL_ADDRESS][DOMAIN_NAME]"
click at [491, 178] on div "Set as primary" at bounding box center [504, 189] width 70 height 26
click at [0, 0] on input "Set as primary" at bounding box center [0, 0] width 0 height 0
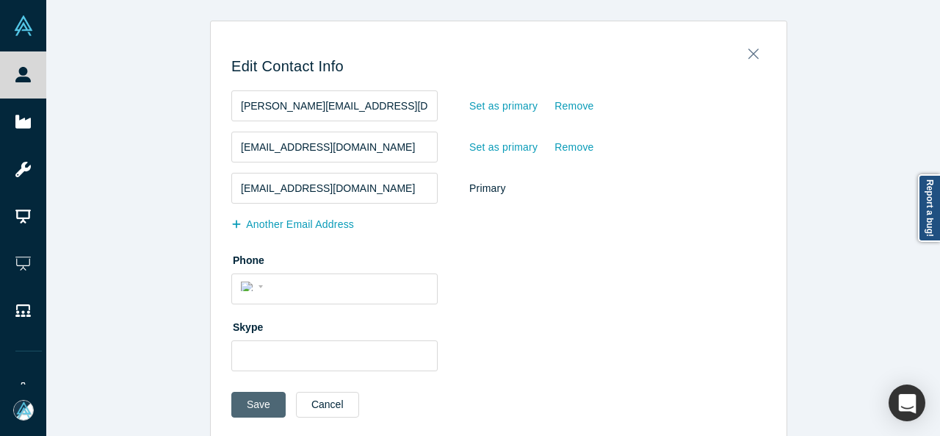
click at [257, 402] on button "Save" at bounding box center [258, 404] width 54 height 26
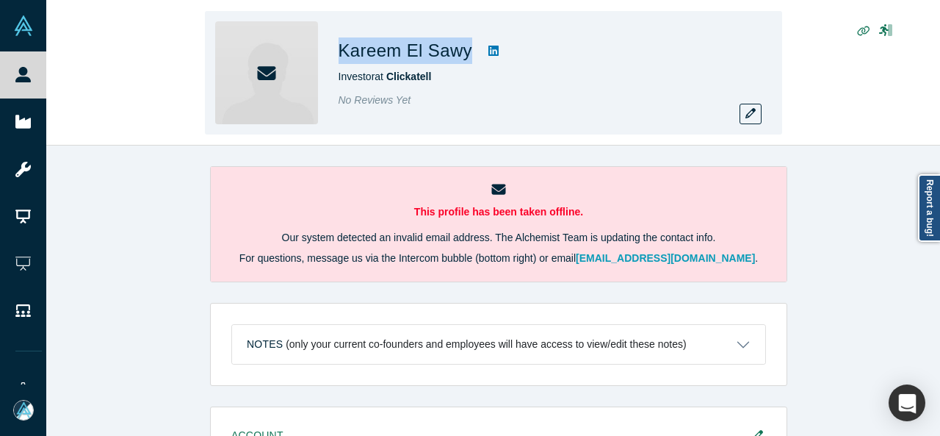
drag, startPoint x: 332, startPoint y: 52, endPoint x: 463, endPoint y: 59, distance: 130.9
click at [463, 58] on div "Kareem El Sawy Investor at Clickatell No Reviews Yet" at bounding box center [493, 72] width 577 height 123
copy div "Kareem El Sawy"
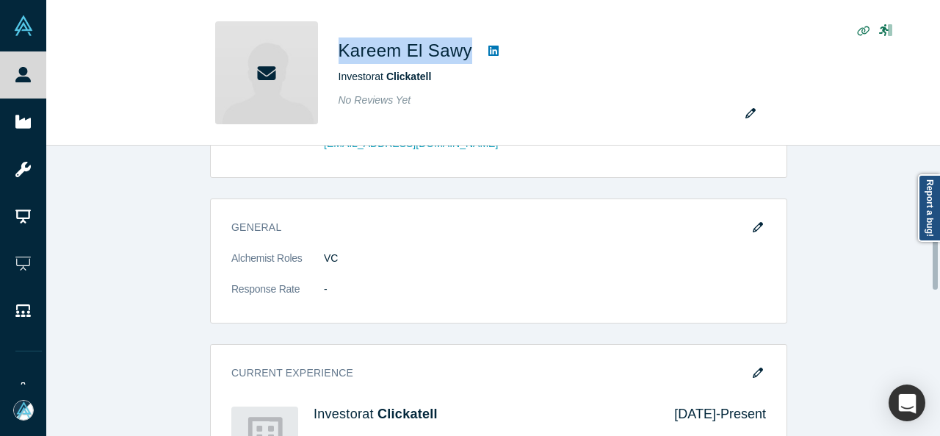
scroll to position [661, 0]
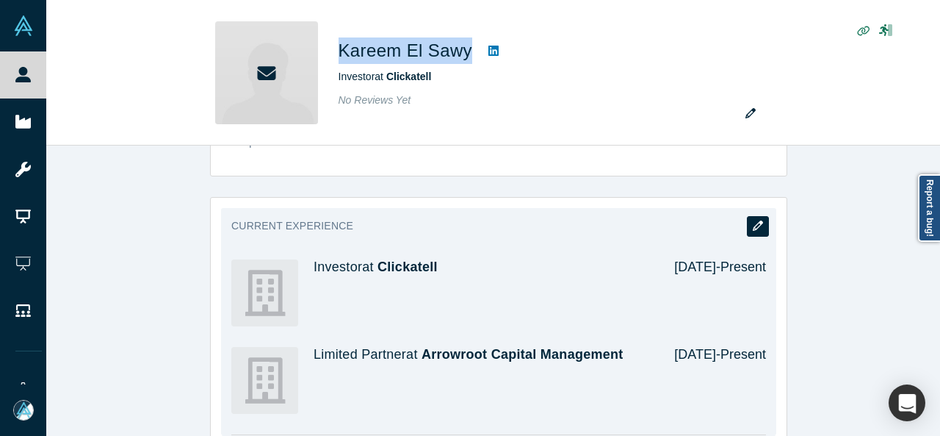
click at [752, 216] on button "button" at bounding box center [758, 226] width 22 height 21
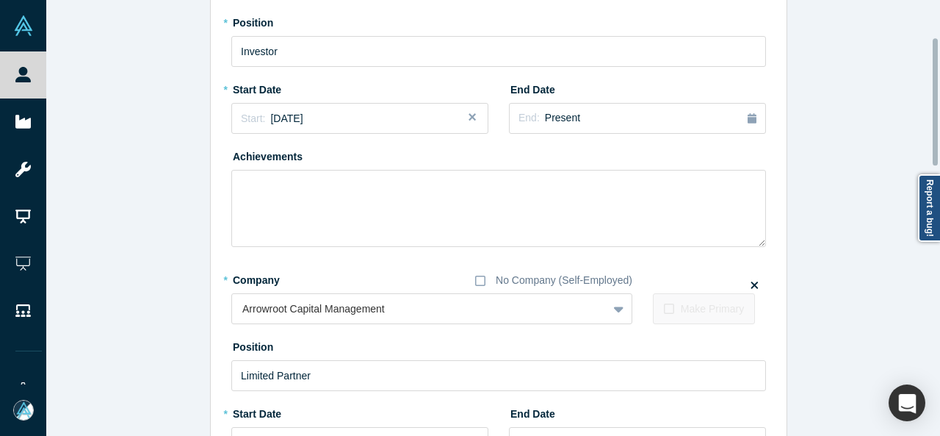
scroll to position [0, 0]
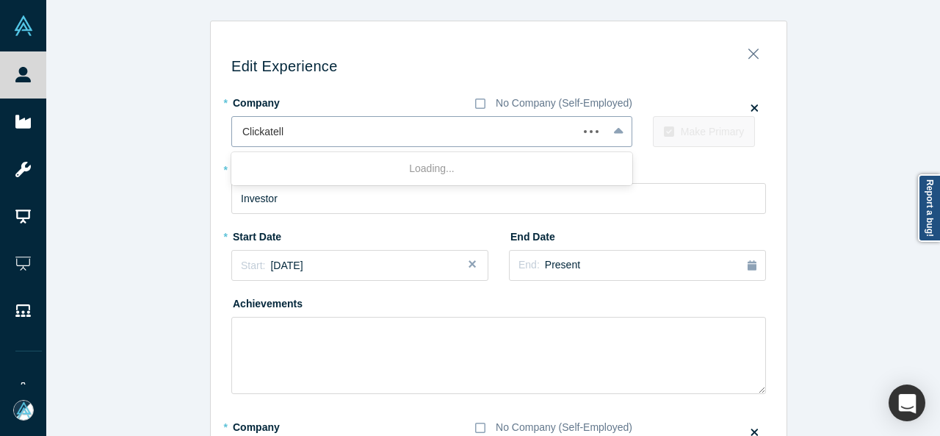
click at [310, 129] on div at bounding box center [404, 132] width 325 height 18
paste input "Didomi logo Investor Investor Didomi"
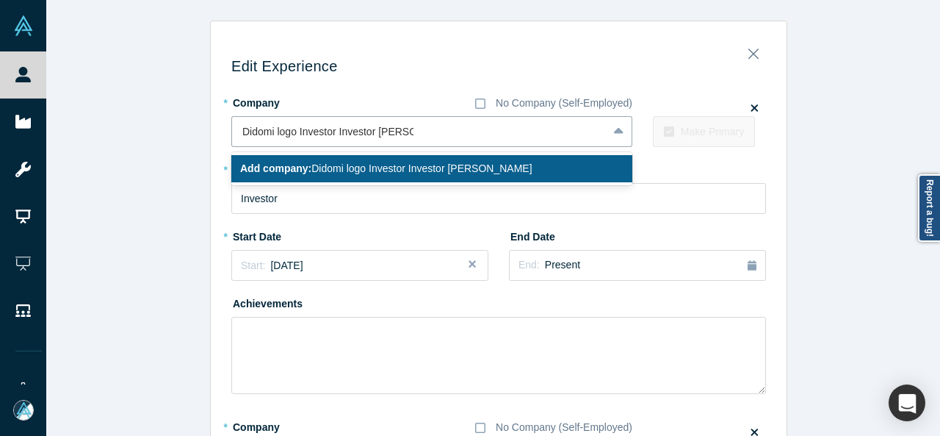
drag, startPoint x: 374, startPoint y: 134, endPoint x: 200, endPoint y: 137, distance: 174.1
type input "Didomi"
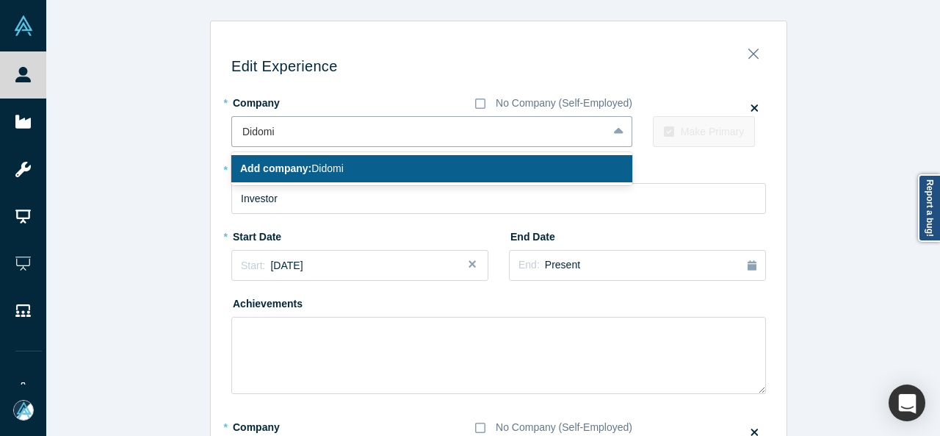
click at [270, 174] on b "Add company:" at bounding box center [275, 168] width 71 height 12
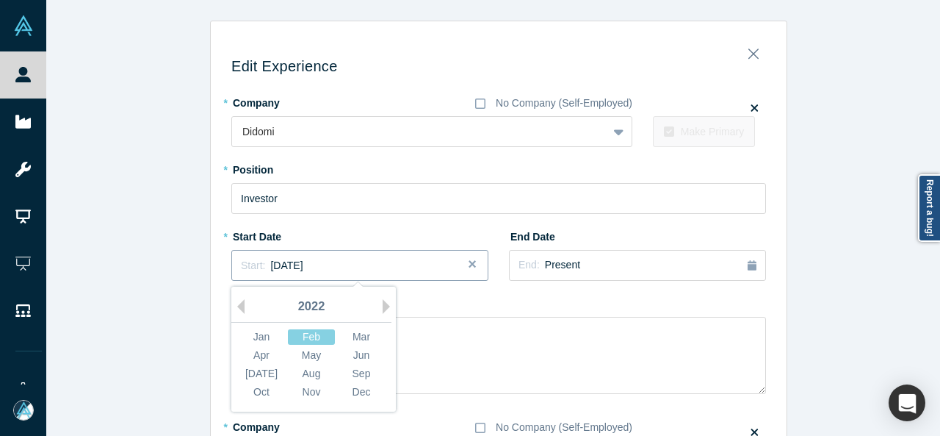
click at [272, 261] on span "February 2022" at bounding box center [286, 265] width 32 height 12
click at [263, 373] on div "[DATE]" at bounding box center [261, 373] width 47 height 15
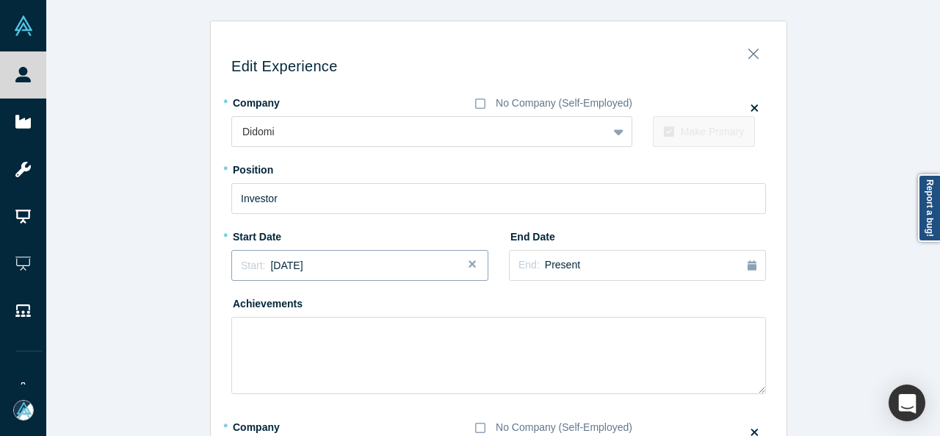
click at [319, 273] on button "Start: July 2022" at bounding box center [359, 265] width 257 height 31
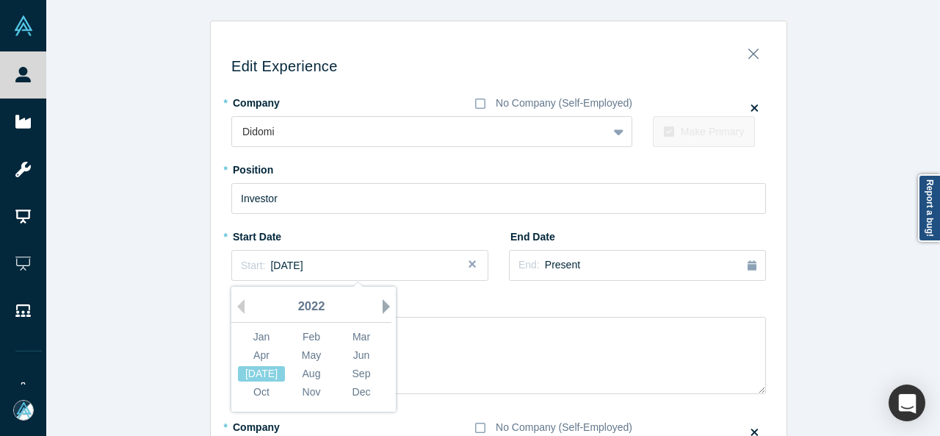
click at [383, 305] on button "Next Year" at bounding box center [390, 306] width 15 height 15
click at [383, 306] on button "Next Year" at bounding box center [390, 306] width 15 height 15
click at [380, 306] on div "2025" at bounding box center [311, 307] width 160 height 31
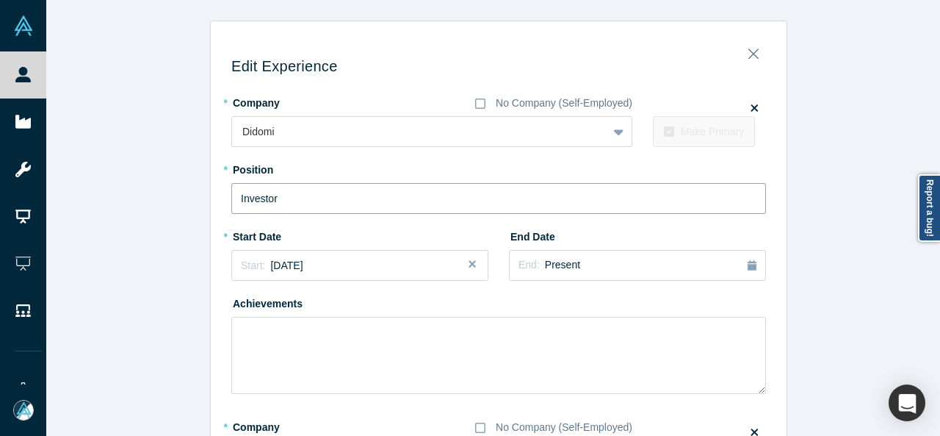
click at [289, 195] on input "Investor" at bounding box center [498, 198] width 535 height 31
drag, startPoint x: 288, startPoint y: 195, endPoint x: 217, endPoint y: 198, distance: 70.6
paste input "Didomi logo Investor Investor"
drag, startPoint x: 331, startPoint y: 196, endPoint x: 210, endPoint y: 199, distance: 121.2
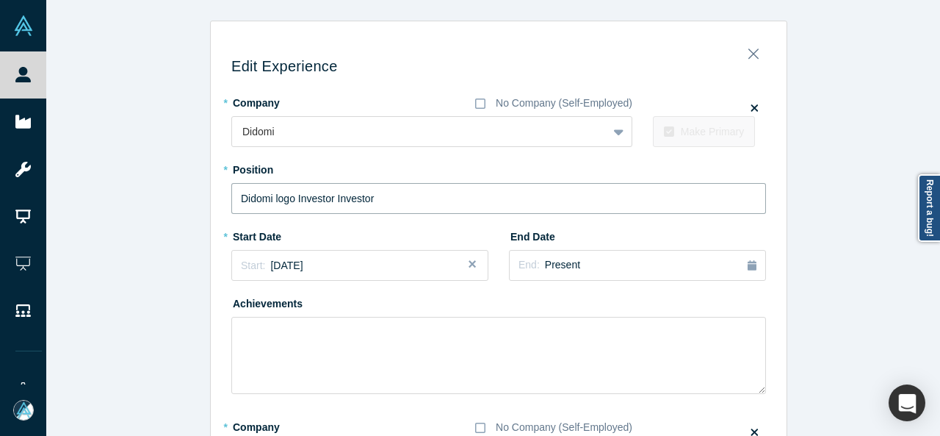
type input "Investor"
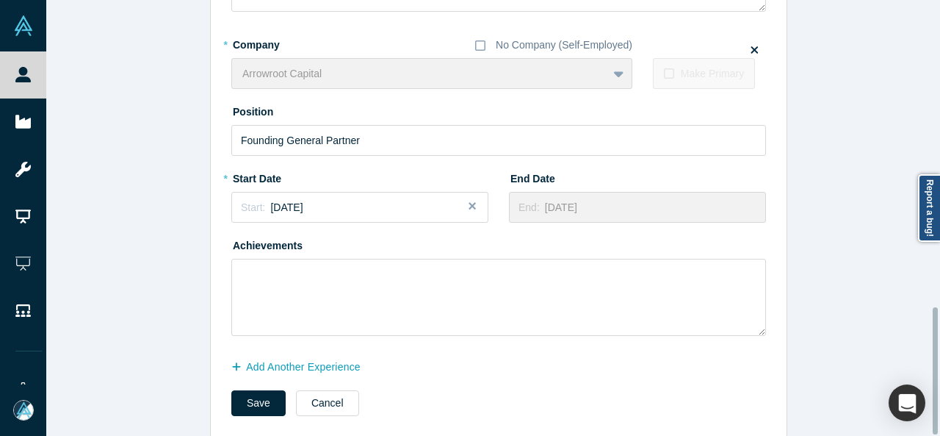
scroll to position [1050, 0]
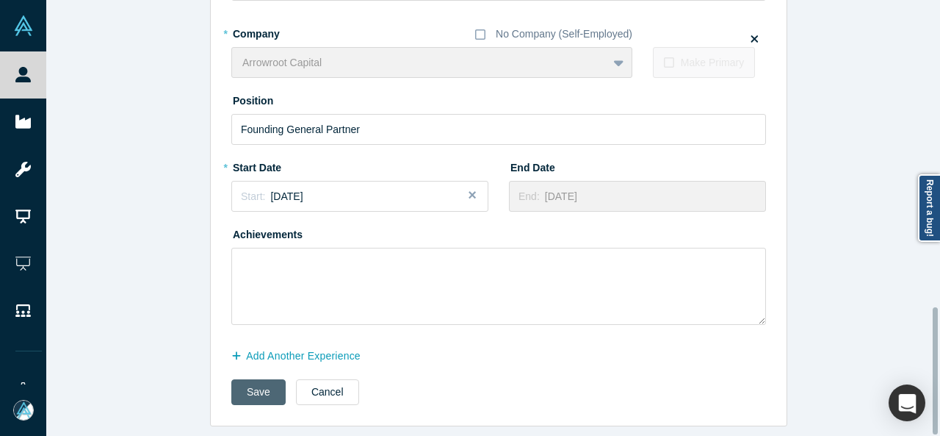
click at [256, 380] on button "Save" at bounding box center [258, 392] width 54 height 26
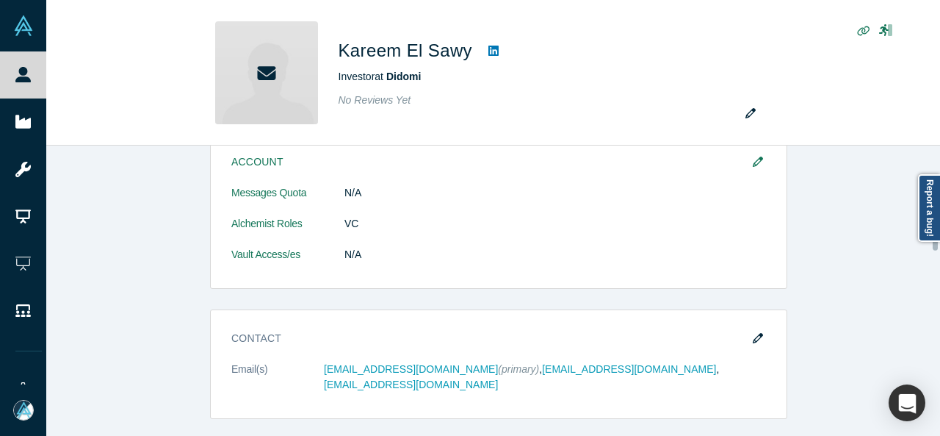
scroll to position [294, 0]
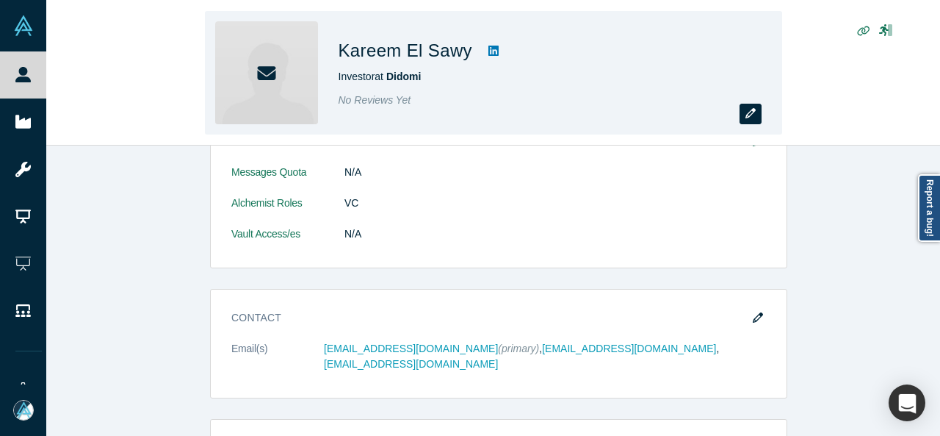
click at [757, 115] on button "button" at bounding box center [751, 114] width 22 height 21
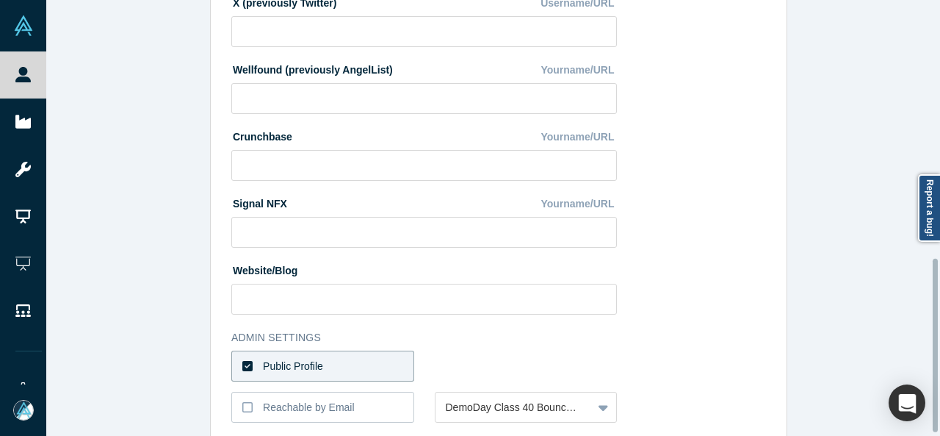
scroll to position [652, 0]
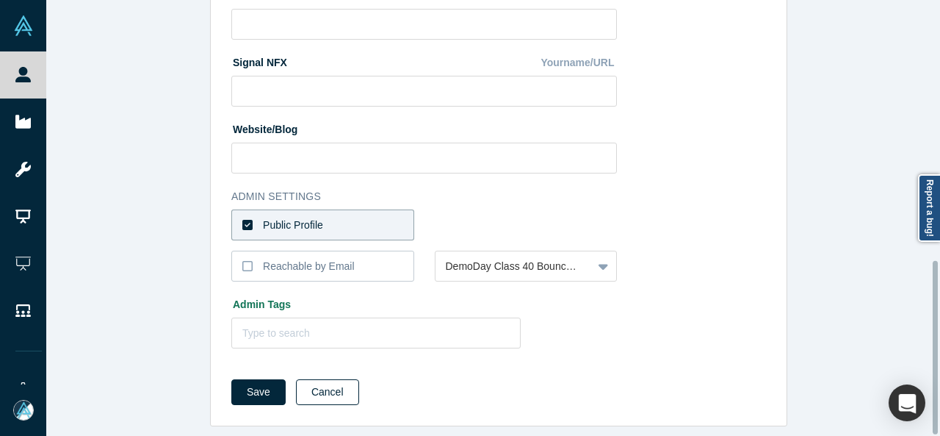
click at [307, 381] on button "Cancel" at bounding box center [327, 392] width 63 height 26
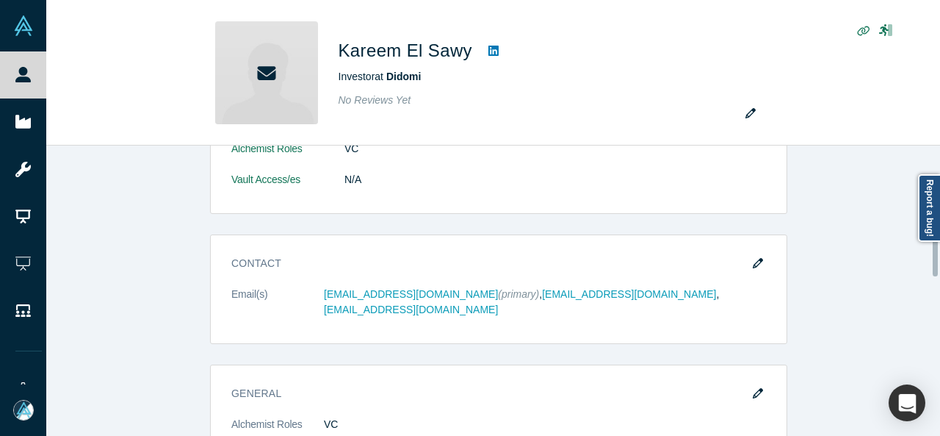
scroll to position [441, 0]
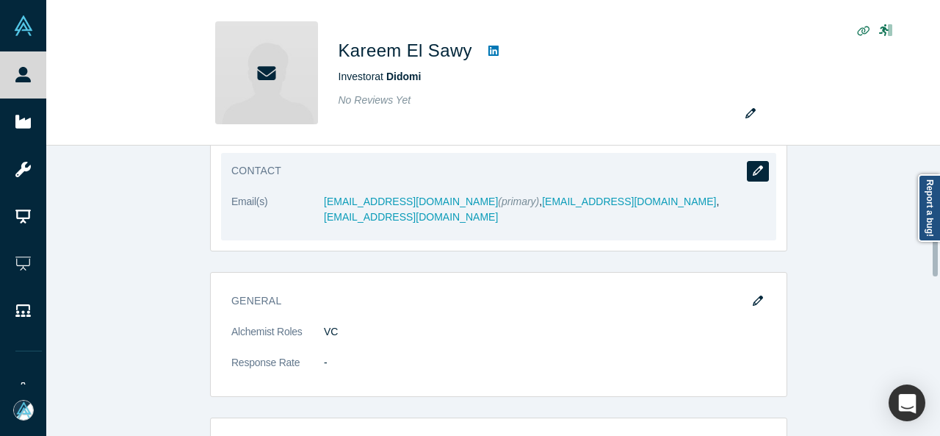
click at [759, 175] on button "button" at bounding box center [758, 171] width 22 height 21
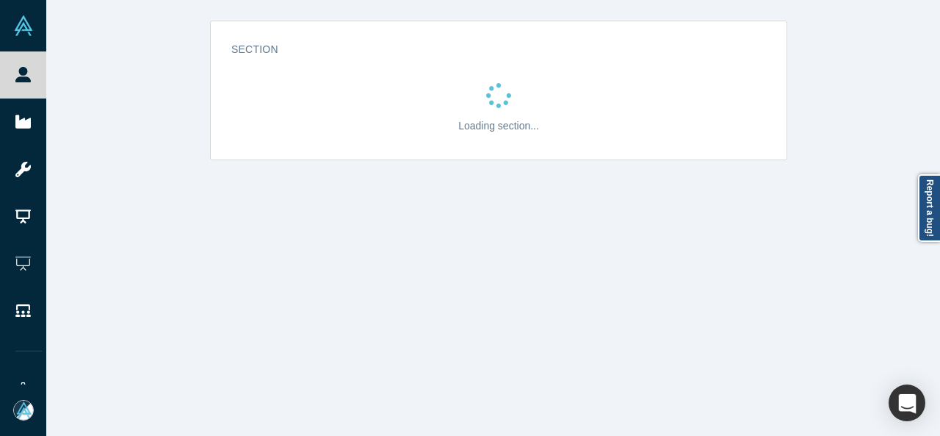
scroll to position [0, 0]
select select "US"
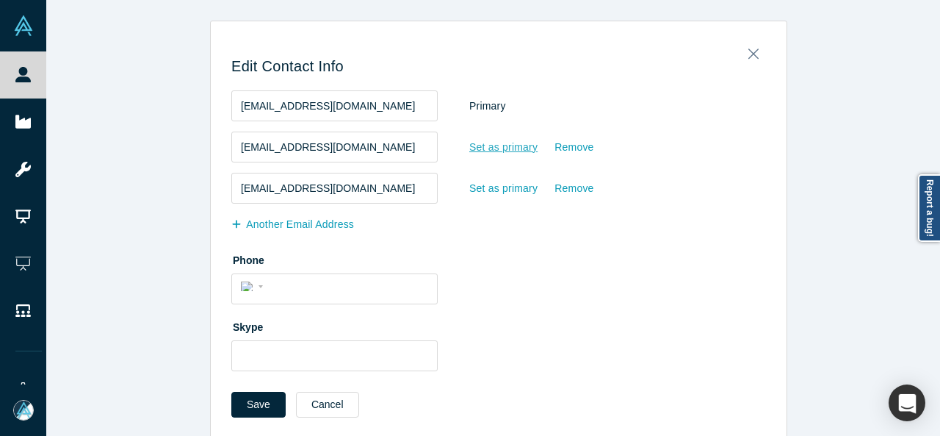
click at [502, 148] on div "Set as primary" at bounding box center [504, 147] width 70 height 26
click at [0, 0] on input "Set as primary" at bounding box center [0, 0] width 0 height 0
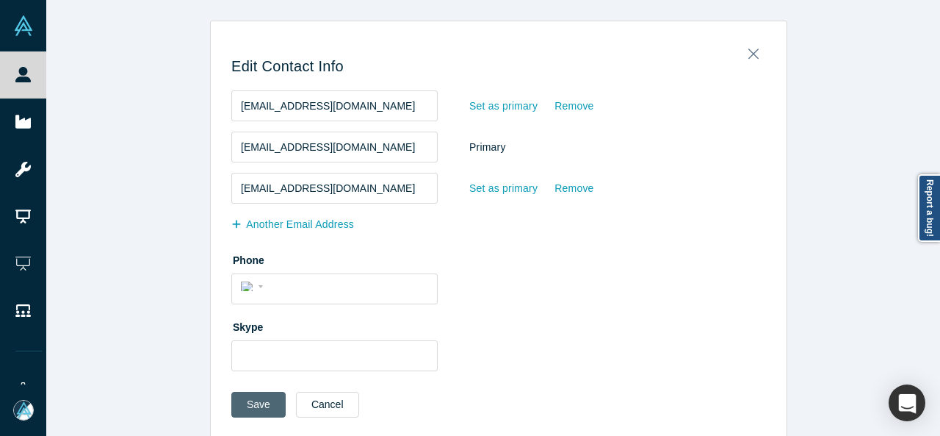
click at [256, 403] on button "Save" at bounding box center [258, 404] width 54 height 26
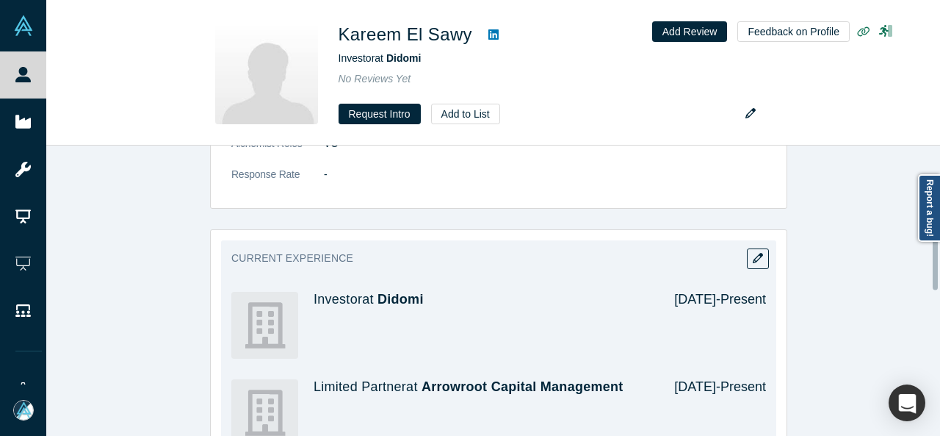
scroll to position [514, 0]
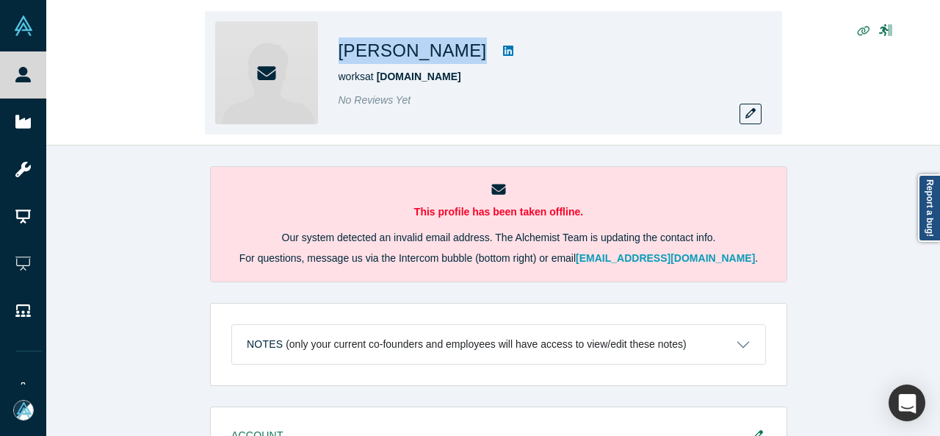
drag, startPoint x: 328, startPoint y: 50, endPoint x: 455, endPoint y: 55, distance: 127.2
click at [455, 55] on div "[PERSON_NAME] works at [DOMAIN_NAME] No Reviews Yet" at bounding box center [493, 72] width 577 height 123
copy div "[PERSON_NAME]"
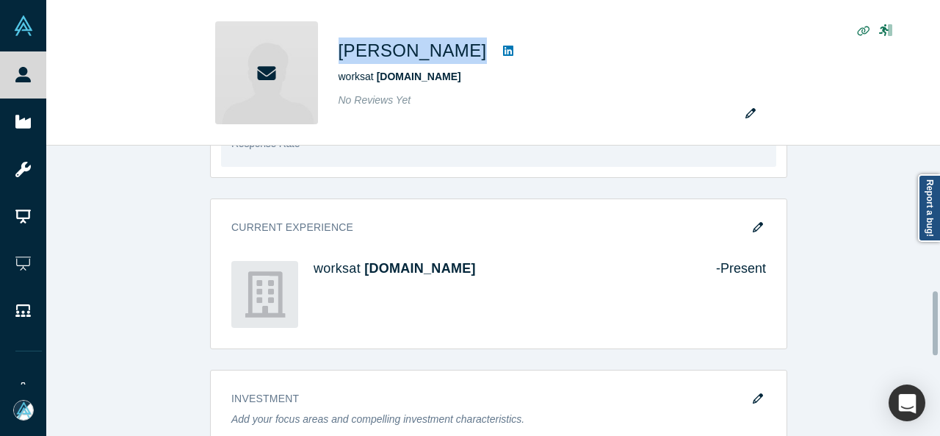
scroll to position [661, 0]
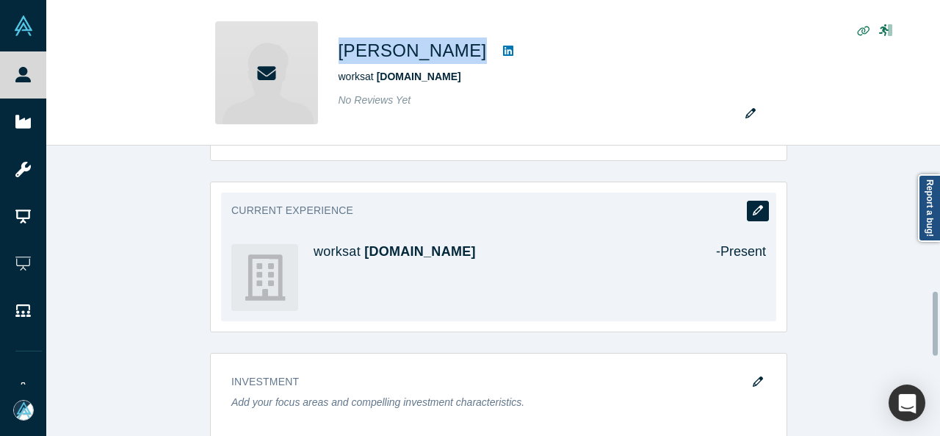
click at [762, 205] on button "button" at bounding box center [758, 211] width 22 height 21
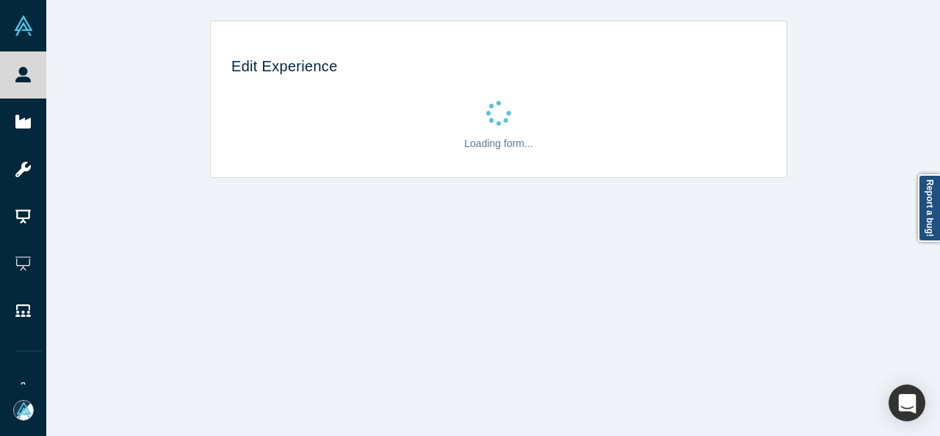
scroll to position [0, 0]
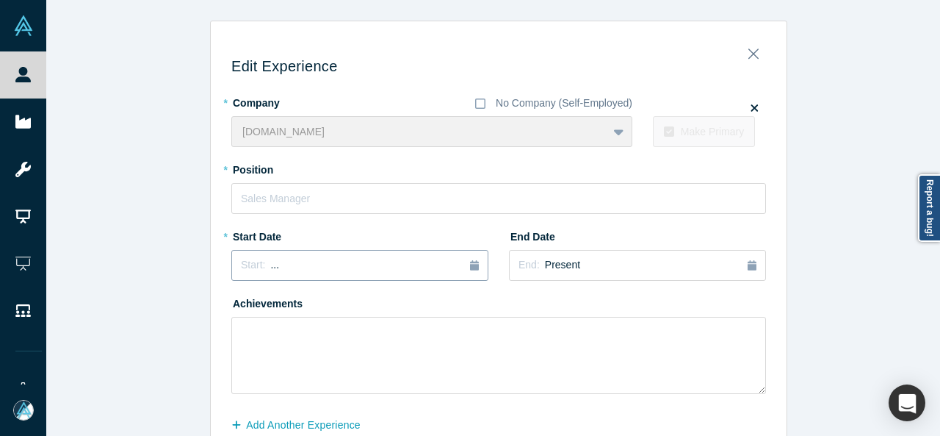
click at [291, 256] on button "Start: ..." at bounding box center [359, 265] width 257 height 31
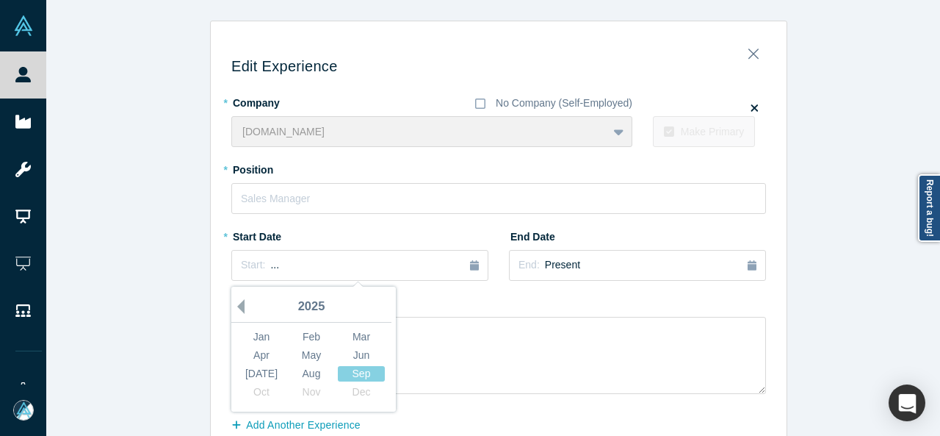
click at [235, 303] on button "Previous Year" at bounding box center [237, 306] width 15 height 15
click at [236, 303] on button "Previous Year" at bounding box center [237, 306] width 15 height 15
click at [237, 303] on button "Previous Year" at bounding box center [237, 306] width 15 height 15
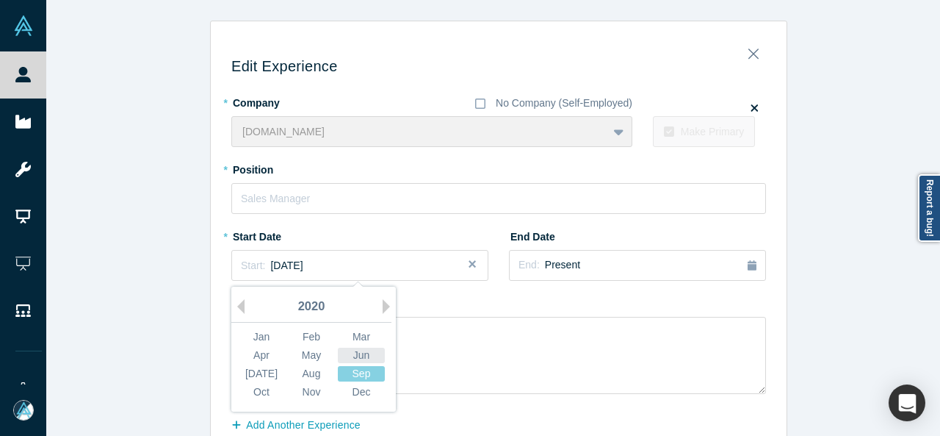
click at [350, 353] on div "Jun" at bounding box center [361, 354] width 47 height 15
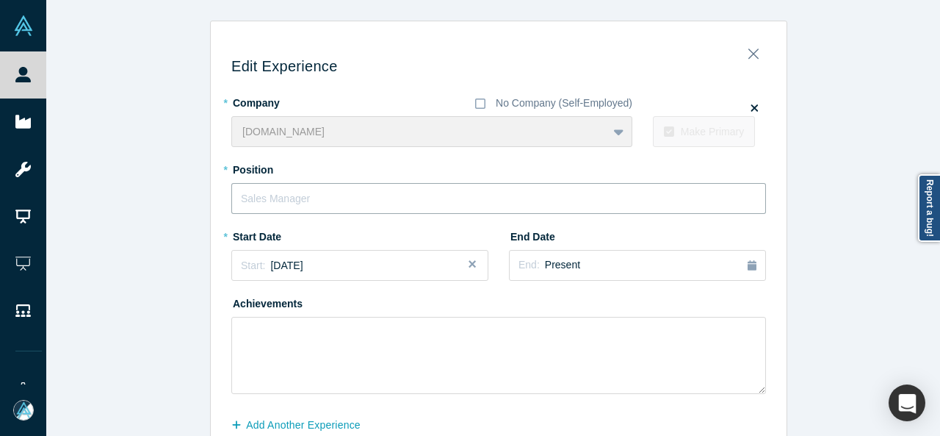
click at [294, 203] on input "text" at bounding box center [498, 198] width 535 height 31
paste input "Partner"
type input "Partner"
click at [580, 256] on button "End: Present" at bounding box center [637, 265] width 257 height 31
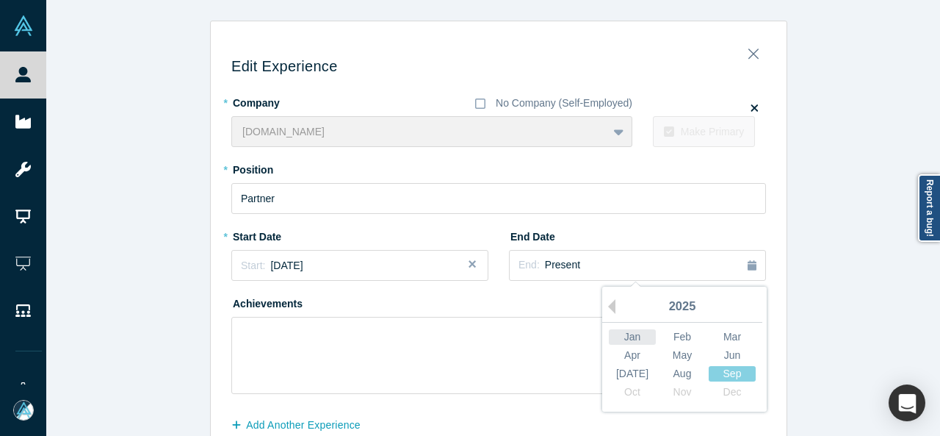
click at [615, 336] on div "Jan" at bounding box center [632, 336] width 47 height 15
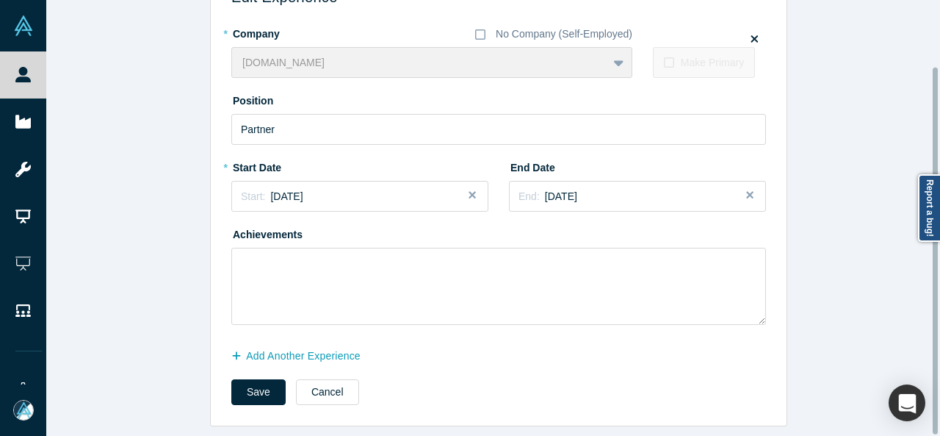
scroll to position [78, 0]
click at [302, 343] on button "Add Another Experience" at bounding box center [303, 356] width 145 height 26
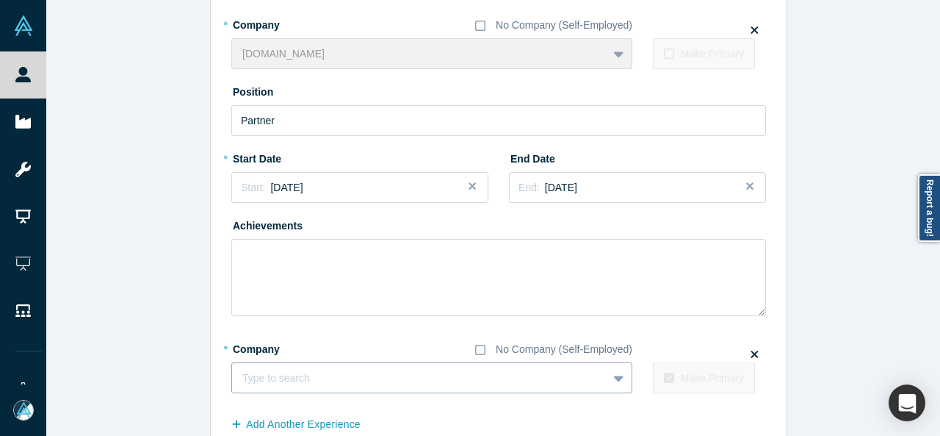
click at [316, 378] on div at bounding box center [419, 378] width 355 height 18
paste input "SOSV logo General Partner General Partner SOSV"
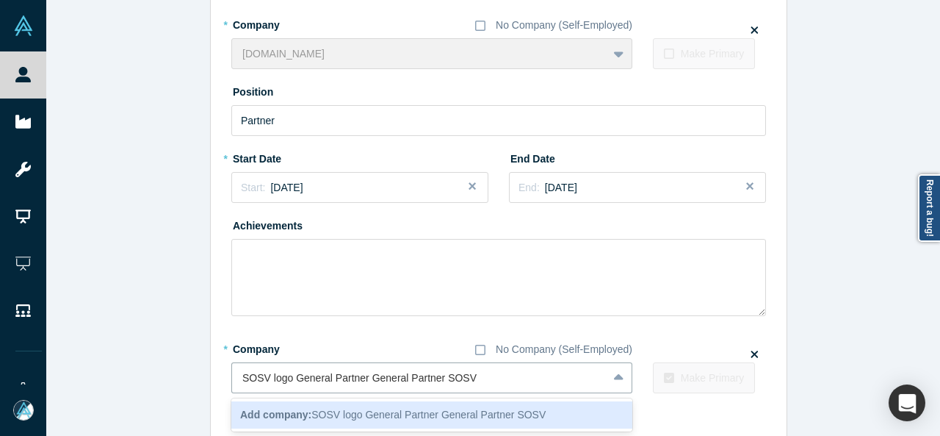
drag, startPoint x: 434, startPoint y: 379, endPoint x: 218, endPoint y: 376, distance: 216.0
click at [218, 376] on div "Edit Experience * Company No Company (Self-Employed) [DOMAIN_NAME] To pick up a…" at bounding box center [499, 224] width 576 height 540
type input "SOSV"
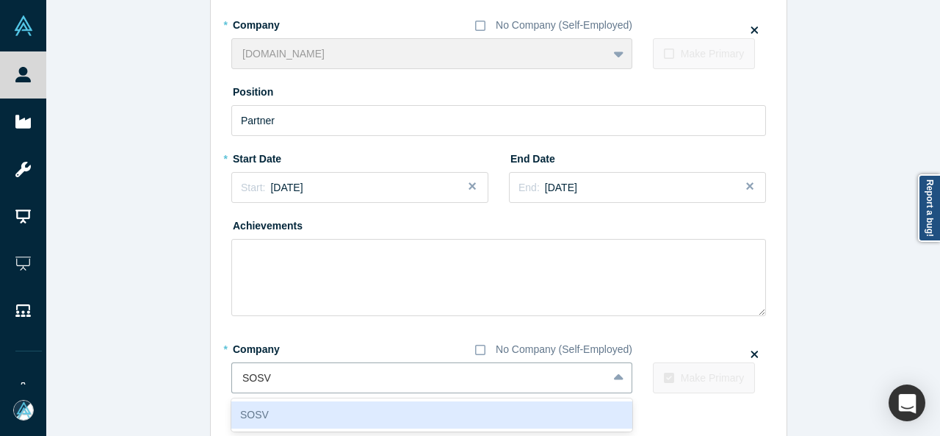
click at [311, 419] on div "SOSV" at bounding box center [431, 414] width 401 height 27
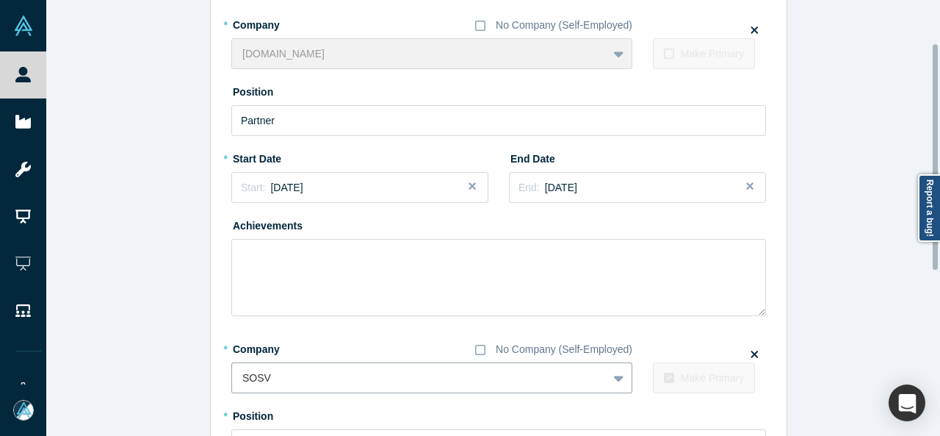
scroll to position [151, 0]
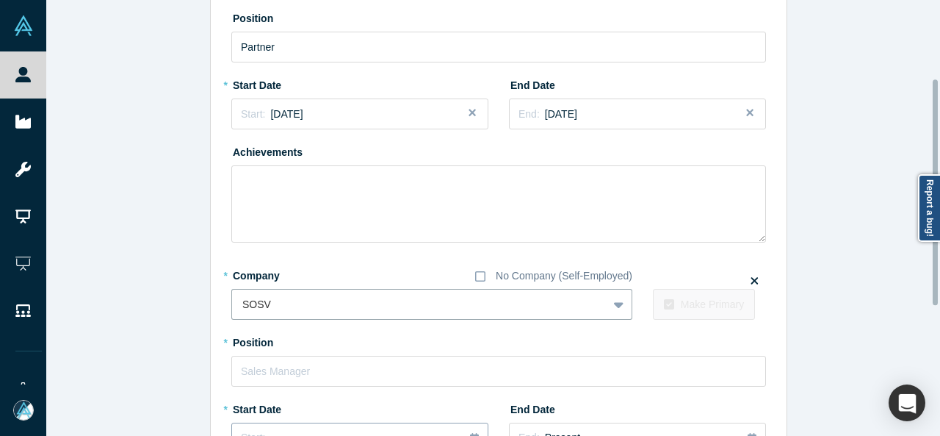
click at [279, 427] on button "Start: ..." at bounding box center [359, 437] width 257 height 31
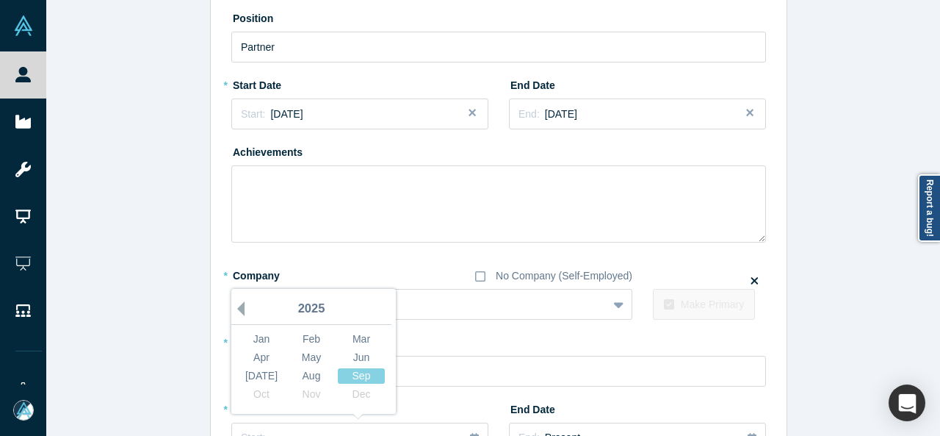
click at [235, 306] on button "Previous Year" at bounding box center [237, 308] width 15 height 15
click at [261, 396] on div "Oct" at bounding box center [261, 393] width 47 height 15
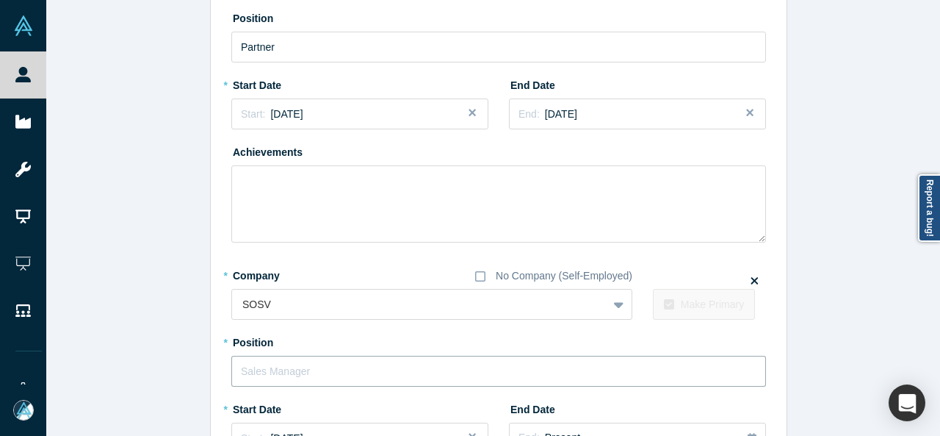
click at [282, 369] on input "text" at bounding box center [498, 370] width 535 height 31
paste input "SOSV logo General Partner General Partner"
drag, startPoint x: 315, startPoint y: 369, endPoint x: 132, endPoint y: 362, distance: 183.0
click at [134, 362] on div "Edit Experience * Company No Company (Self-Employed) [DOMAIN_NAME] To pick up a…" at bounding box center [498, 268] width 905 height 798
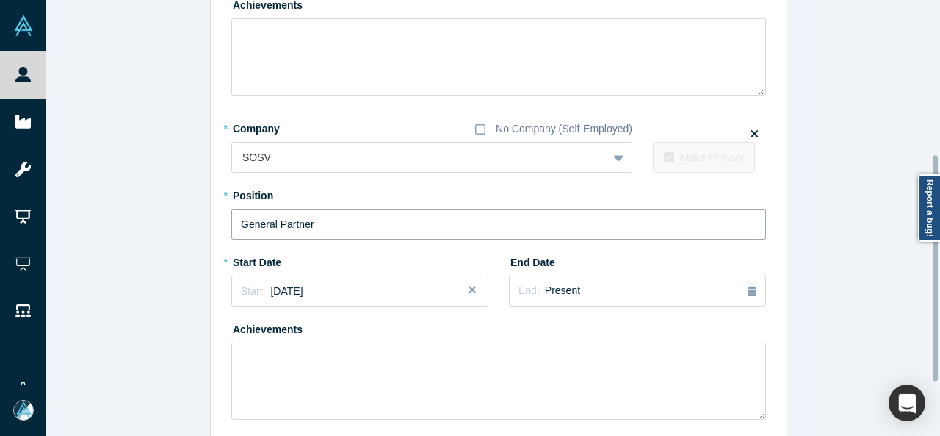
type input "General Partner"
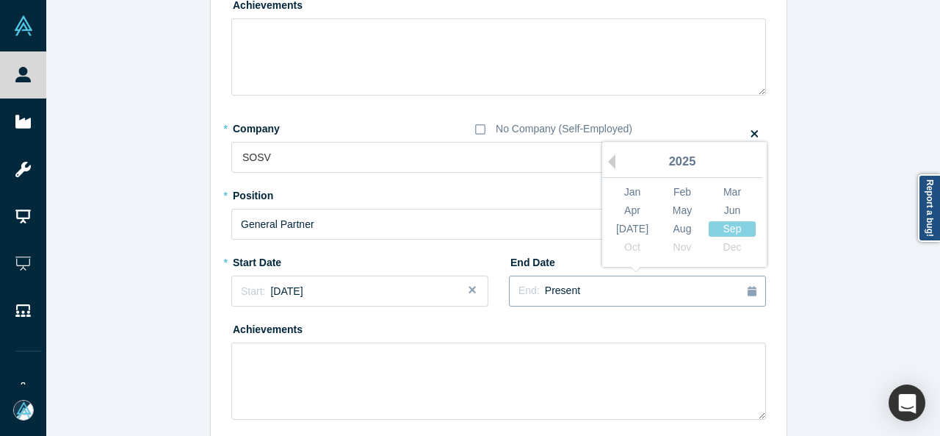
click at [645, 290] on div "End: Present" at bounding box center [638, 291] width 238 height 16
drag, startPoint x: 665, startPoint y: 211, endPoint x: 586, endPoint y: 245, distance: 86.2
click at [665, 211] on div "May" at bounding box center [682, 210] width 47 height 15
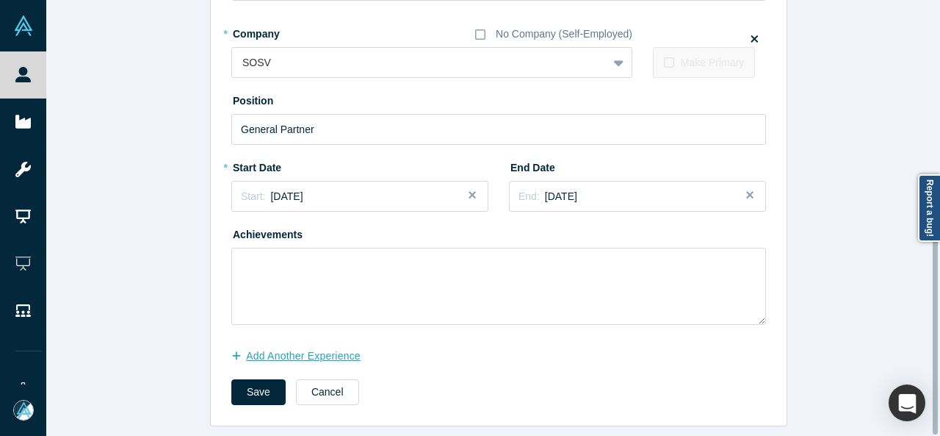
scroll to position [402, 0]
click at [239, 387] on button "Save" at bounding box center [258, 392] width 54 height 26
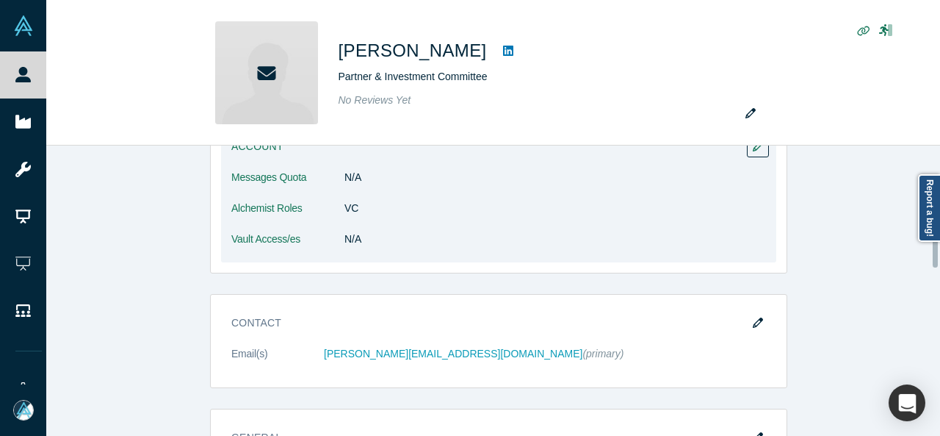
scroll to position [294, 0]
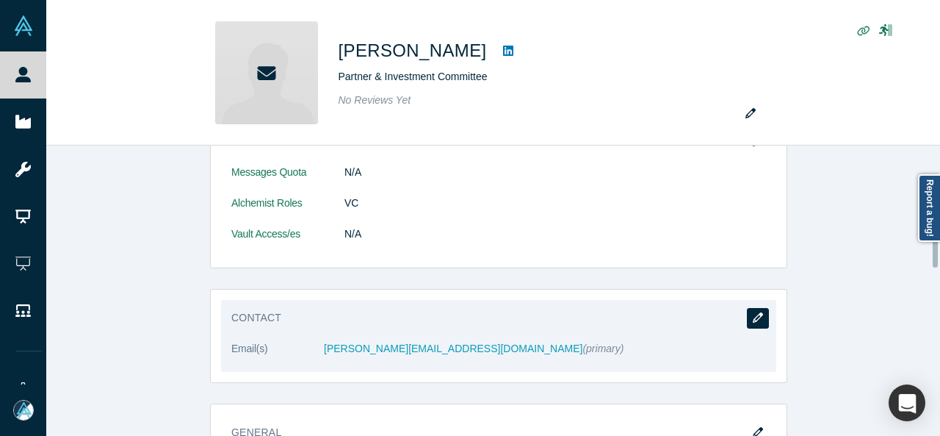
click at [753, 313] on icon "button" at bounding box center [758, 317] width 10 height 10
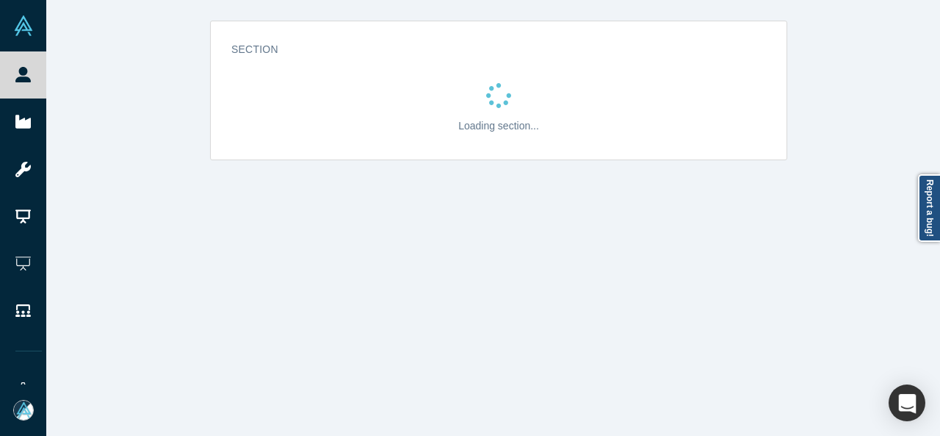
scroll to position [0, 0]
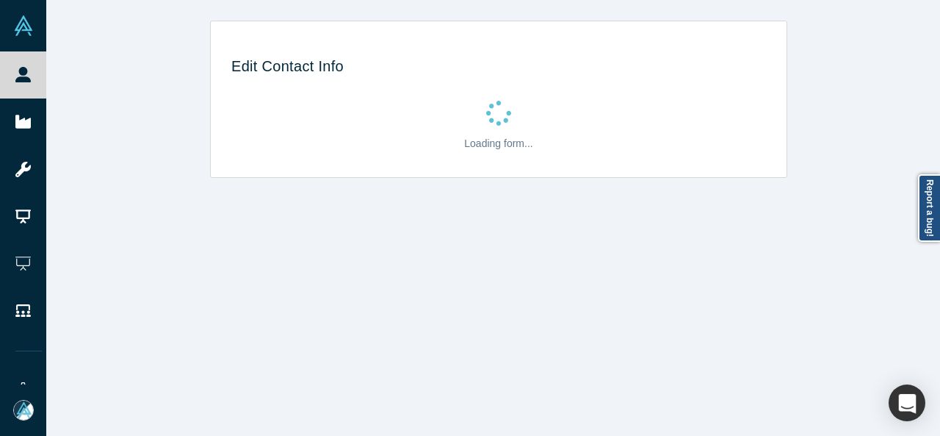
select select "US"
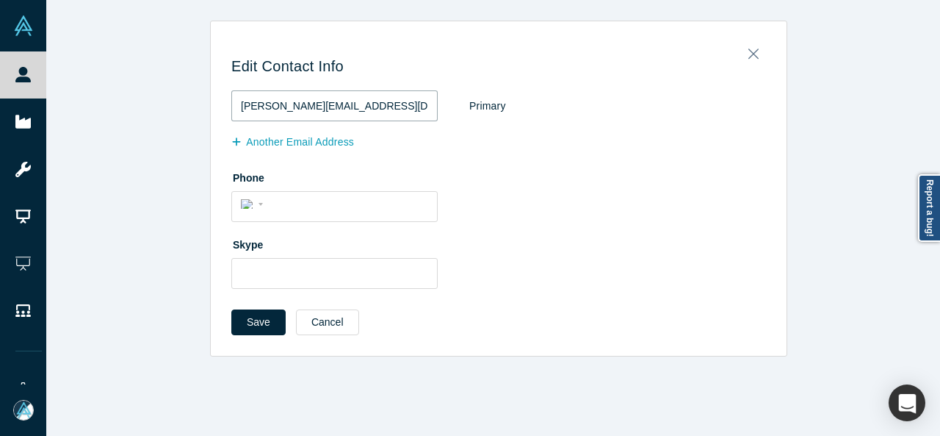
drag, startPoint x: 330, startPoint y: 108, endPoint x: 225, endPoint y: 112, distance: 104.4
click at [225, 110] on div "Edit Contact Info [EMAIL_ADDRESS][DOMAIN_NAME] Primary Another Email Address Ph…" at bounding box center [499, 194] width 576 height 324
paste input "[DOMAIN_NAME]"
type input "[PERSON_NAME][EMAIL_ADDRESS][DOMAIN_NAME]"
click at [261, 319] on button "Save" at bounding box center [258, 322] width 54 height 26
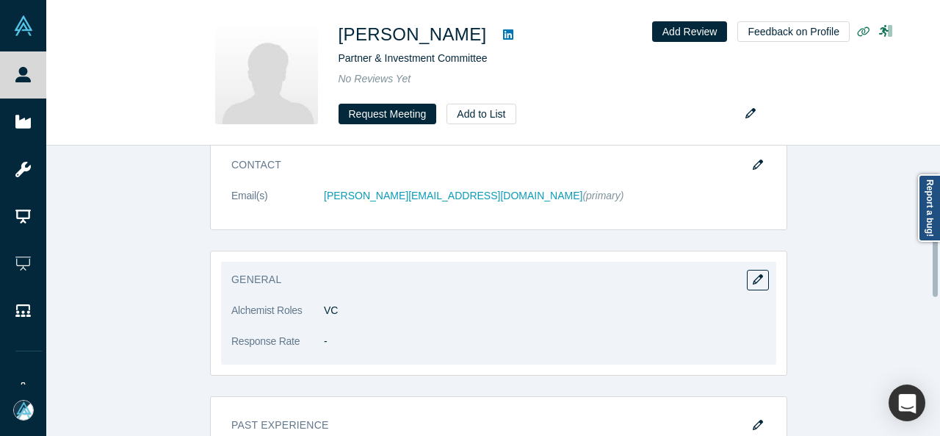
scroll to position [294, 0]
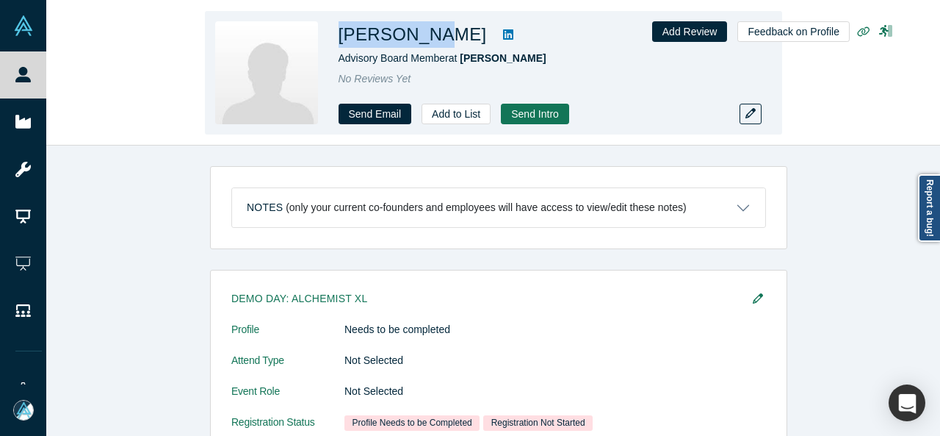
drag, startPoint x: 358, startPoint y: 32, endPoint x: 426, endPoint y: 32, distance: 68.3
click at [426, 32] on h1 "[PERSON_NAME]" at bounding box center [413, 34] width 148 height 26
copy h1 "[PERSON_NAME]"
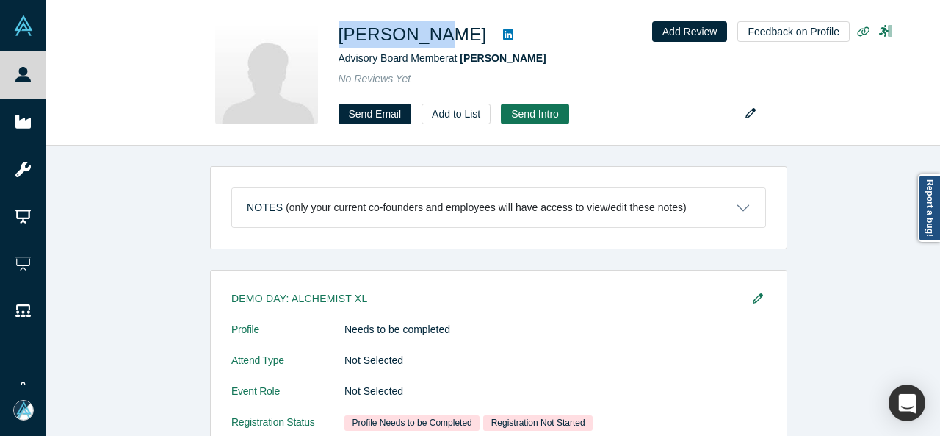
copy h1 "[PERSON_NAME]"
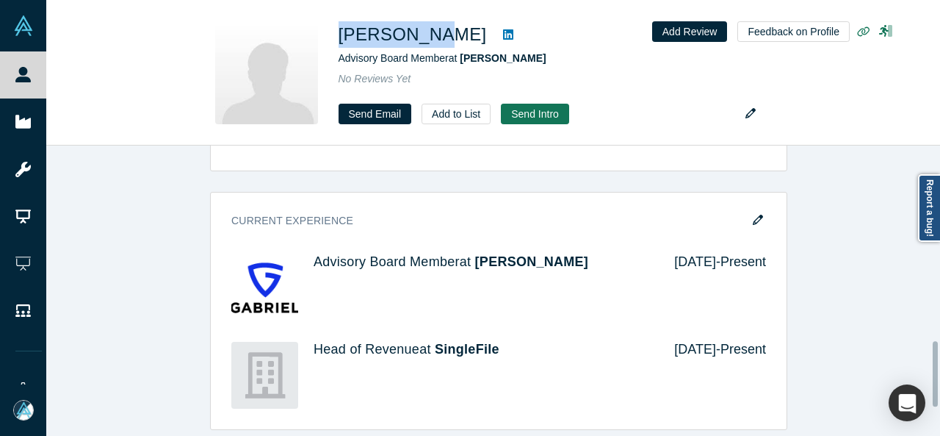
scroll to position [881, 0]
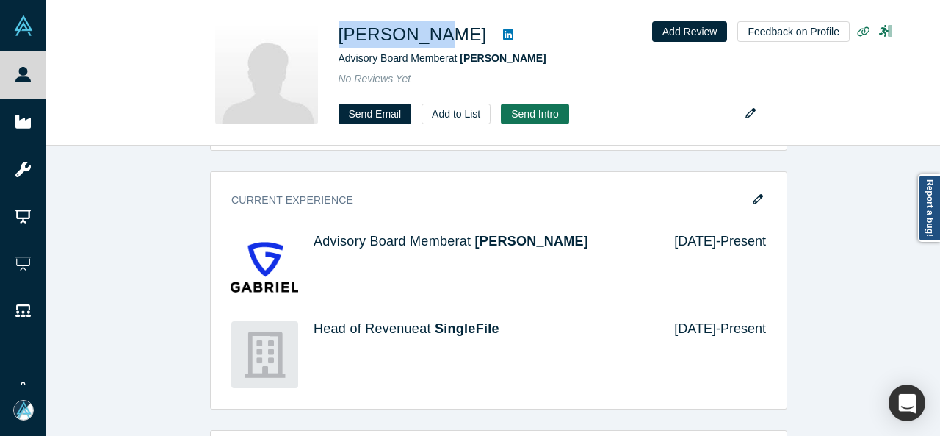
drag, startPoint x: 746, startPoint y: 183, endPoint x: 470, endPoint y: 270, distance: 289.4
click at [747, 189] on button "button" at bounding box center [758, 199] width 22 height 21
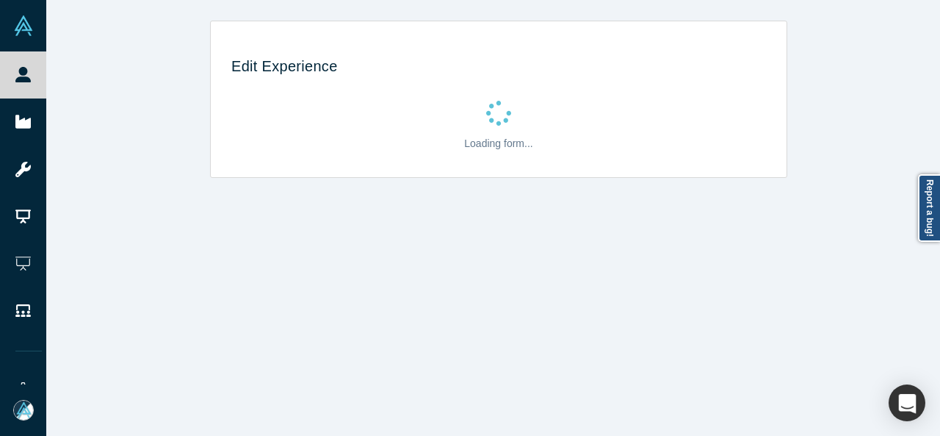
scroll to position [0, 0]
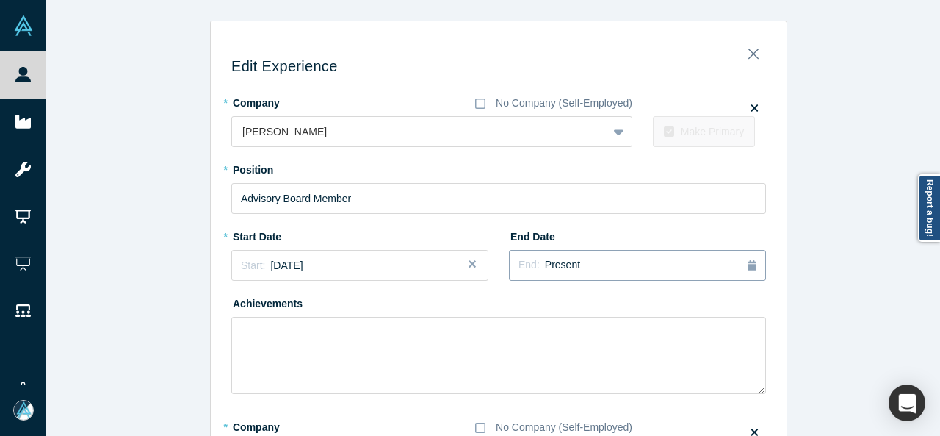
click at [546, 266] on span "Present" at bounding box center [562, 265] width 35 height 12
click at [607, 305] on button "Previous Year" at bounding box center [608, 306] width 15 height 15
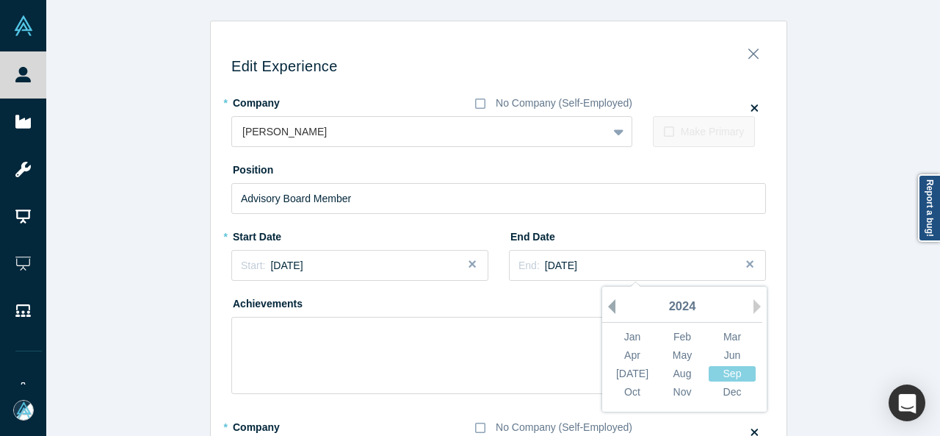
click at [607, 306] on button "Previous Year" at bounding box center [608, 306] width 15 height 15
click at [729, 394] on div "Dec" at bounding box center [732, 391] width 47 height 15
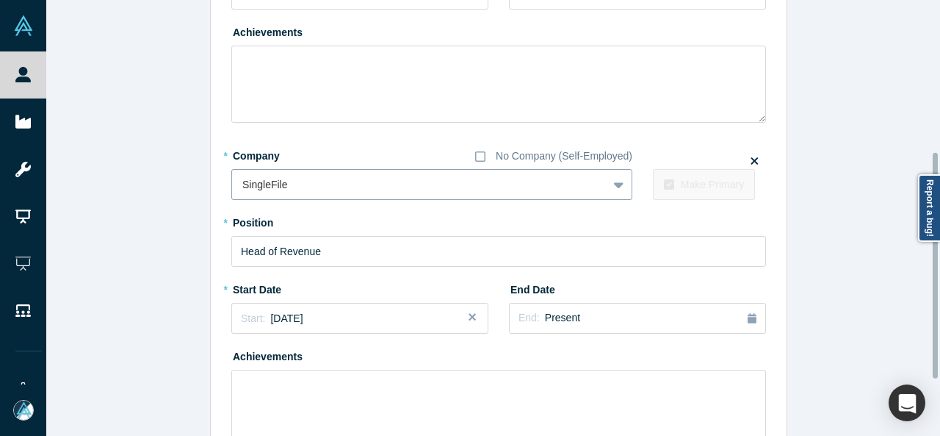
scroll to position [294, 0]
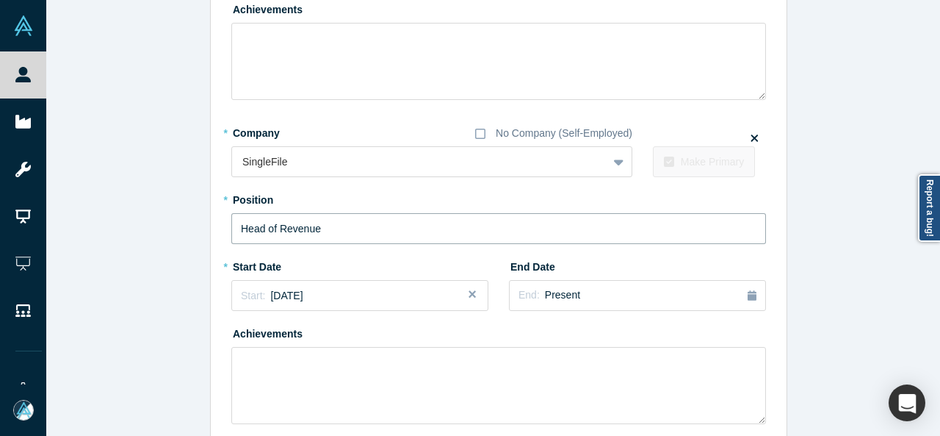
drag, startPoint x: 338, startPoint y: 227, endPoint x: 190, endPoint y: 227, distance: 147.6
click at [190, 227] on div "Edit Experience * Company No Company (Self-Employed) [PERSON_NAME] To pick up a…" at bounding box center [498, 126] width 905 height 798
paste input "Sales"
type input "Head of Sales"
click at [529, 287] on div "End: Present" at bounding box center [550, 295] width 62 height 16
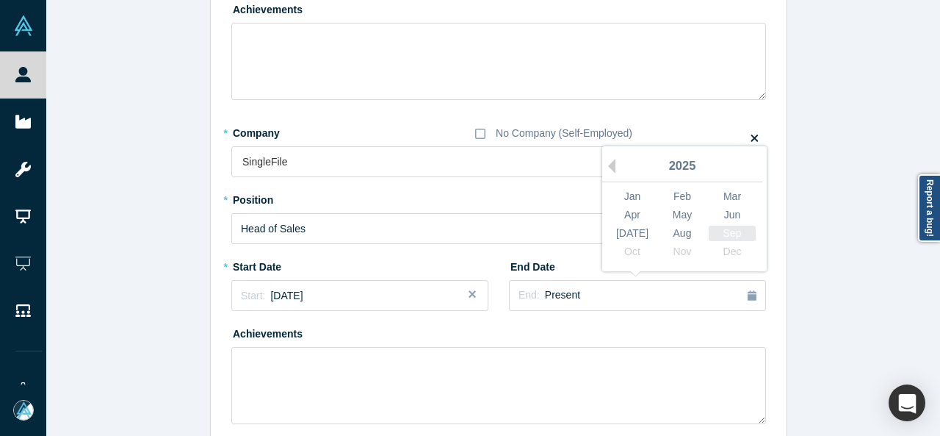
click at [726, 235] on div "Sep" at bounding box center [732, 232] width 47 height 15
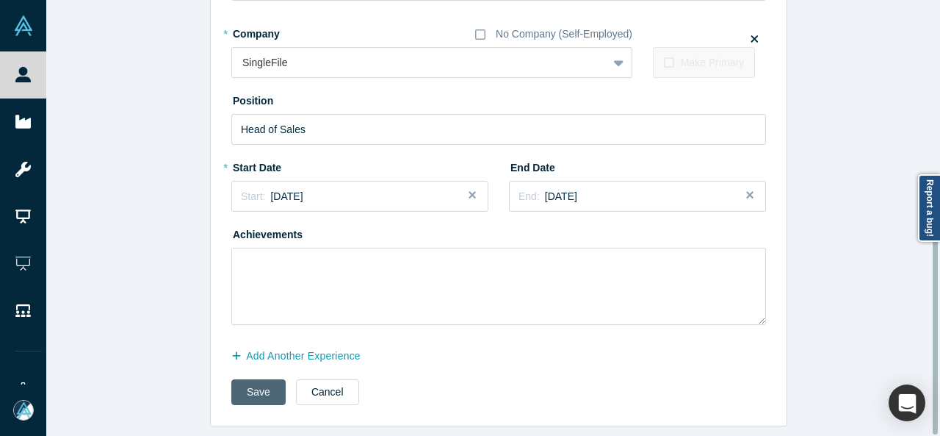
drag, startPoint x: 253, startPoint y: 378, endPoint x: 239, endPoint y: 380, distance: 13.3
click at [253, 379] on button "Save" at bounding box center [258, 392] width 54 height 26
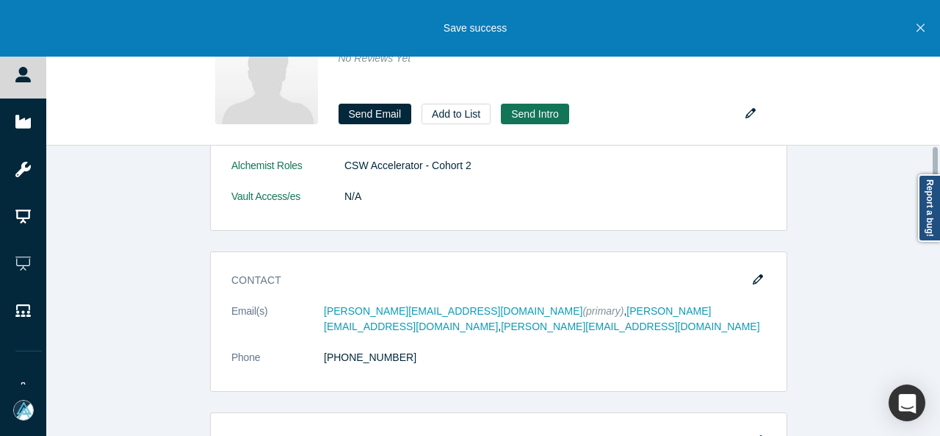
scroll to position [0, 0]
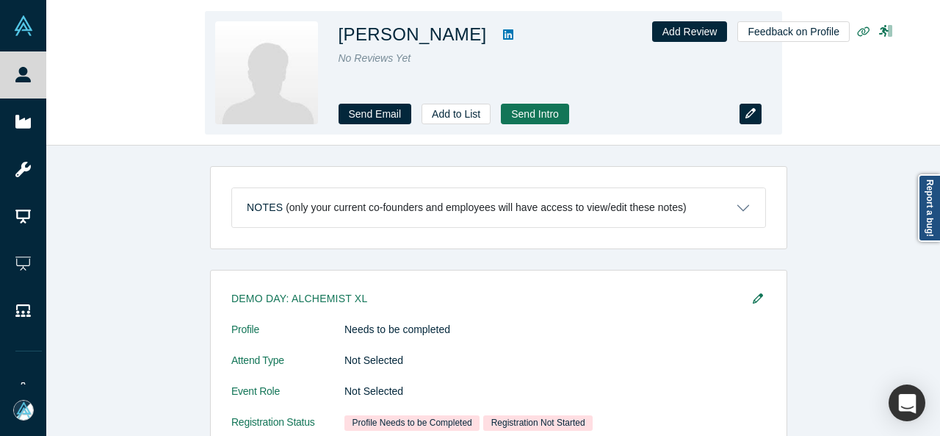
click at [747, 118] on icon "button" at bounding box center [750, 113] width 10 height 10
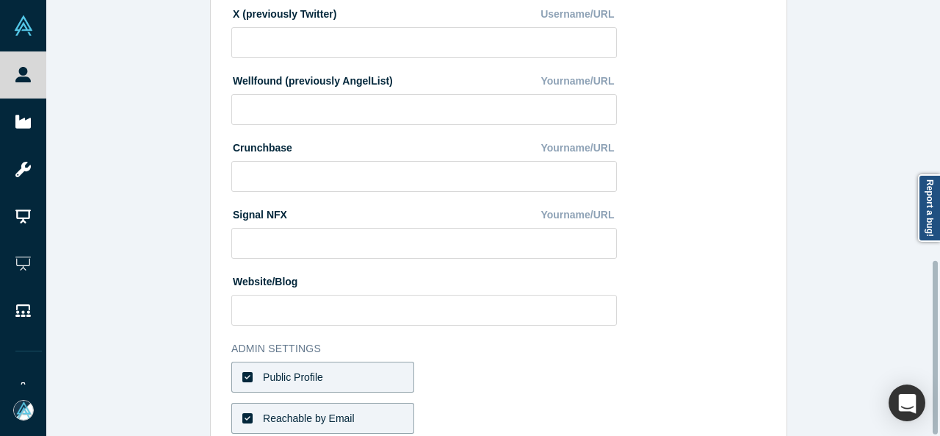
scroll to position [652, 0]
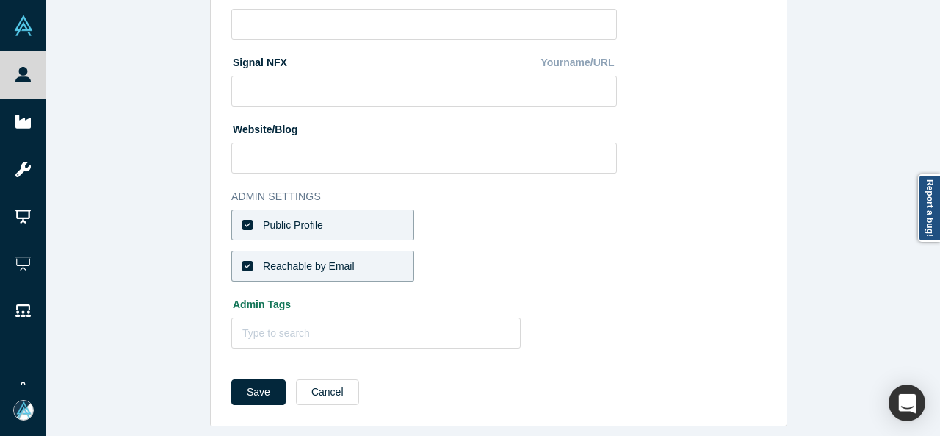
click at [341, 218] on label "Public Profile" at bounding box center [322, 224] width 183 height 31
click at [0, 0] on input "Public Profile" at bounding box center [0, 0] width 0 height 0
click at [336, 259] on div "Reachable by Email" at bounding box center [309, 266] width 92 height 15
click at [0, 0] on input "Reachable by Email" at bounding box center [0, 0] width 0 height 0
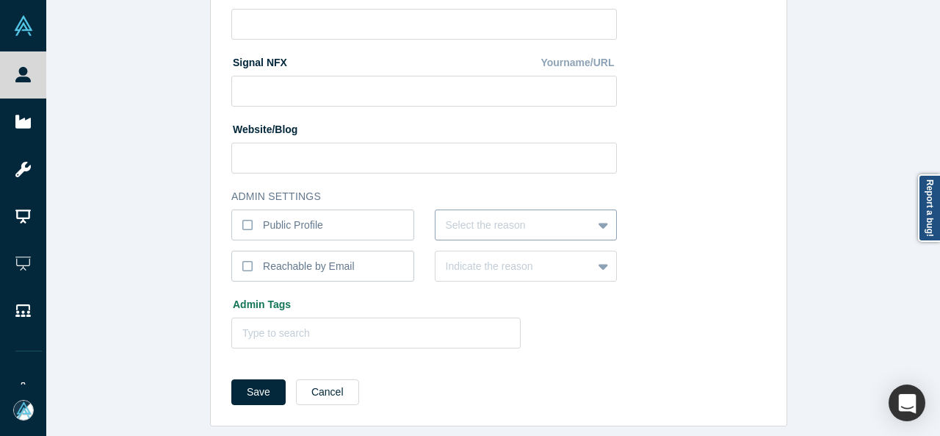
click at [532, 216] on div at bounding box center [514, 225] width 137 height 18
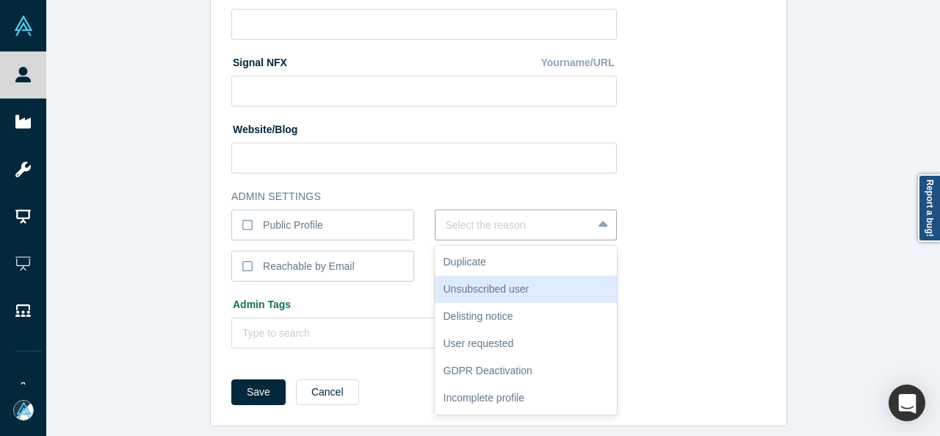
click at [510, 275] on div "Unsubscribed user" at bounding box center [526, 288] width 183 height 27
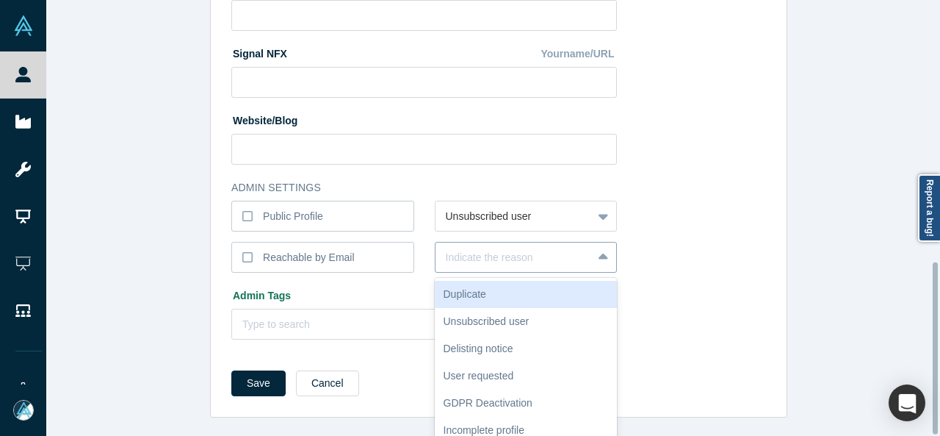
scroll to position [662, 0]
drag, startPoint x: 499, startPoint y: 261, endPoint x: 496, endPoint y: 268, distance: 7.6
click at [500, 261] on div "Indicate the reason" at bounding box center [526, 257] width 183 height 31
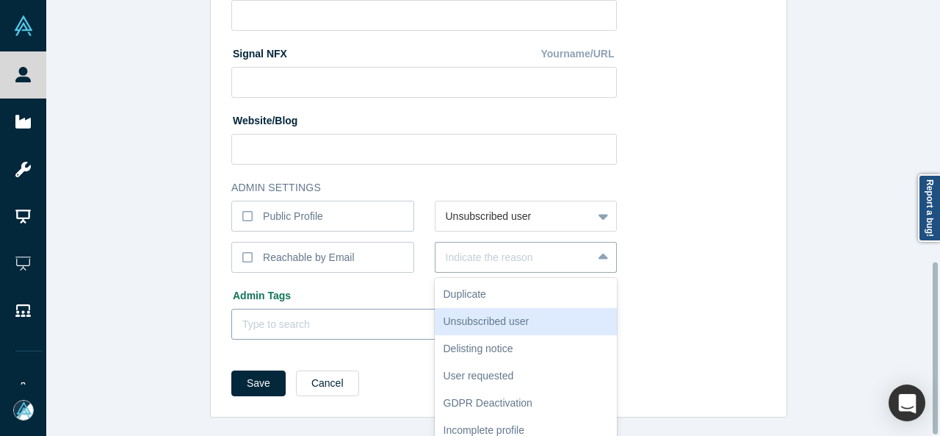
drag, startPoint x: 486, startPoint y: 307, endPoint x: 475, endPoint y: 314, distance: 12.8
click at [485, 308] on div "Unsubscribed user" at bounding box center [526, 321] width 183 height 27
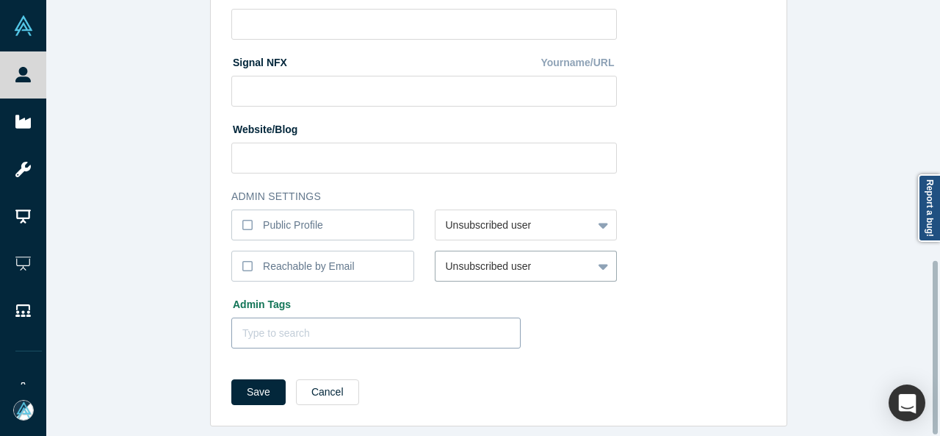
scroll to position [652, 0]
click at [270, 380] on button "Save" at bounding box center [258, 392] width 54 height 26
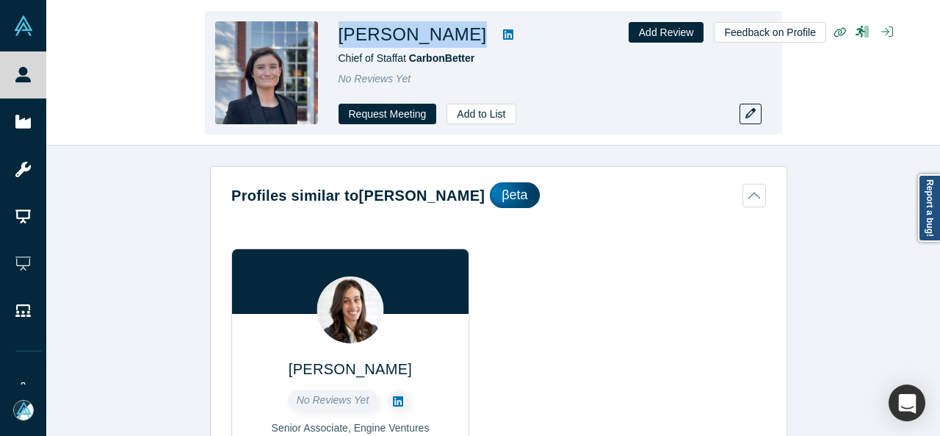
drag, startPoint x: 335, startPoint y: 30, endPoint x: 433, endPoint y: 39, distance: 98.1
click at [433, 39] on div "[PERSON_NAME] Chief of Staff at CarbonBetter No Reviews Yet Request Meeting Add…" at bounding box center [493, 72] width 577 height 123
copy div "[PERSON_NAME]"
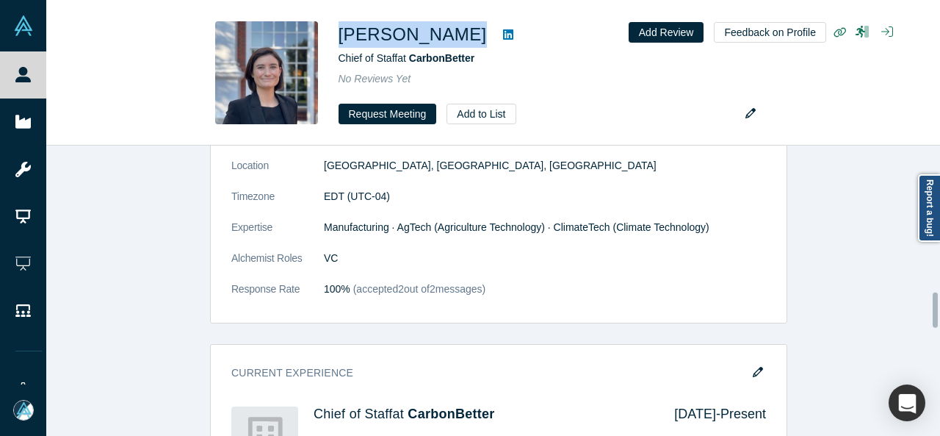
scroll to position [1396, 0]
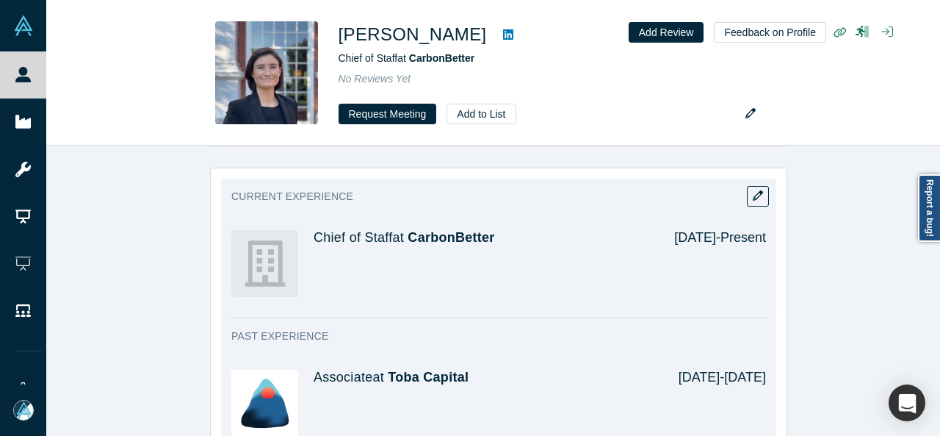
click at [763, 178] on div "Current Experience Chief of Staff at CarbonBetter [DATE] - Present" at bounding box center [498, 248] width 555 height 140
click at [753, 190] on icon "button" at bounding box center [758, 195] width 10 height 10
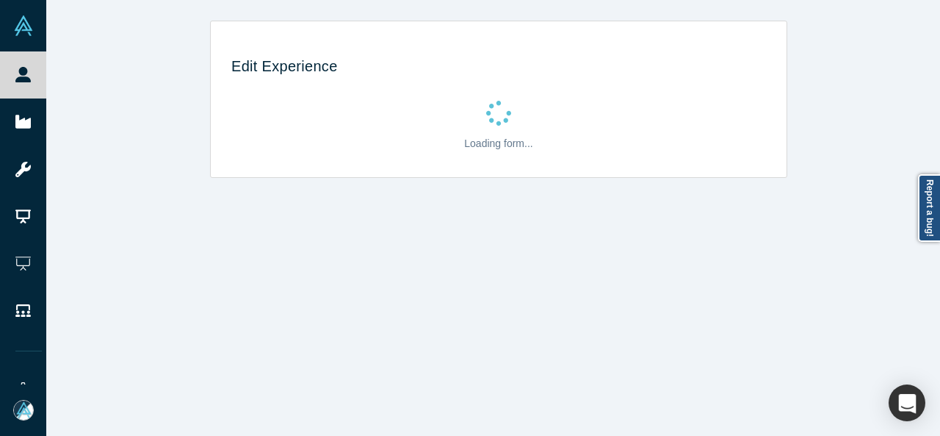
scroll to position [0, 0]
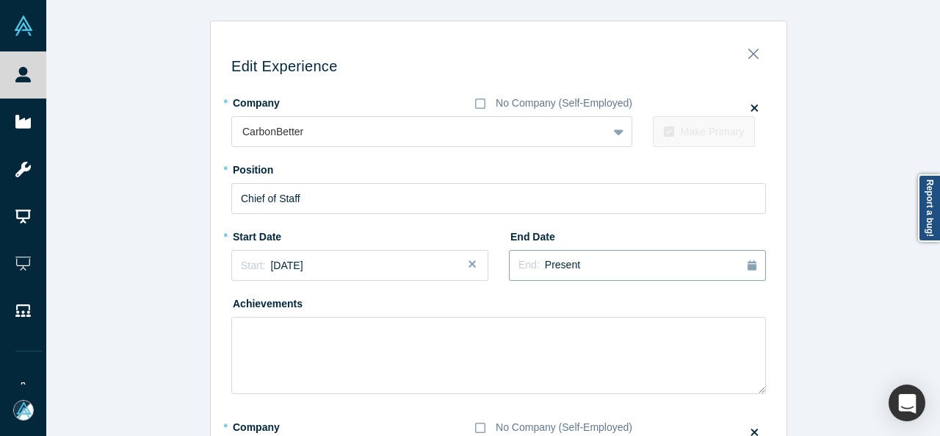
click at [557, 270] on span "Present" at bounding box center [562, 265] width 35 height 12
click at [607, 308] on button "Previous Year" at bounding box center [608, 306] width 15 height 15
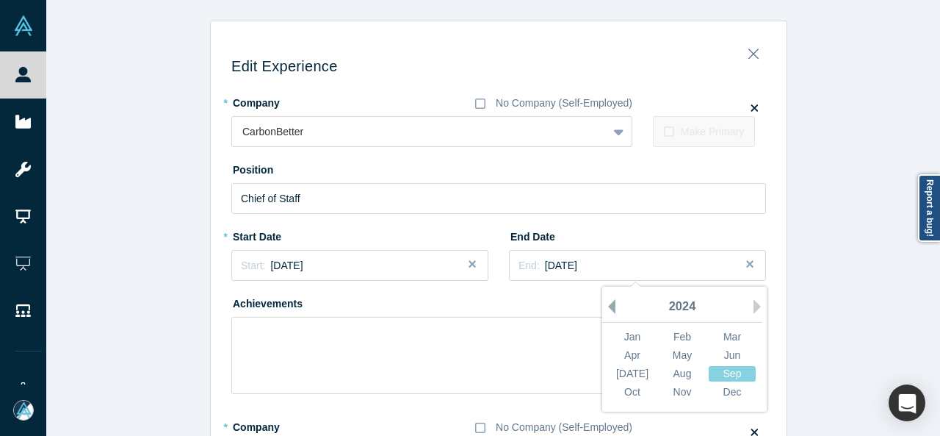
click at [607, 308] on button "Previous Year" at bounding box center [608, 306] width 15 height 15
click at [733, 394] on div "Dec" at bounding box center [732, 391] width 47 height 15
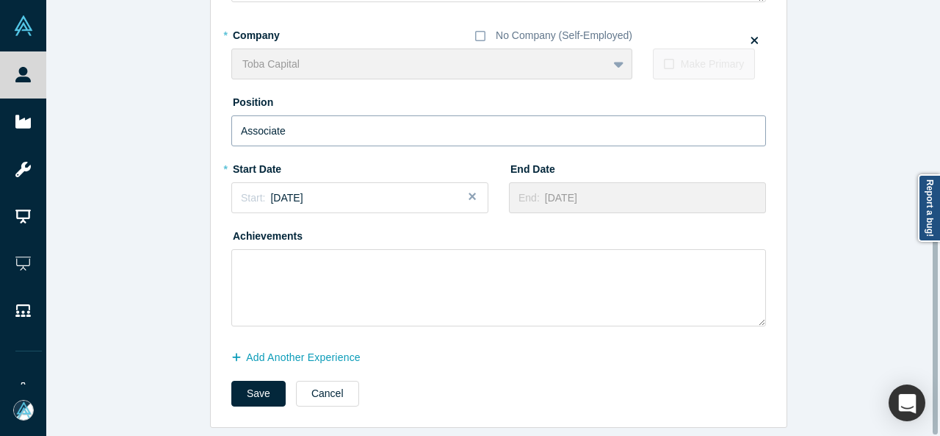
scroll to position [402, 0]
click at [342, 344] on button "Add Another Experience" at bounding box center [303, 356] width 145 height 26
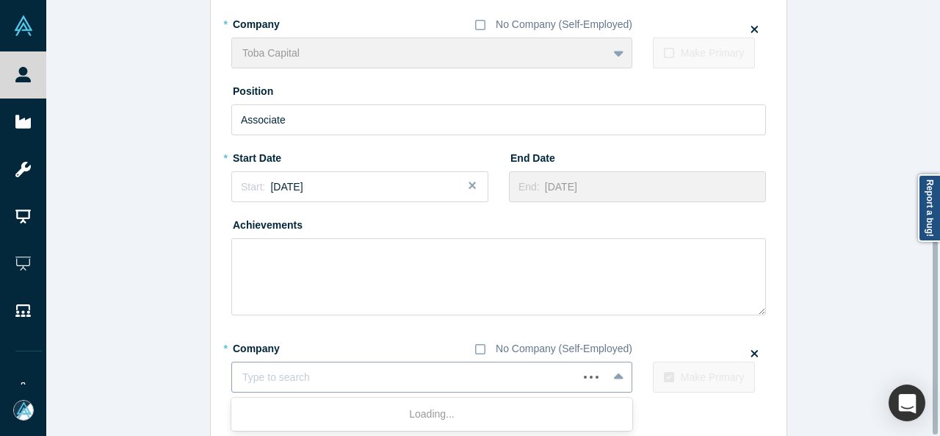
click at [322, 373] on div at bounding box center [404, 377] width 325 height 18
paste input "Principal Principal [PERSON_NAME]"
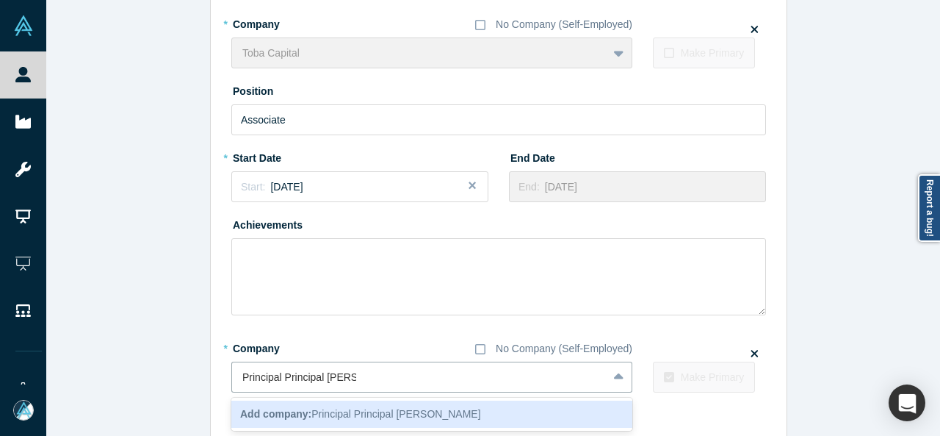
drag, startPoint x: 319, startPoint y: 380, endPoint x: 195, endPoint y: 380, distance: 123.4
click at [195, 380] on div "Edit Experience * Company No Company (Self-Employed) CarbonBetter To pick up a …" at bounding box center [498, 55] width 905 height 875
type input "Antler"
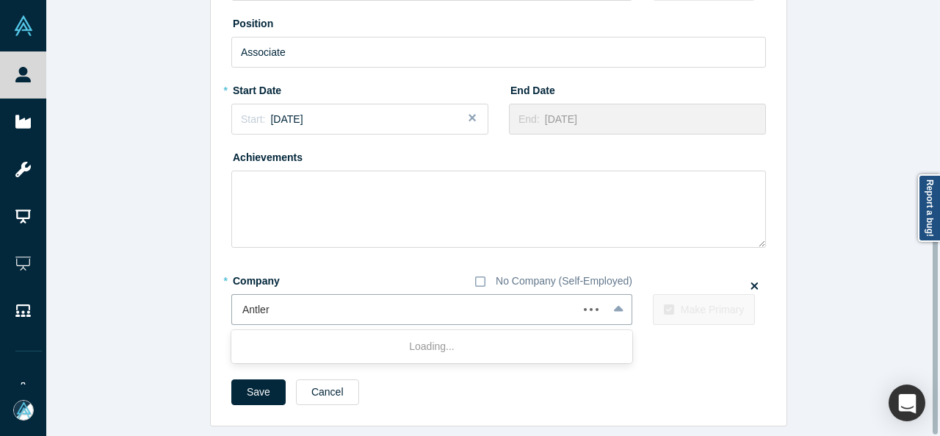
scroll to position [479, 0]
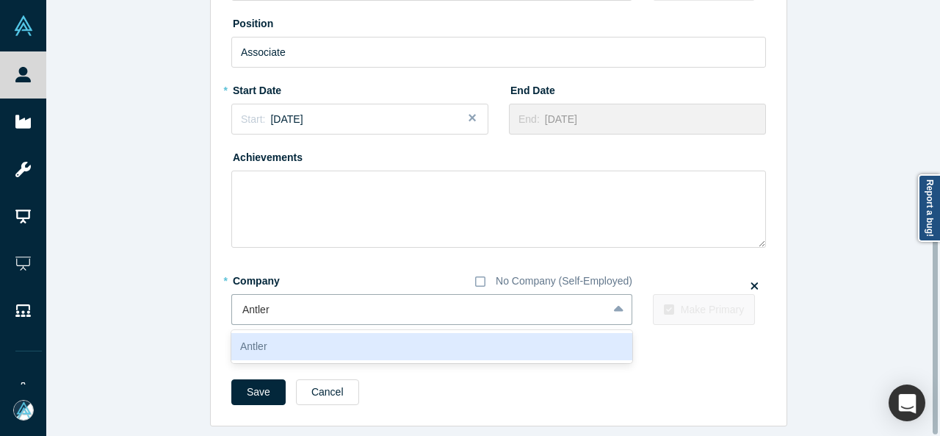
click at [275, 333] on div "Antler" at bounding box center [431, 346] width 401 height 27
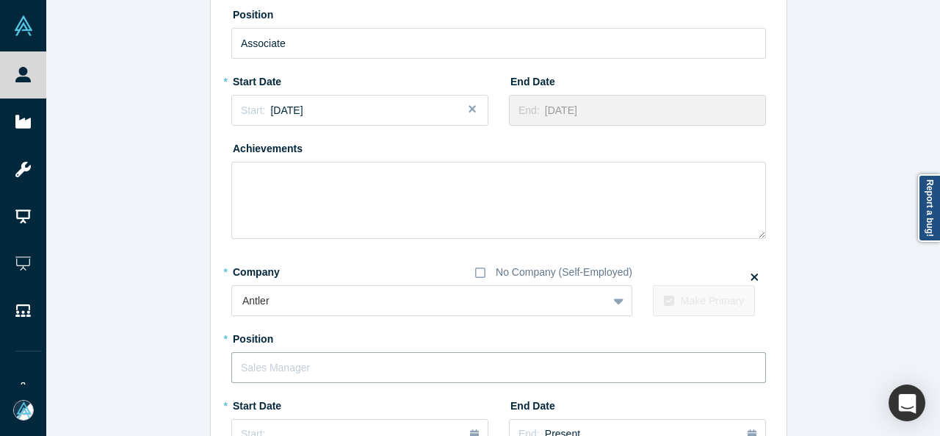
click at [286, 369] on input "text" at bounding box center [498, 367] width 535 height 31
paste input "Principal Principal"
drag, startPoint x: 274, startPoint y: 364, endPoint x: 367, endPoint y: 369, distance: 93.4
click at [367, 369] on input "Principal Principal" at bounding box center [498, 367] width 535 height 31
type input "Principal"
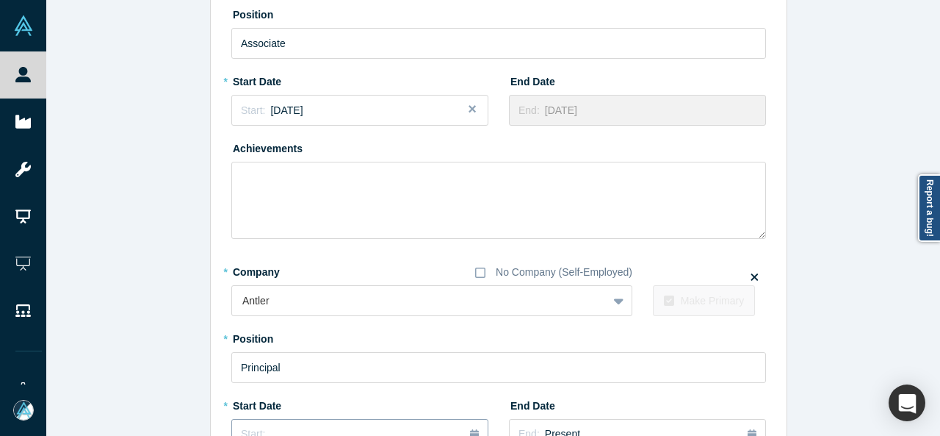
click at [296, 421] on button "Start: ..." at bounding box center [359, 434] width 257 height 31
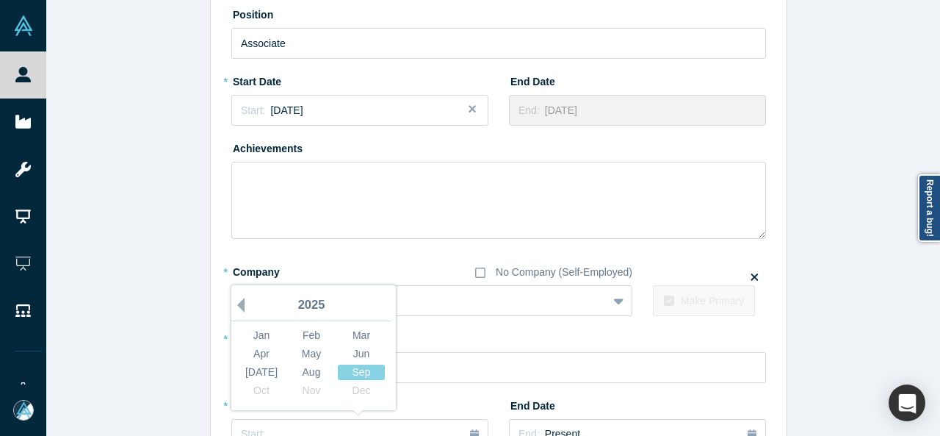
click at [237, 305] on button "Previous Year" at bounding box center [237, 304] width 15 height 15
click at [249, 336] on div "Jan" at bounding box center [261, 335] width 47 height 15
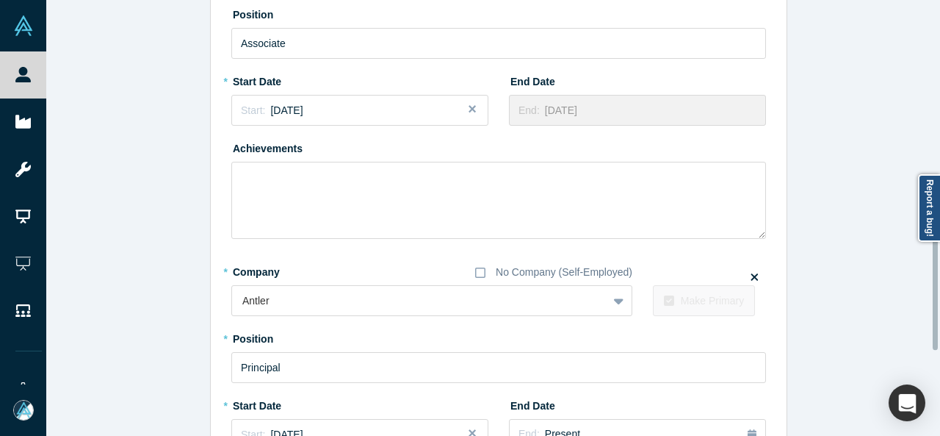
scroll to position [699, 0]
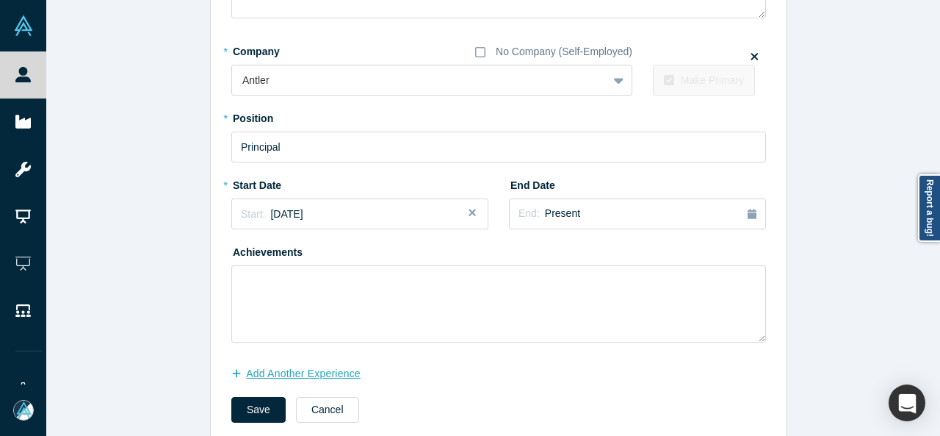
click at [251, 375] on button "Add Another Experience" at bounding box center [303, 374] width 145 height 26
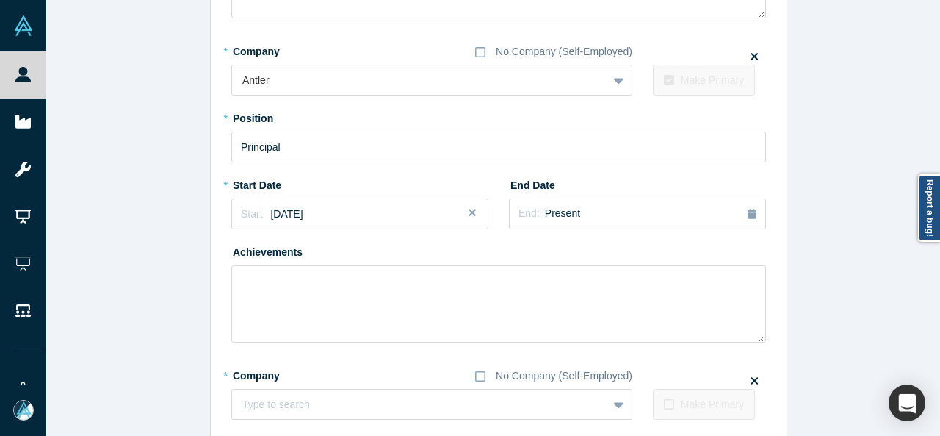
click at [275, 384] on div "* Company No Company (Self-Employed)" at bounding box center [431, 376] width 401 height 26
click at [278, 405] on div "Type to search" at bounding box center [431, 404] width 401 height 31
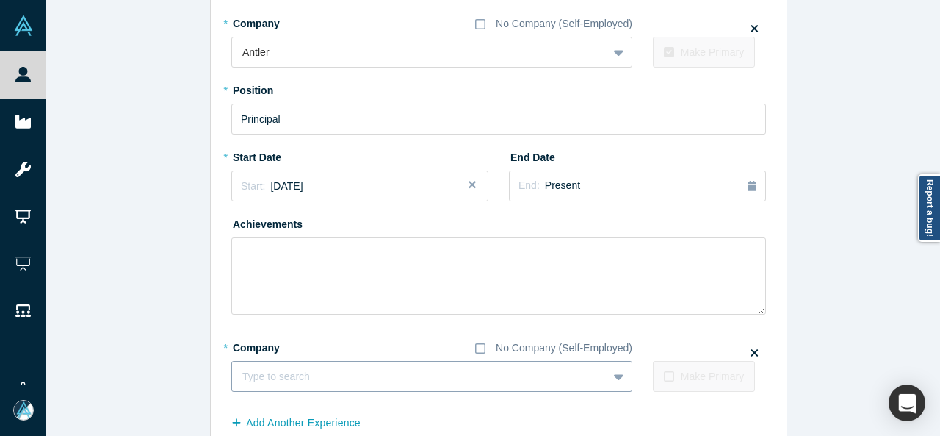
paste input "Global Women in VC logo Member Member Global Women in VC"
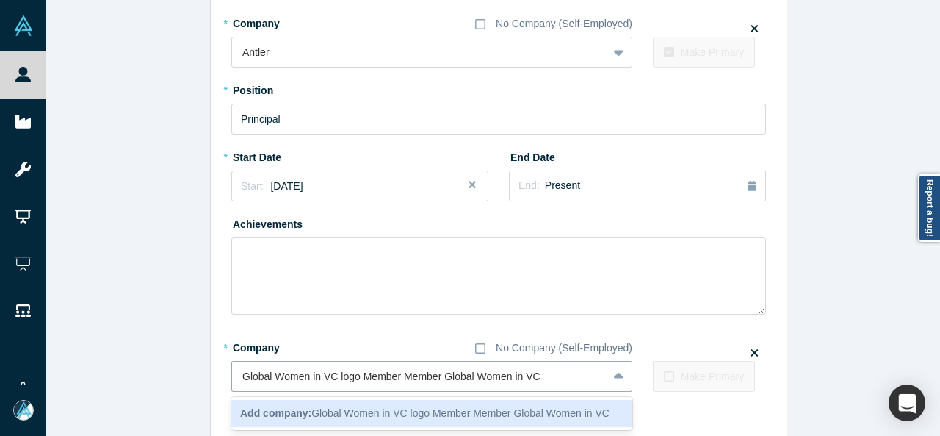
drag, startPoint x: 441, startPoint y: 378, endPoint x: 223, endPoint y: 386, distance: 217.5
type input "Global Women in VC"
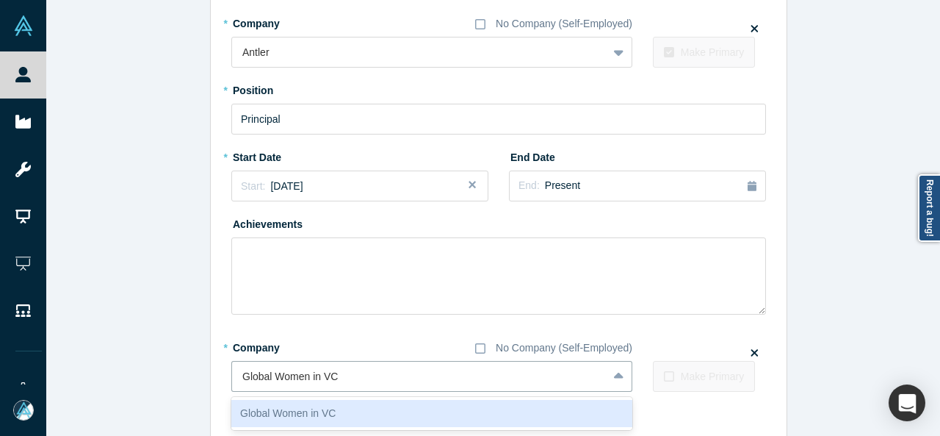
click at [300, 411] on div "Global Women in VC" at bounding box center [431, 413] width 401 height 27
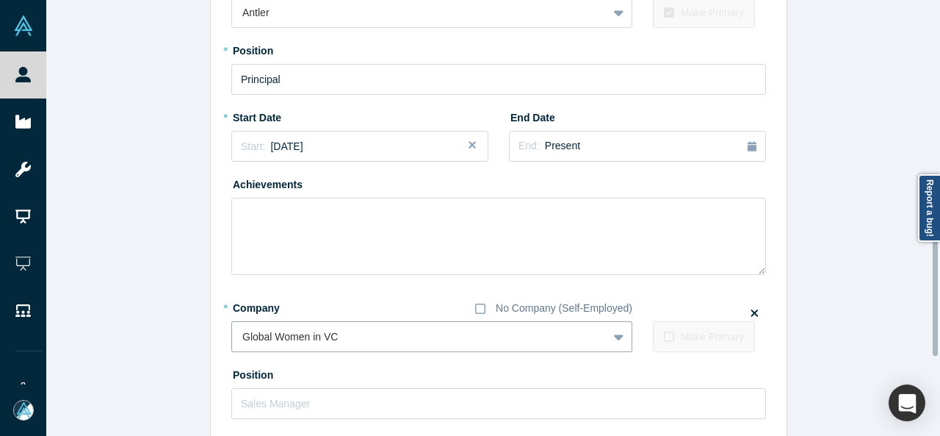
scroll to position [874, 0]
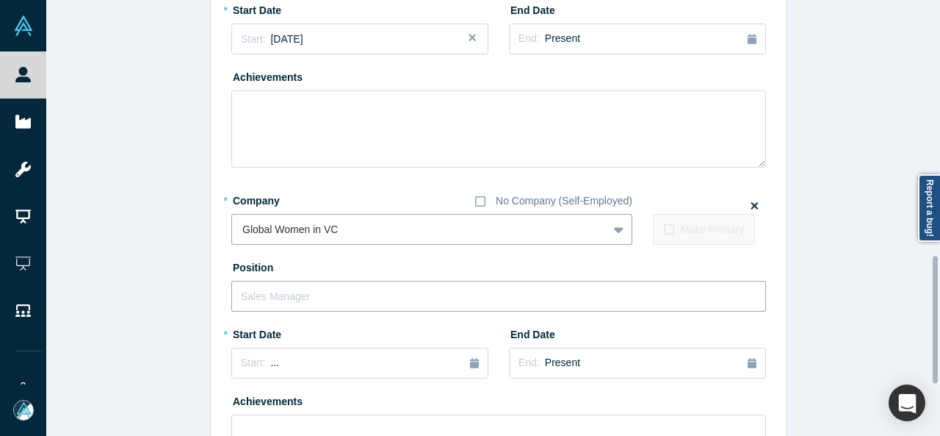
click at [301, 295] on input "text" at bounding box center [498, 296] width 535 height 31
paste input "Global Women in VC logo Member Member"
drag, startPoint x: 397, startPoint y: 296, endPoint x: 224, endPoint y: 343, distance: 178.9
type input "Member"
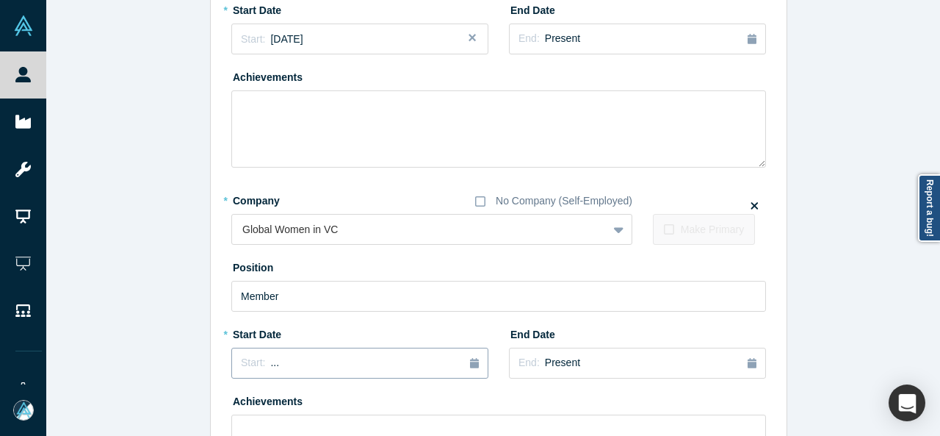
click at [287, 372] on button "Start: ..." at bounding box center [359, 362] width 257 height 31
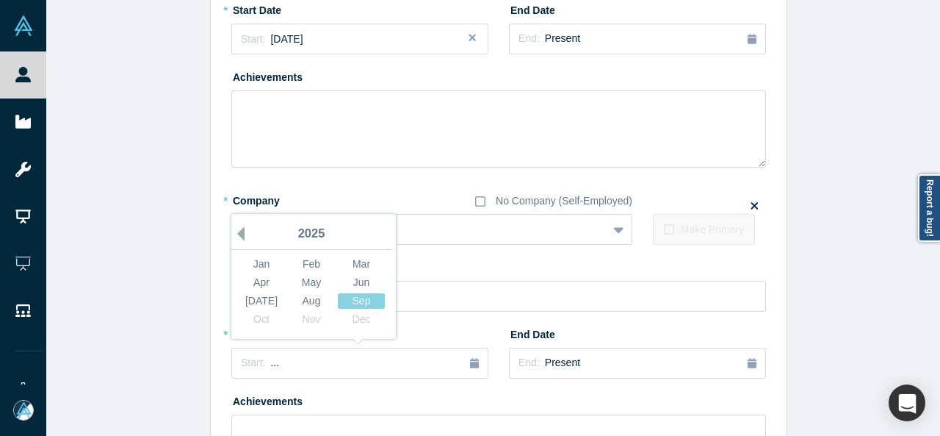
click at [233, 230] on button "Previous Year" at bounding box center [237, 233] width 15 height 15
click at [254, 270] on div "Jan" at bounding box center [261, 263] width 47 height 15
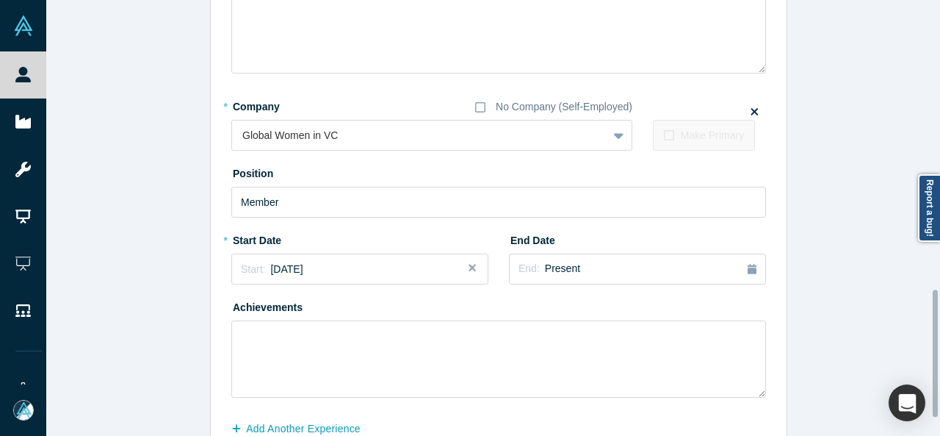
scroll to position [1021, 0]
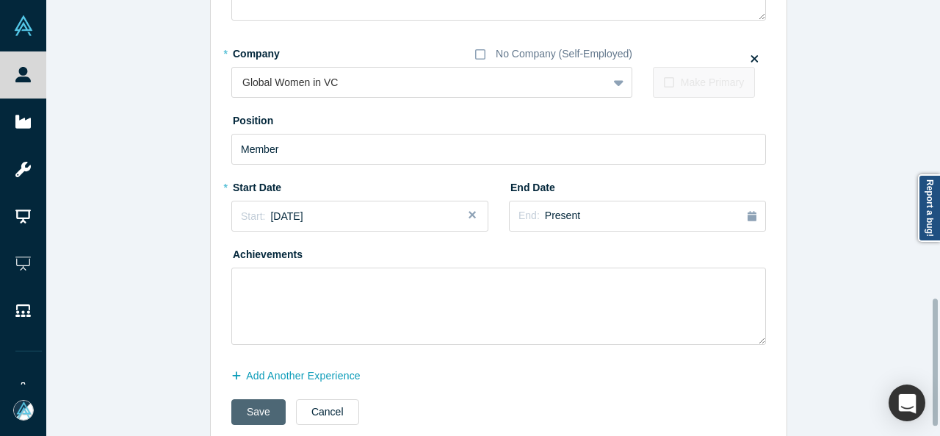
click at [267, 409] on button "Save" at bounding box center [258, 412] width 54 height 26
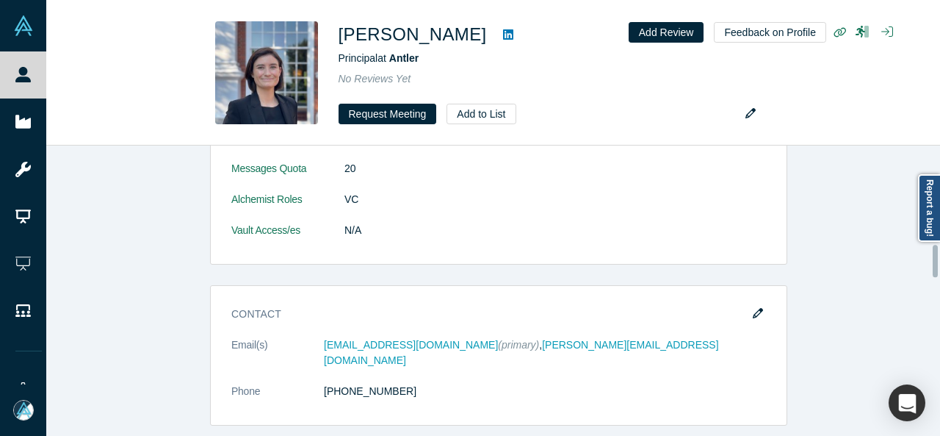
scroll to position [881, 0]
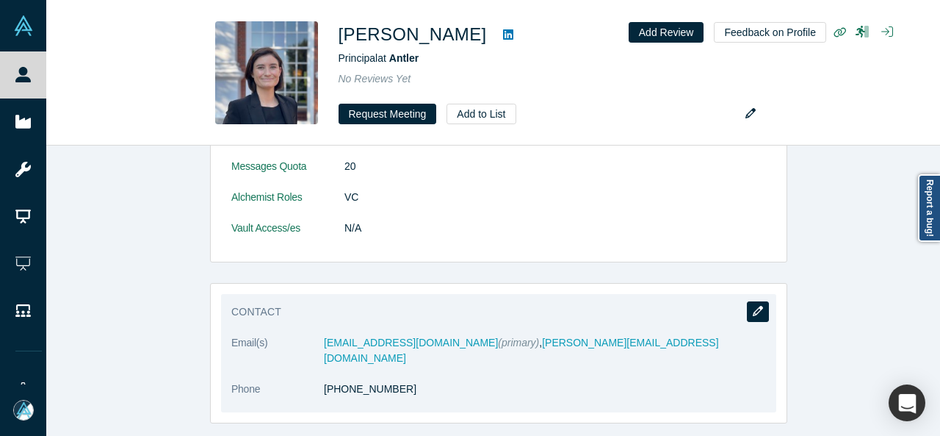
click at [754, 308] on icon "button" at bounding box center [758, 311] width 10 height 10
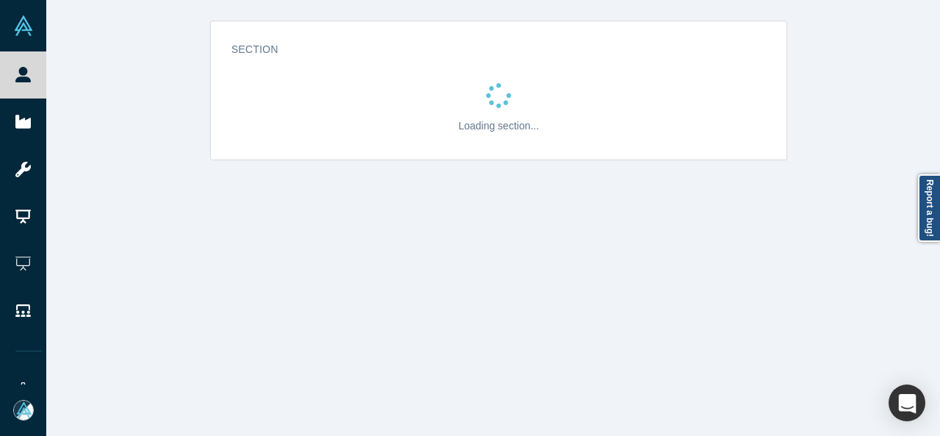
scroll to position [0, 0]
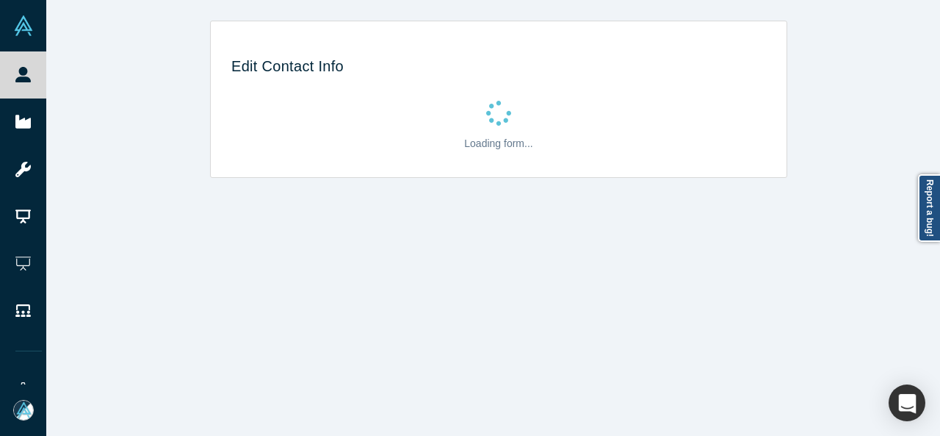
select select "US"
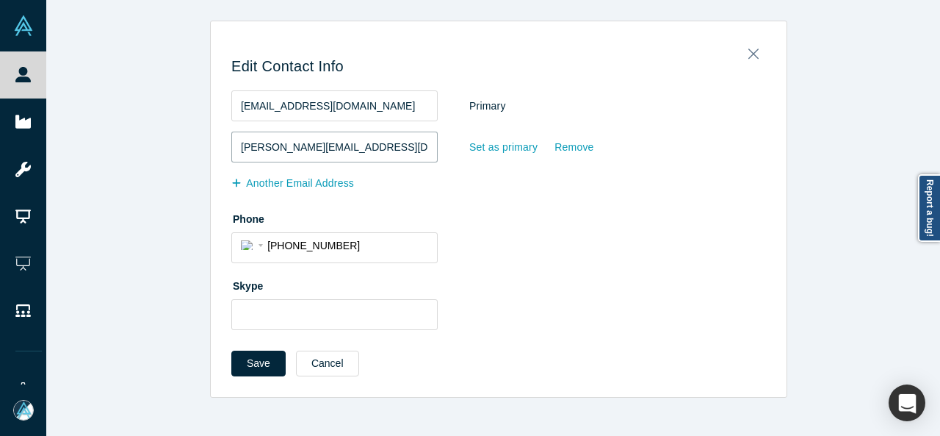
drag, startPoint x: 364, startPoint y: 148, endPoint x: 228, endPoint y: 151, distance: 136.6
click at [231, 151] on input "[PERSON_NAME][EMAIL_ADDRESS][DOMAIN_NAME]" at bounding box center [334, 146] width 206 height 31
paste input "[PERSON_NAME][EMAIL_ADDRESS][DOMAIN_NAME]"
type input "[EMAIL_ADDRESS][DOMAIN_NAME]"
click at [258, 367] on button "Save" at bounding box center [258, 363] width 54 height 26
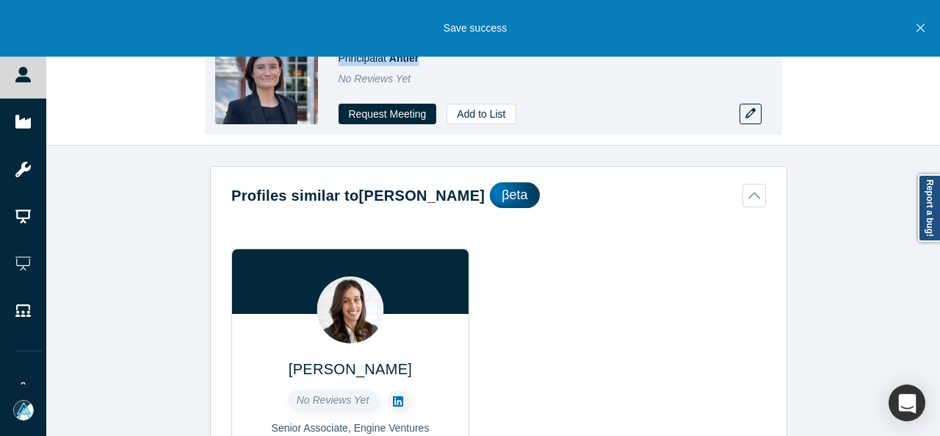
drag, startPoint x: 334, startPoint y: 64, endPoint x: 423, endPoint y: 61, distance: 88.9
click at [423, 61] on div "[PERSON_NAME] Principal at Antler No Reviews Yet Request Meeting Add to List" at bounding box center [493, 72] width 577 height 123
copy span "Principal at Antler"
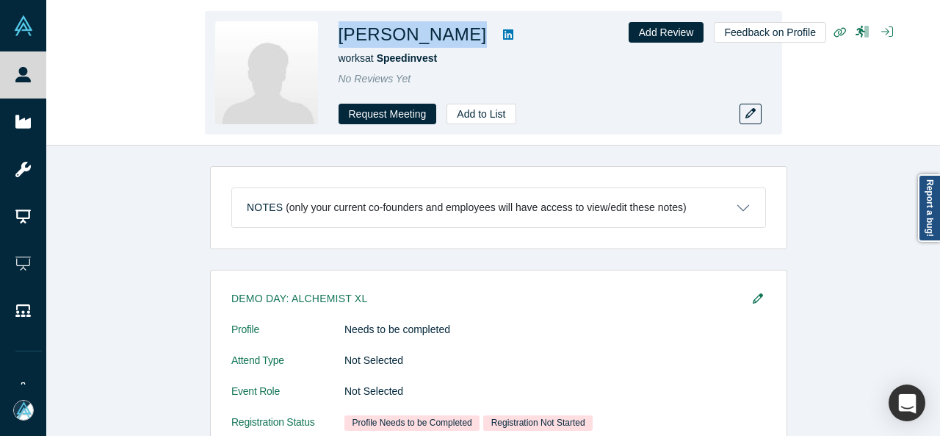
drag, startPoint x: 331, startPoint y: 37, endPoint x: 443, endPoint y: 35, distance: 112.4
click at [443, 35] on div "[PERSON_NAME] works at Speedinvest No Reviews Yet Request Meeting Add to List" at bounding box center [493, 72] width 577 height 123
copy div "[PERSON_NAME]"
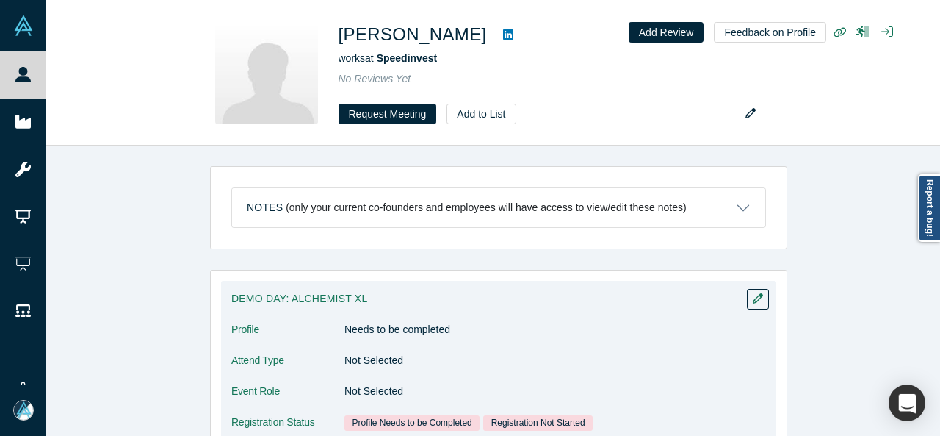
click at [210, 434] on div "Demo Day: Alchemist XL Profile Needs to be completed Attend Type Not Selected E…" at bounding box center [498, 363] width 577 height 187
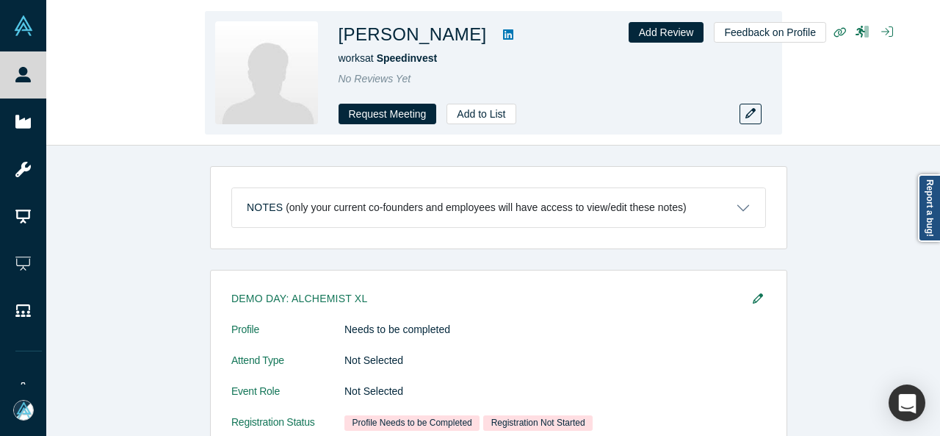
drag, startPoint x: 332, startPoint y: 38, endPoint x: 440, endPoint y: 36, distance: 108.0
click at [440, 36] on div "[PERSON_NAME] works at Speedinvest No Reviews Yet Request Meeting Add to List" at bounding box center [493, 72] width 577 height 123
copy h1 "[PERSON_NAME]"
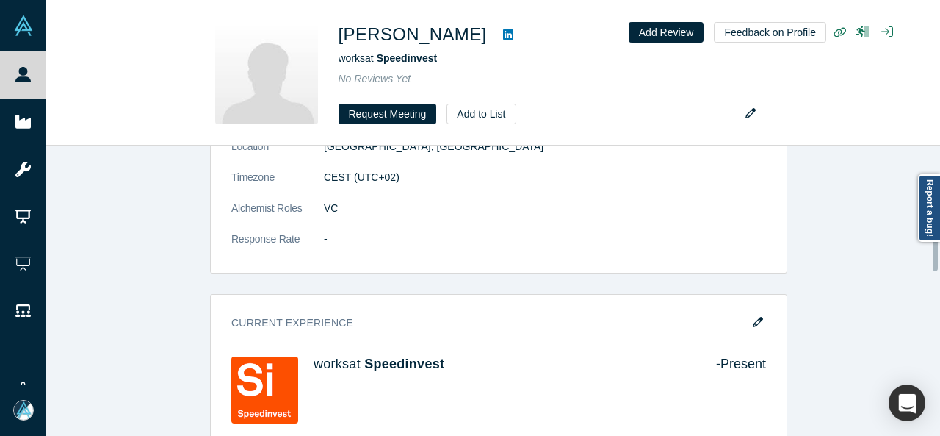
scroll to position [734, 0]
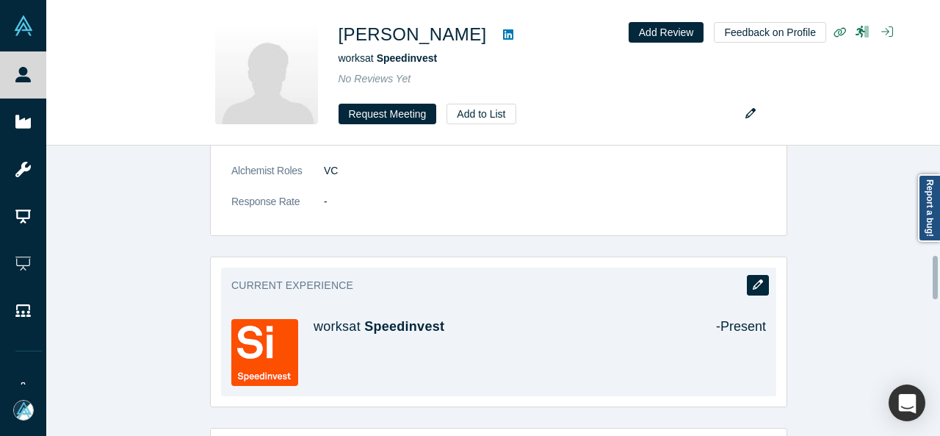
click at [753, 279] on icon "button" at bounding box center [758, 284] width 10 height 10
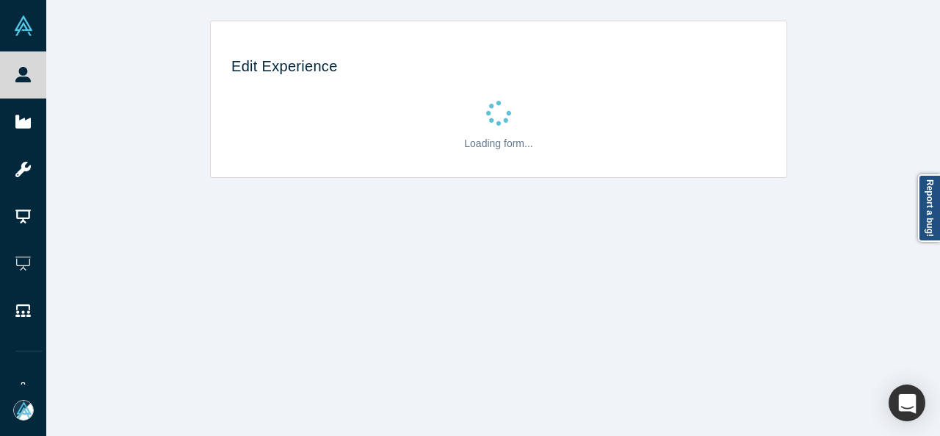
scroll to position [0, 0]
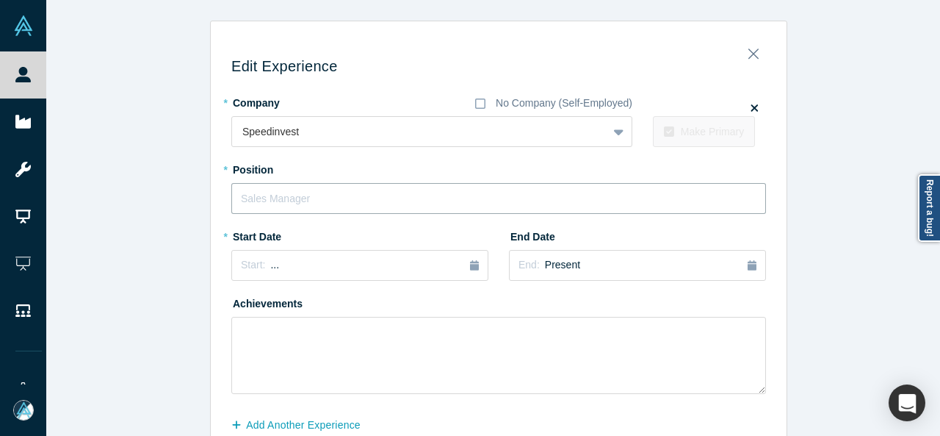
click at [303, 200] on input "text" at bounding box center [498, 198] width 535 height 31
type input "Limited Partner"
drag, startPoint x: 303, startPoint y: 259, endPoint x: 300, endPoint y: 275, distance: 16.4
click at [303, 258] on div "Start: ..." at bounding box center [360, 265] width 238 height 16
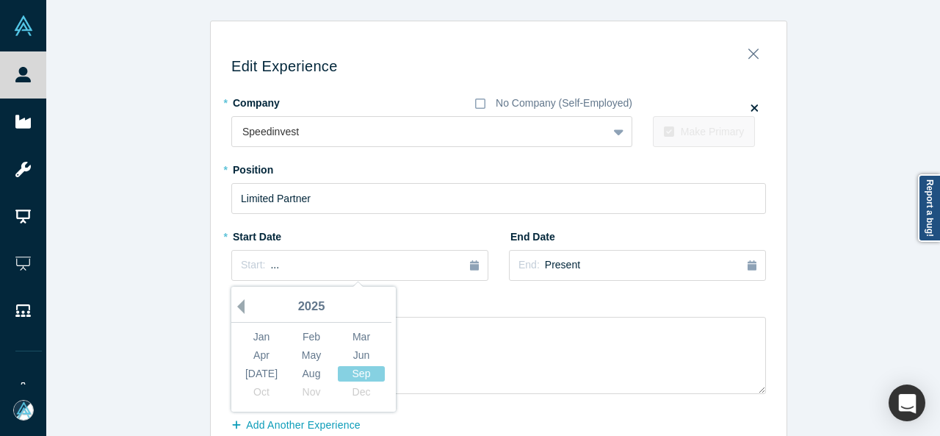
click at [235, 305] on button "Previous Year" at bounding box center [237, 306] width 15 height 15
click at [236, 305] on button "Previous Year" at bounding box center [237, 306] width 15 height 15
click at [237, 306] on button "Previous Year" at bounding box center [237, 306] width 15 height 15
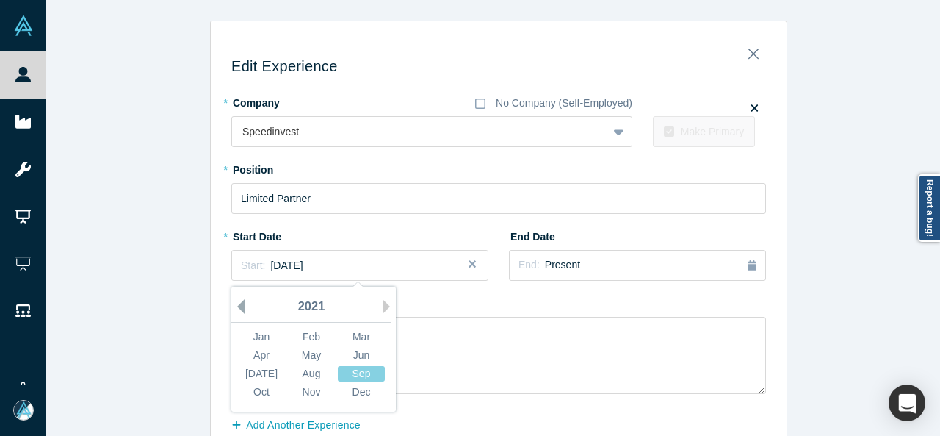
click at [237, 306] on button "Previous Year" at bounding box center [237, 306] width 15 height 15
click at [256, 330] on div "Jan" at bounding box center [261, 336] width 47 height 15
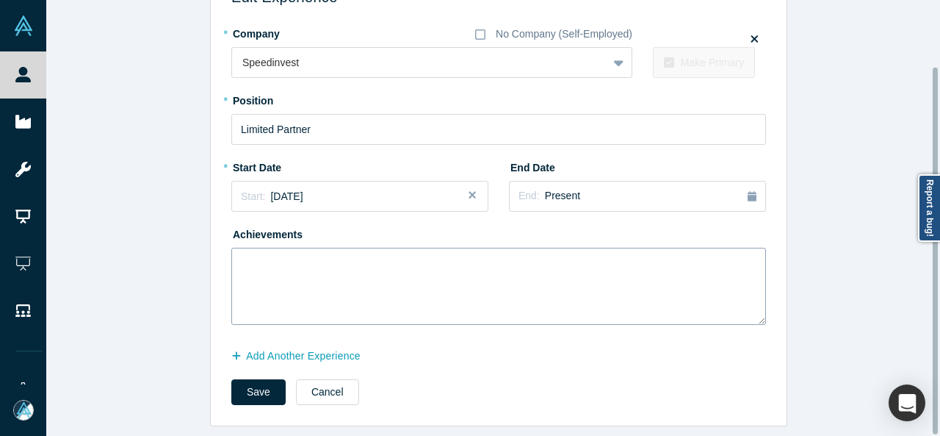
scroll to position [78, 0]
click at [267, 344] on button "Add Another Experience" at bounding box center [303, 356] width 145 height 26
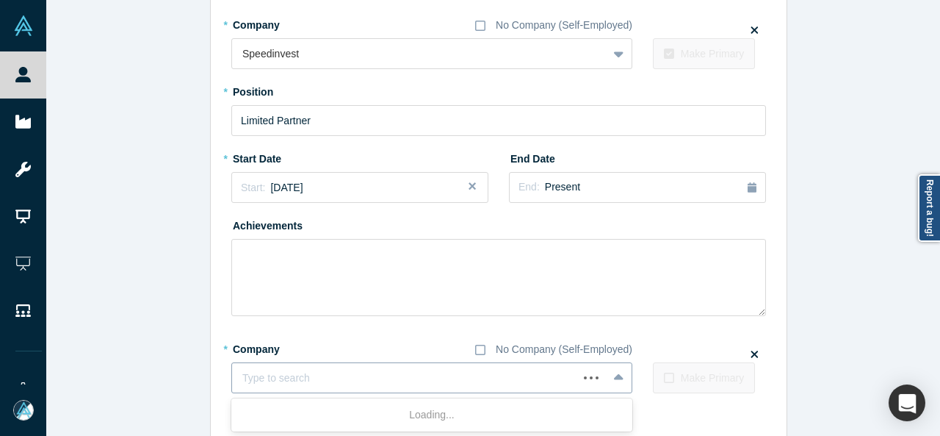
click at [339, 387] on div "Type to search" at bounding box center [405, 378] width 346 height 24
paste input "AllRide logo Founder Founder AllRide"
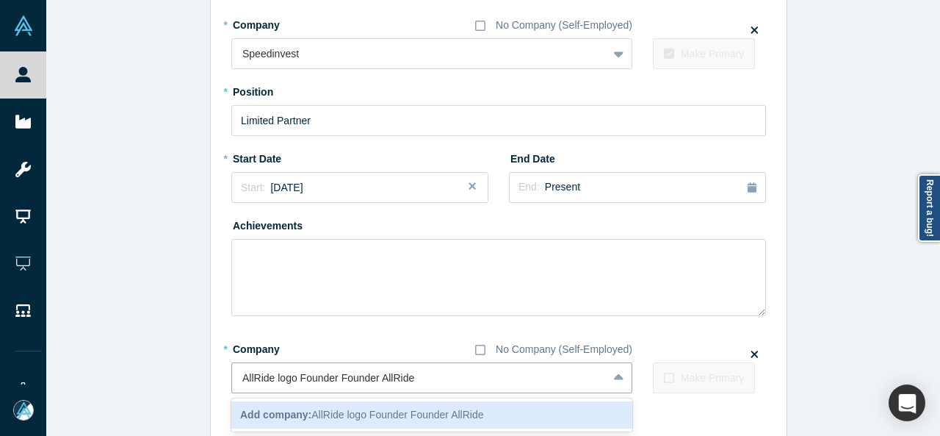
drag, startPoint x: 377, startPoint y: 381, endPoint x: 224, endPoint y: 381, distance: 152.8
click at [224, 381] on div "Edit Experience * Company No Company (Self-Employed) Speedinvest To pick up a d…" at bounding box center [499, 224] width 576 height 540
type input "AllRide"
click at [292, 409] on b "Add company:" at bounding box center [275, 414] width 71 height 12
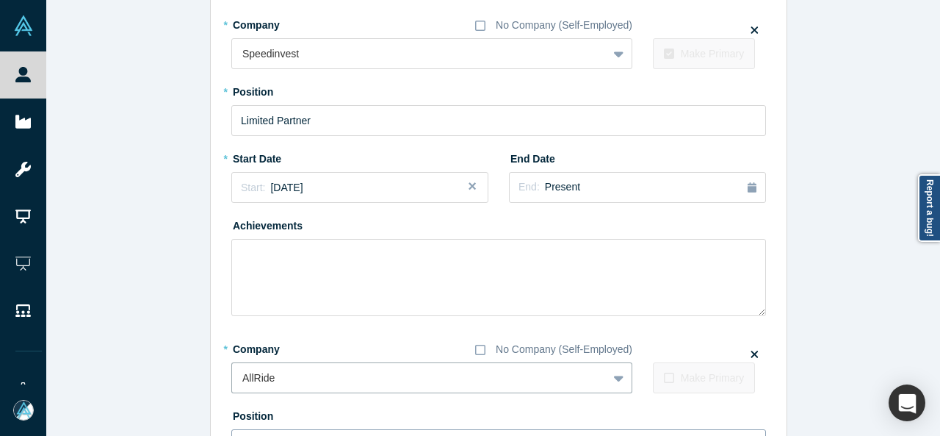
scroll to position [151, 0]
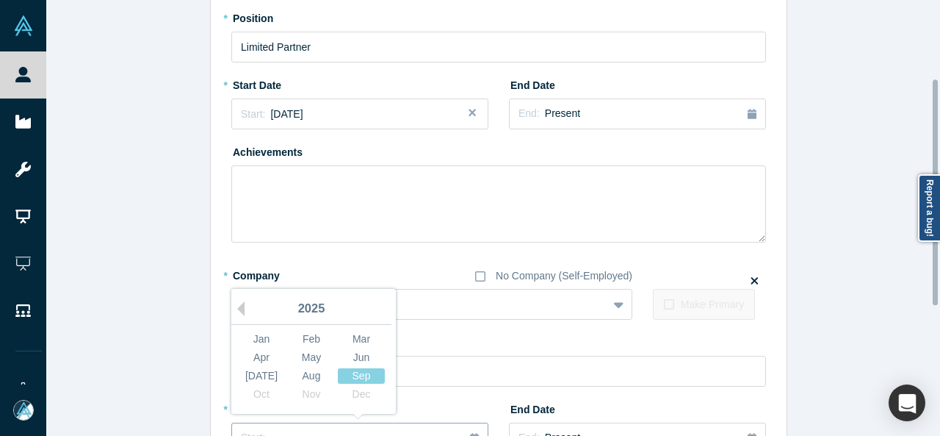
click at [281, 424] on button "Start: ..." at bounding box center [359, 437] width 257 height 31
click at [235, 311] on button "Previous Year" at bounding box center [237, 308] width 15 height 15
click at [245, 337] on div "Jan" at bounding box center [261, 338] width 47 height 15
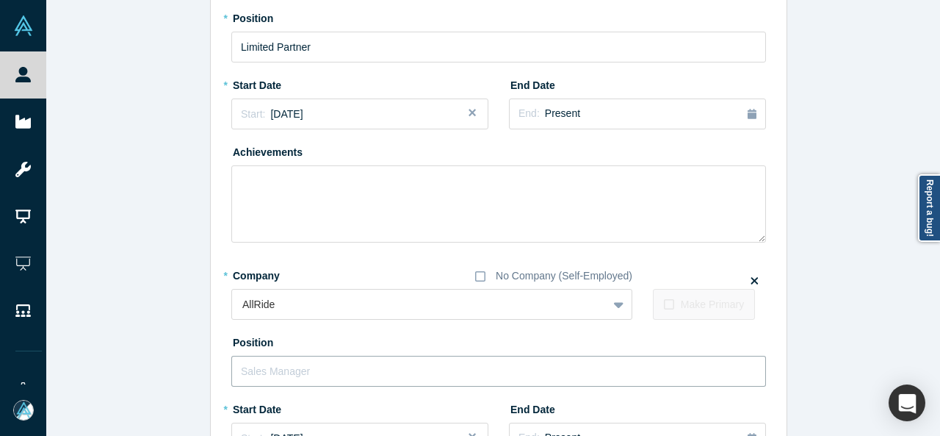
click at [288, 371] on input "text" at bounding box center [498, 370] width 535 height 31
paste input "AllRide logo Founder Founder"
drag, startPoint x: 333, startPoint y: 372, endPoint x: 222, endPoint y: 372, distance: 111.6
click at [222, 372] on div "Edit Experience * Company No Company (Self-Employed) Speedinvest To pick up a d…" at bounding box center [499, 273] width 576 height 787
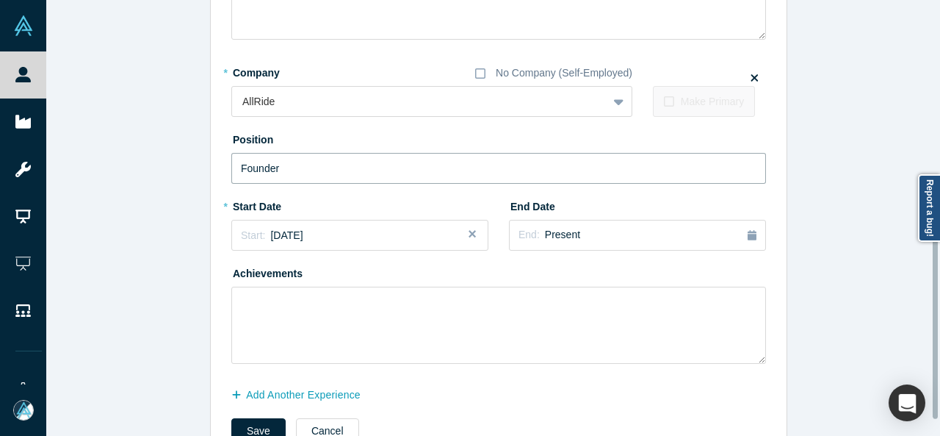
scroll to position [372, 0]
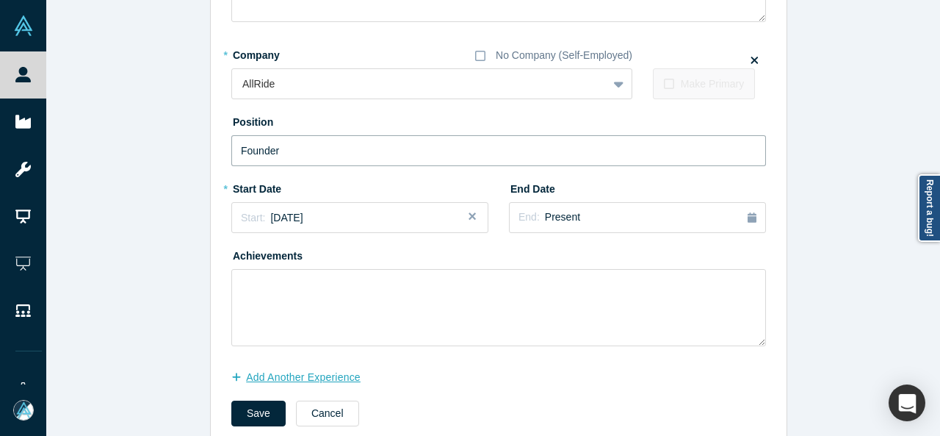
type input "Founder"
click at [281, 377] on button "Add Another Experience" at bounding box center [303, 377] width 145 height 26
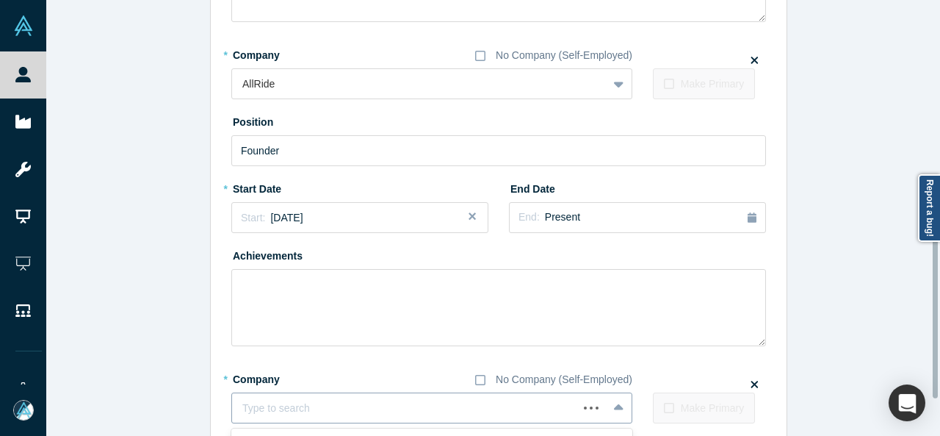
click at [286, 406] on div "Use Up and Down to choose options, press Enter to select the currently focused …" at bounding box center [431, 407] width 401 height 31
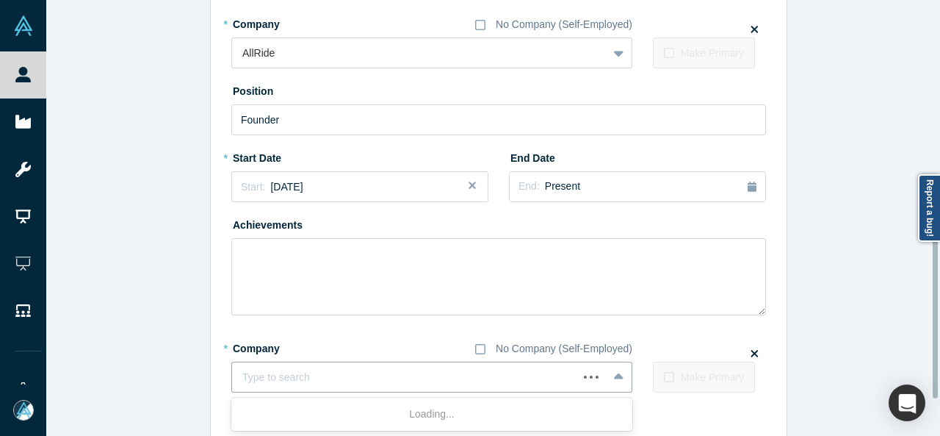
paste input "Founder & MD Founder & MD Fruity Ventures GmbH"
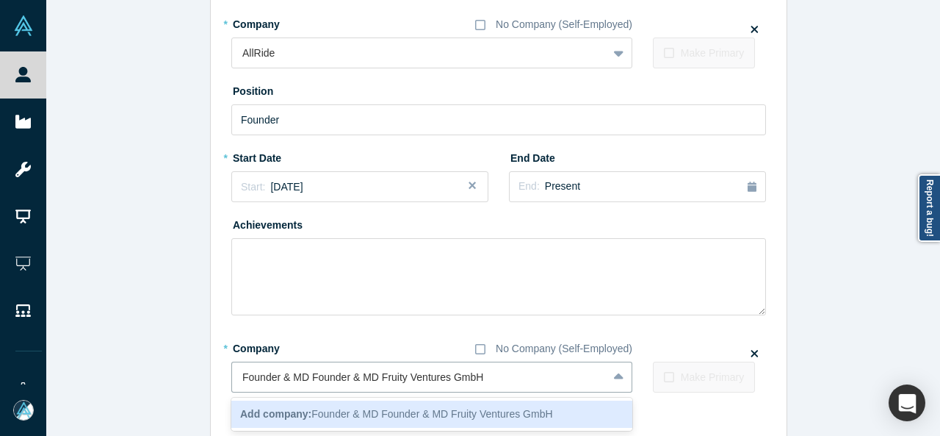
drag, startPoint x: 379, startPoint y: 375, endPoint x: 203, endPoint y: 373, distance: 176.3
click at [203, 373] on div "Edit Experience * Company No Company (Self-Employed) Speedinvest To pick up a d…" at bounding box center [498, 55] width 905 height 875
type input "Fruity Ventures GmbH"
click at [309, 408] on span "Add company: Fruity Ventures GmbH" at bounding box center [326, 414] width 173 height 12
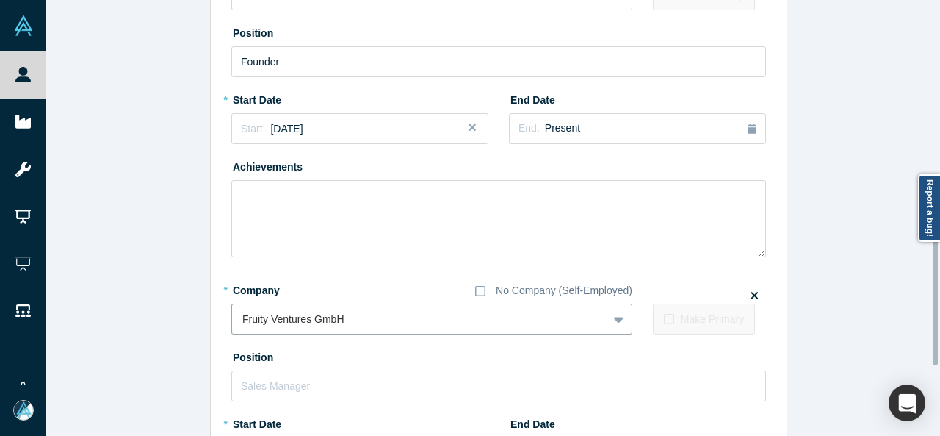
scroll to position [549, 0]
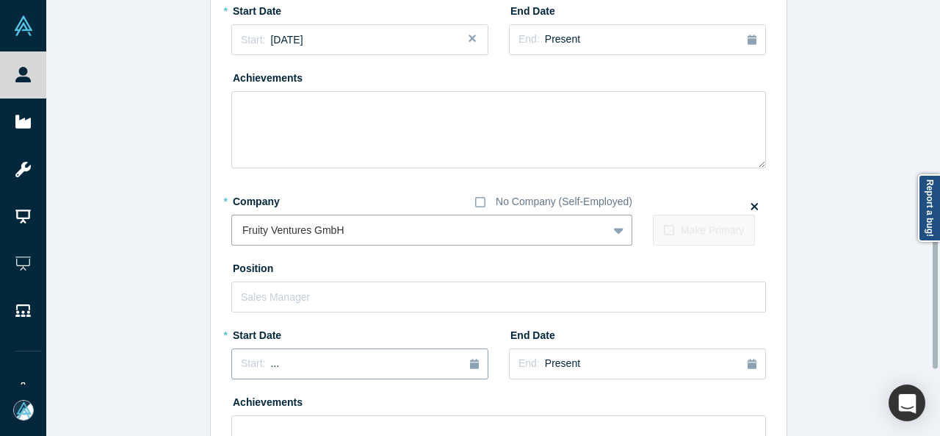
click at [300, 371] on button "Start: ..." at bounding box center [359, 363] width 257 height 31
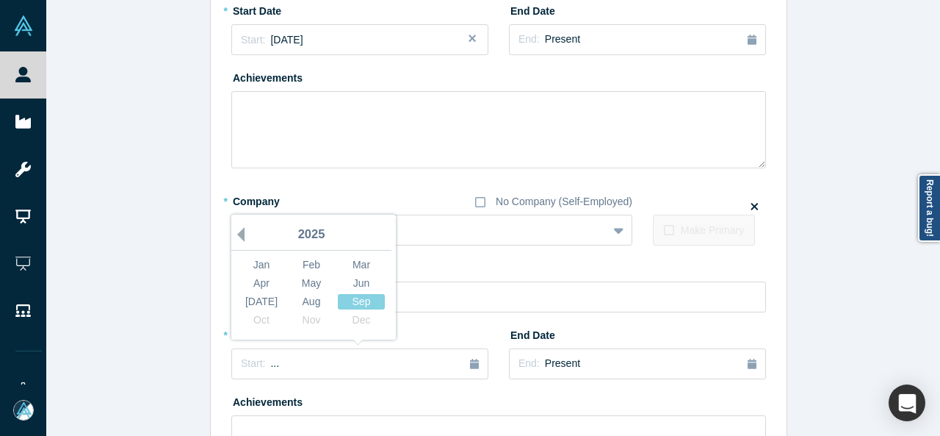
click at [235, 232] on button "Previous Year" at bounding box center [237, 234] width 15 height 15
click at [235, 233] on button "Previous Year" at bounding box center [237, 234] width 15 height 15
click at [234, 233] on button "Previous Year" at bounding box center [237, 234] width 15 height 15
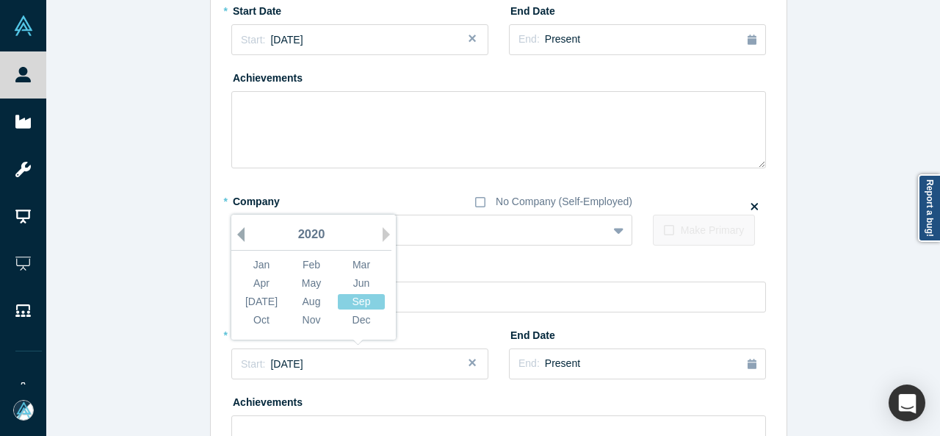
click at [234, 233] on button "Previous Year" at bounding box center [237, 234] width 15 height 15
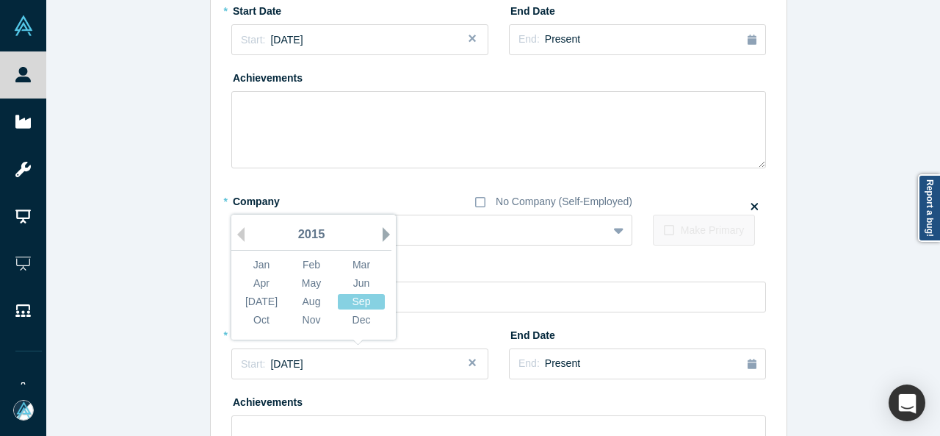
click at [383, 237] on button "Next Year" at bounding box center [390, 234] width 15 height 15
click at [263, 270] on div "Jan" at bounding box center [261, 264] width 47 height 15
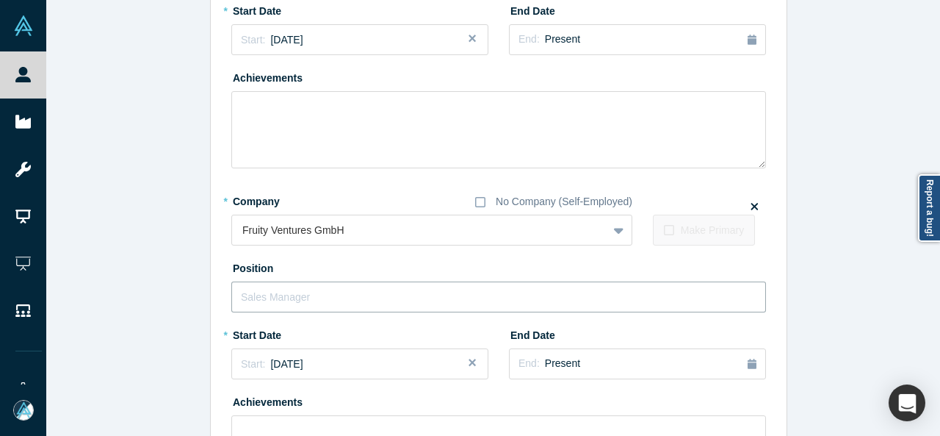
click at [286, 295] on input "text" at bounding box center [498, 296] width 535 height 31
paste input "Founder & MD Founder & MD"
drag, startPoint x: 303, startPoint y: 297, endPoint x: 220, endPoint y: 297, distance: 82.3
click at [220, 297] on div "Edit Experience * Company No Company (Self-Employed) Speedinvest To pick up a d…" at bounding box center [499, 37] width 576 height 1111
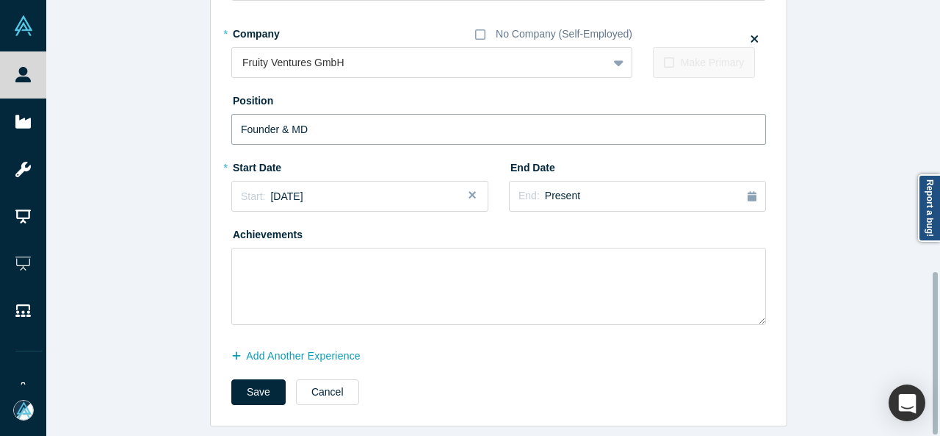
scroll to position [726, 0]
type input "Founder & MD"
click at [242, 381] on button "Save" at bounding box center [258, 392] width 54 height 26
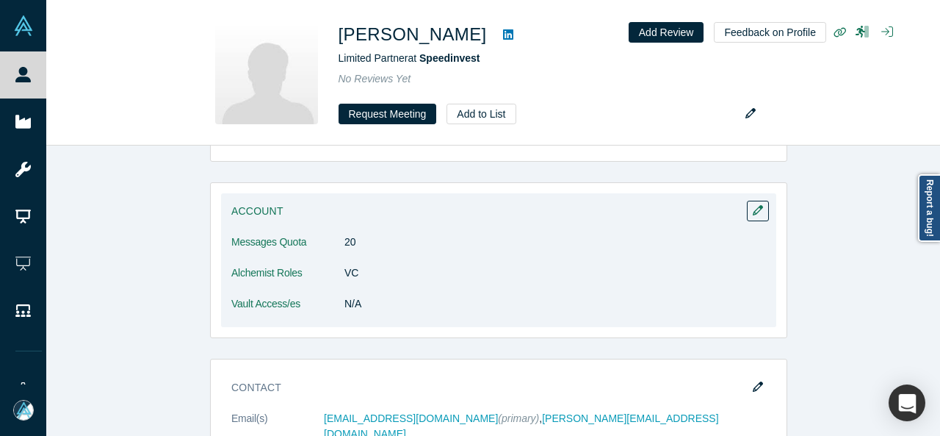
scroll to position [367, 0]
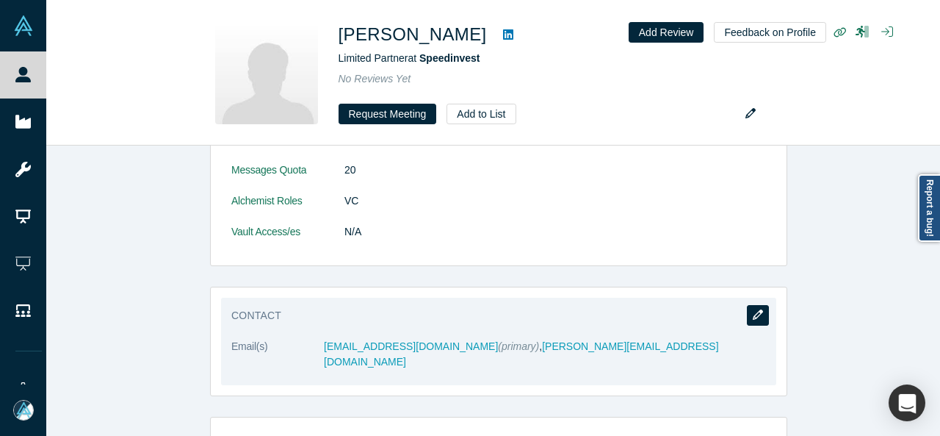
click at [748, 319] on button "button" at bounding box center [758, 315] width 22 height 21
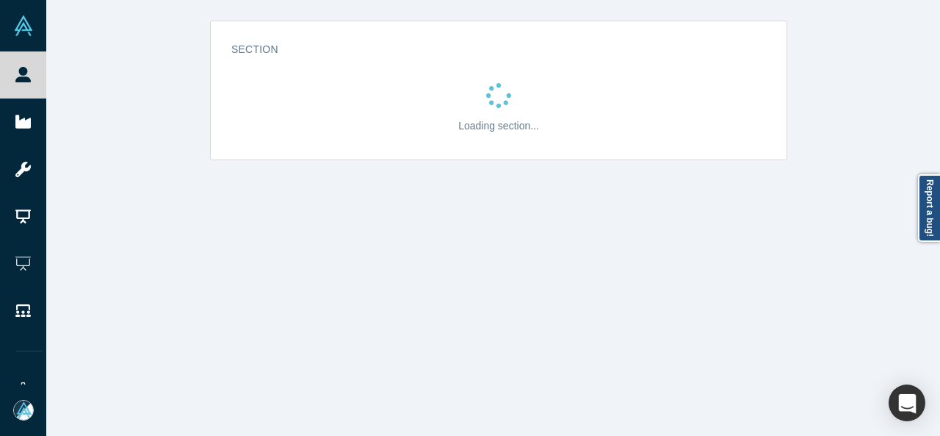
scroll to position [0, 0]
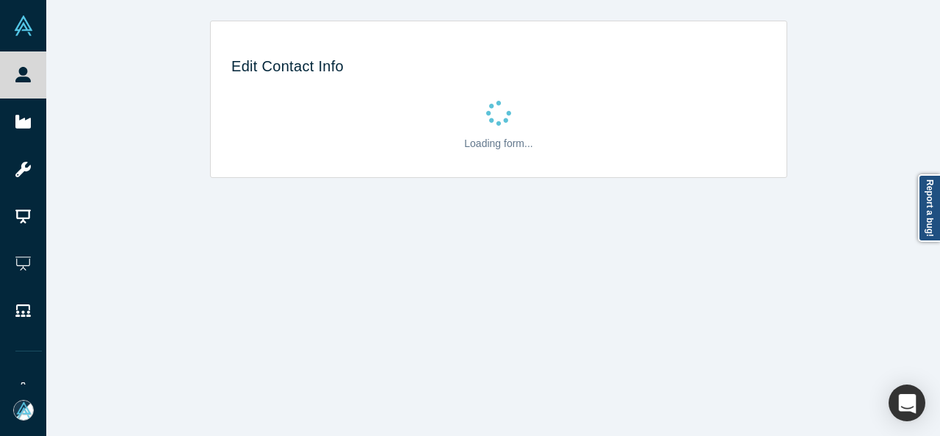
select select "US"
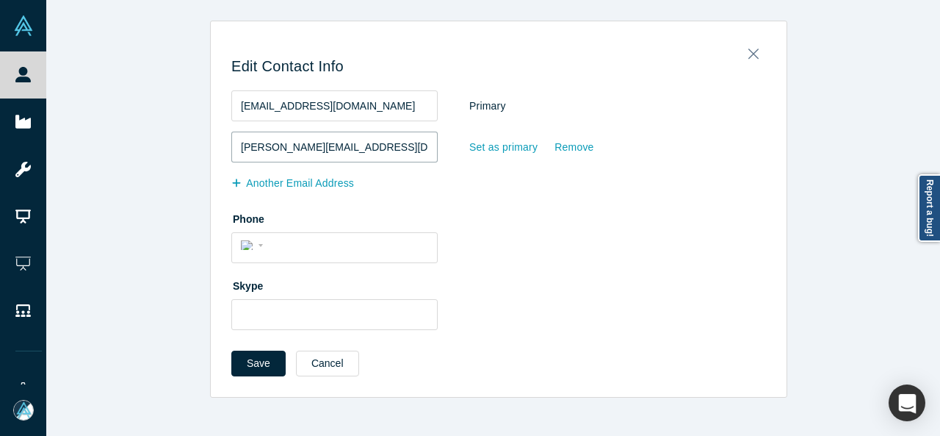
drag, startPoint x: 375, startPoint y: 149, endPoint x: 223, endPoint y: 140, distance: 152.3
click at [223, 140] on div "Edit Contact Info [EMAIL_ADDRESS][DOMAIN_NAME] Primary [EMAIL_ADDRESS][DOMAIN_N…" at bounding box center [499, 214] width 576 height 365
paste input ".[EMAIL_ADDRESS][DOMAIN_NAME]"
type input "[PERSON_NAME][EMAIL_ADDRESS][PERSON_NAME][DOMAIN_NAME]"
drag, startPoint x: 374, startPoint y: 109, endPoint x: 231, endPoint y: 105, distance: 143.3
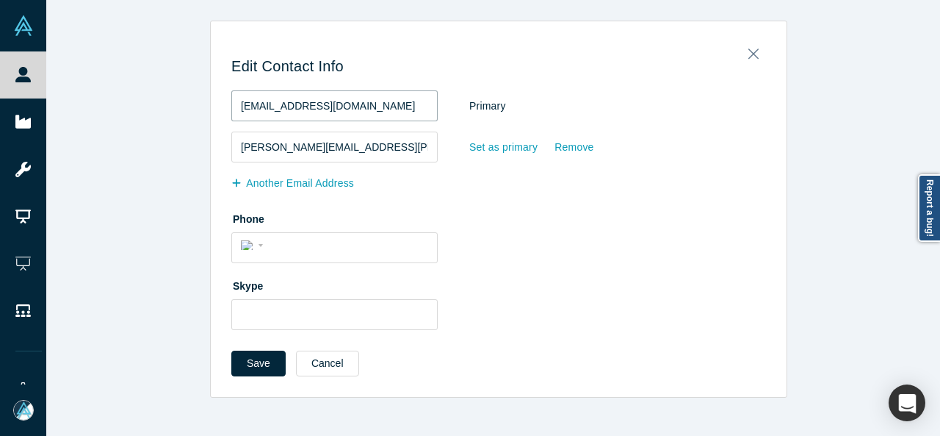
click at [231, 105] on input "[EMAIL_ADDRESS][DOMAIN_NAME]" at bounding box center [334, 105] width 206 height 31
click at [516, 180] on div "[PERSON_NAME][EMAIL_ADDRESS][PERSON_NAME][DOMAIN_NAME] Primary [EMAIL_ADDRESS][…" at bounding box center [498, 143] width 535 height 106
click at [492, 150] on div "Set as primary" at bounding box center [504, 147] width 70 height 26
click at [0, 0] on input "Set as primary" at bounding box center [0, 0] width 0 height 0
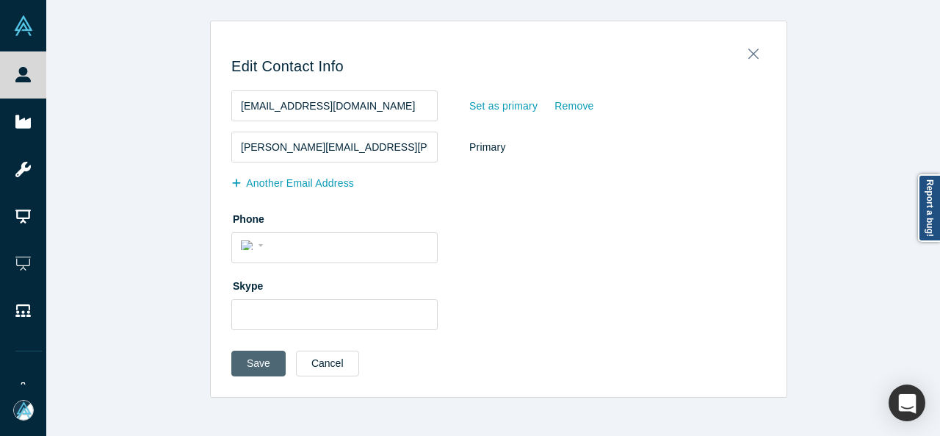
click at [237, 362] on button "Save" at bounding box center [258, 363] width 54 height 26
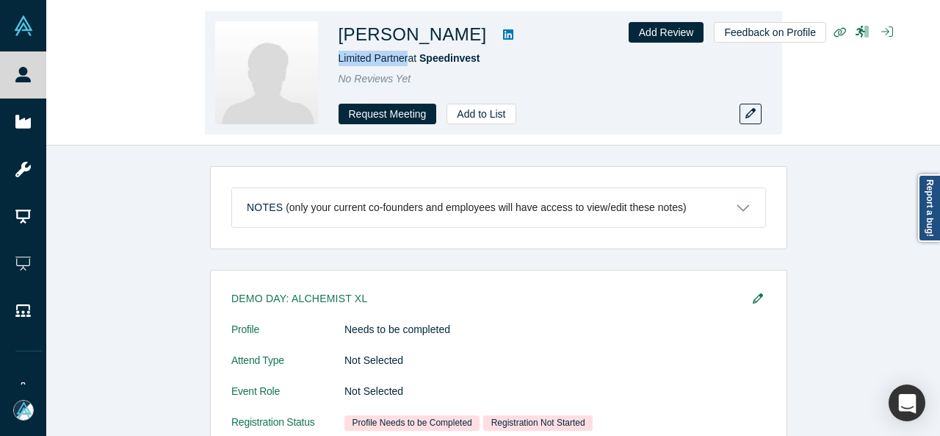
drag, startPoint x: 333, startPoint y: 59, endPoint x: 408, endPoint y: 62, distance: 75.0
click at [408, 62] on div "[PERSON_NAME] Limited Partner at Speedinvest No Reviews Yet Request Meeting Add…" at bounding box center [493, 72] width 577 height 123
copy span "Limited Partner"
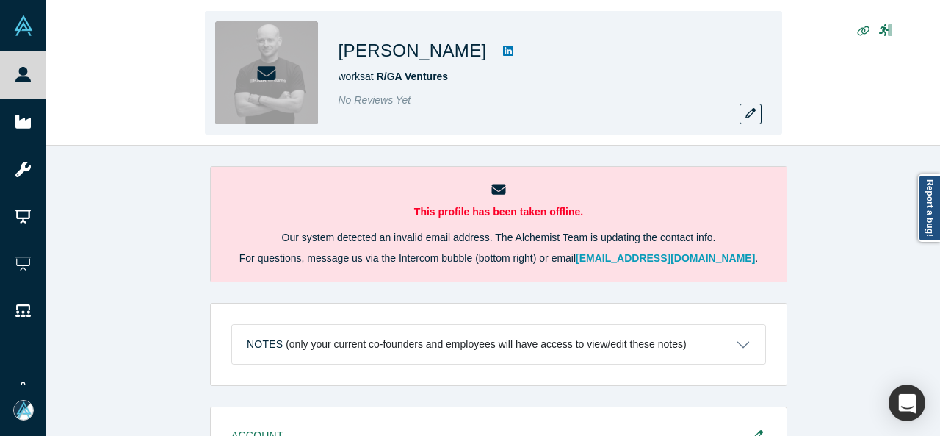
drag, startPoint x: 336, startPoint y: 54, endPoint x: 460, endPoint y: 57, distance: 124.1
click at [474, 57] on div "[PERSON_NAME] works at R/GA Ventures No Reviews Yet" at bounding box center [493, 72] width 577 height 123
copy h1 "[PERSON_NAME]"
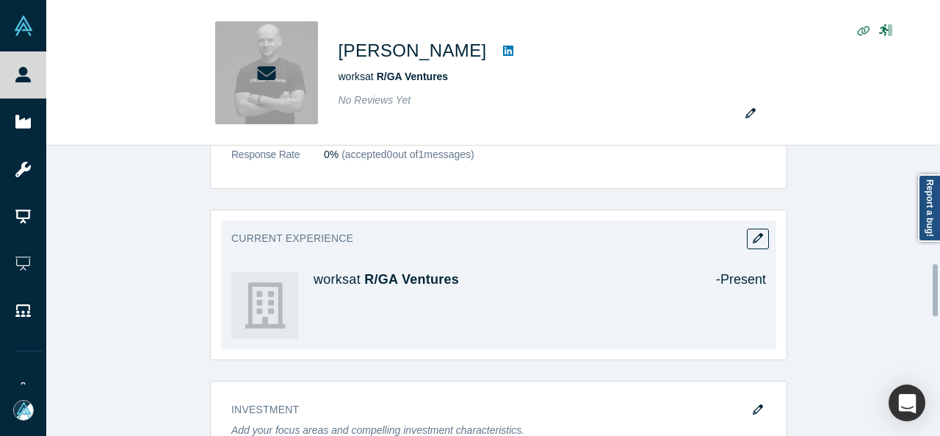
scroll to position [661, 0]
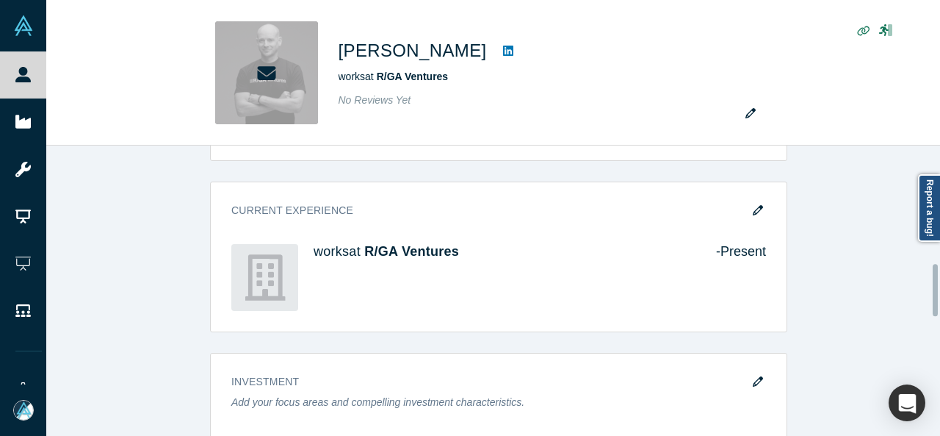
drag, startPoint x: 758, startPoint y: 202, endPoint x: 643, endPoint y: 217, distance: 115.5
click at [759, 202] on button "button" at bounding box center [758, 211] width 22 height 21
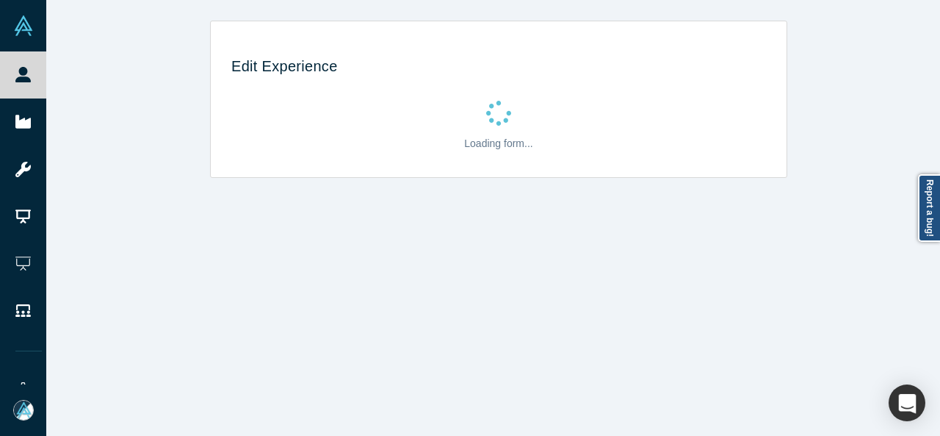
scroll to position [0, 0]
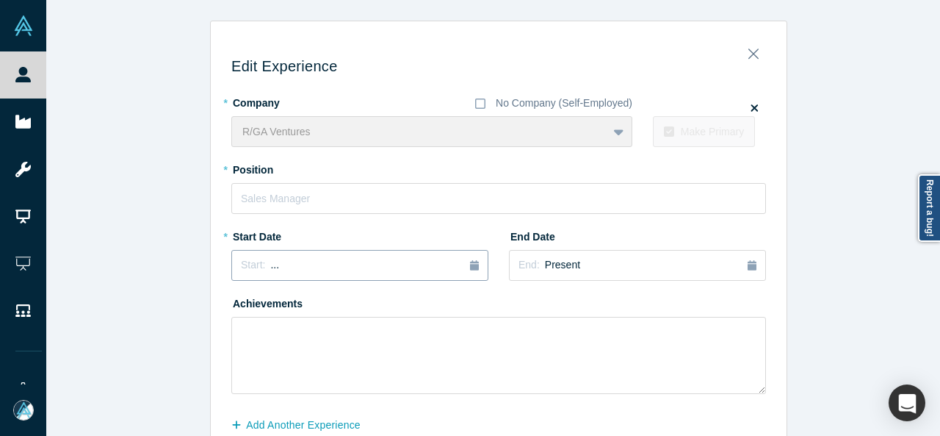
click at [295, 268] on div "Start: ..." at bounding box center [360, 265] width 238 height 16
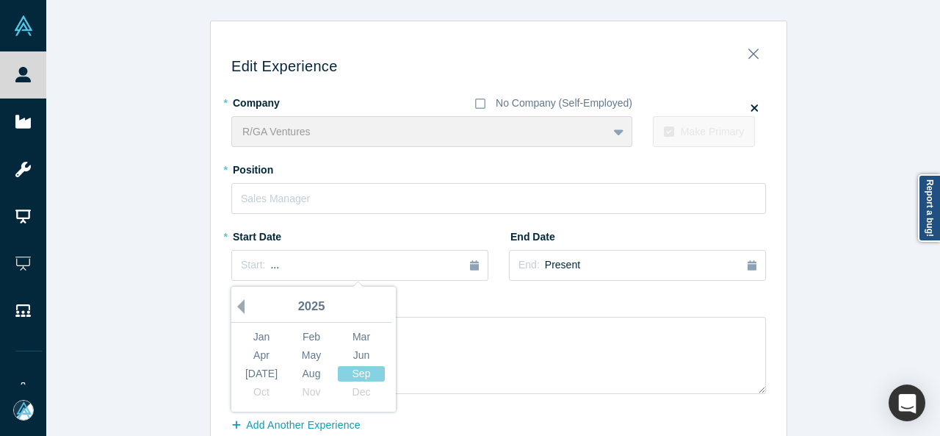
click at [238, 308] on button "Previous Year" at bounding box center [237, 306] width 15 height 15
click at [237, 307] on button "Previous Year" at bounding box center [237, 306] width 15 height 15
click at [237, 306] on button "Previous Year" at bounding box center [237, 306] width 15 height 15
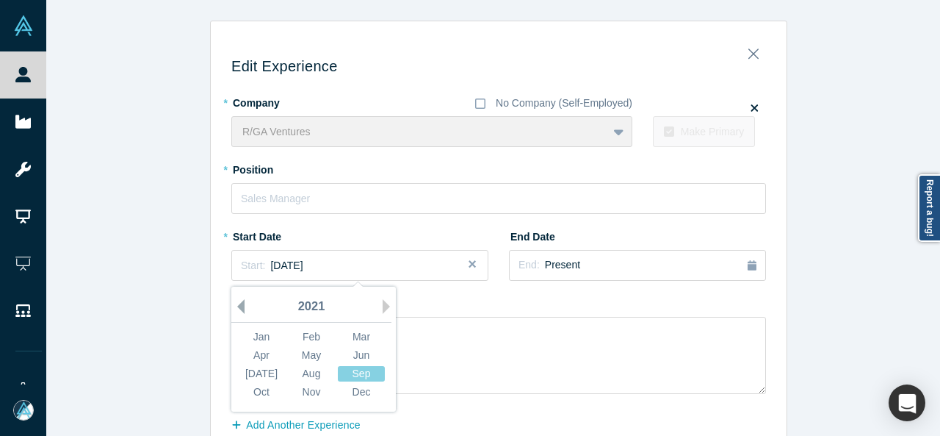
click at [237, 306] on button "Previous Year" at bounding box center [237, 306] width 15 height 15
click at [342, 356] on div "Jun" at bounding box center [361, 354] width 47 height 15
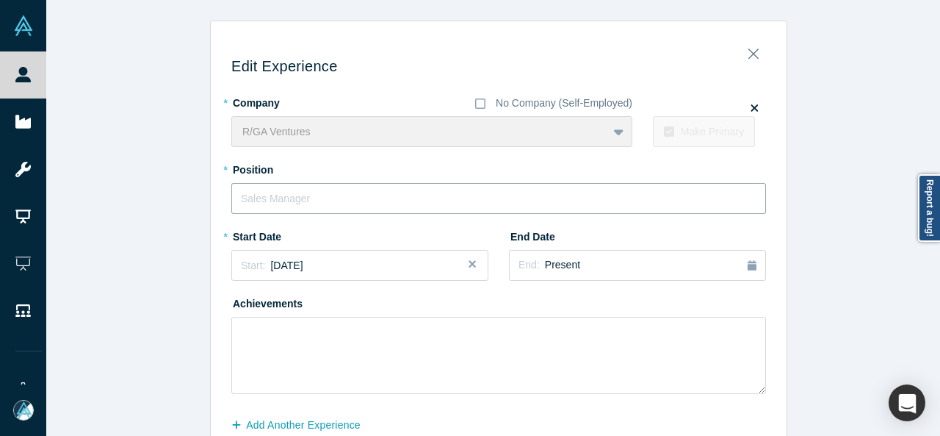
click at [302, 201] on input "text" at bounding box center [498, 198] width 535 height 31
paste input "VP, Partner, R/GA Ventures"
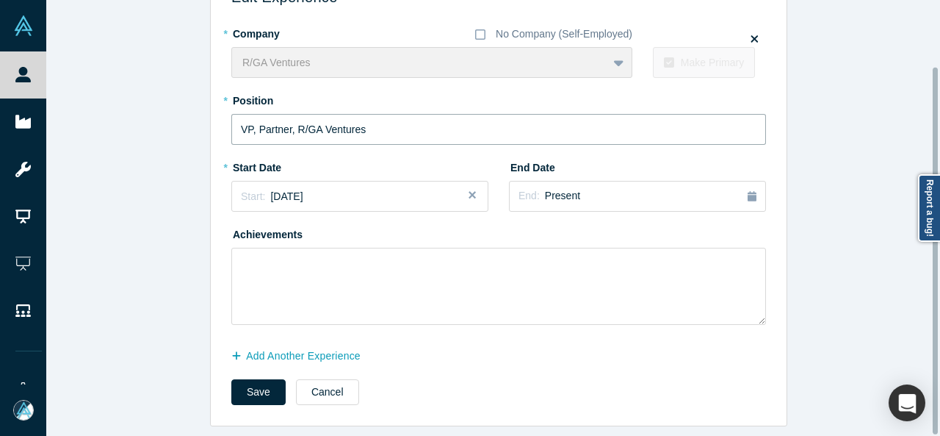
type input "VP, Partner, R/GA Ventures"
click at [254, 379] on button "Save" at bounding box center [258, 392] width 54 height 26
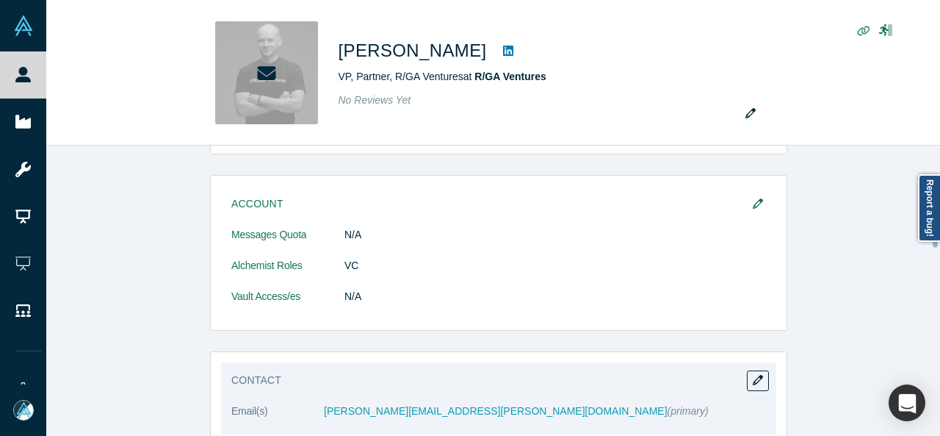
scroll to position [294, 0]
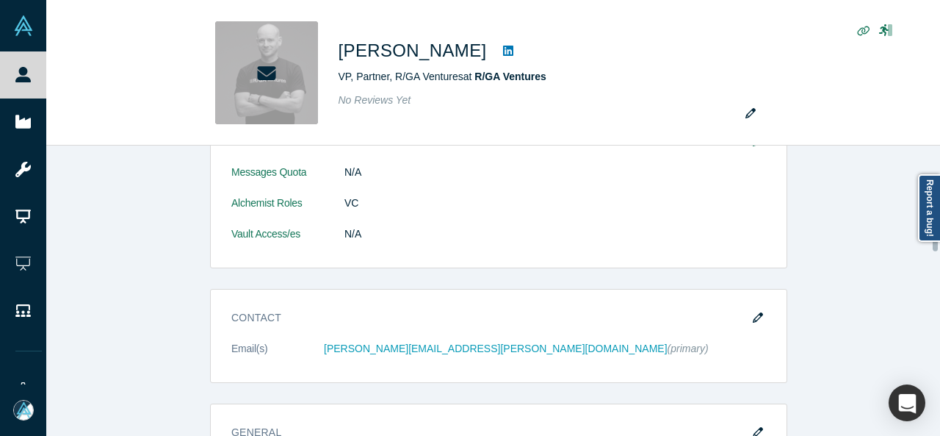
drag, startPoint x: 749, startPoint y: 316, endPoint x: 427, endPoint y: 187, distance: 347.1
click at [753, 315] on icon "button" at bounding box center [758, 317] width 10 height 10
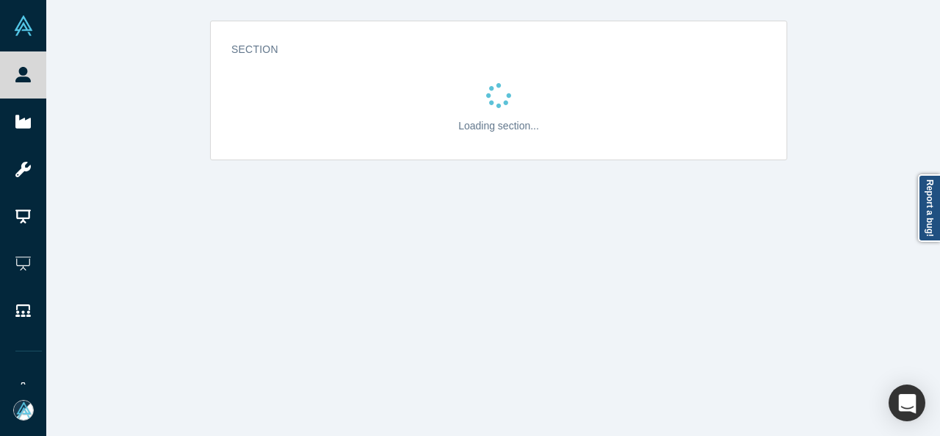
scroll to position [0, 0]
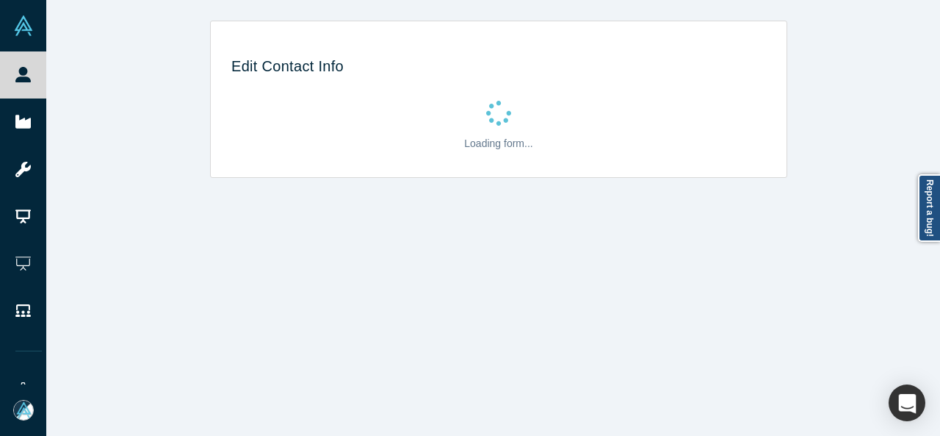
select select "US"
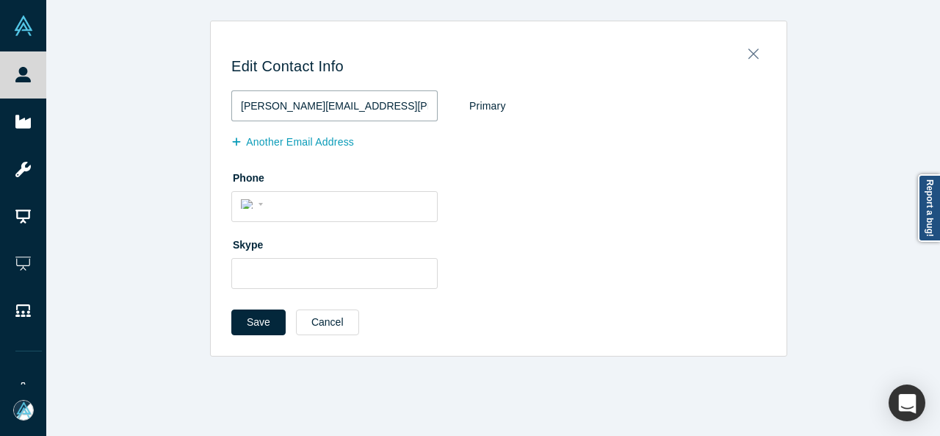
drag, startPoint x: 366, startPoint y: 106, endPoint x: 231, endPoint y: 109, distance: 135.2
click at [231, 108] on input "[PERSON_NAME][EMAIL_ADDRESS][PERSON_NAME][DOMAIN_NAME]" at bounding box center [334, 105] width 206 height 31
paste input "[EMAIL_ADDRESS]"
type input "[EMAIL_ADDRESS][DOMAIN_NAME]"
click at [257, 325] on button "Save" at bounding box center [258, 322] width 54 height 26
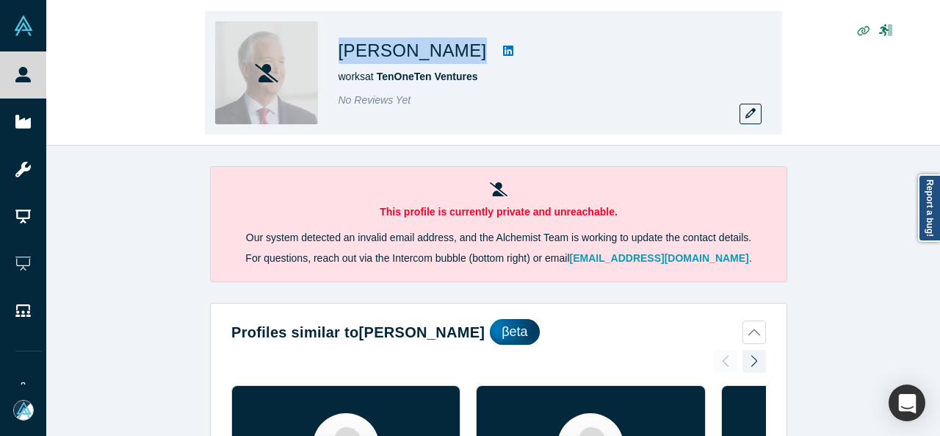
drag, startPoint x: 336, startPoint y: 46, endPoint x: 430, endPoint y: 46, distance: 94.0
click at [430, 46] on div "[PERSON_NAME] works at TenOneTen Ventures No Reviews Yet" at bounding box center [493, 72] width 577 height 123
copy div "[PERSON_NAME]"
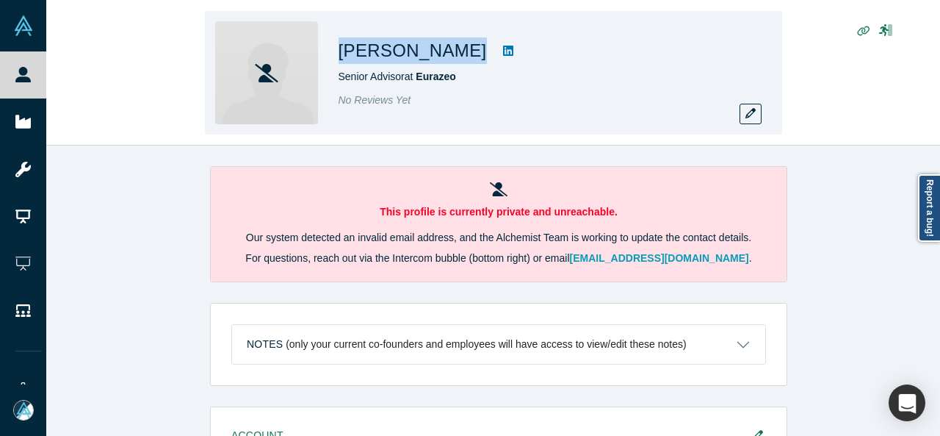
drag, startPoint x: 371, startPoint y: 51, endPoint x: 438, endPoint y: 49, distance: 66.9
click at [438, 49] on div "[PERSON_NAME] Senior Advisor at Eurazeo No Reviews Yet" at bounding box center [493, 72] width 577 height 123
copy div "[PERSON_NAME]"
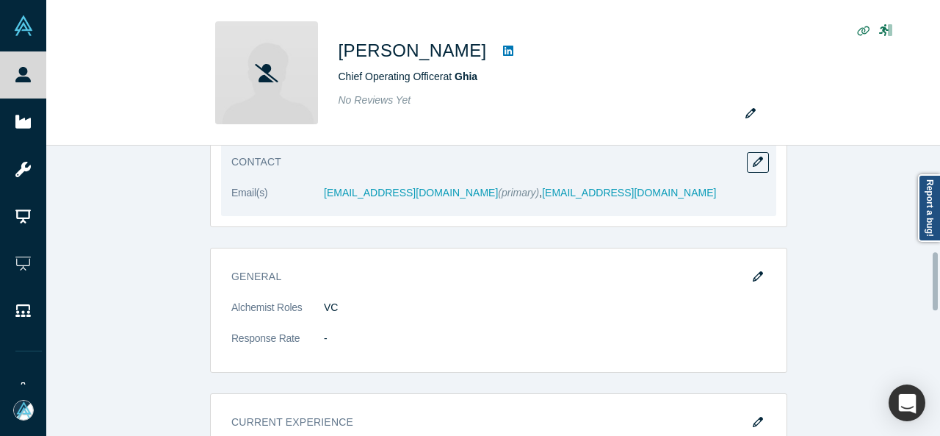
scroll to position [441, 0]
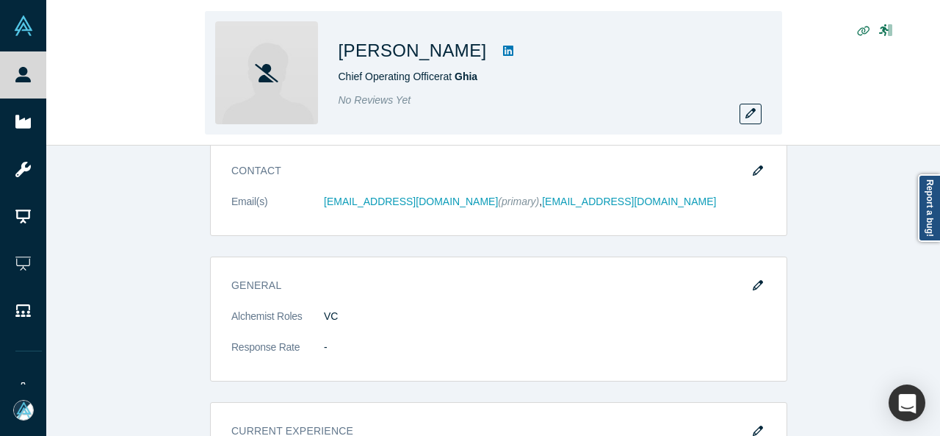
drag, startPoint x: 333, startPoint y: 49, endPoint x: 487, endPoint y: 52, distance: 153.5
click at [487, 52] on div "[PERSON_NAME] Chief Operating Officer at Ghia No Reviews Yet" at bounding box center [493, 72] width 577 height 123
copy h1 "[PERSON_NAME]"
